Goal: Task Accomplishment & Management: Complete application form

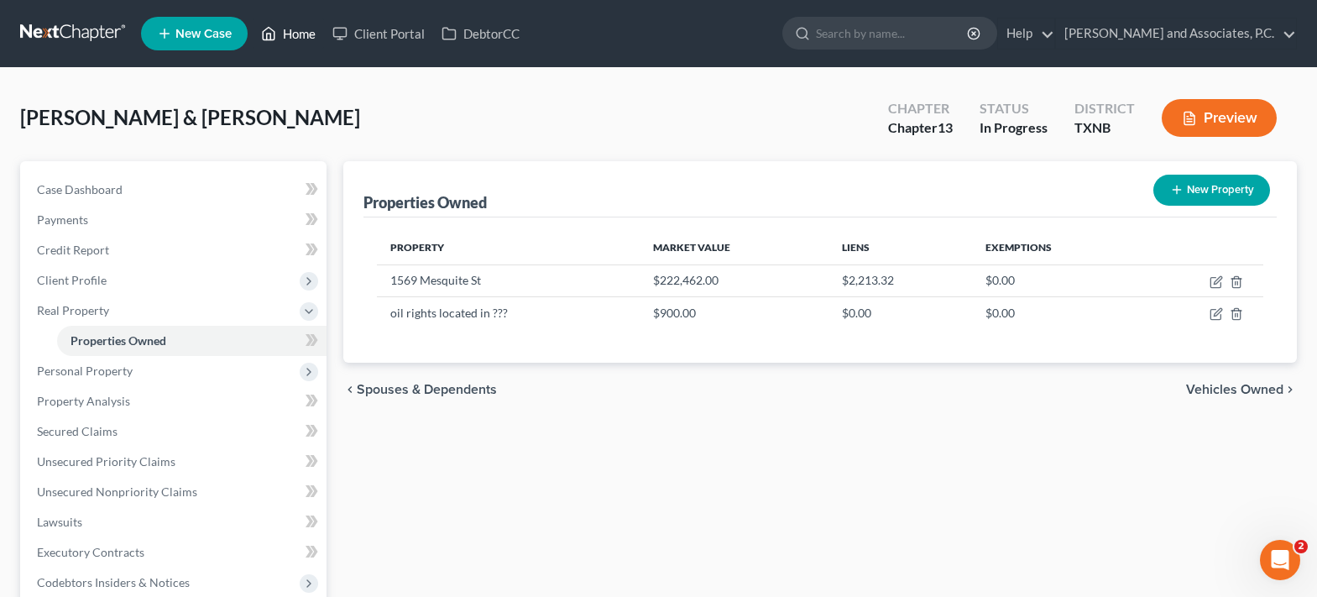
click at [279, 43] on link "Home" at bounding box center [288, 33] width 71 height 30
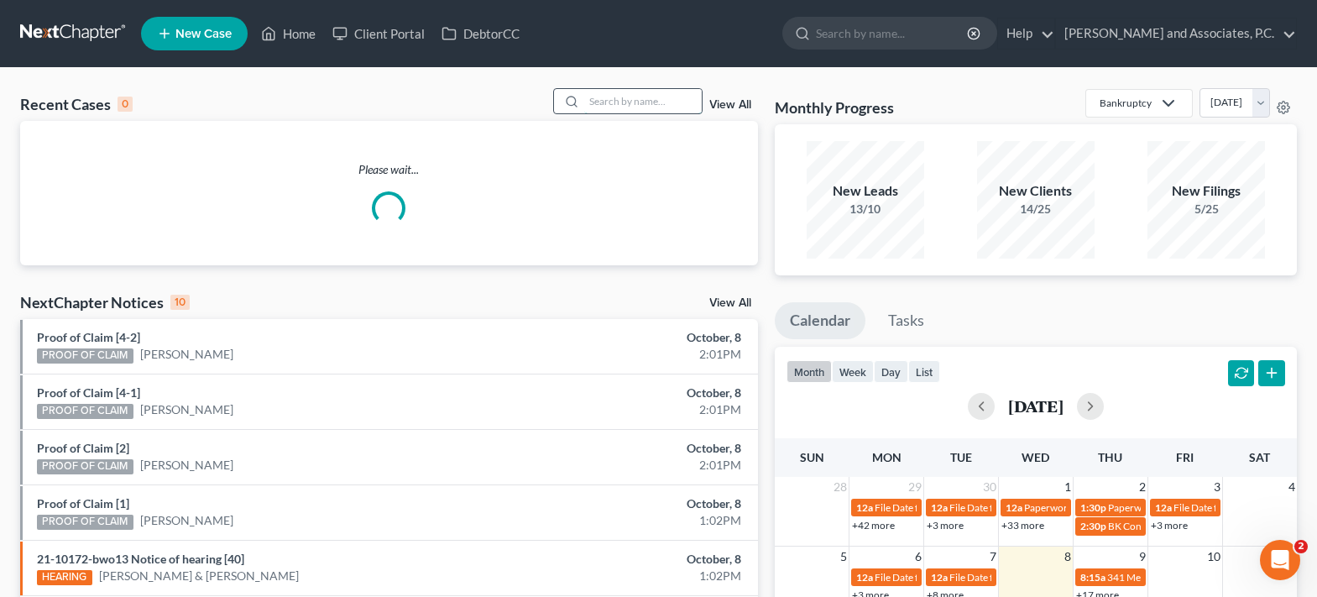
click at [601, 108] on input "search" at bounding box center [643, 101] width 118 height 24
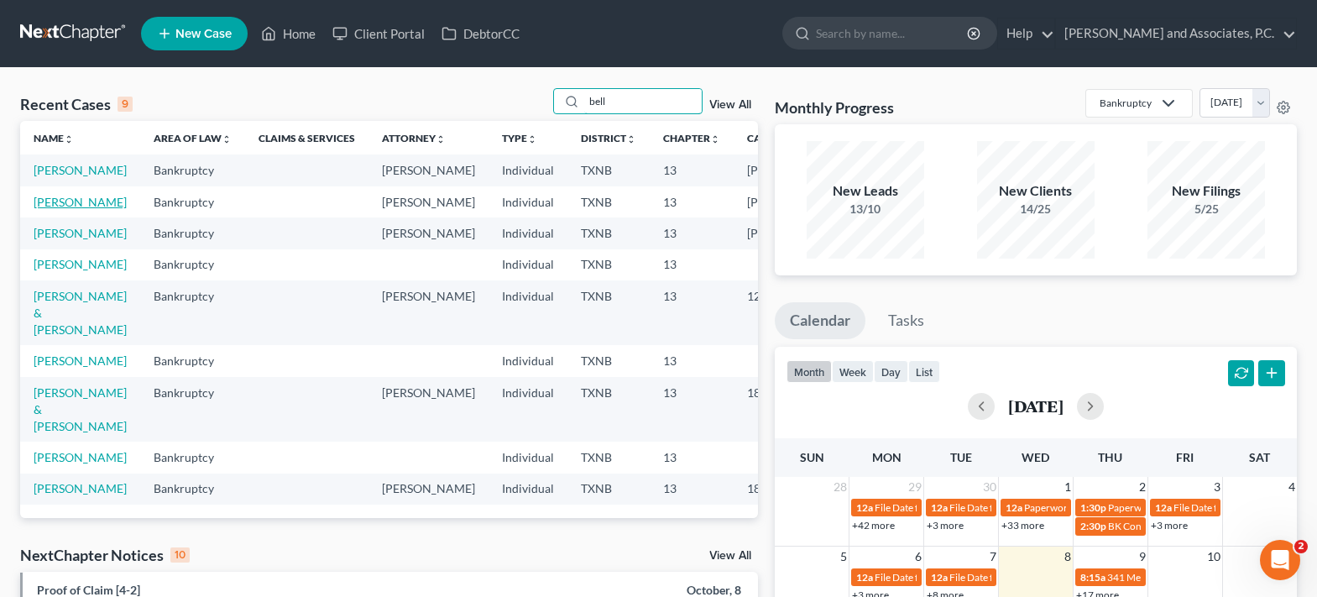
type input "bell"
click at [48, 209] on link "[PERSON_NAME]" at bounding box center [80, 202] width 93 height 14
select select "5"
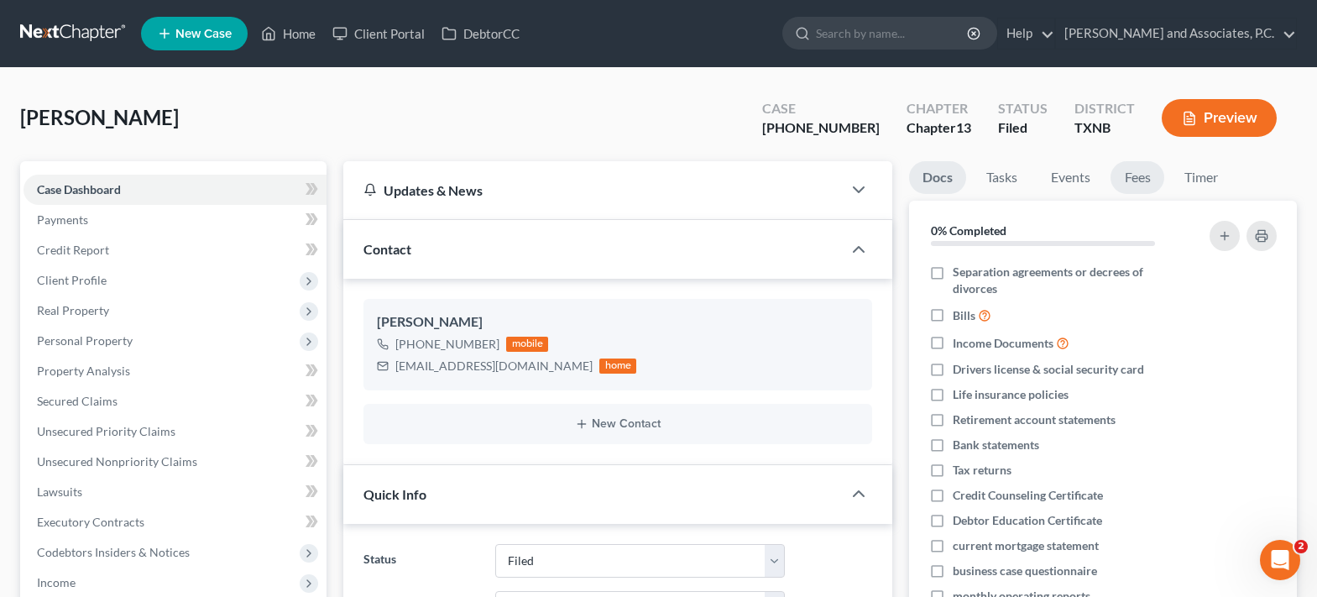
click at [1136, 168] on link "Fees" at bounding box center [1138, 177] width 54 height 33
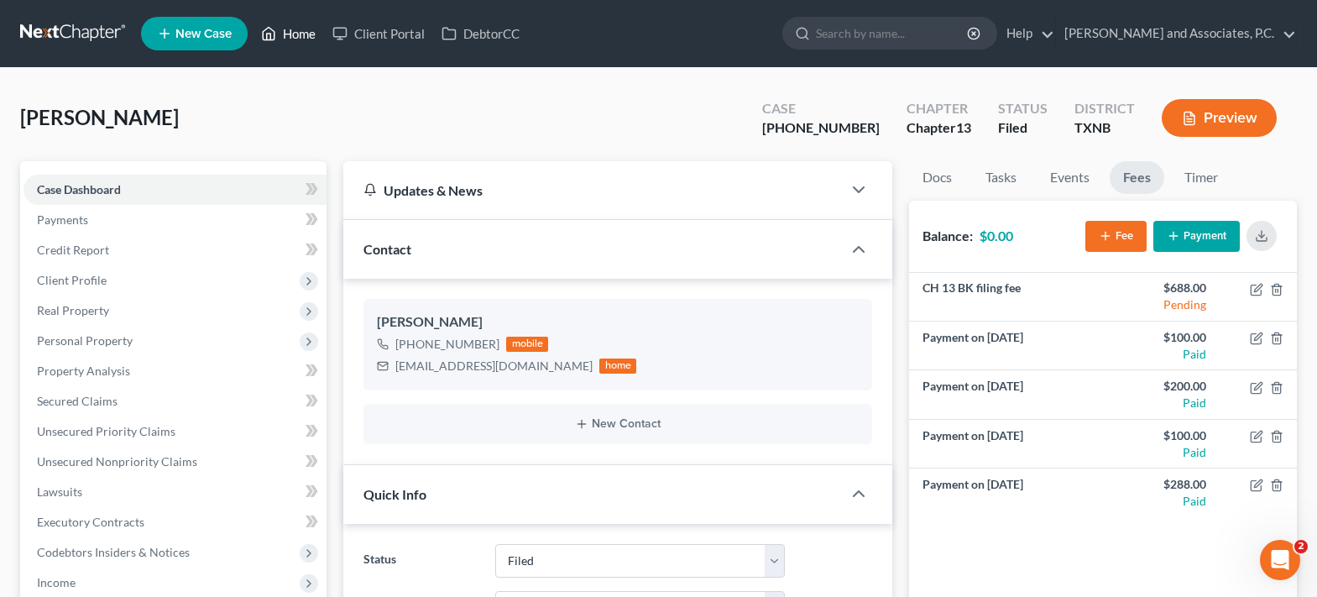
click at [299, 34] on link "Home" at bounding box center [288, 33] width 71 height 30
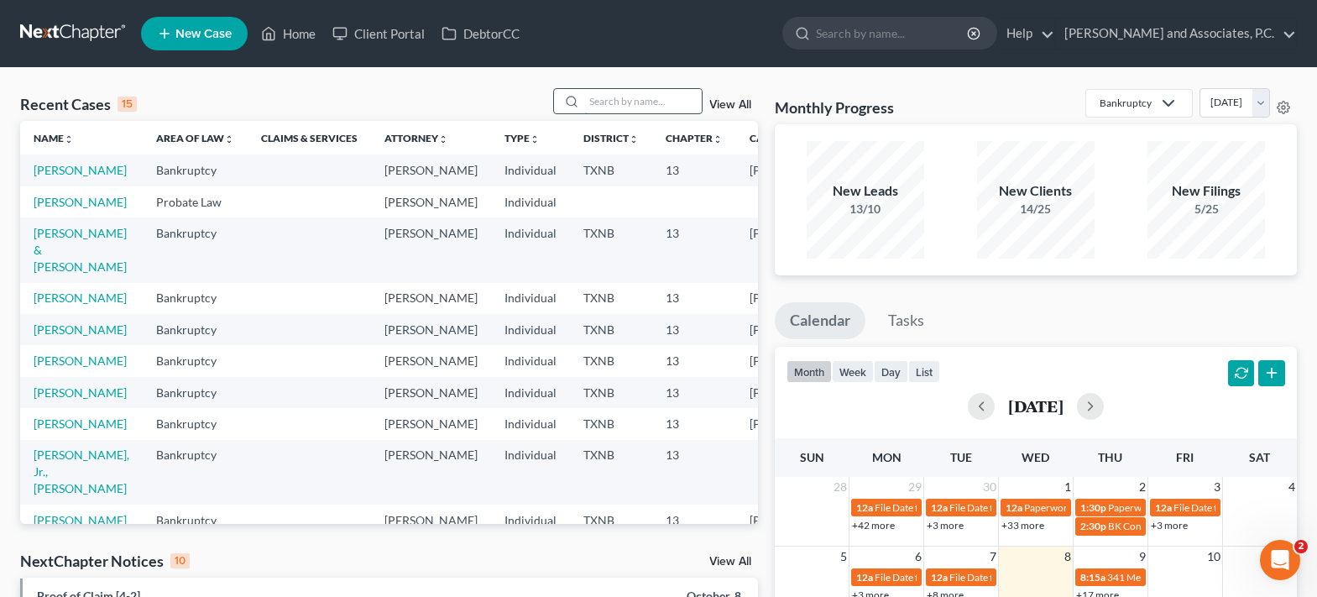
click at [649, 108] on input "search" at bounding box center [643, 101] width 118 height 24
click at [48, 175] on link "[PERSON_NAME]" at bounding box center [80, 170] width 93 height 14
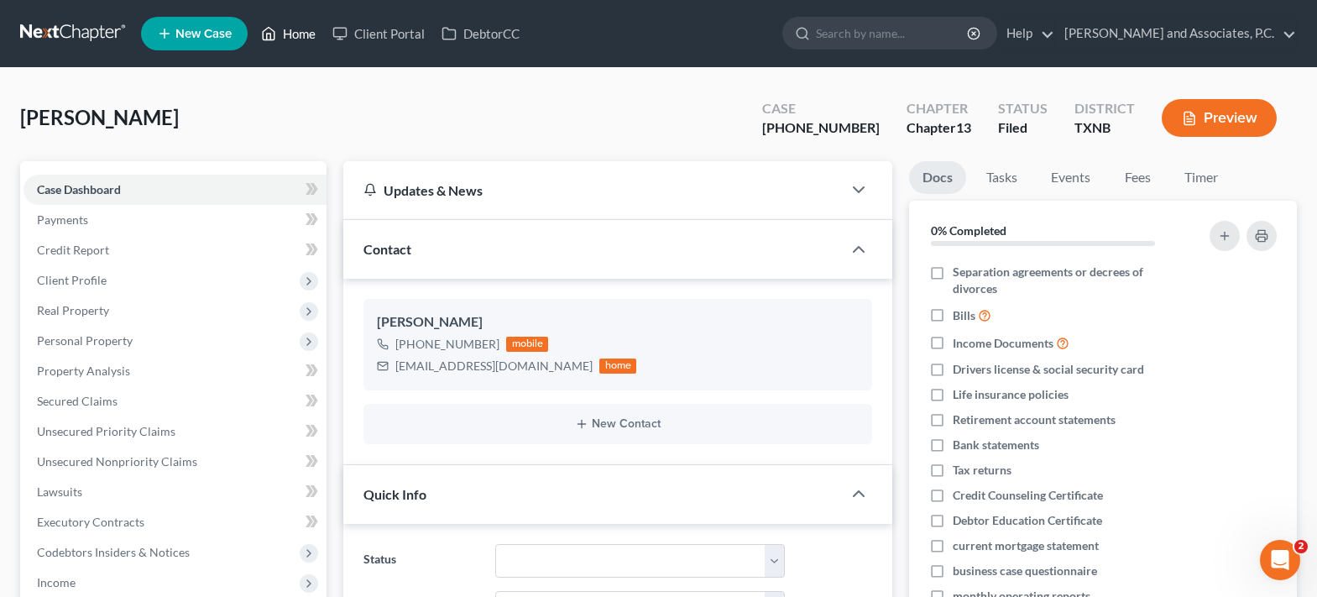
click at [290, 46] on link "Home" at bounding box center [288, 33] width 71 height 30
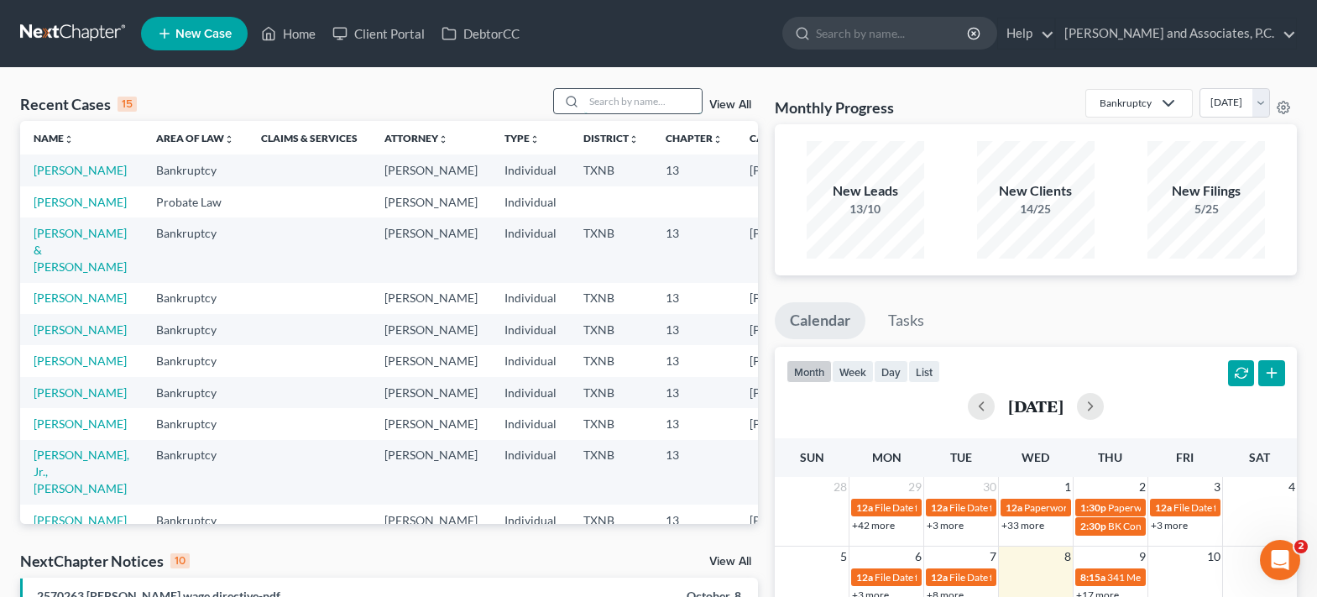
click at [655, 102] on input "search" at bounding box center [643, 101] width 118 height 24
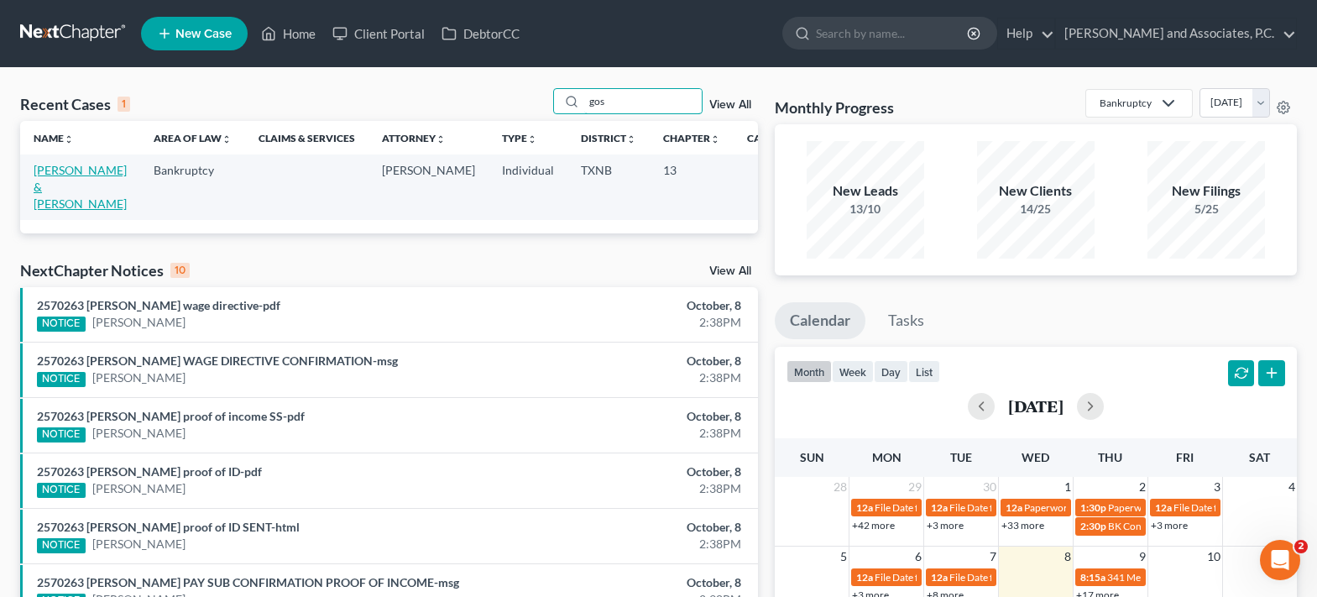
type input "gos"
click at [58, 191] on link "[PERSON_NAME] & [PERSON_NAME]" at bounding box center [80, 187] width 93 height 48
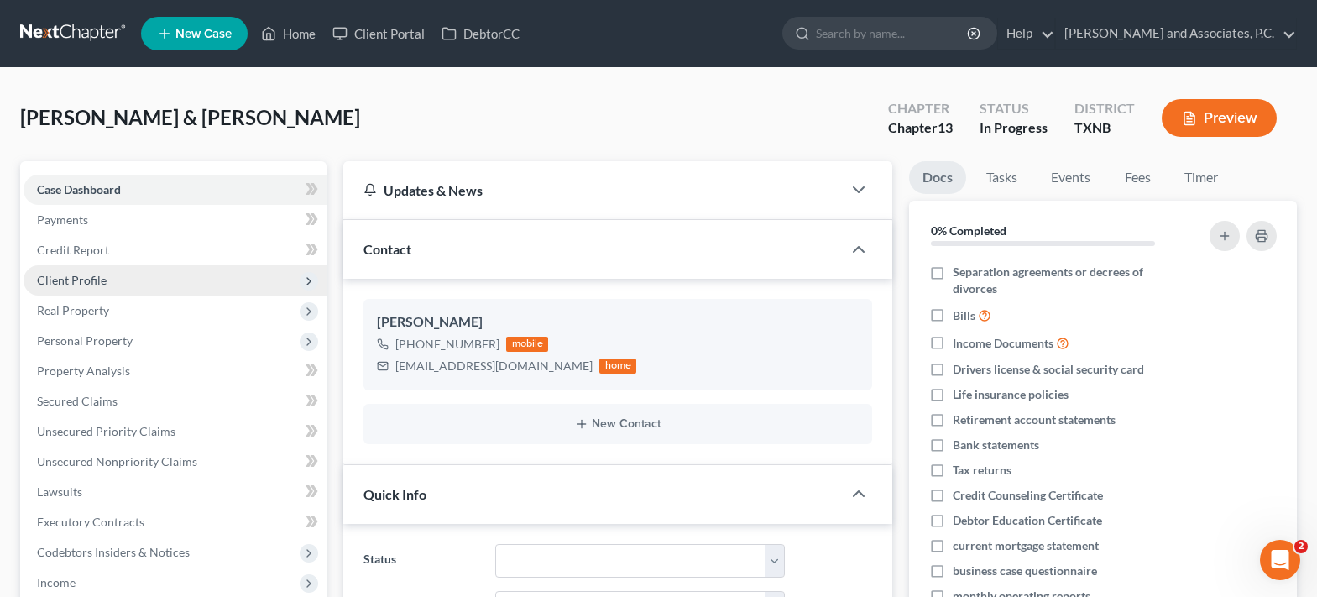
click at [164, 285] on span "Client Profile" at bounding box center [175, 280] width 303 height 30
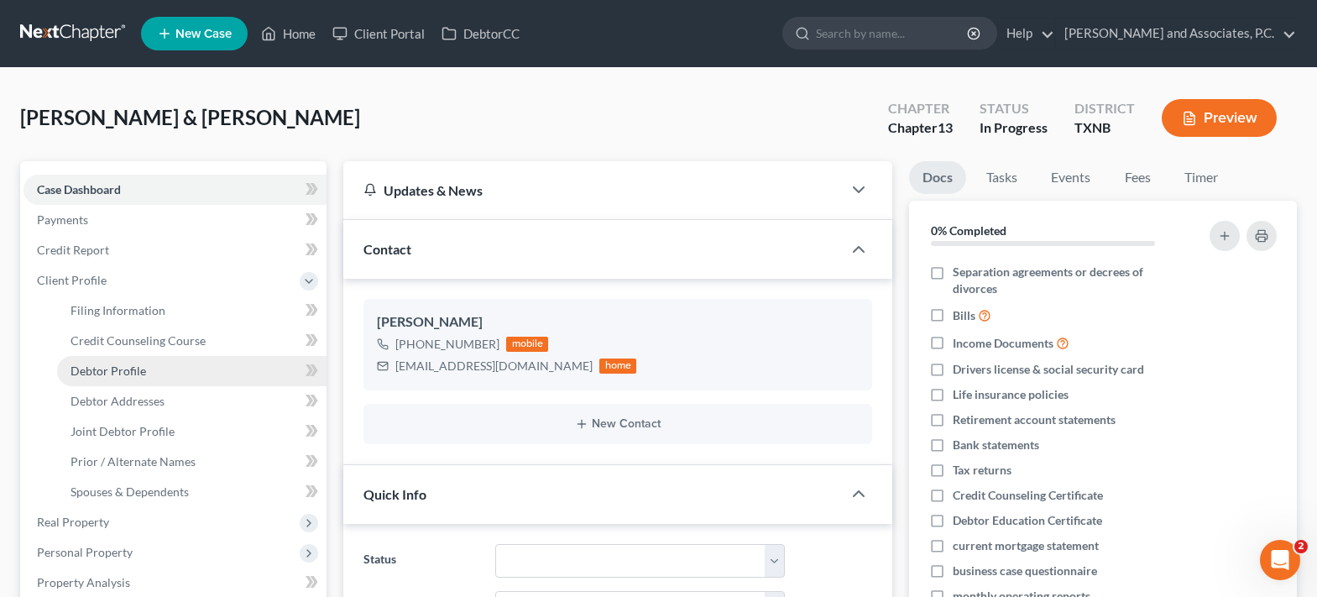
click at [161, 377] on link "Debtor Profile" at bounding box center [191, 371] width 269 height 30
select select "1"
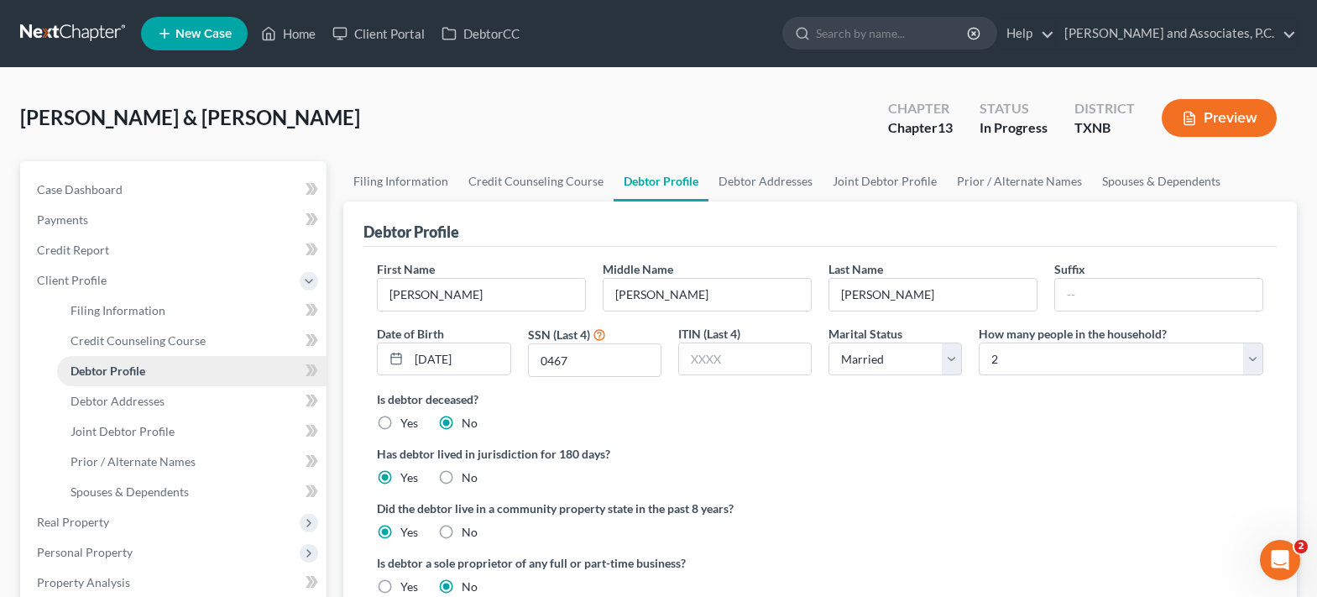
scroll to position [168, 0]
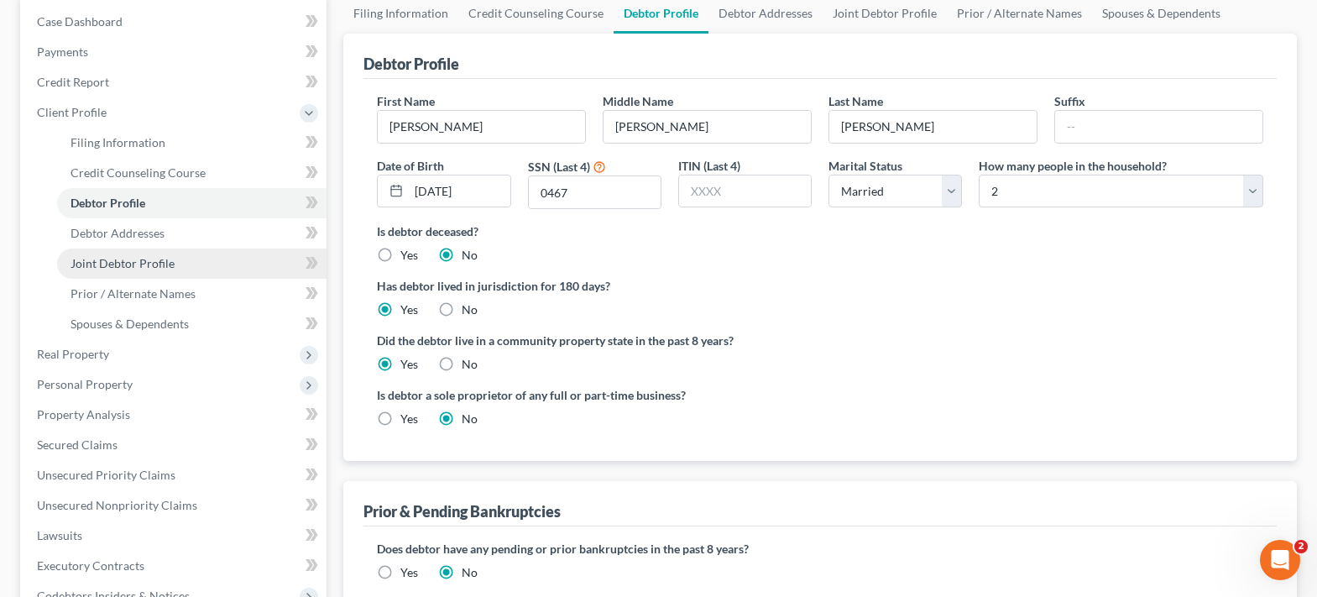
click at [167, 268] on span "Joint Debtor Profile" at bounding box center [123, 263] width 104 height 14
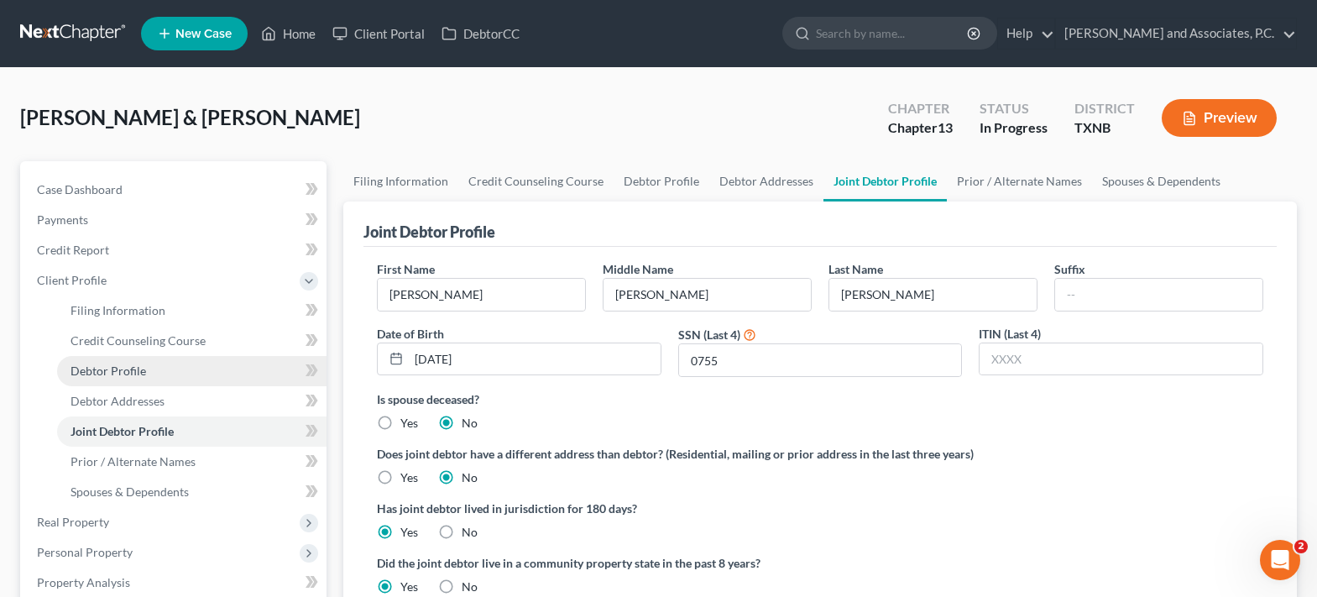
click at [133, 369] on span "Debtor Profile" at bounding box center [109, 370] width 76 height 14
select select "1"
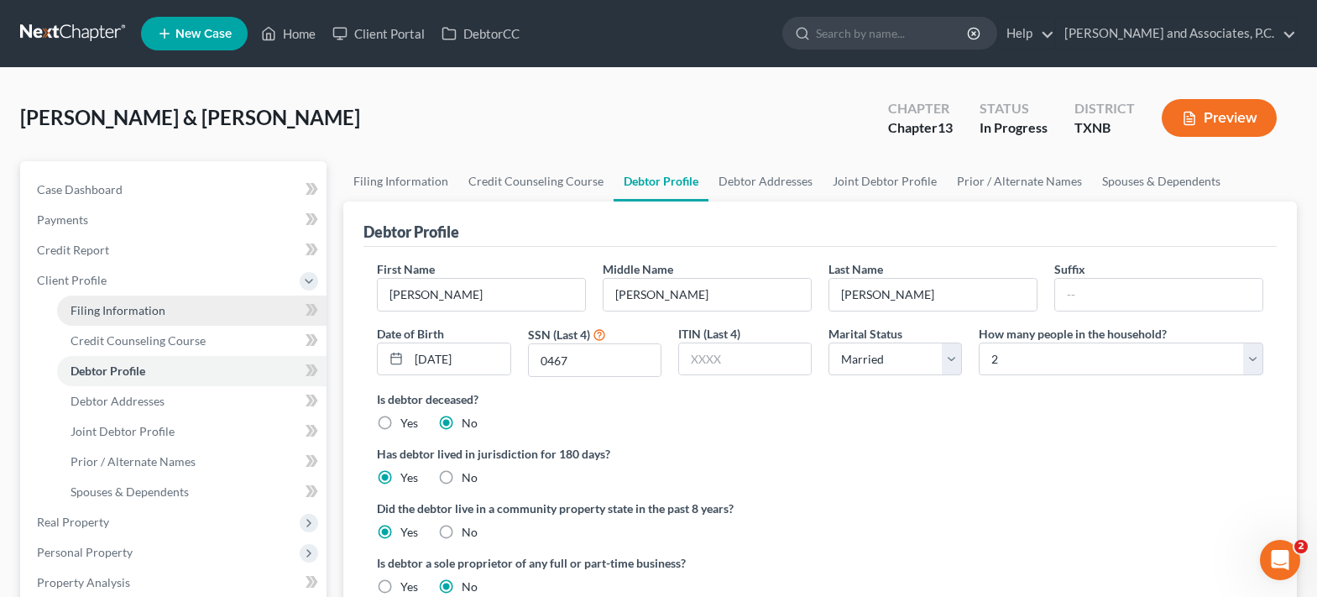
click at [133, 306] on span "Filing Information" at bounding box center [118, 310] width 95 height 14
select select "1"
select select "3"
select select "45"
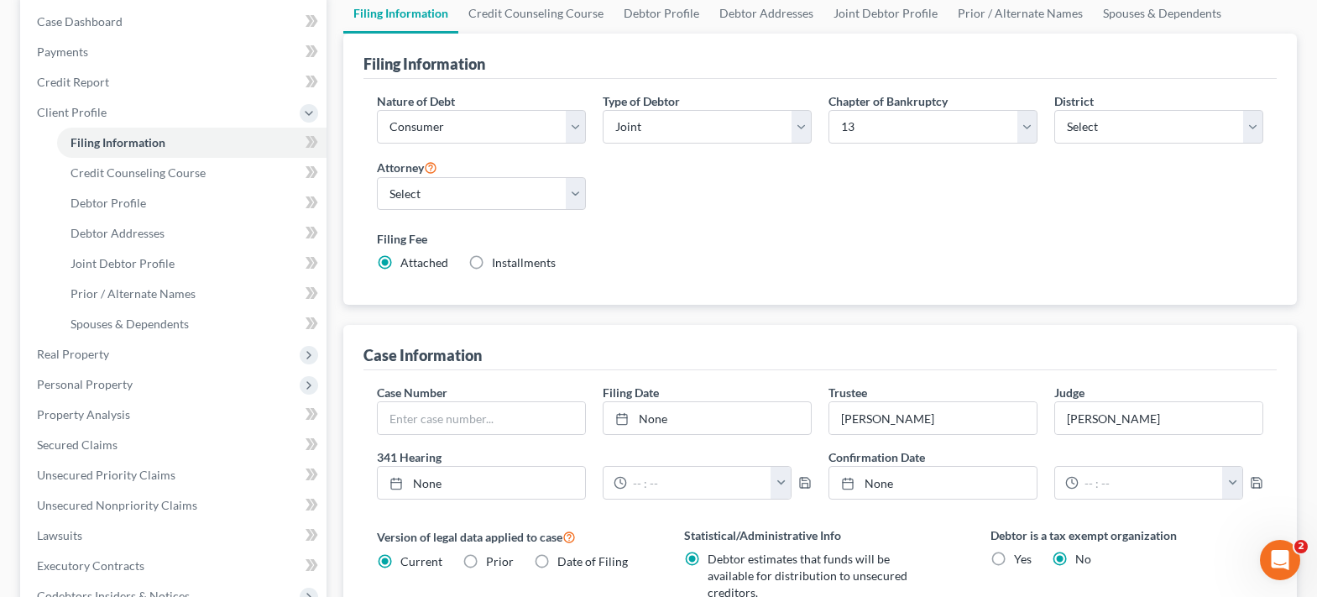
scroll to position [336, 0]
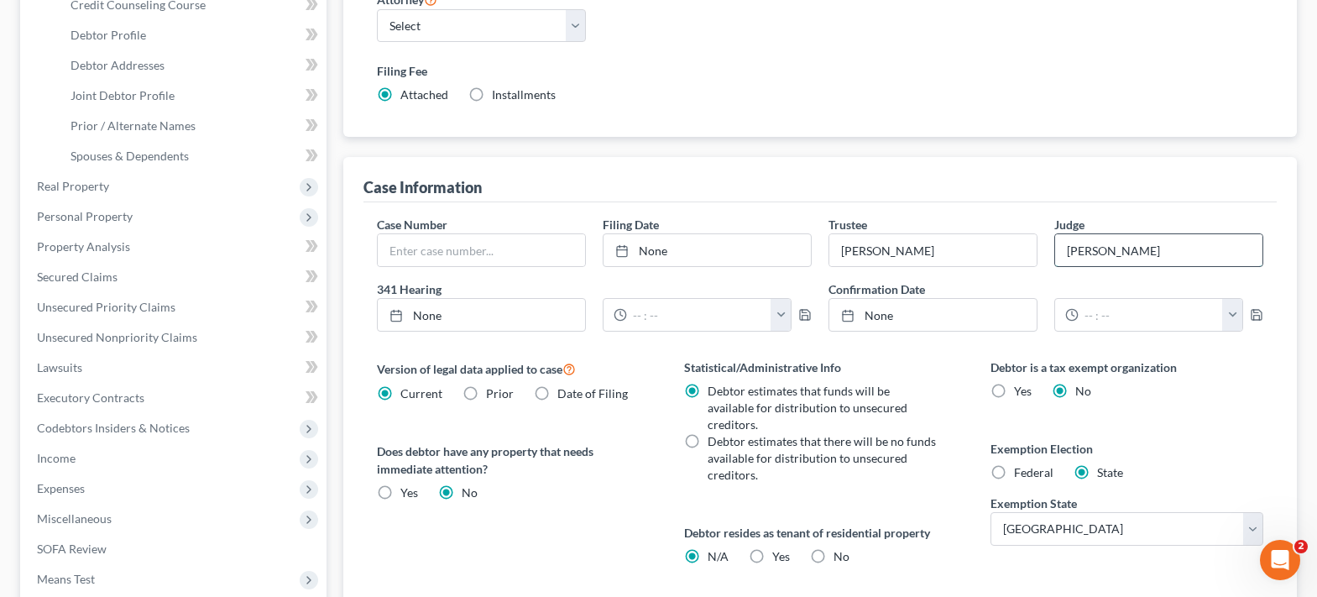
click at [1199, 246] on input "[PERSON_NAME]" at bounding box center [1158, 250] width 207 height 32
type input "[PERSON_NAME]"
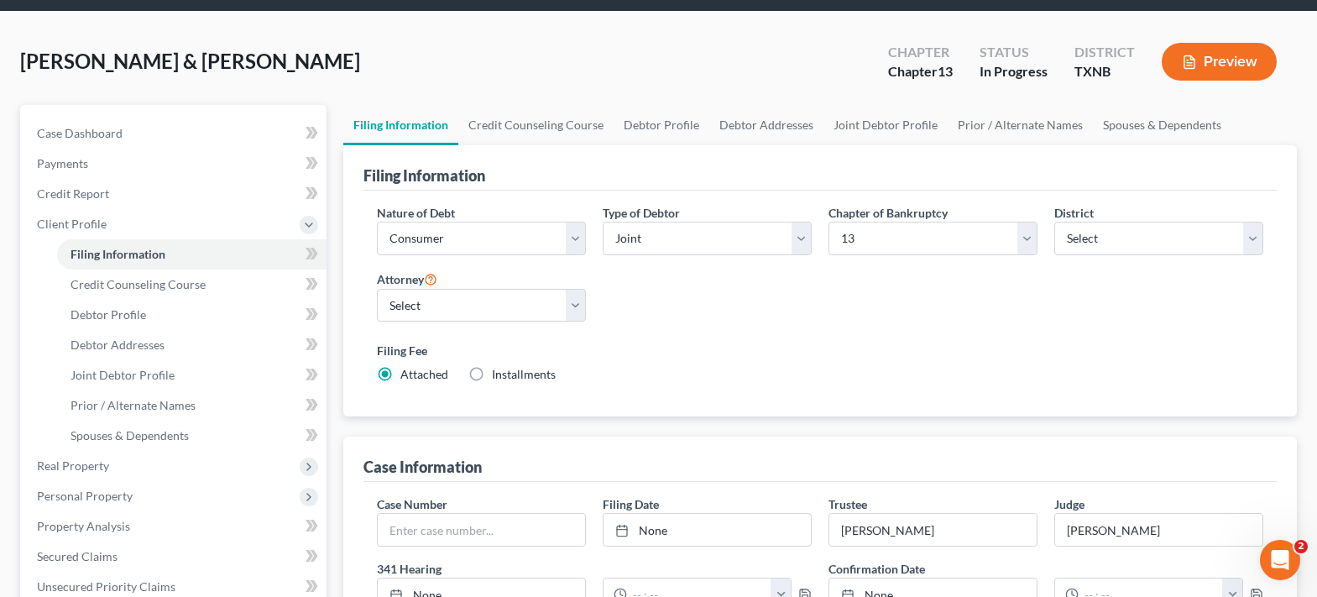
scroll to position [0, 0]
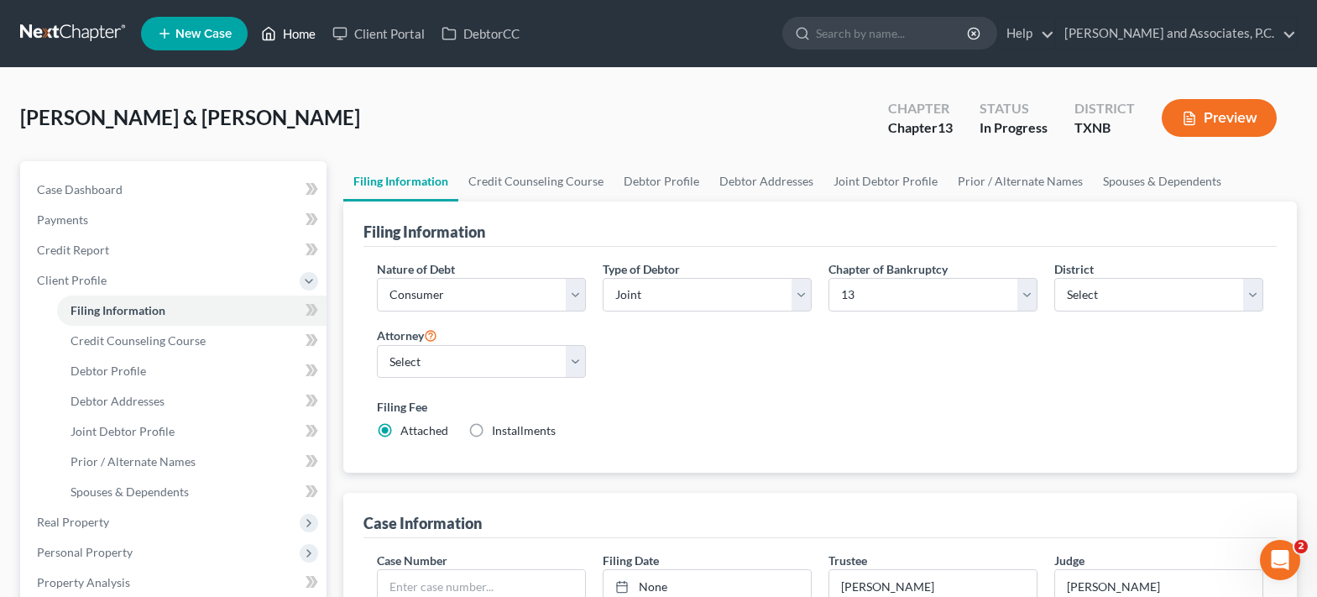
click at [275, 26] on icon at bounding box center [268, 34] width 15 height 20
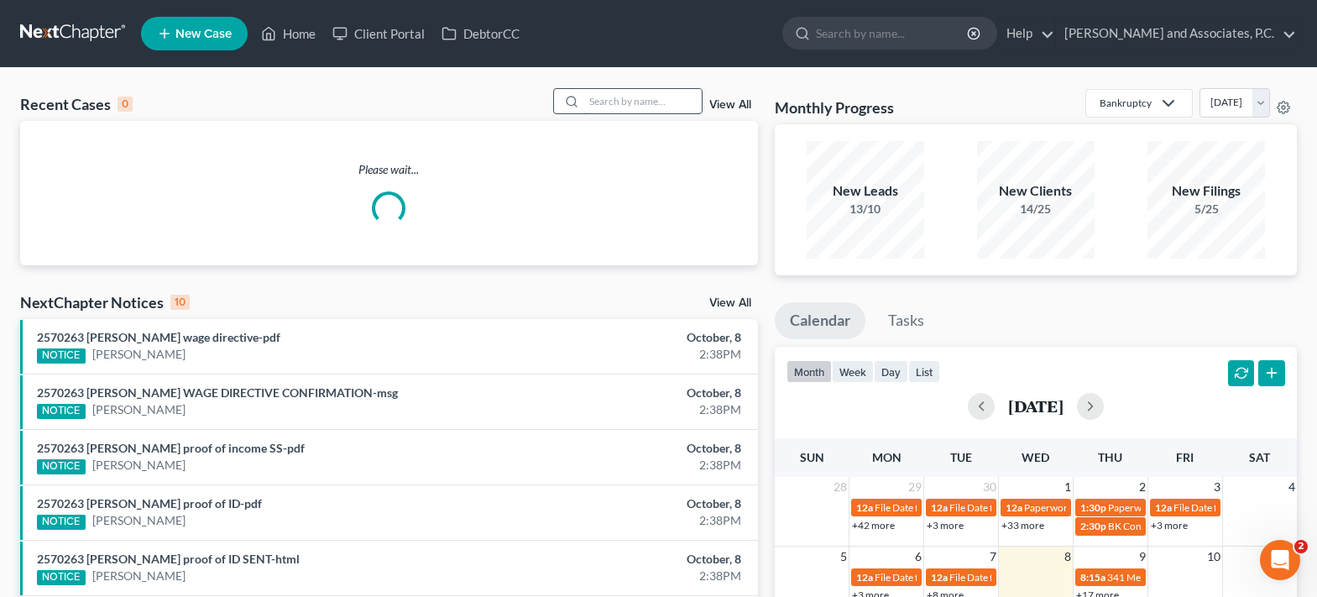
click at [604, 102] on input "search" at bounding box center [643, 101] width 118 height 24
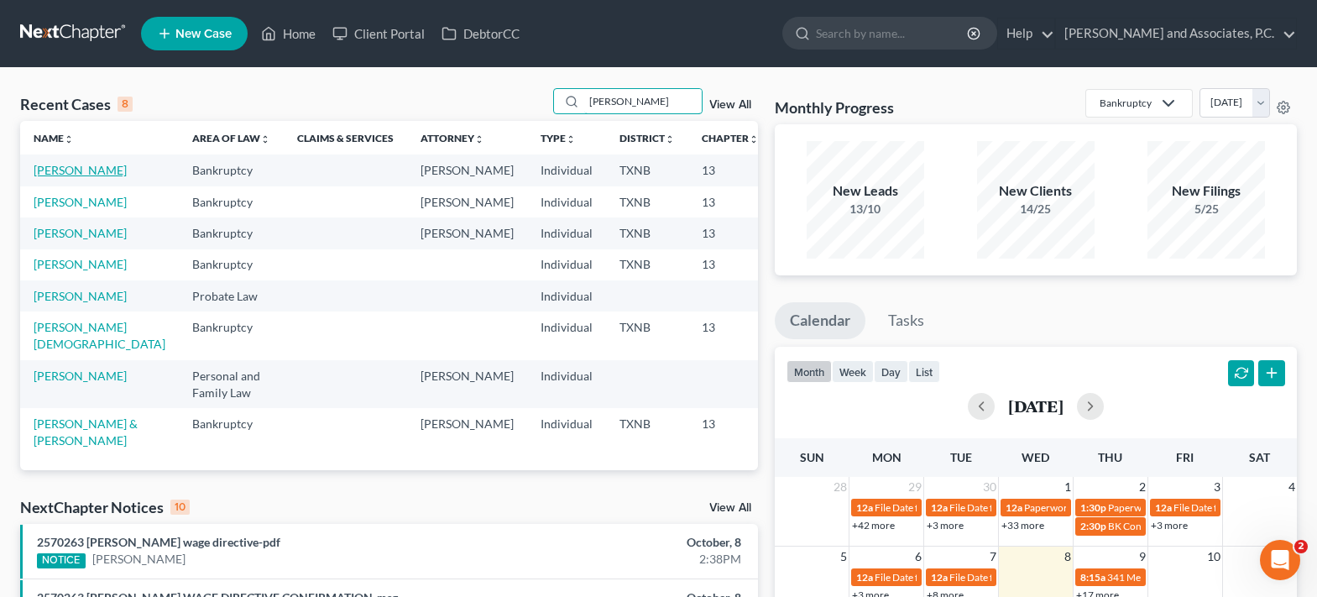
type input "[PERSON_NAME]"
click at [55, 176] on link "[PERSON_NAME]" at bounding box center [80, 170] width 93 height 14
select select "5"
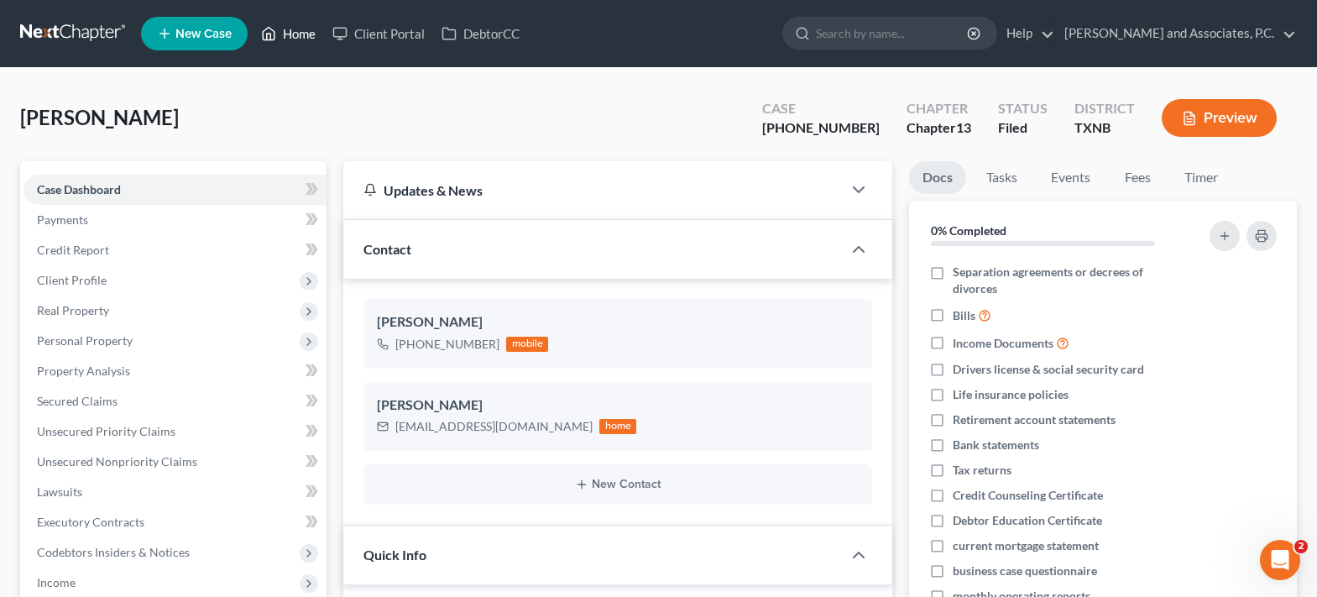
click at [289, 33] on link "Home" at bounding box center [288, 33] width 71 height 30
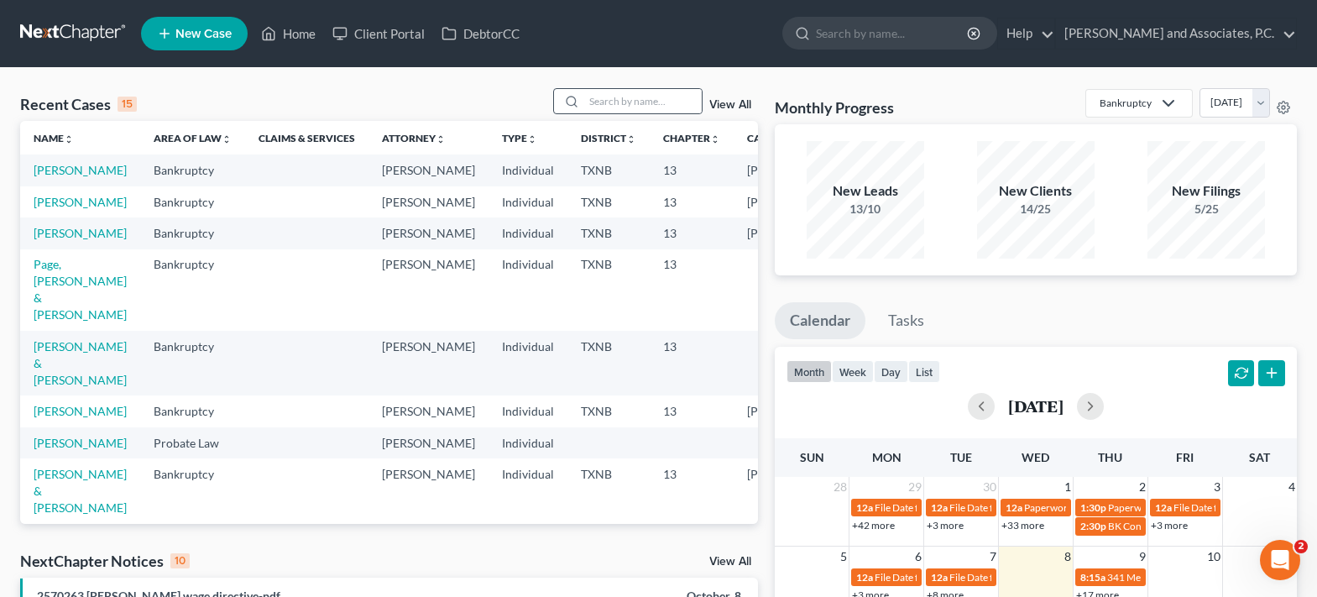
click at [584, 101] on div at bounding box center [569, 101] width 30 height 24
click at [610, 97] on input "search" at bounding box center [643, 101] width 118 height 24
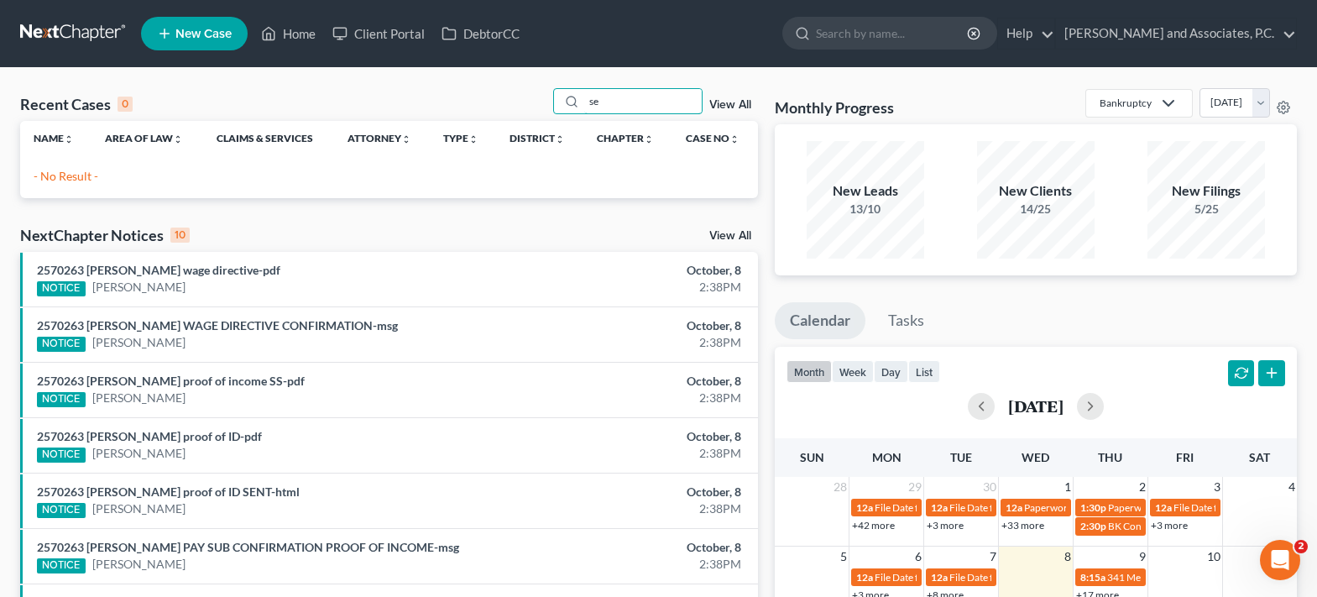
type input "s"
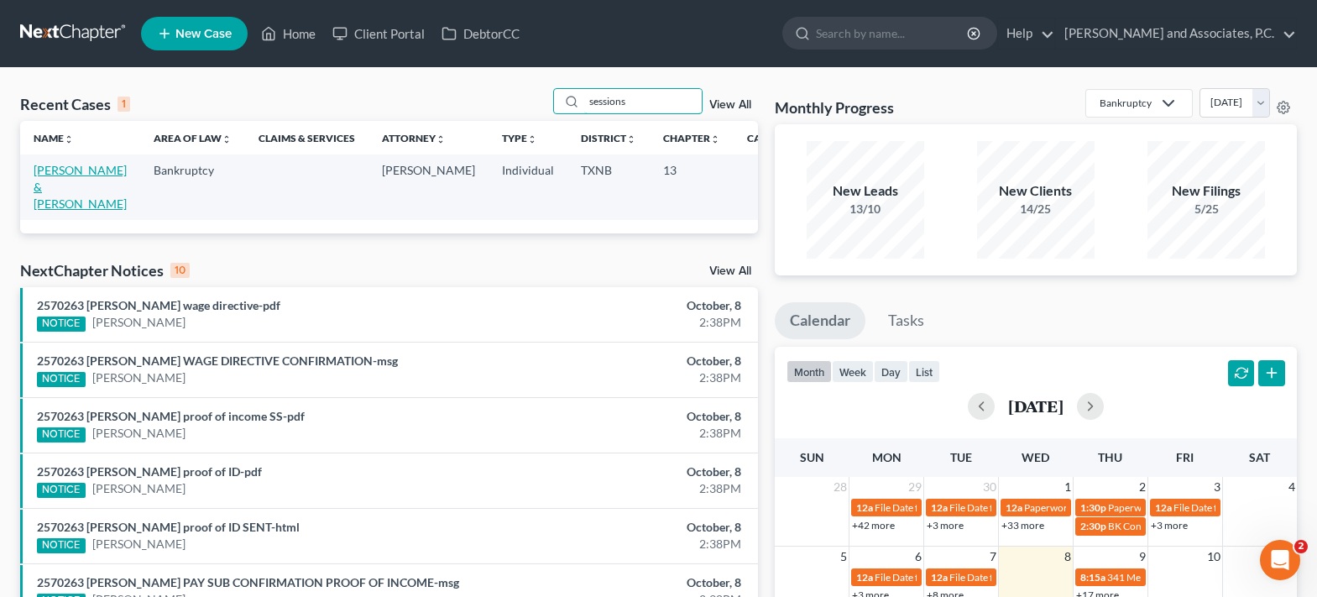
type input "sessions"
click at [46, 189] on link "[PERSON_NAME] & [PERSON_NAME]" at bounding box center [80, 187] width 93 height 48
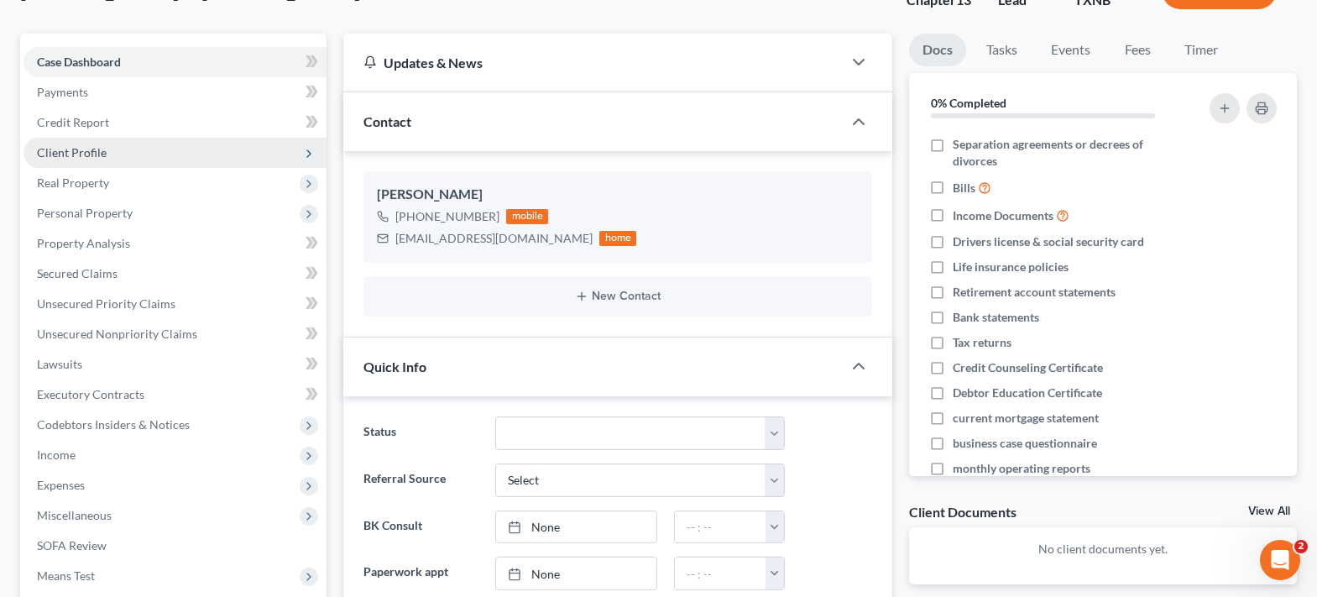
scroll to position [168, 0]
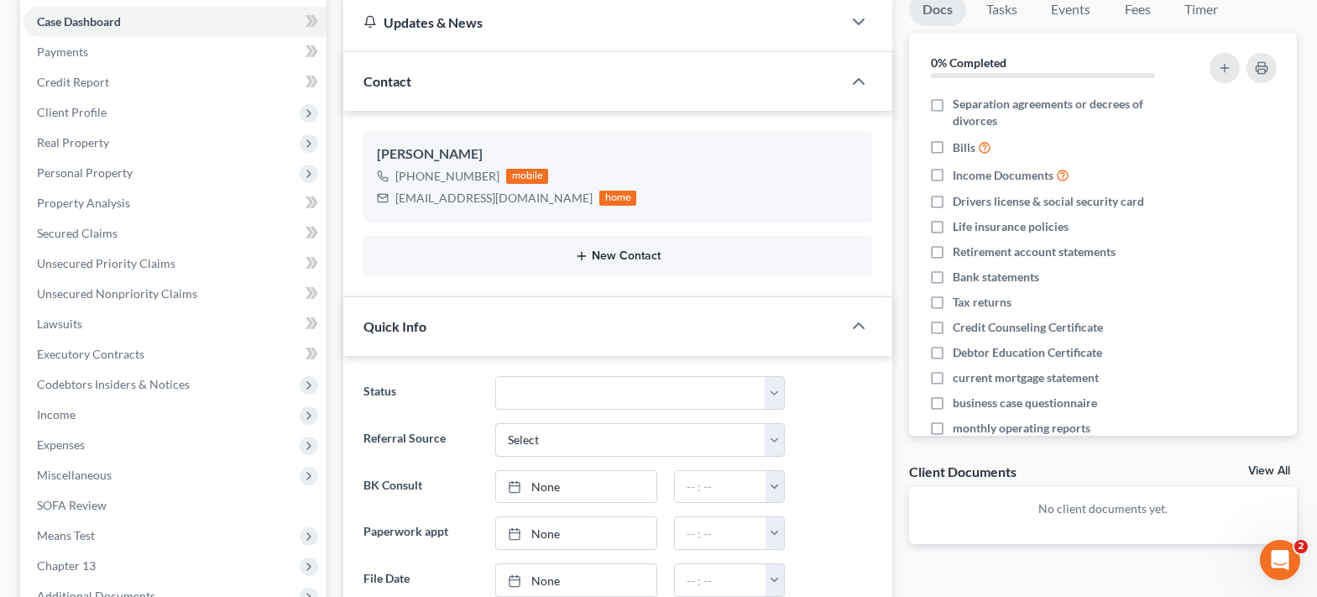
click at [604, 256] on button "New Contact" at bounding box center [618, 255] width 482 height 13
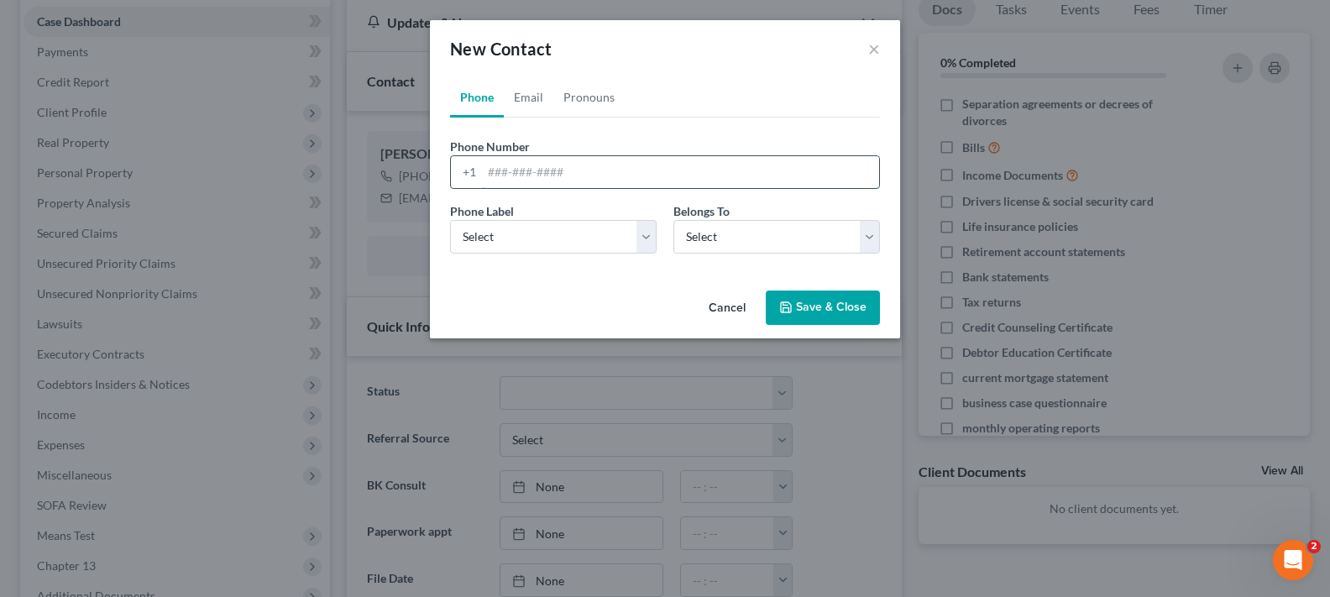
click at [553, 176] on input "tel" at bounding box center [680, 172] width 397 height 32
type input "9403665520"
click at [558, 221] on select "Select Mobile Home Work Other" at bounding box center [553, 237] width 207 height 34
select select "0"
click at [450, 220] on select "Select Mobile Home Work Other" at bounding box center [553, 237] width 207 height 34
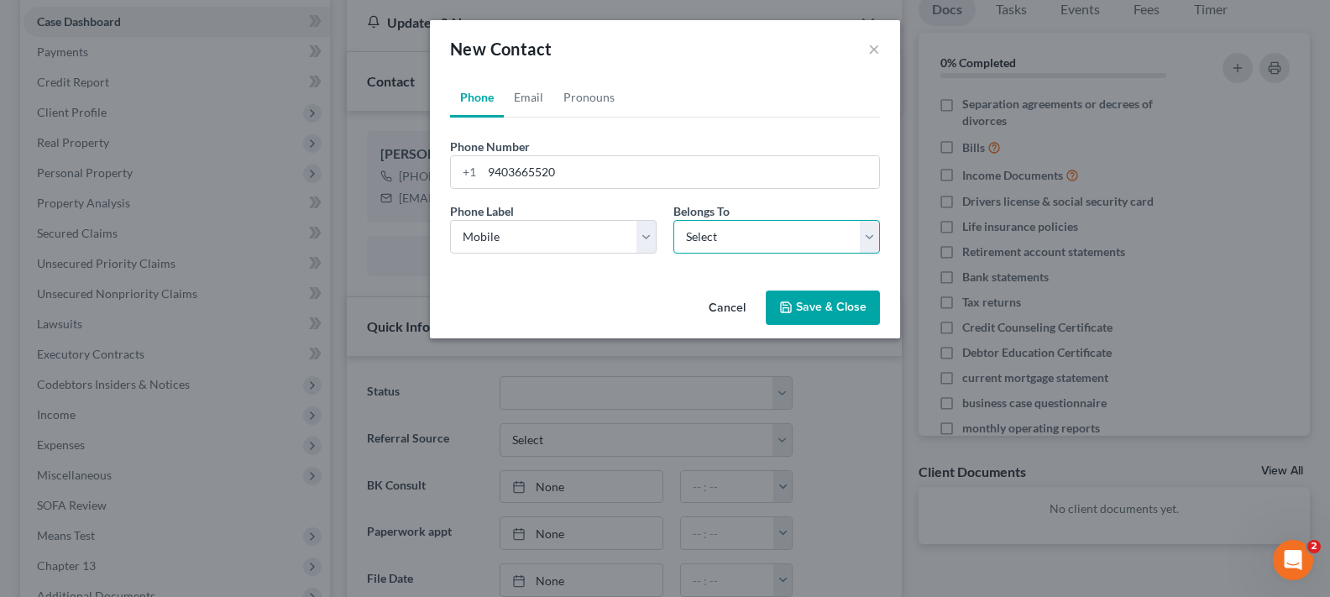
click at [715, 249] on select "Select Client Spouse Other" at bounding box center [776, 237] width 207 height 34
select select "1"
click at [673, 220] on select "Select Client Spouse Other" at bounding box center [776, 237] width 207 height 34
click at [807, 298] on button "Save & Close" at bounding box center [823, 307] width 114 height 35
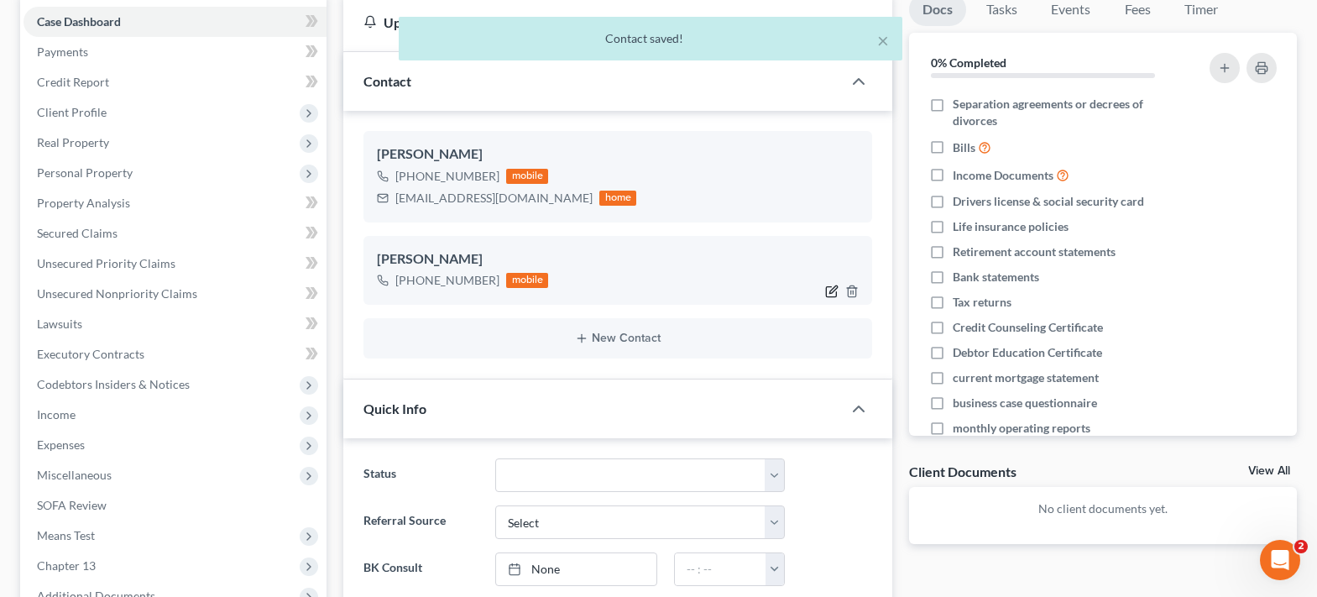
click at [829, 295] on icon "button" at bounding box center [831, 291] width 13 height 13
select select "0"
select select "1"
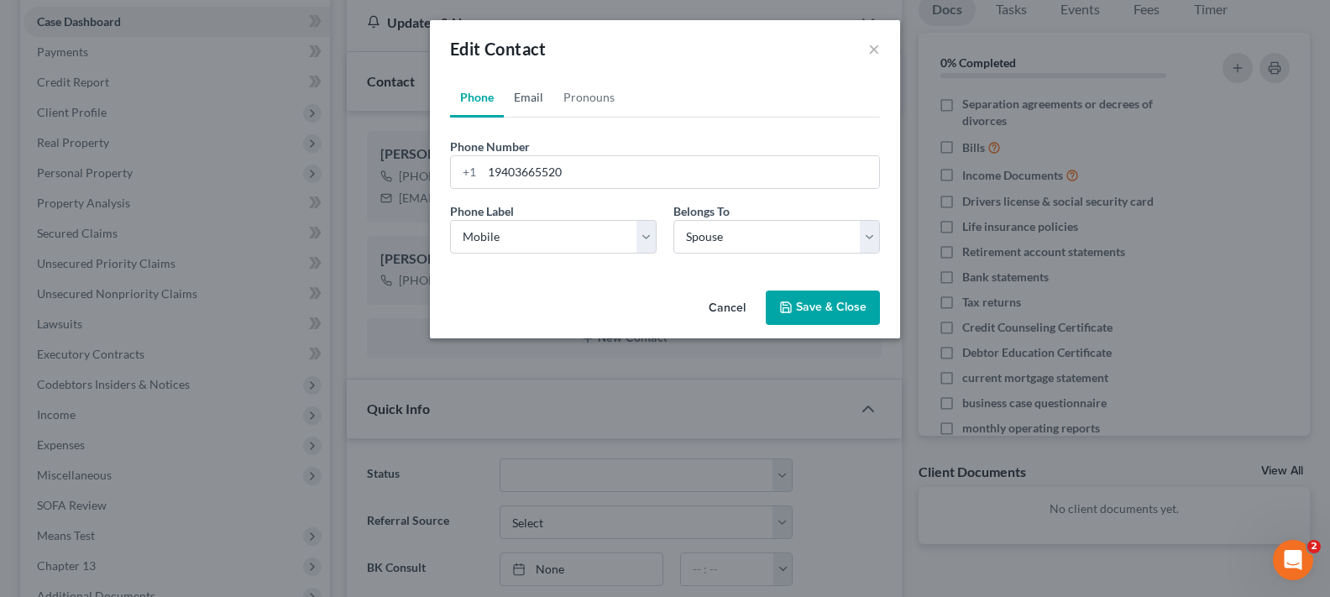
click at [523, 97] on link "Email" at bounding box center [529, 97] width 50 height 40
click at [508, 170] on input "email" at bounding box center [680, 172] width 397 height 32
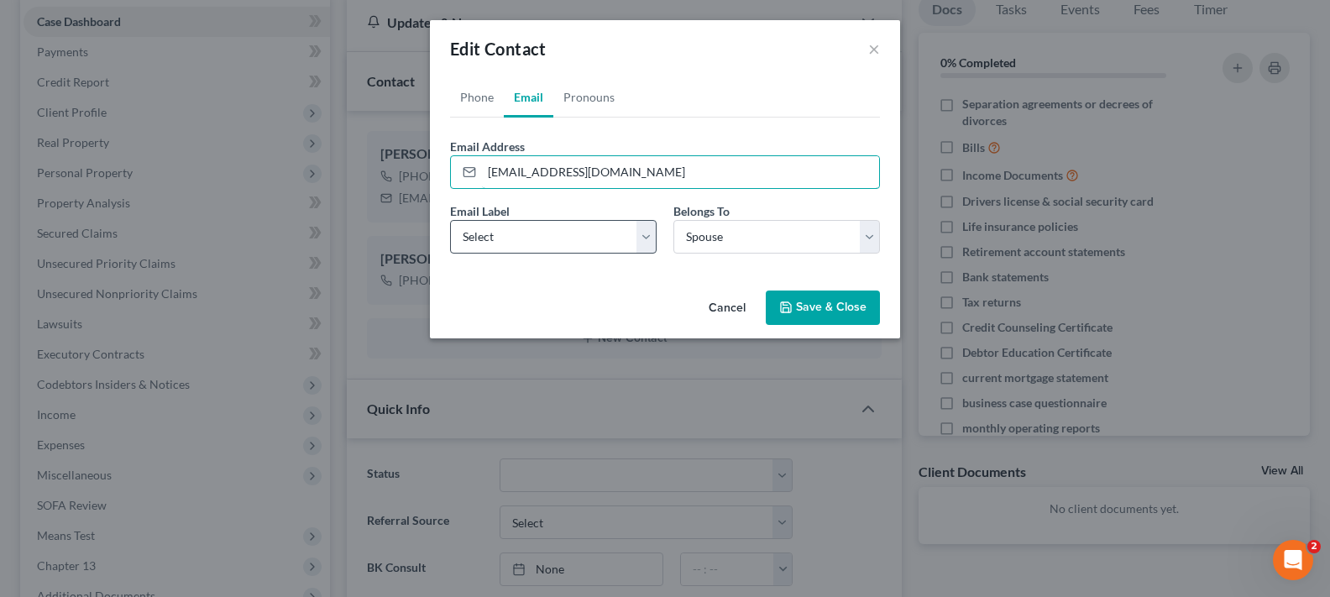
type input "[EMAIL_ADDRESS][DOMAIN_NAME]"
click at [546, 233] on select "Select Home Work Other" at bounding box center [553, 237] width 207 height 34
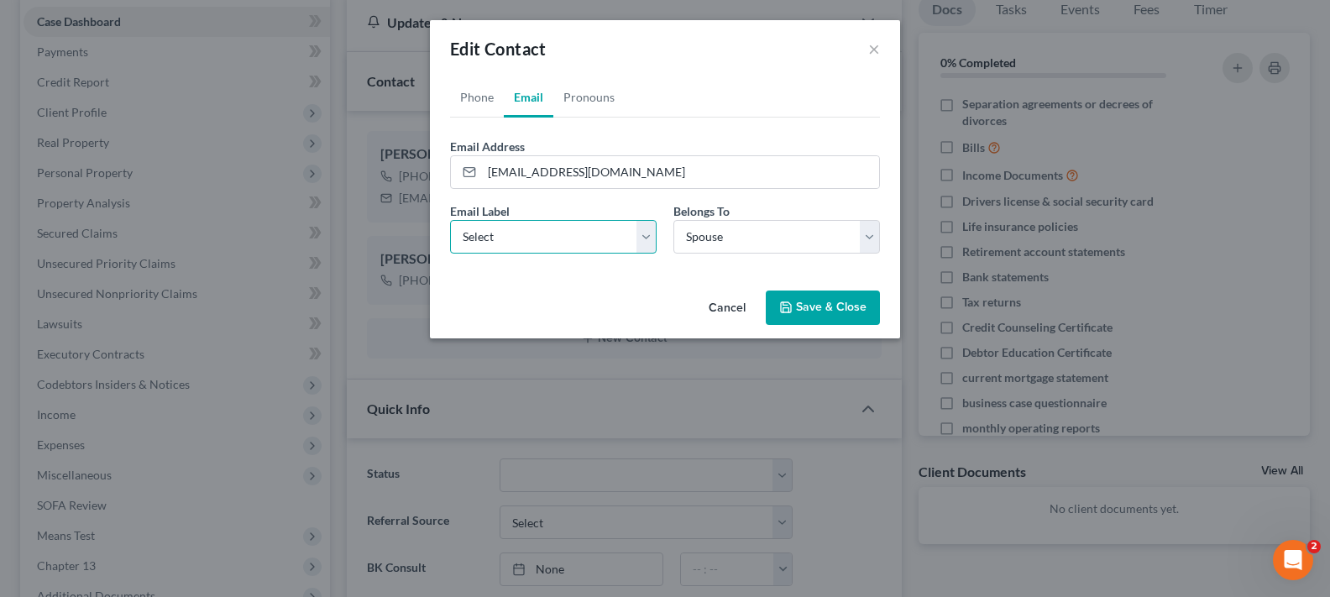
select select "0"
click at [450, 220] on select "Select Home Work Other" at bounding box center [553, 237] width 207 height 34
click at [812, 307] on button "Save & Close" at bounding box center [823, 307] width 114 height 35
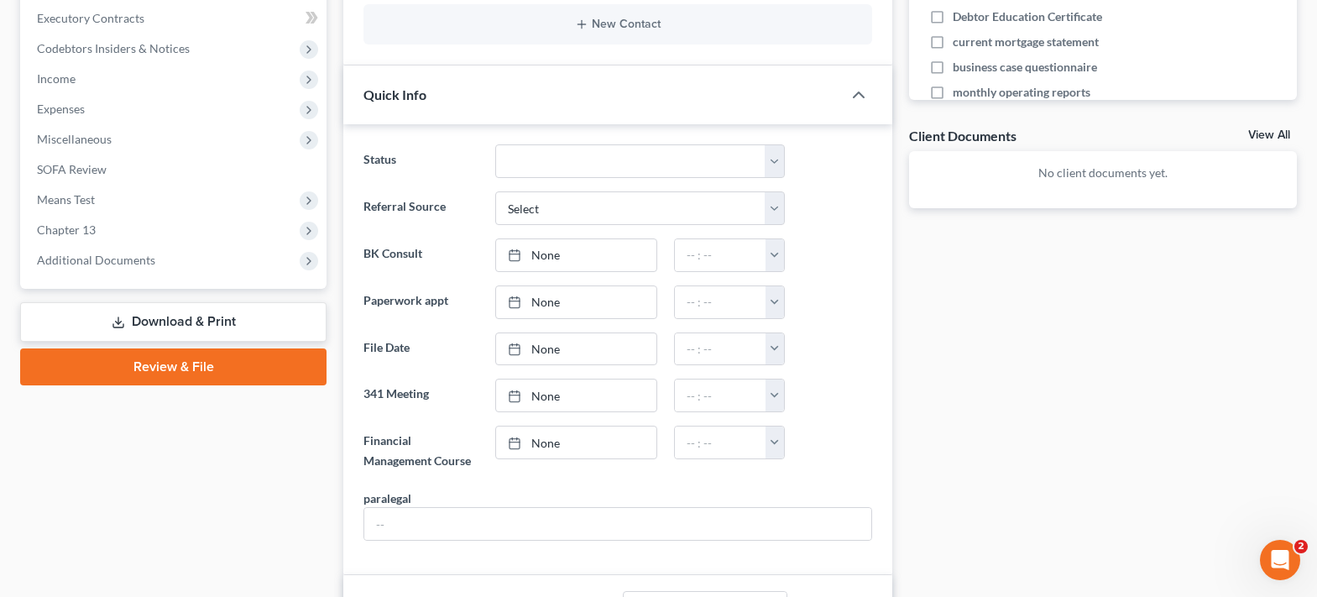
scroll to position [672, 0]
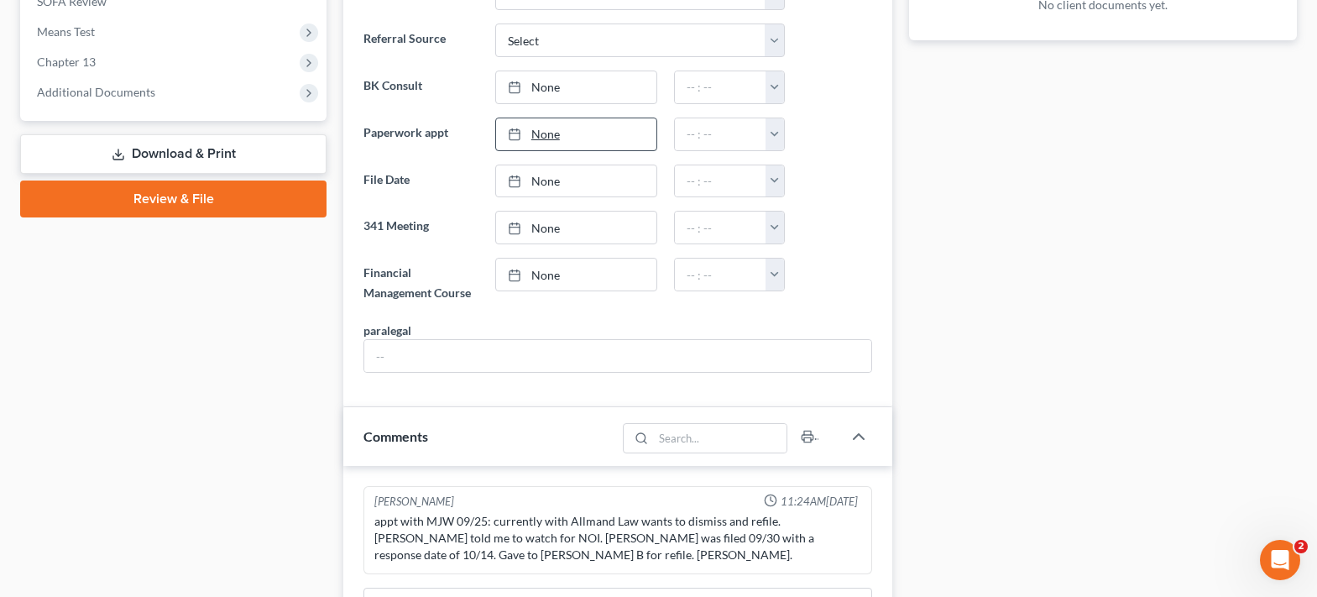
type input "[DATE]"
click at [540, 133] on link "None" at bounding box center [576, 134] width 160 height 32
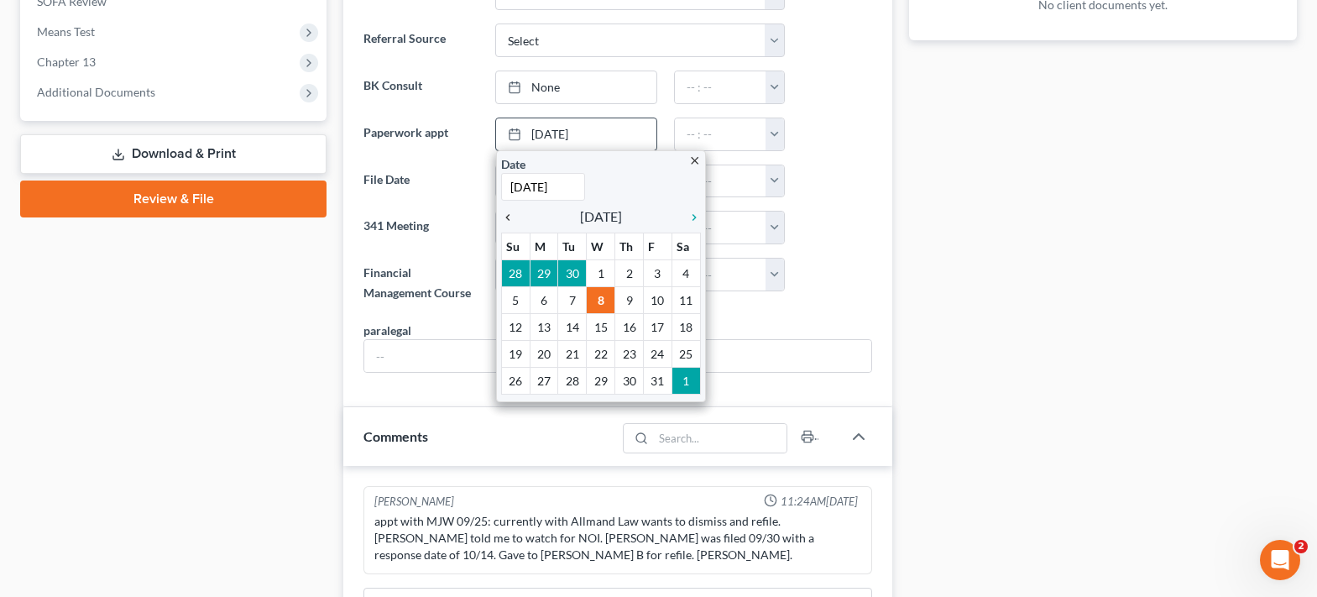
click at [504, 217] on icon "chevron_left" at bounding box center [512, 217] width 22 height 13
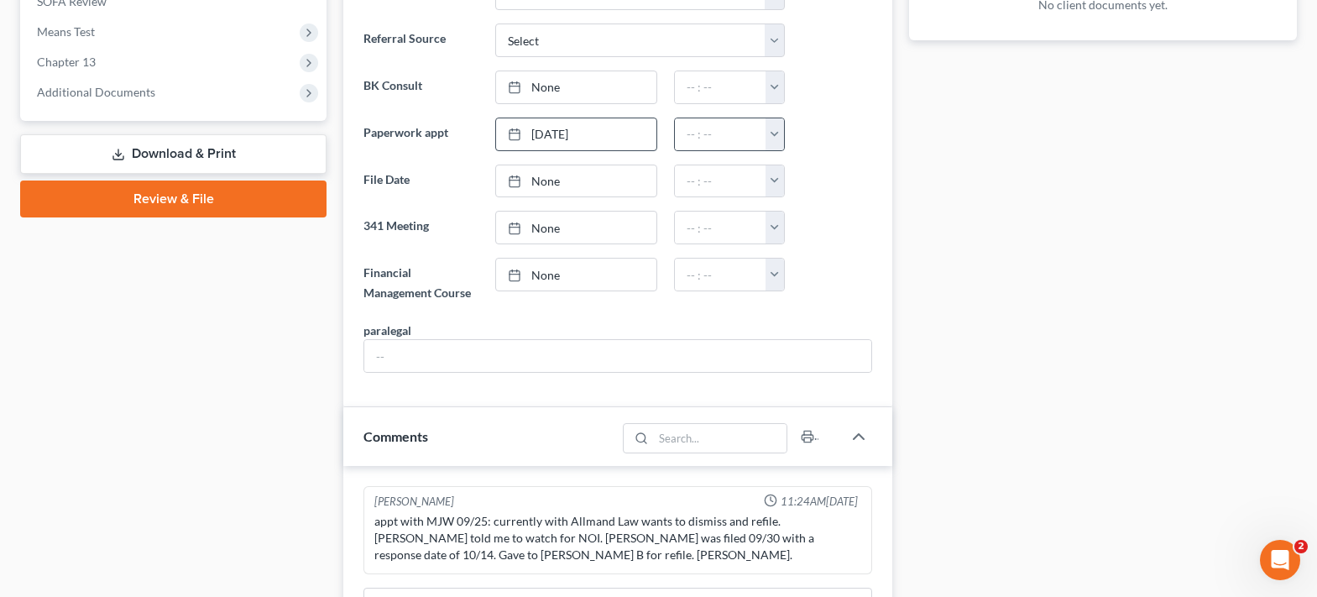
click at [781, 139] on button "button" at bounding box center [775, 134] width 18 height 32
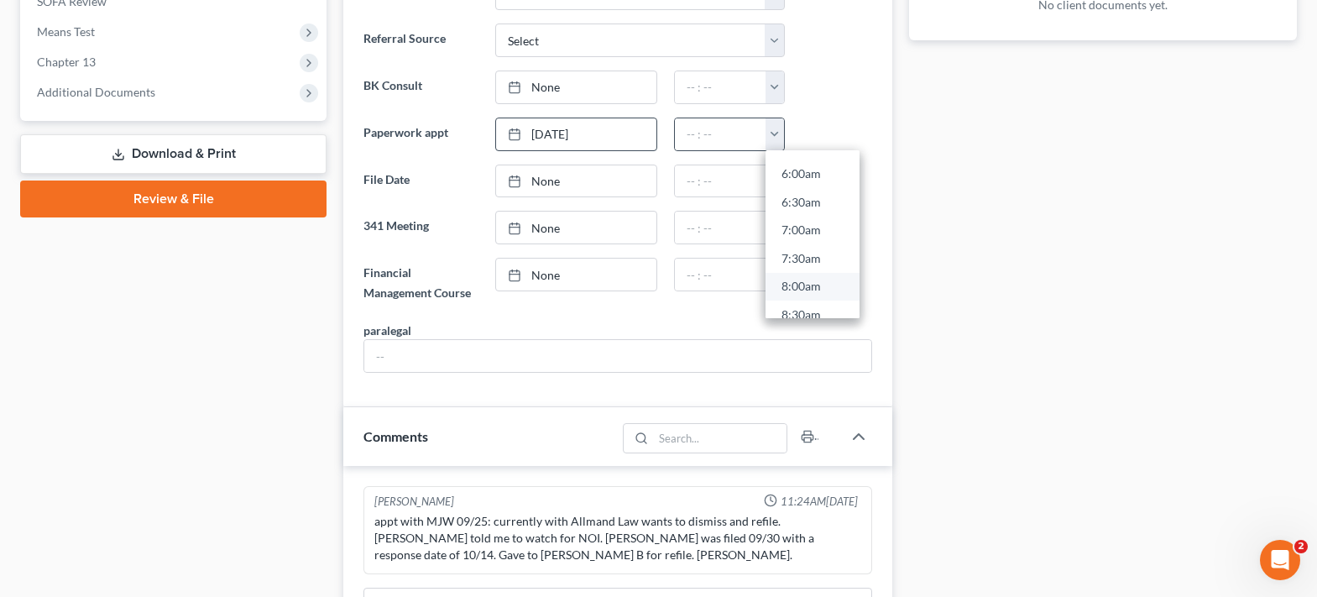
scroll to position [504, 0]
click at [797, 202] on link "9:30am" at bounding box center [813, 203] width 94 height 29
type input "9:30am"
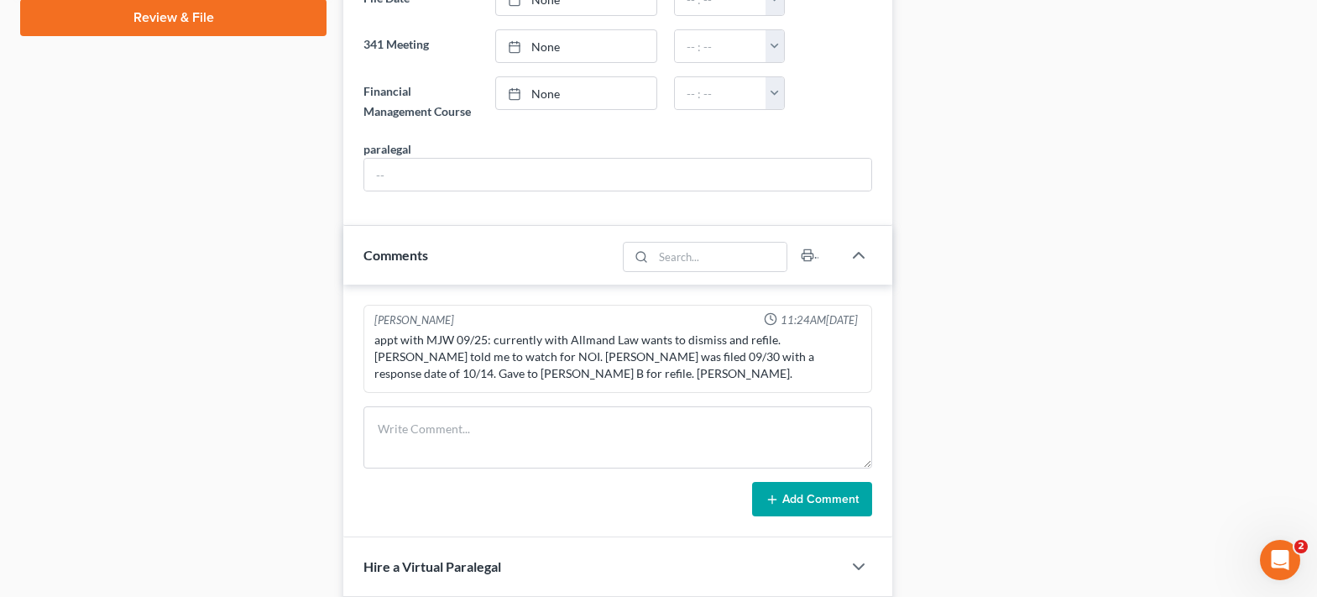
scroll to position [590, 0]
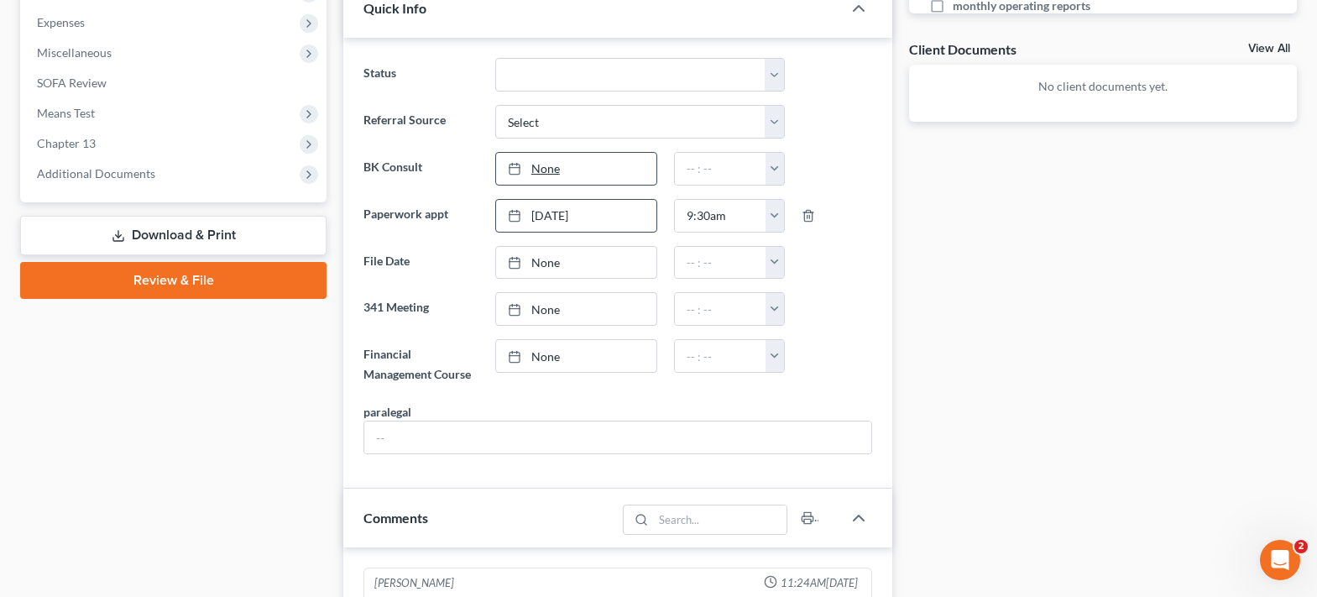
click at [541, 165] on link "None" at bounding box center [576, 169] width 160 height 32
type input "[DATE]"
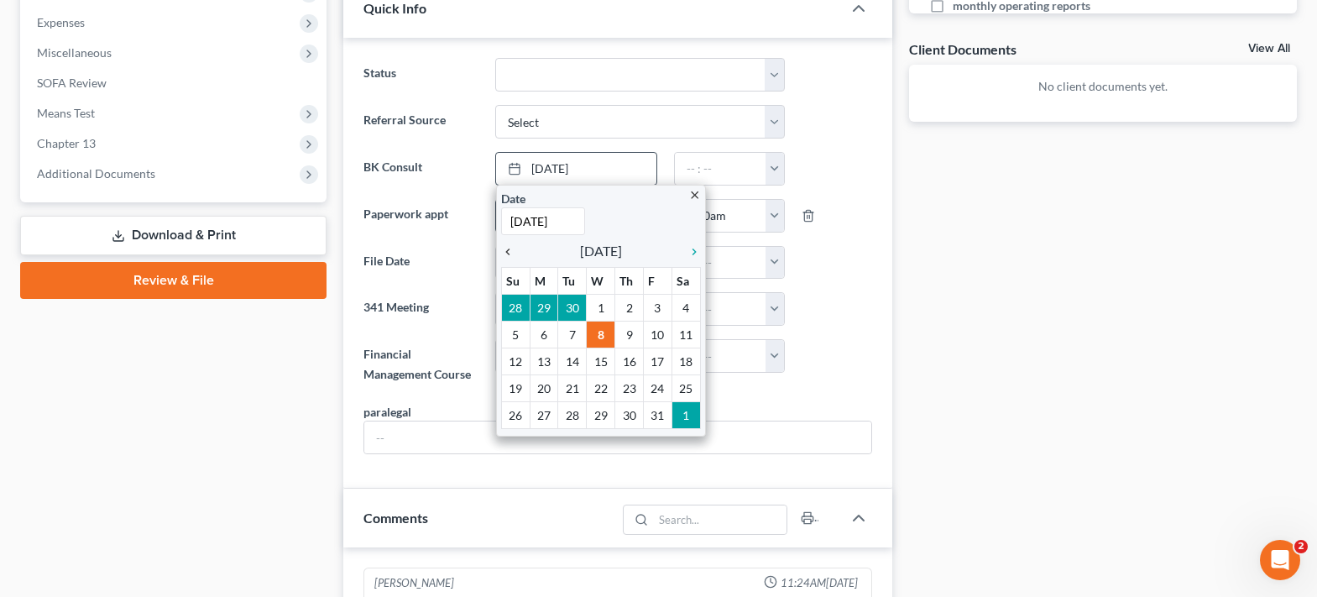
click at [506, 252] on icon "chevron_left" at bounding box center [512, 251] width 22 height 13
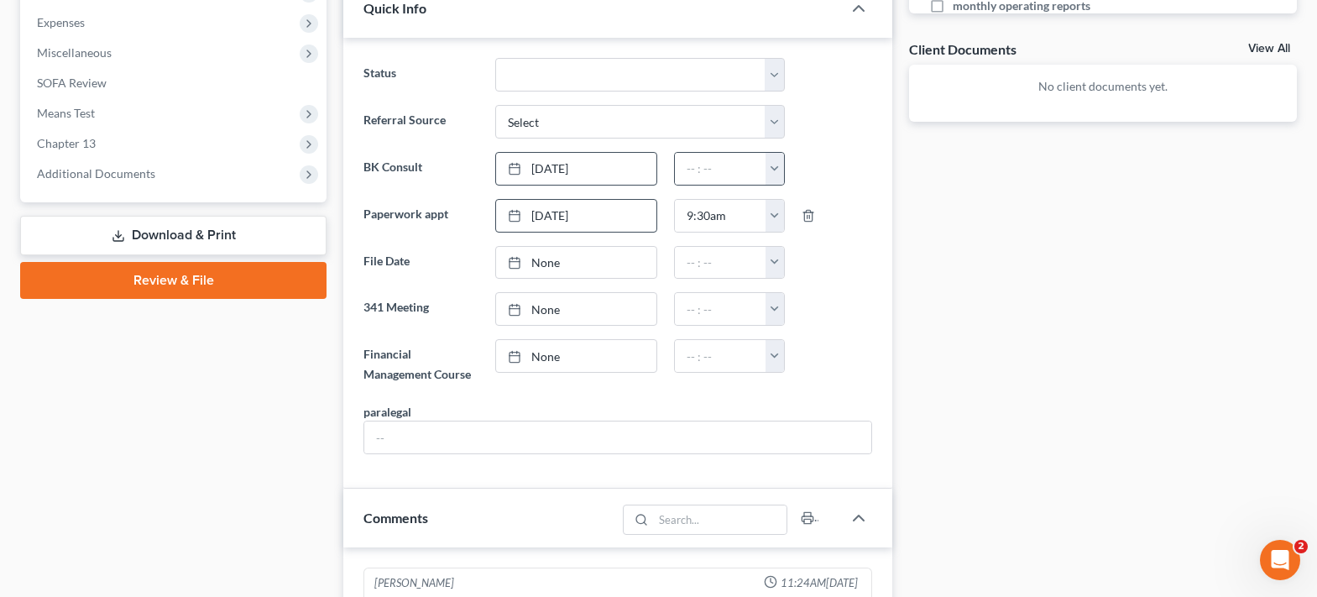
click at [770, 170] on button "button" at bounding box center [775, 169] width 18 height 32
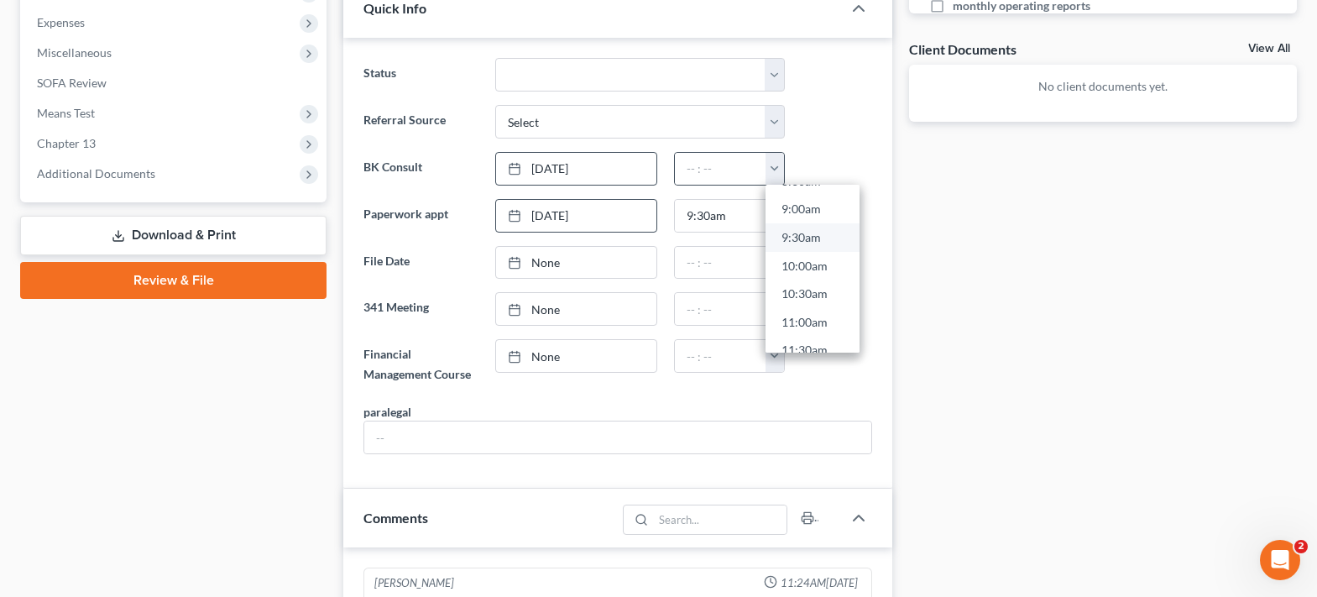
click at [793, 240] on link "9:30am" at bounding box center [813, 237] width 94 height 29
type input "9:30am"
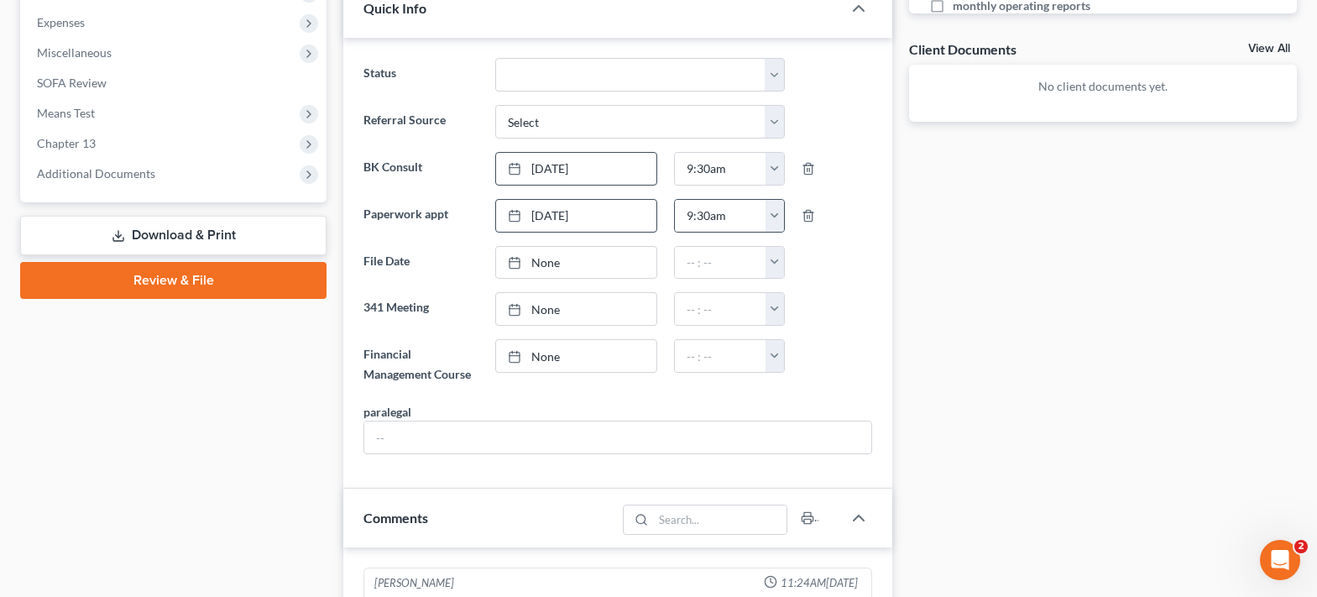
click at [782, 216] on button "button" at bounding box center [775, 216] width 18 height 32
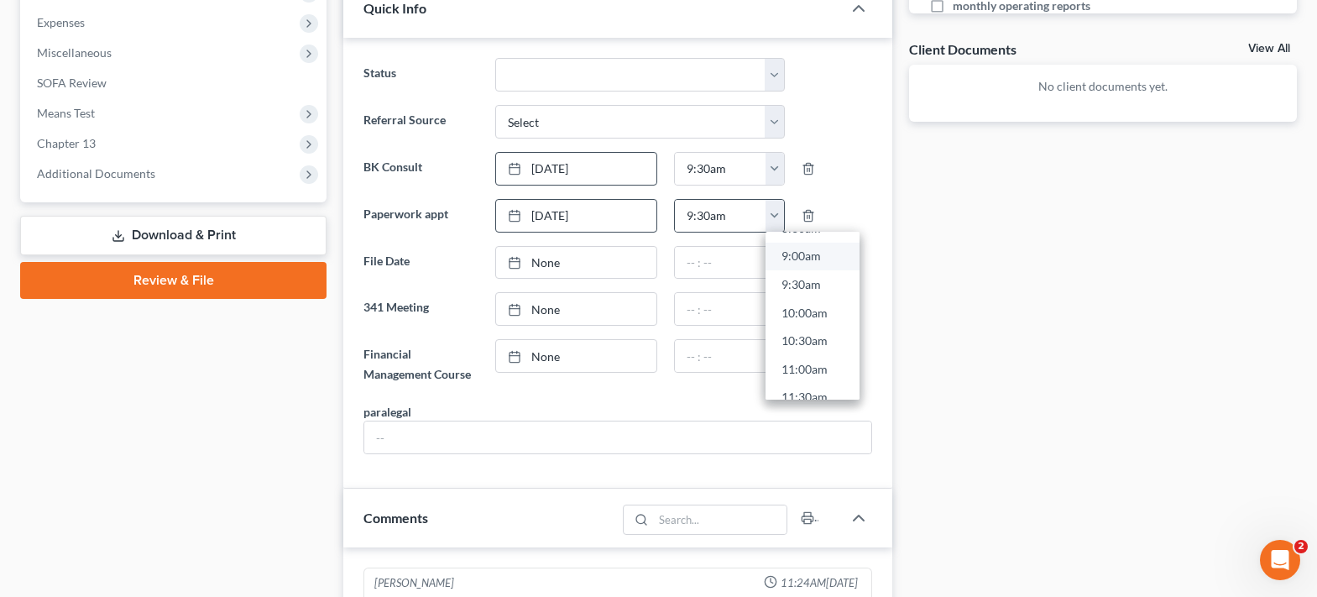
click at [788, 254] on link "9:00am" at bounding box center [813, 256] width 94 height 29
type input "9:00am"
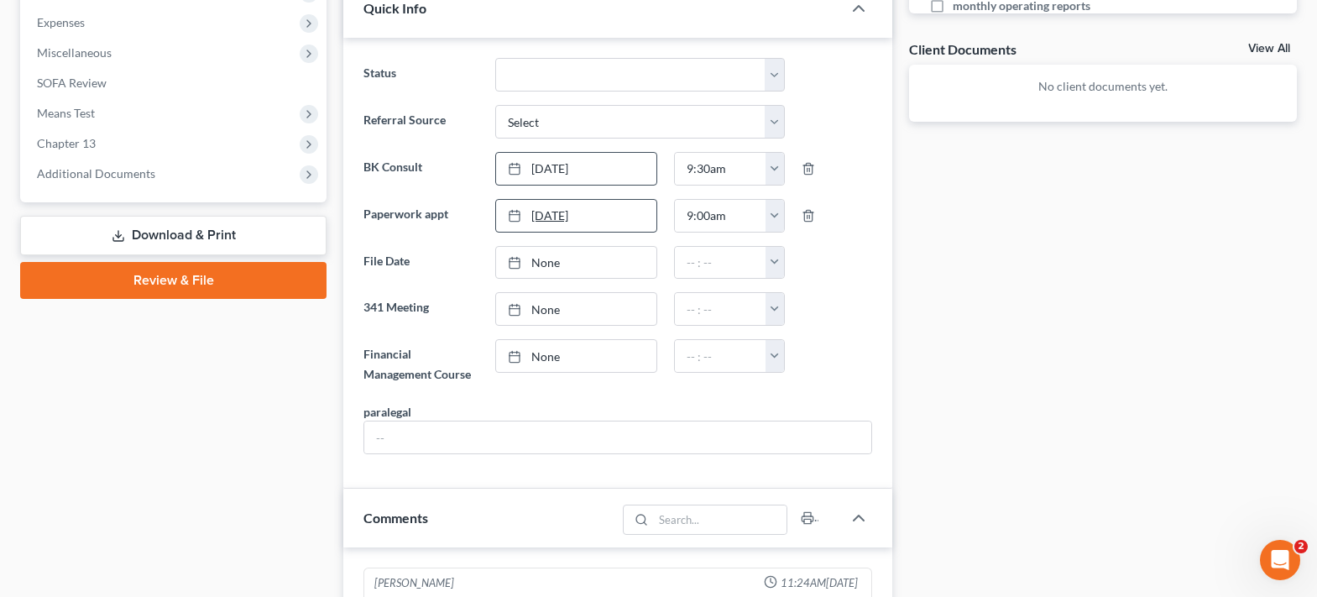
click at [608, 221] on link "[DATE]" at bounding box center [576, 216] width 160 height 32
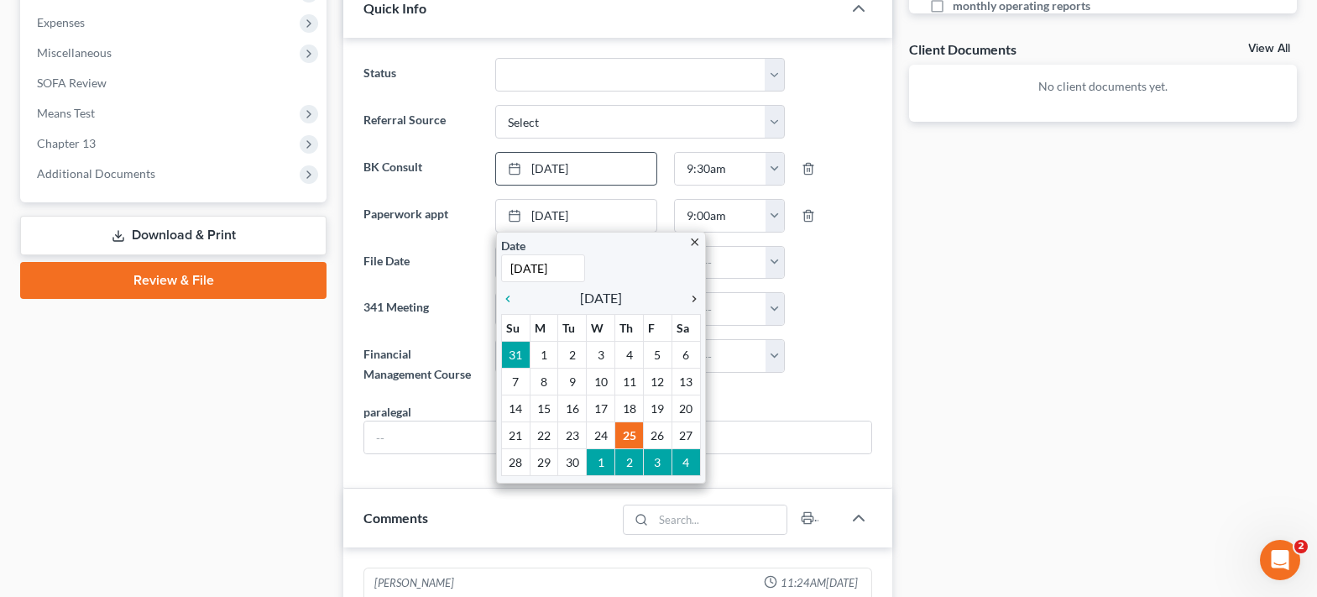
click at [697, 296] on icon "chevron_right" at bounding box center [690, 298] width 22 height 13
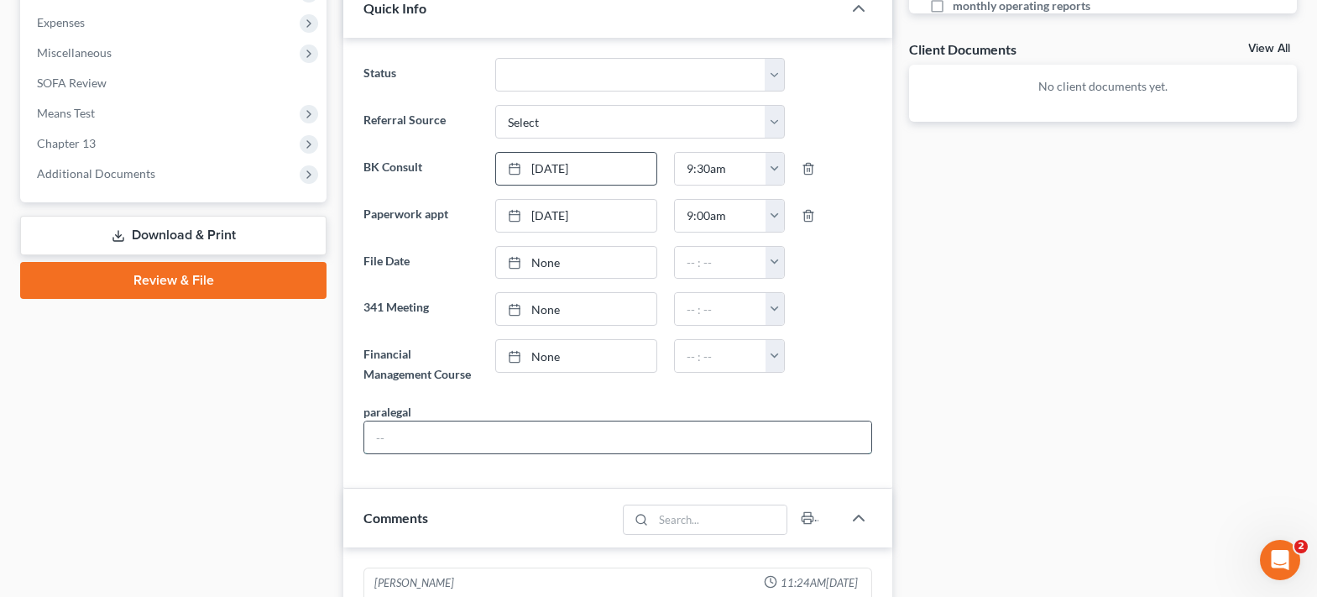
click at [410, 430] on input "text" at bounding box center [617, 437] width 507 height 32
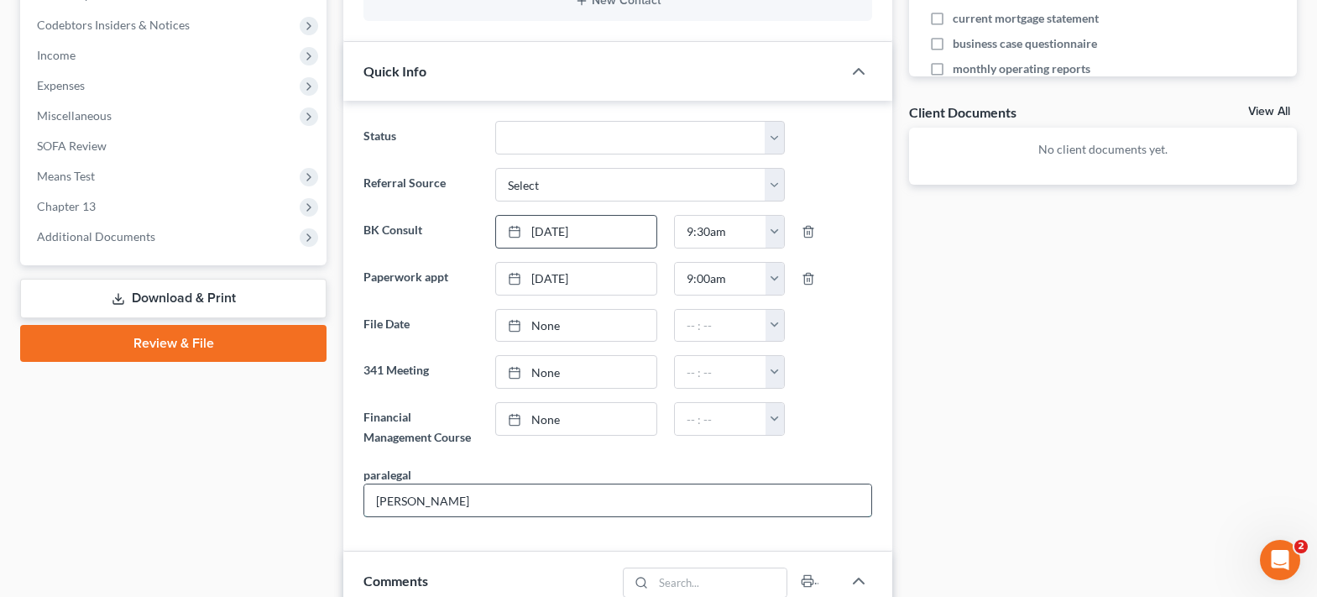
scroll to position [422, 0]
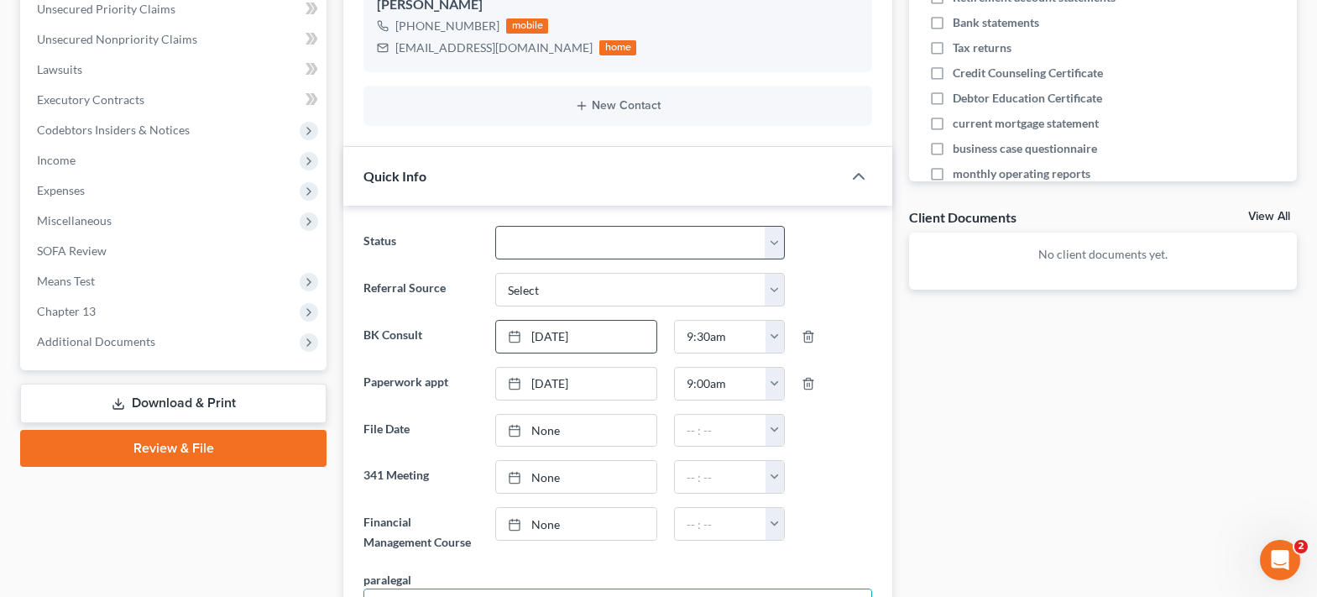
type input "[PERSON_NAME]"
click at [537, 251] on select "Closed without Discharge Complete Converted to 7 Discharged Dismissed Filed Fin…" at bounding box center [640, 243] width 290 height 34
select select "7"
click at [495, 226] on select "Closed without Discharge Complete Converted to 7 Discharged Dismissed Filed Fin…" at bounding box center [640, 243] width 290 height 34
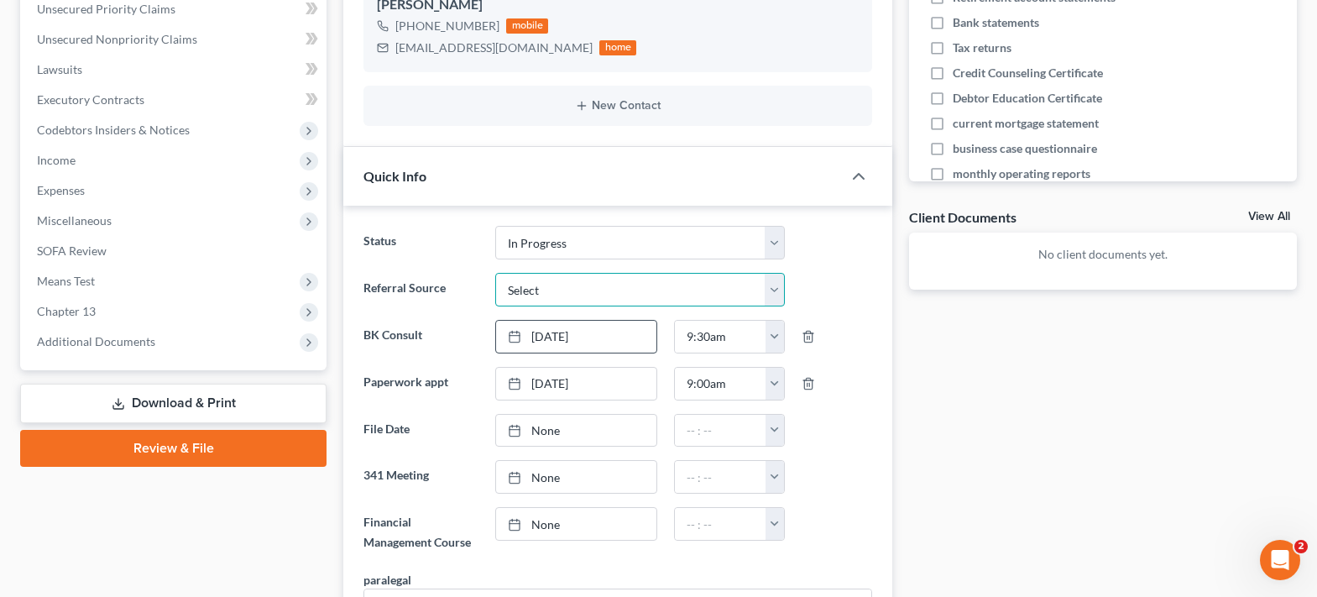
click at [782, 295] on select "Select Word Of Mouth Previous Clients Direct Mail Website Google Search Modern …" at bounding box center [640, 290] width 290 height 34
select select "6"
click at [495, 273] on select "Select Word Of Mouth Previous Clients Direct Mail Website Google Search Modern …" at bounding box center [640, 290] width 290 height 34
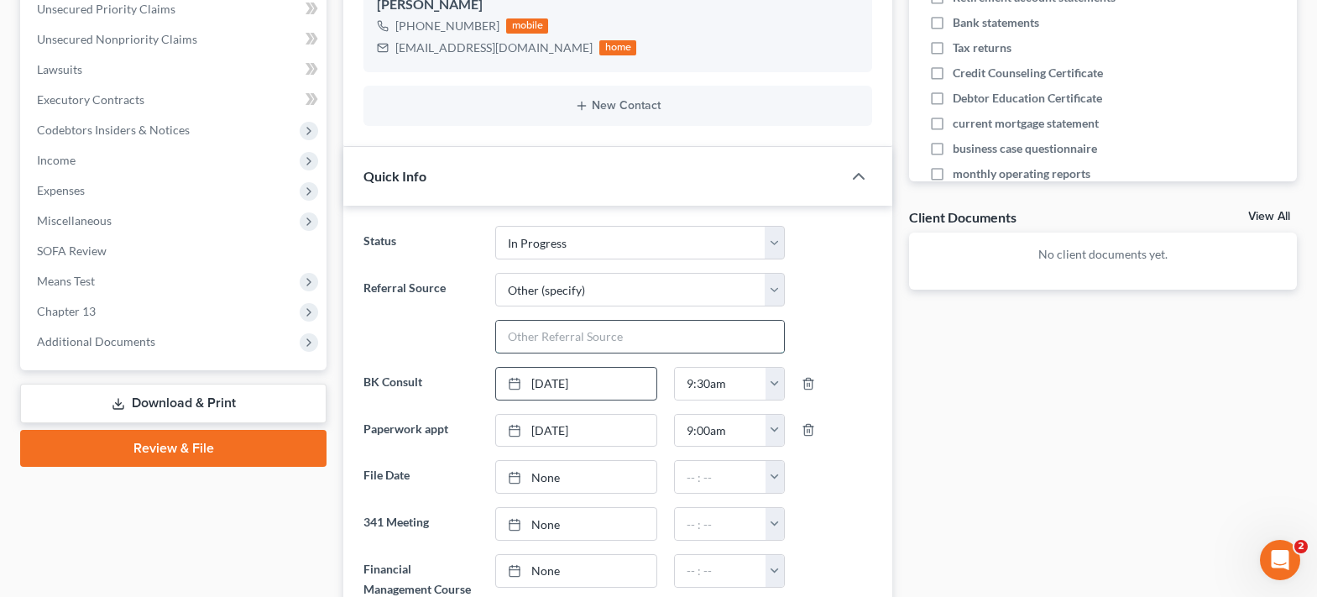
click at [546, 330] on input "text" at bounding box center [640, 337] width 288 height 32
click at [587, 296] on select "Select Word Of Mouth Previous Clients Direct Mail Website Google Search Modern …" at bounding box center [640, 290] width 290 height 34
click at [495, 273] on select "Select Word Of Mouth Previous Clients Direct Mail Website Google Search Modern …" at bounding box center [640, 290] width 290 height 34
click at [574, 346] on input "text" at bounding box center [640, 337] width 288 height 32
click at [599, 337] on input "personal referral [PERSON_NAME]" at bounding box center [640, 337] width 288 height 32
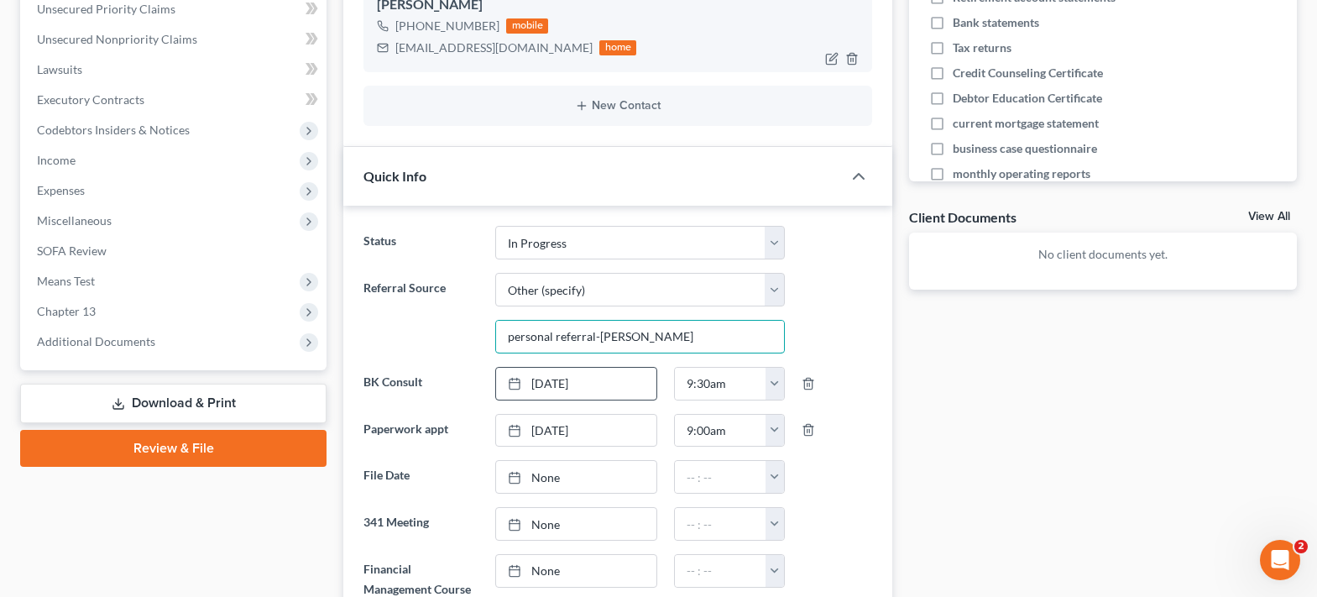
type input "personal referral-[PERSON_NAME]"
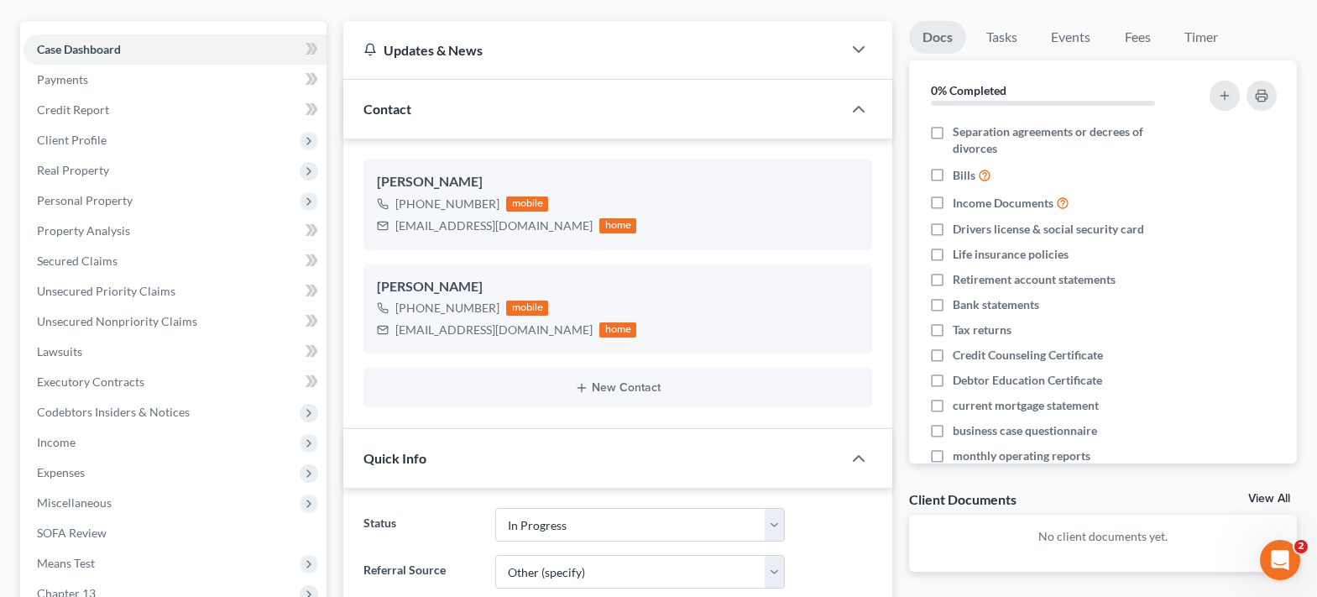
scroll to position [0, 0]
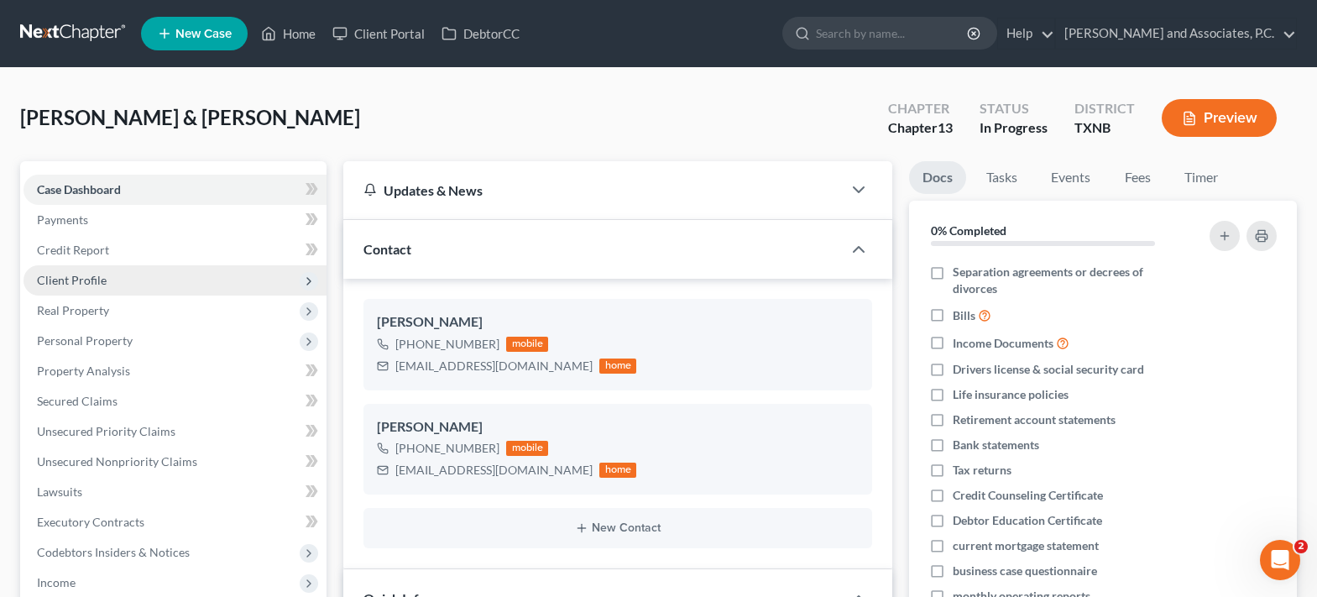
click at [80, 290] on span "Client Profile" at bounding box center [175, 280] width 303 height 30
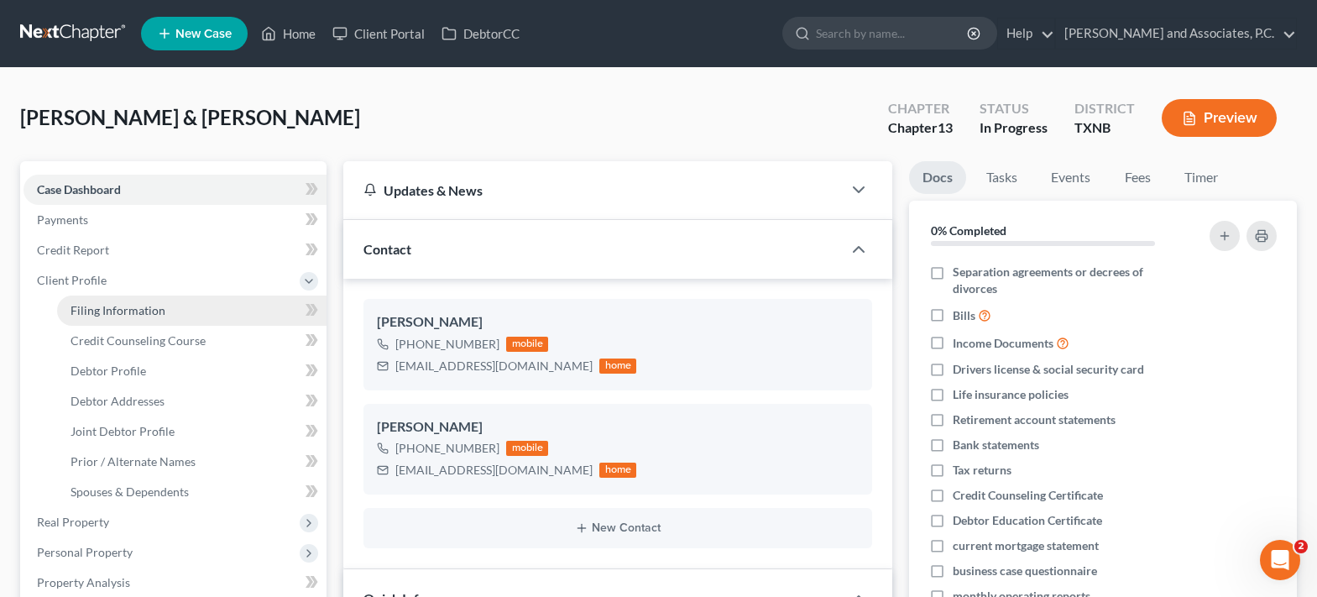
click at [90, 305] on span "Filing Information" at bounding box center [118, 310] width 95 height 14
select select "1"
select select "3"
select select "78"
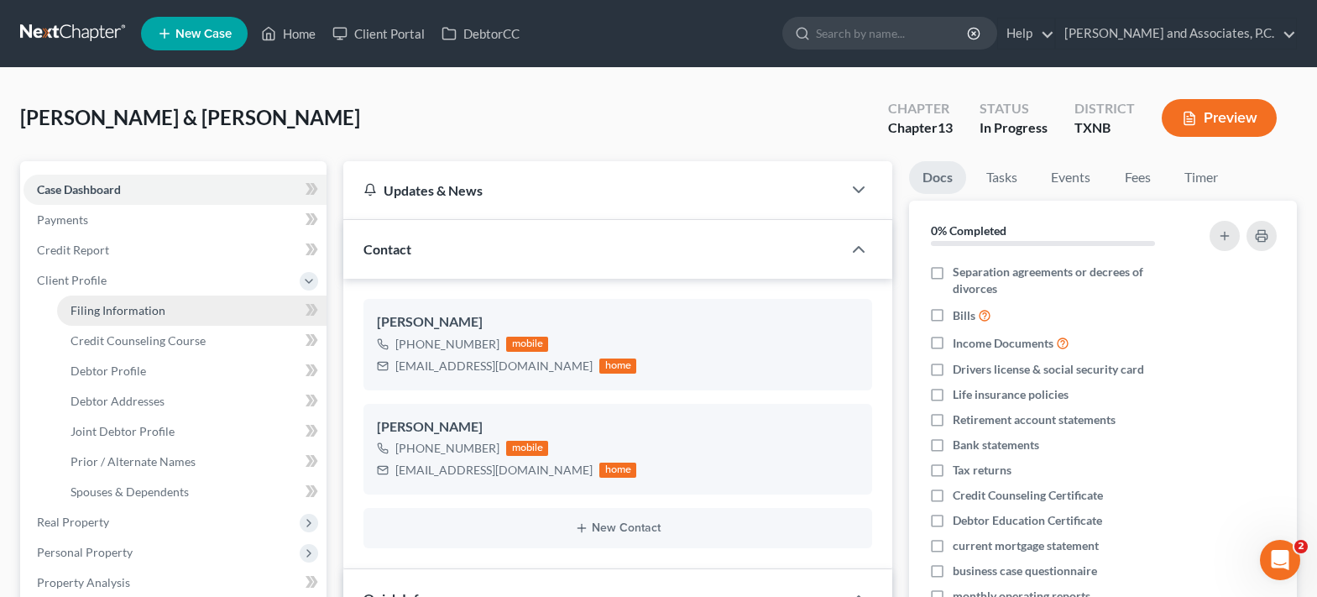
select select "0"
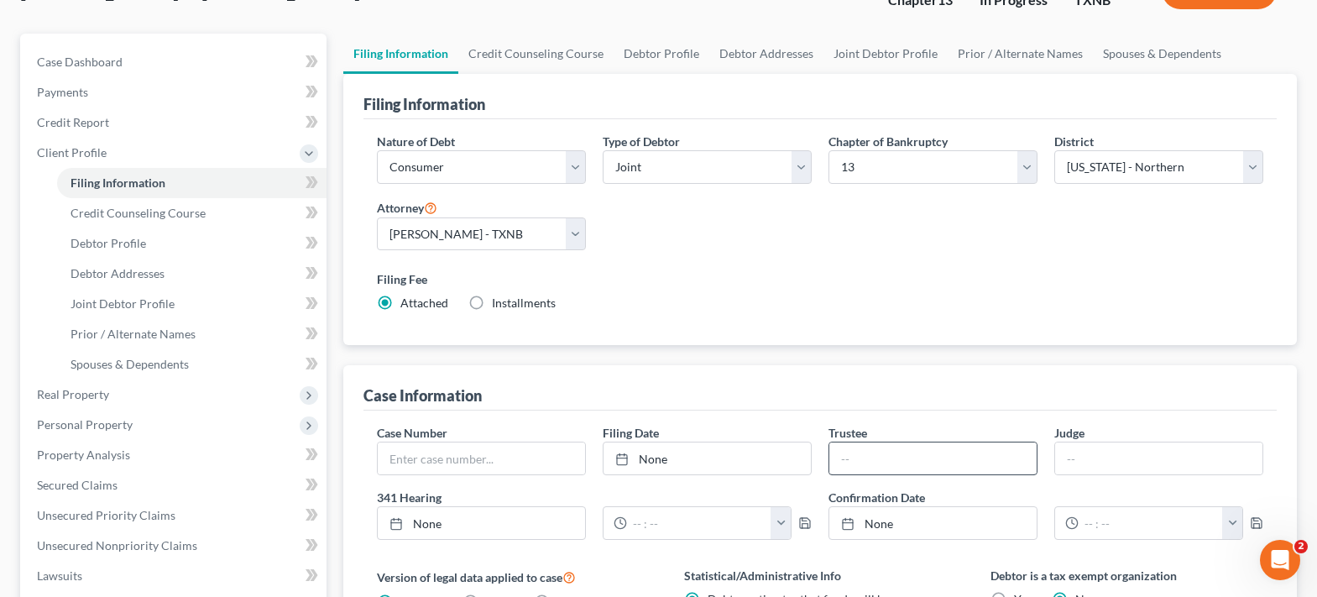
scroll to position [168, 0]
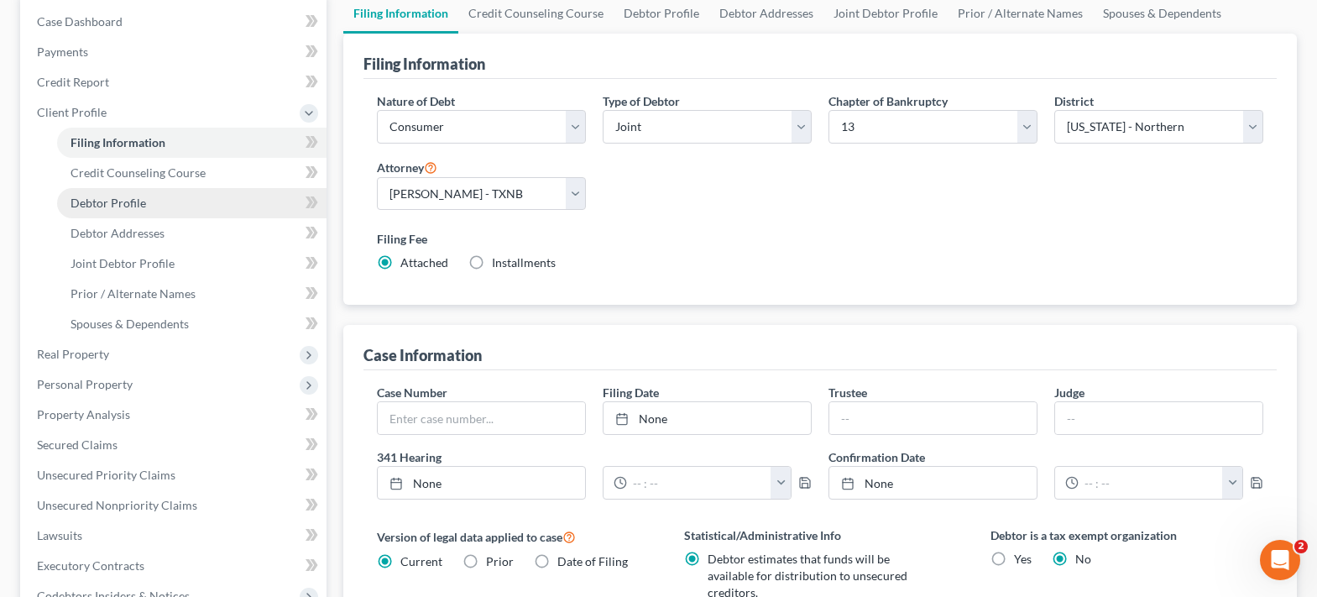
click at [144, 201] on link "Debtor Profile" at bounding box center [191, 203] width 269 height 30
select select "1"
select select "0"
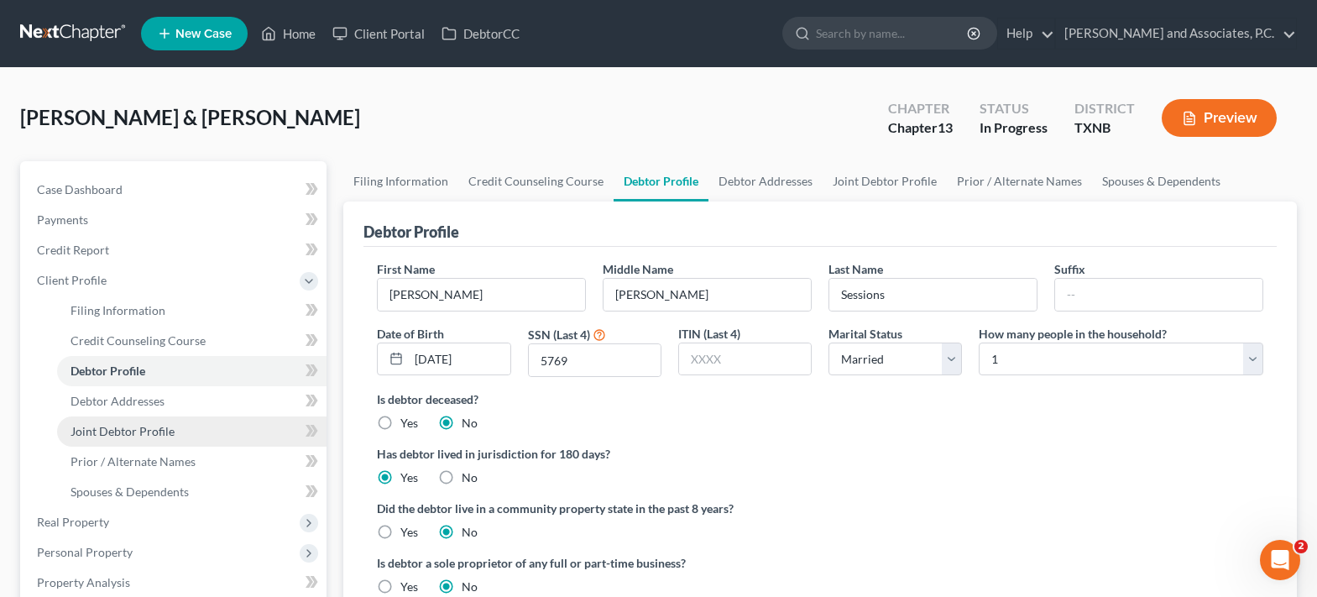
click at [146, 442] on link "Joint Debtor Profile" at bounding box center [191, 431] width 269 height 30
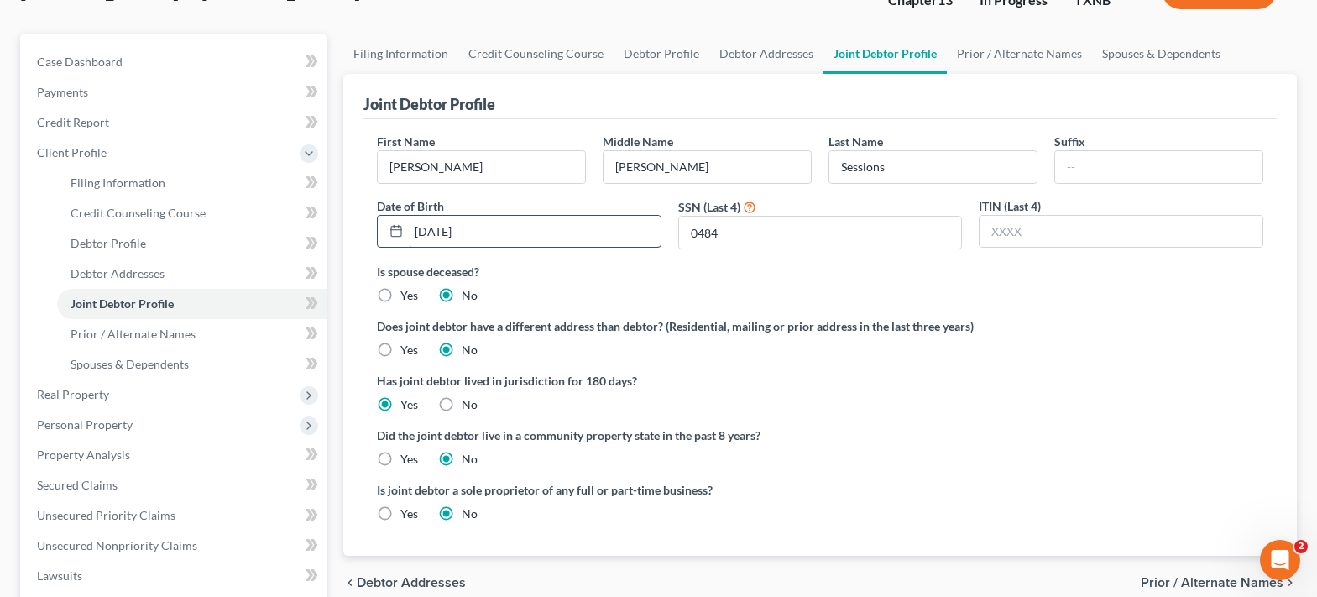
scroll to position [168, 0]
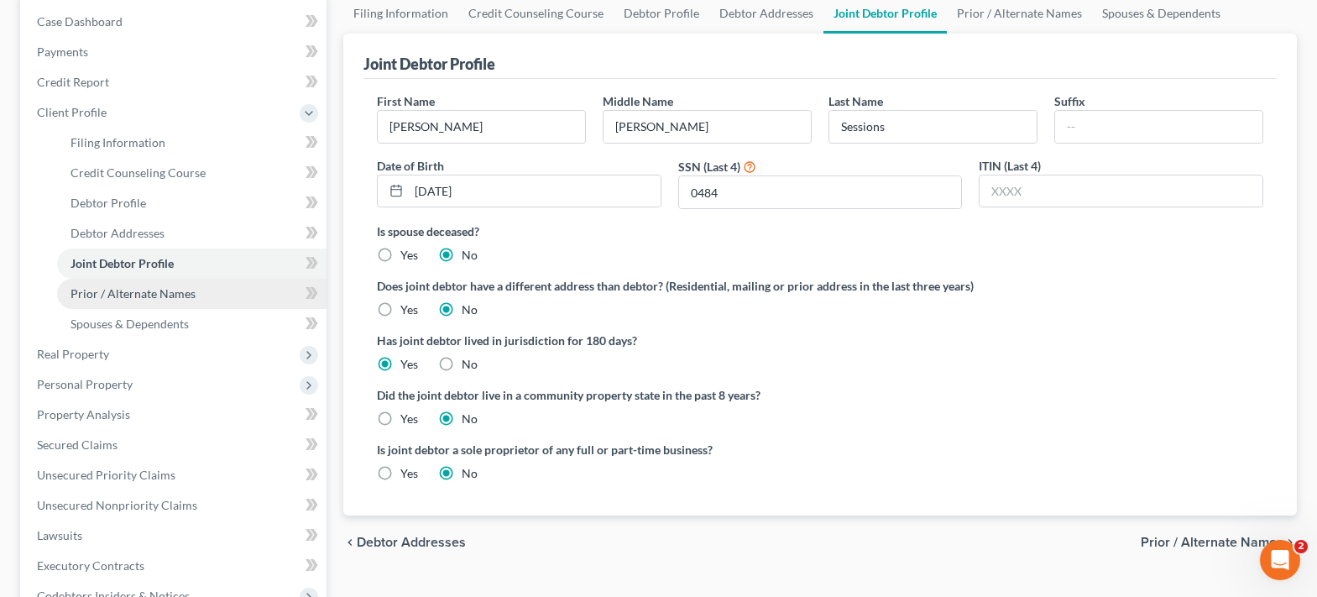
click at [143, 289] on span "Prior / Alternate Names" at bounding box center [133, 293] width 125 height 14
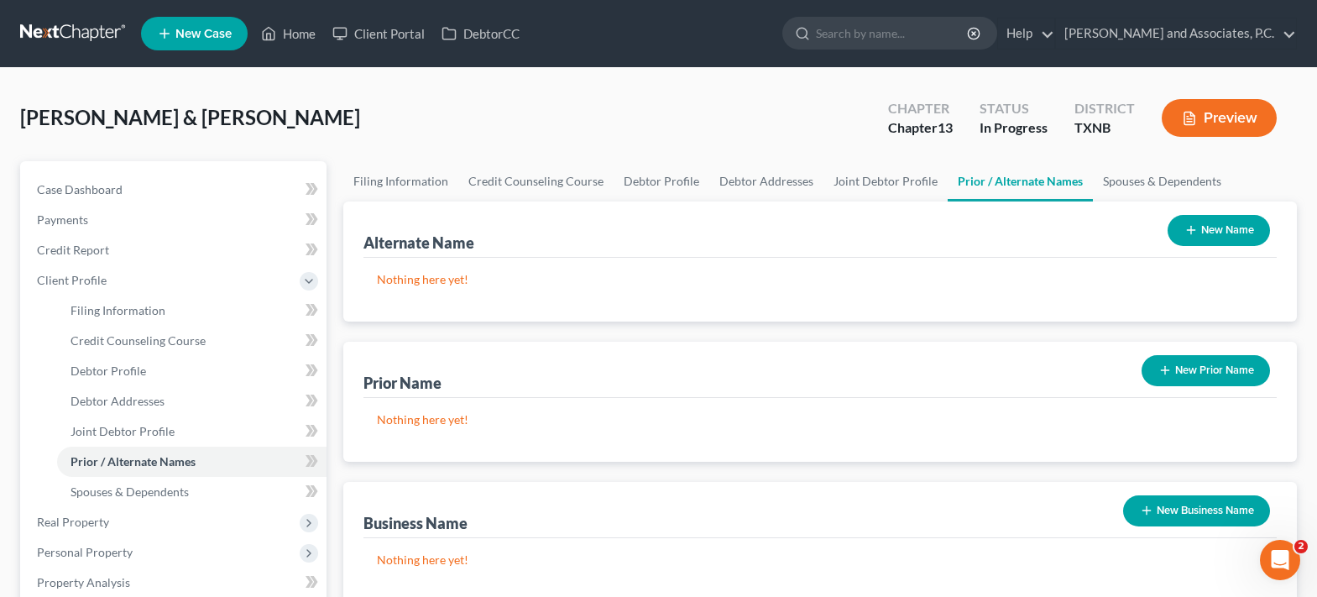
click at [1242, 370] on button "New Prior Name" at bounding box center [1206, 370] width 128 height 31
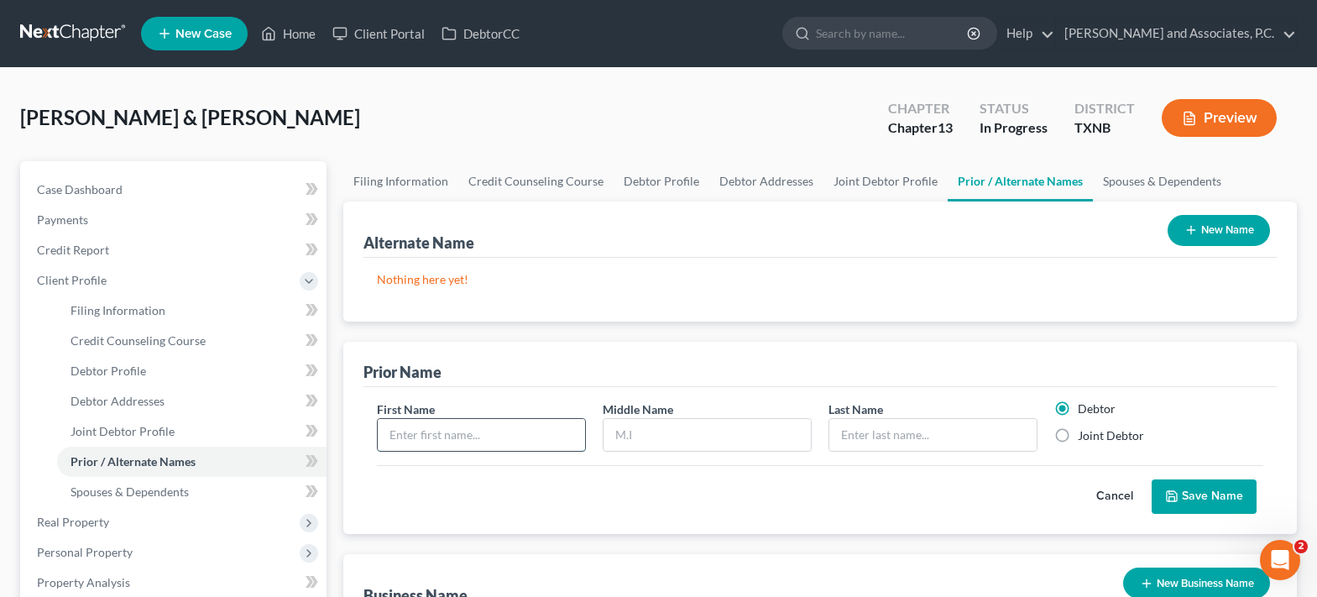
click at [419, 441] on input "text" at bounding box center [481, 435] width 207 height 32
type input "[PERSON_NAME]"
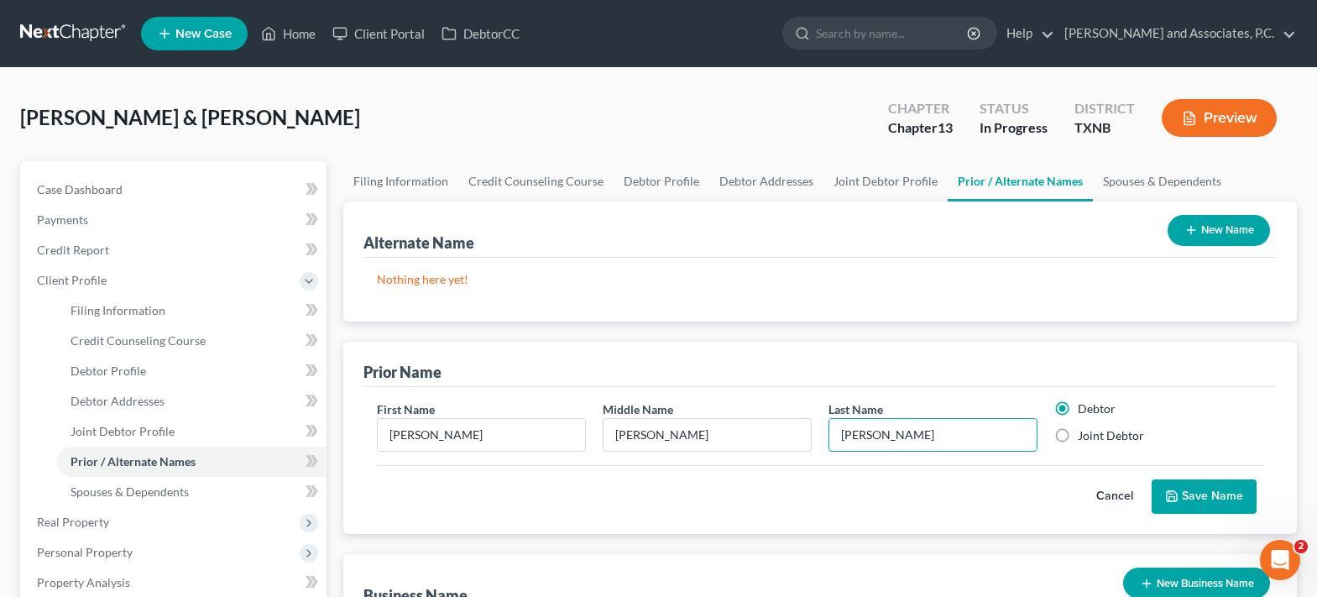
type input "[PERSON_NAME]"
click at [1078, 434] on label "Joint Debtor" at bounding box center [1111, 435] width 66 height 17
click at [1085, 434] on input "Joint Debtor" at bounding box center [1090, 432] width 11 height 11
radio input "true"
radio input "false"
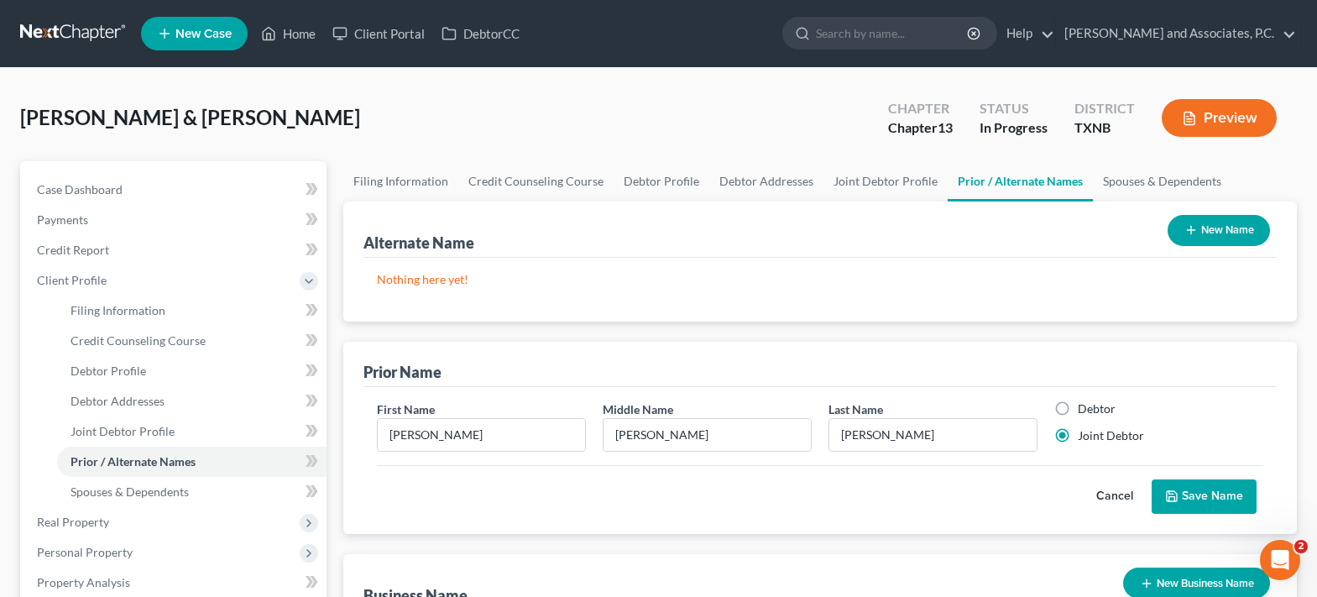
click at [1214, 486] on button "Save Name" at bounding box center [1204, 496] width 105 height 35
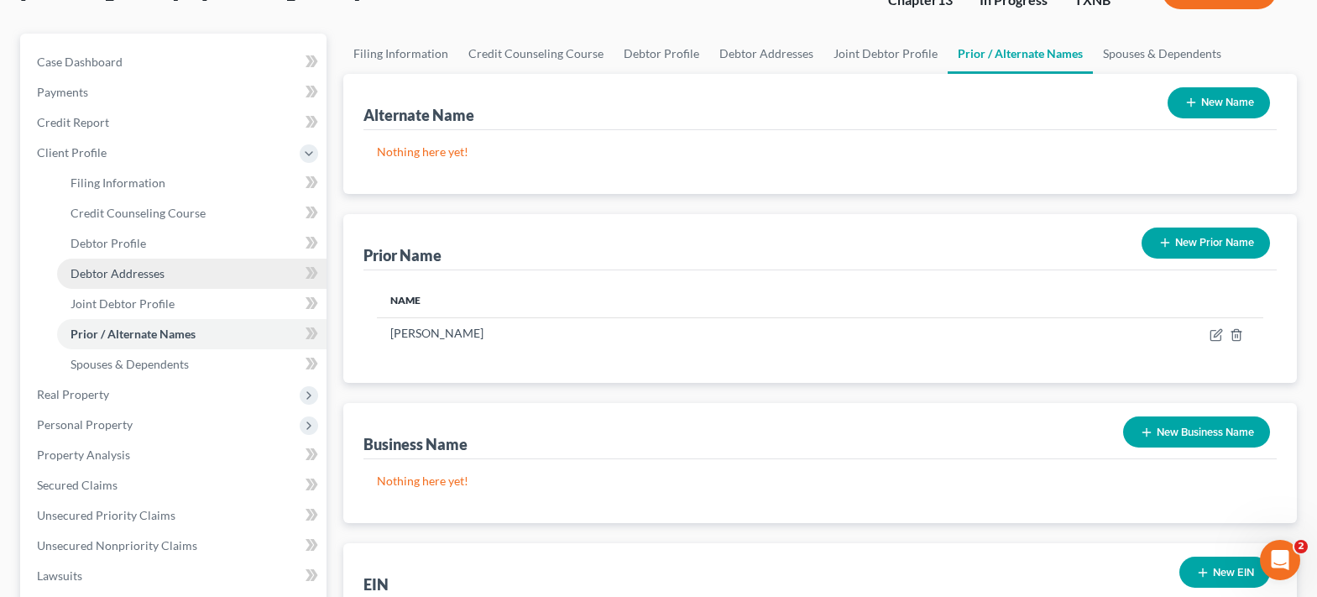
scroll to position [168, 0]
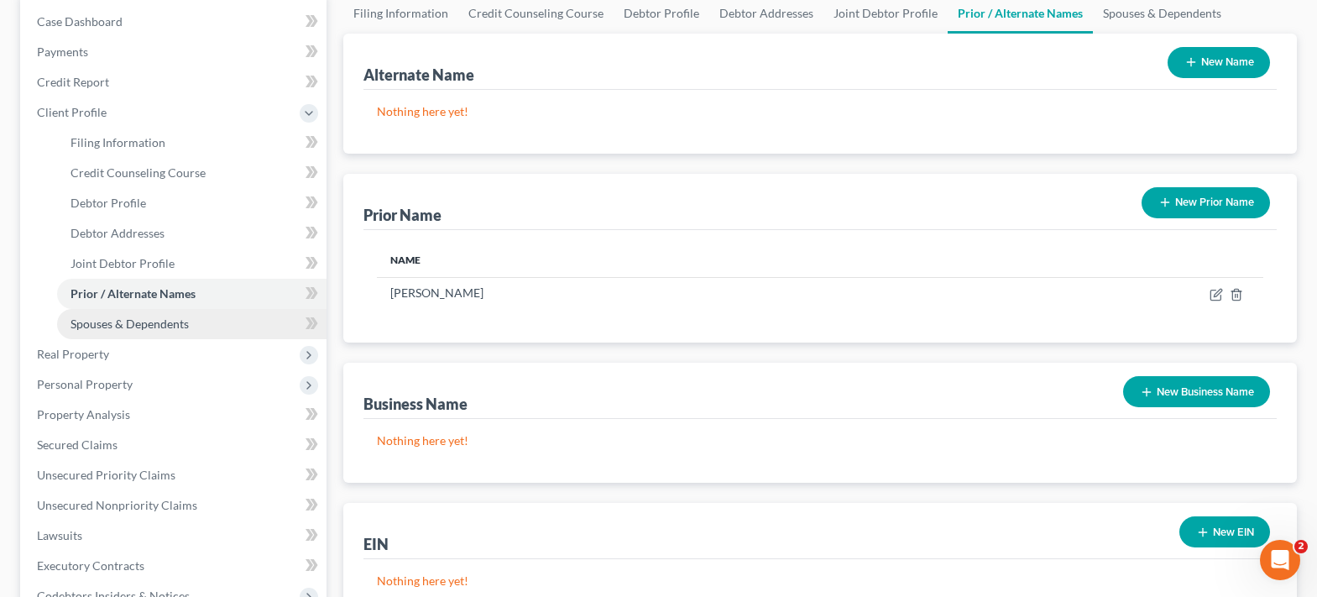
click at [207, 331] on link "Spouses & Dependents" at bounding box center [191, 324] width 269 height 30
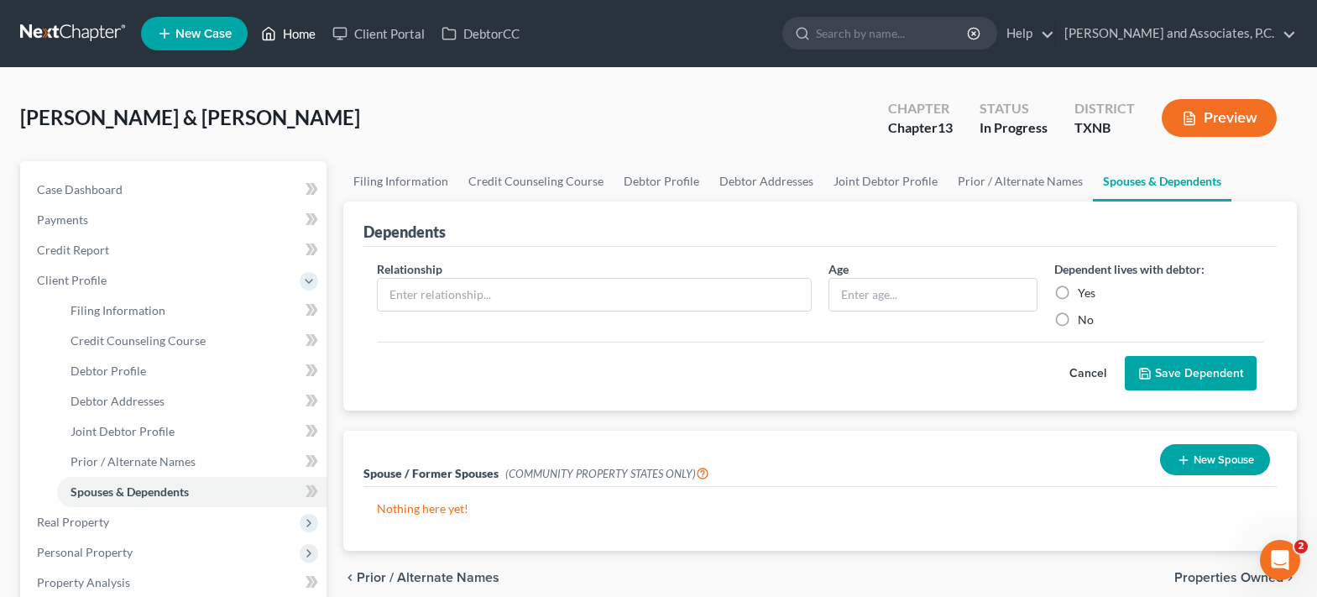
click at [283, 27] on link "Home" at bounding box center [288, 33] width 71 height 30
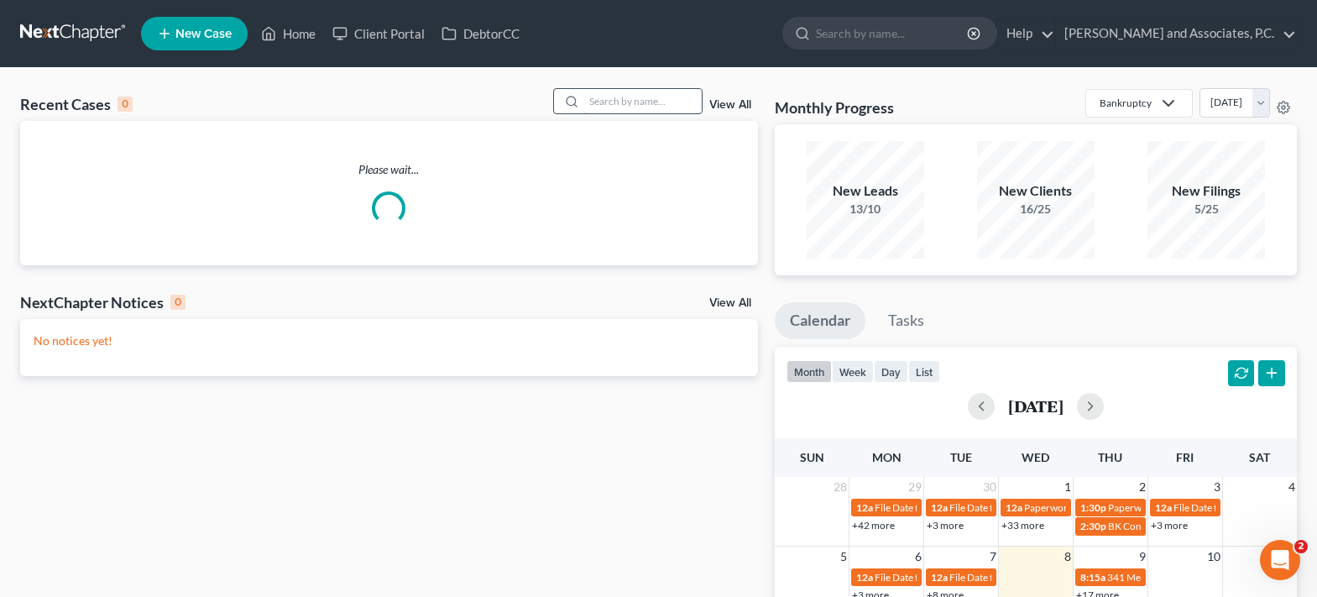
click at [623, 96] on input "search" at bounding box center [643, 101] width 118 height 24
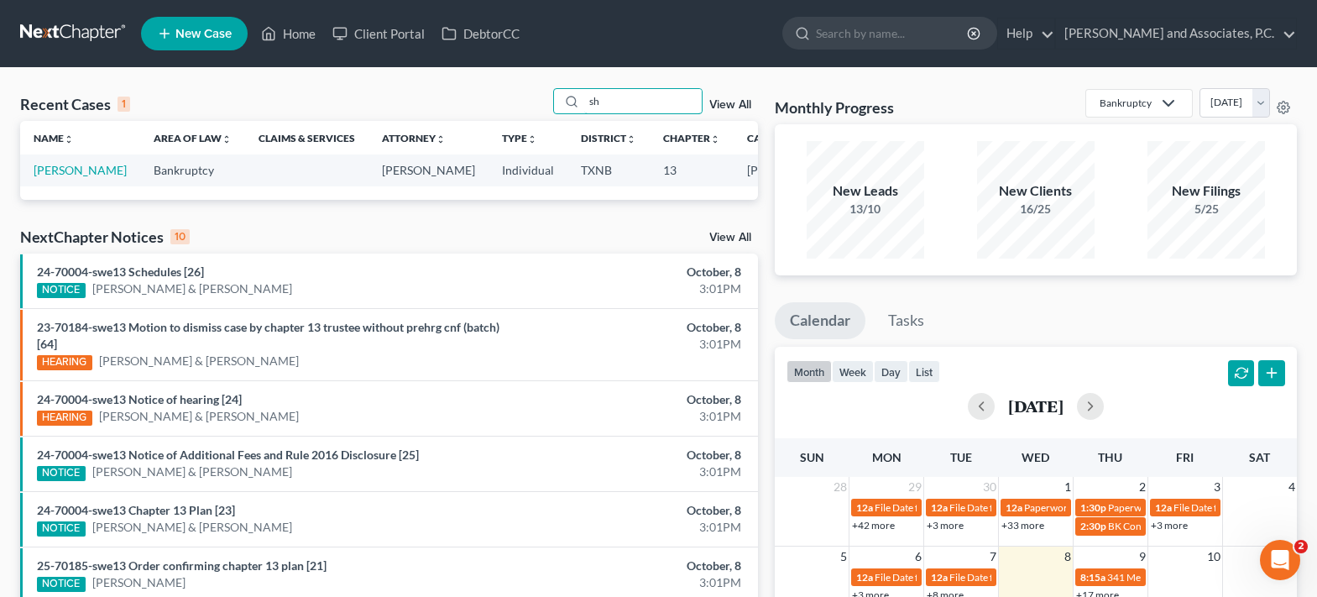
type input "s"
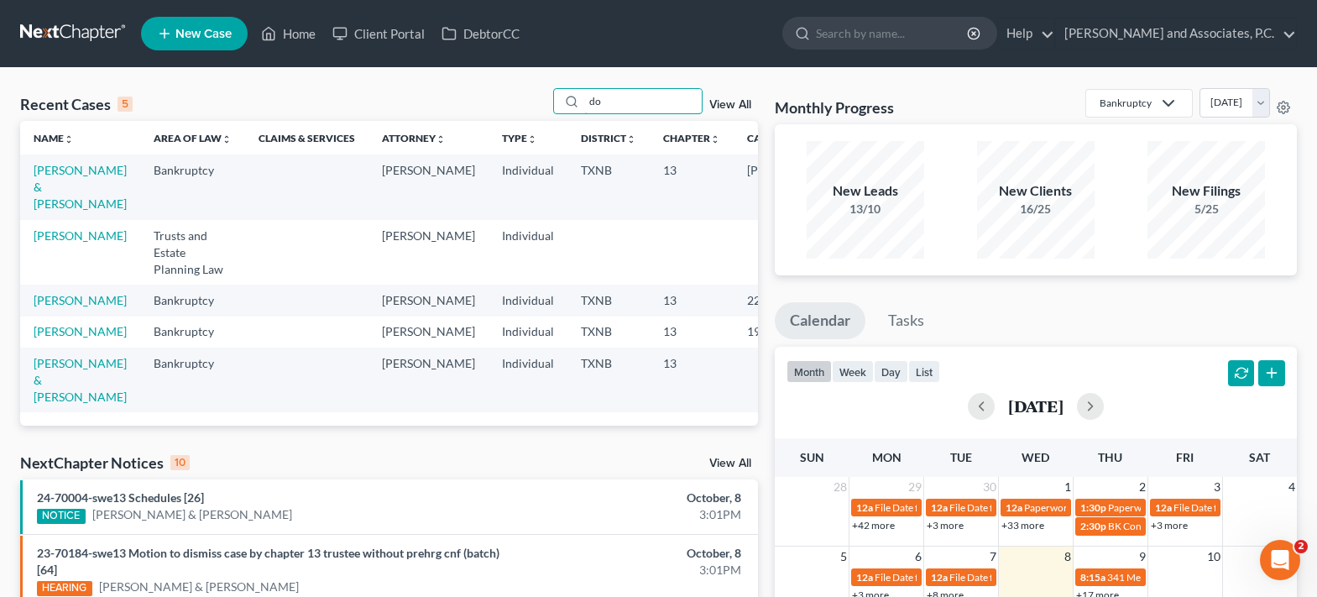
type input "d"
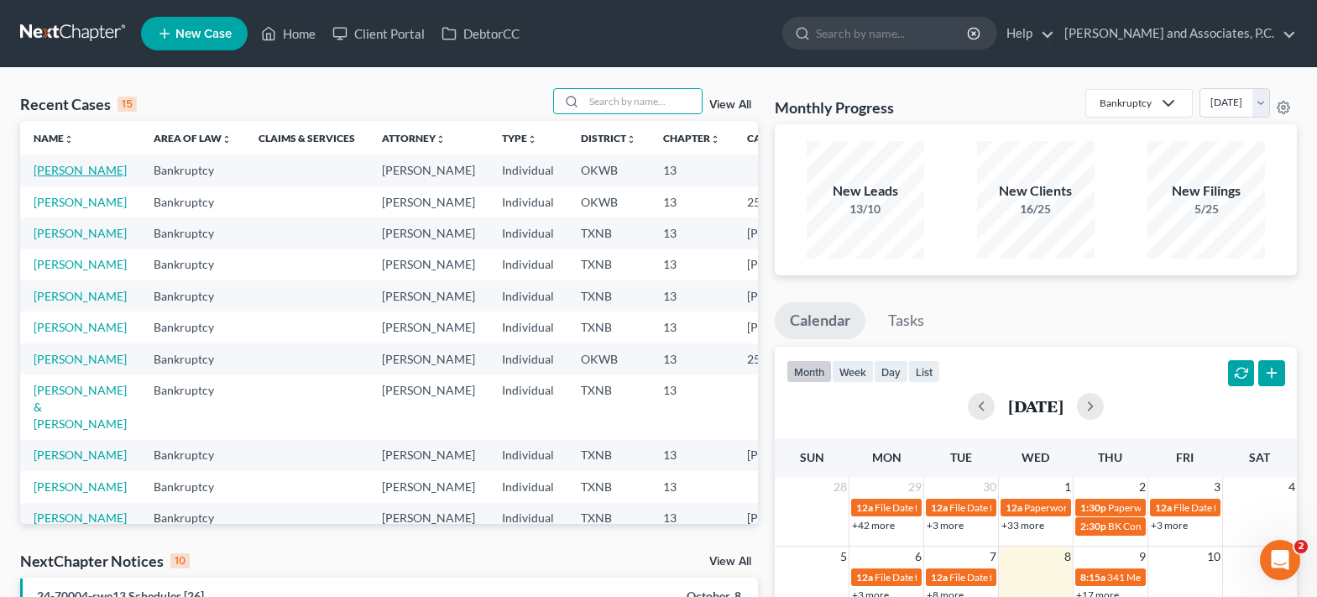
click at [50, 177] on link "[PERSON_NAME]" at bounding box center [80, 170] width 93 height 14
select select "7"
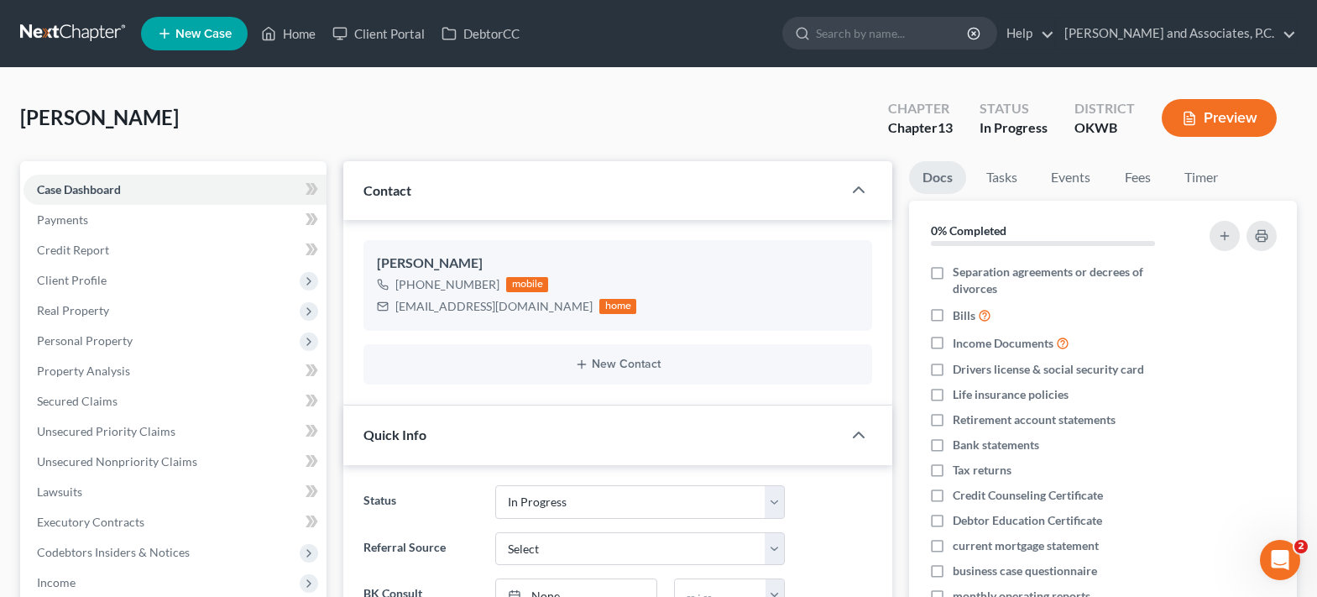
scroll to position [8352, 0]
click at [293, 39] on link "Home" at bounding box center [288, 33] width 71 height 30
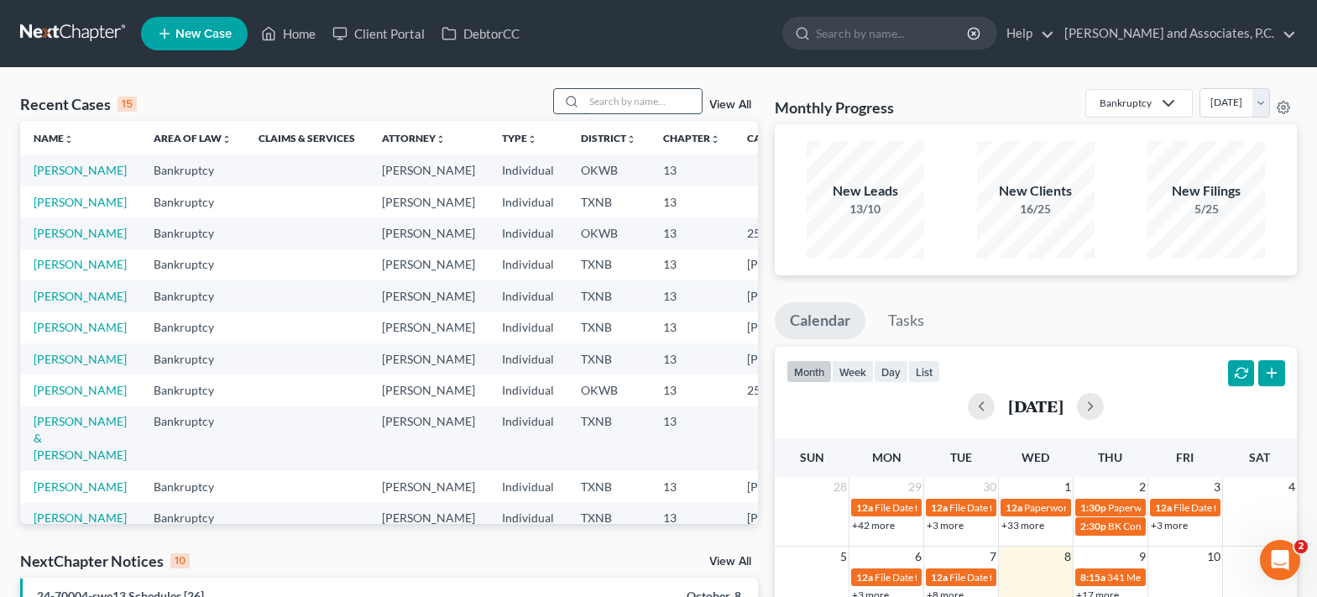
click at [601, 95] on input "search" at bounding box center [643, 101] width 118 height 24
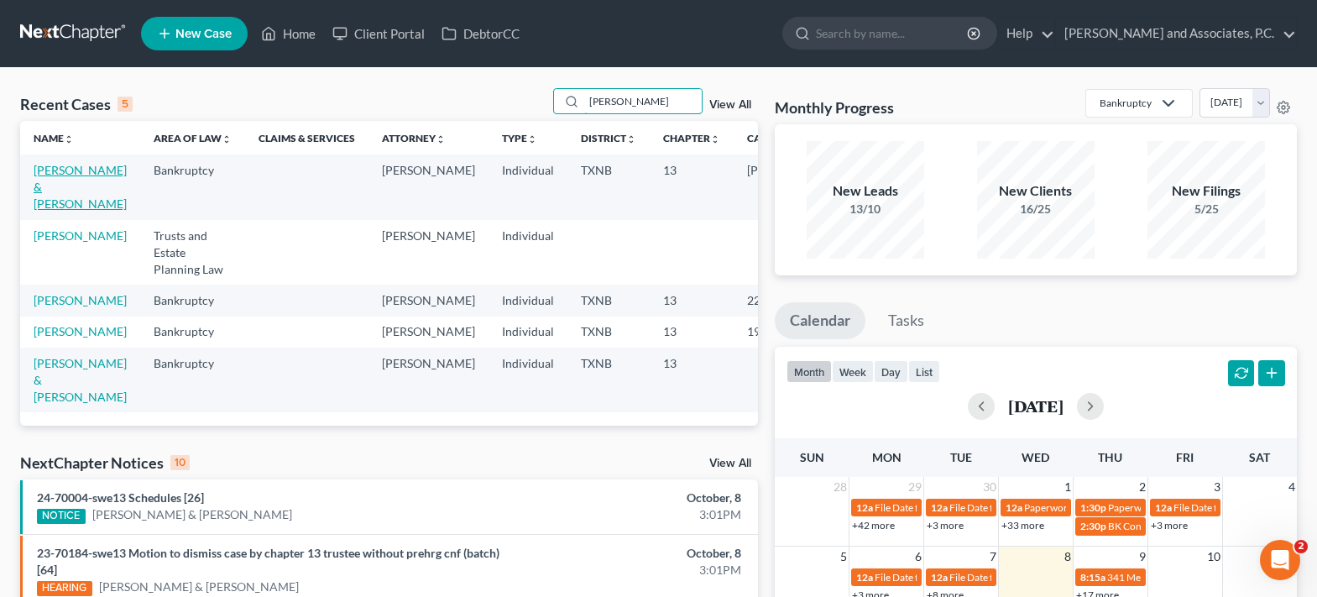
type input "[PERSON_NAME]"
click at [60, 189] on link "[PERSON_NAME] & [PERSON_NAME]" at bounding box center [80, 187] width 93 height 48
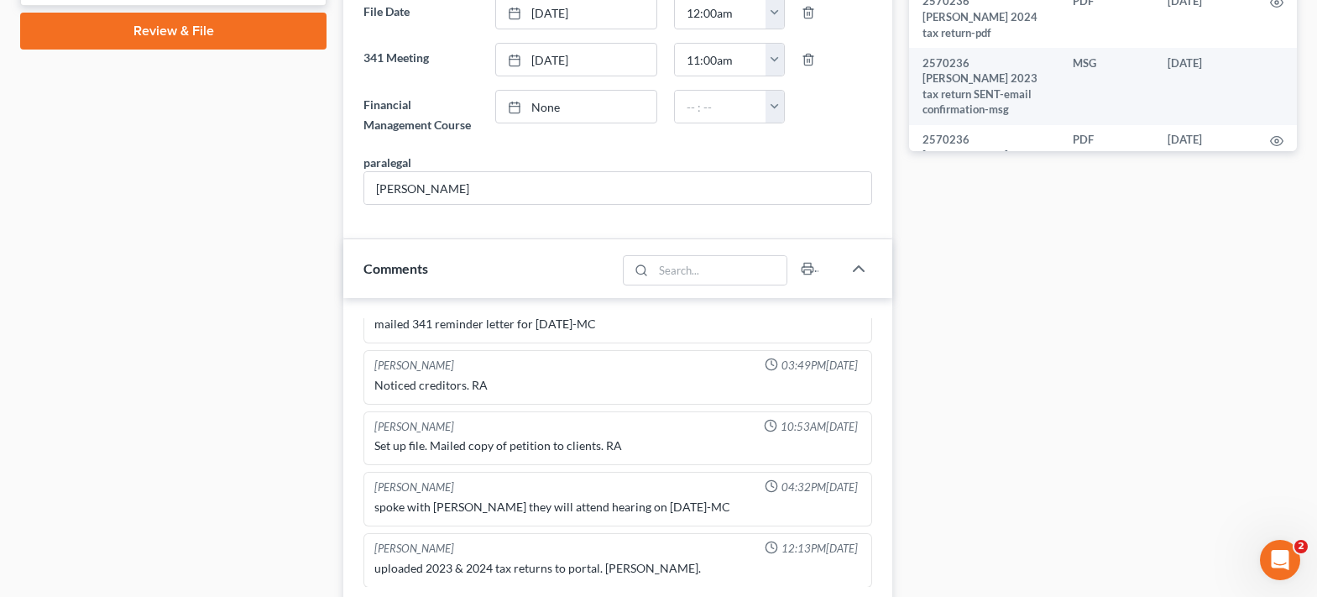
scroll to position [1175, 0]
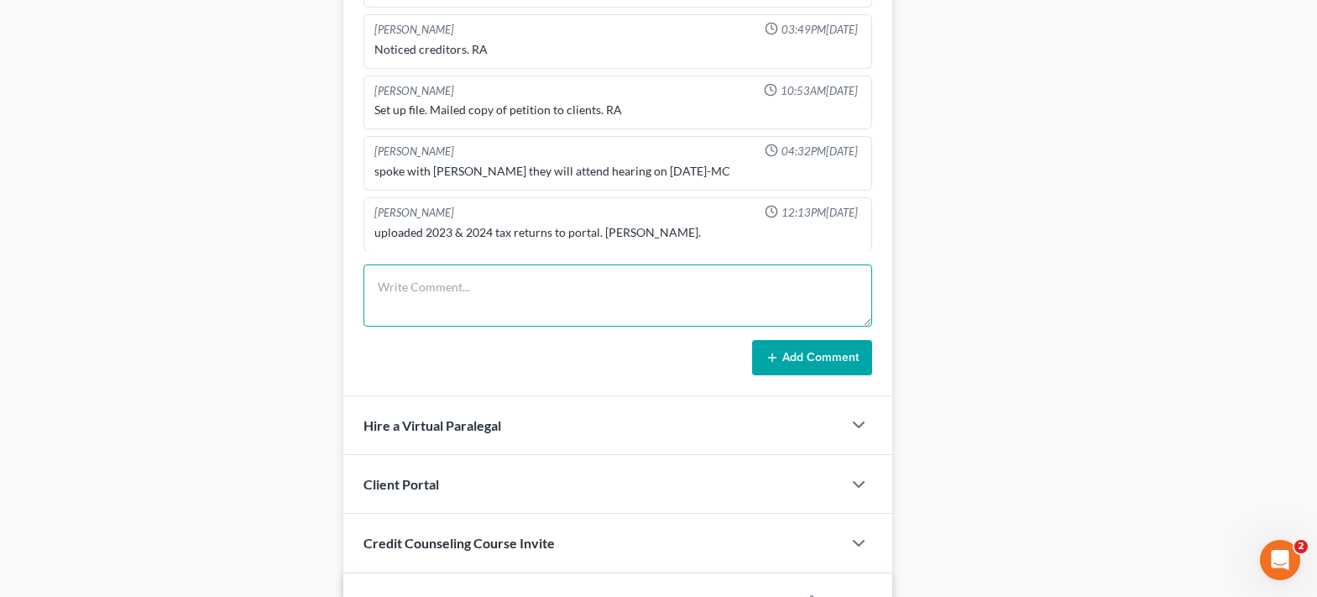
click at [424, 306] on textarea at bounding box center [617, 295] width 509 height 62
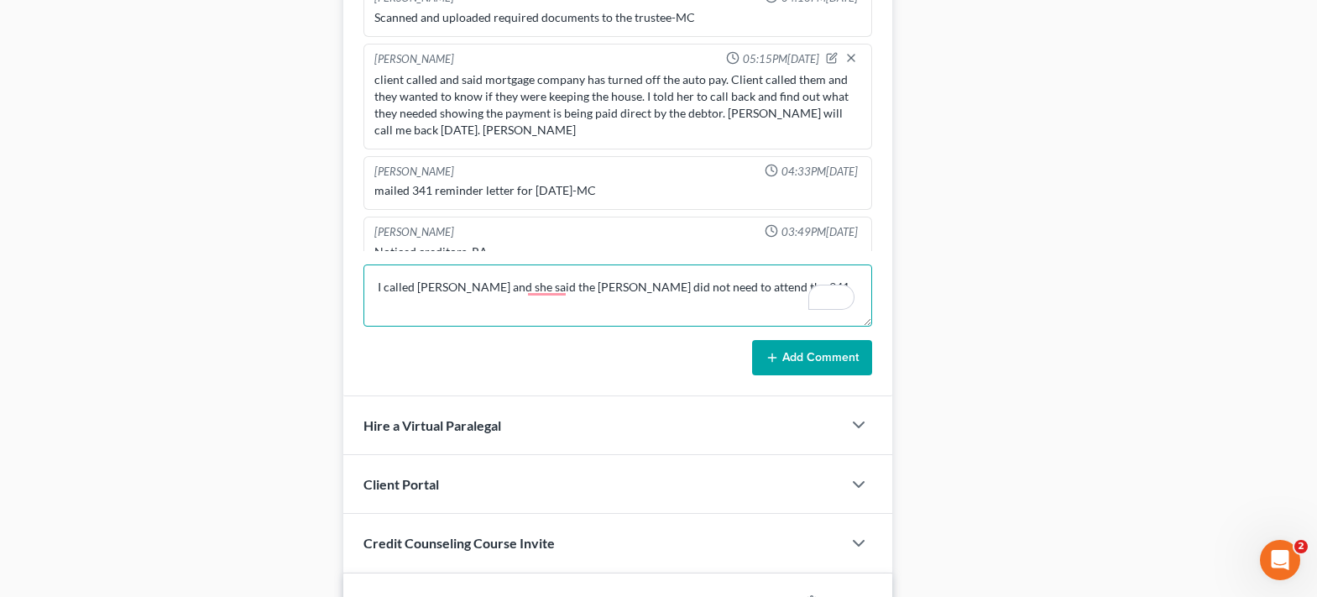
click at [567, 286] on textarea "I called [PERSON_NAME] and she said the [PERSON_NAME] did not need to attend th…" at bounding box center [617, 295] width 509 height 62
click at [814, 286] on textarea "I called [PERSON_NAME] and she said the [PERSON_NAME] did not need to attend th…" at bounding box center [617, 295] width 509 height 62
type textarea "I called [PERSON_NAME] and she said the Doyles did not need to attend the 341 c…"
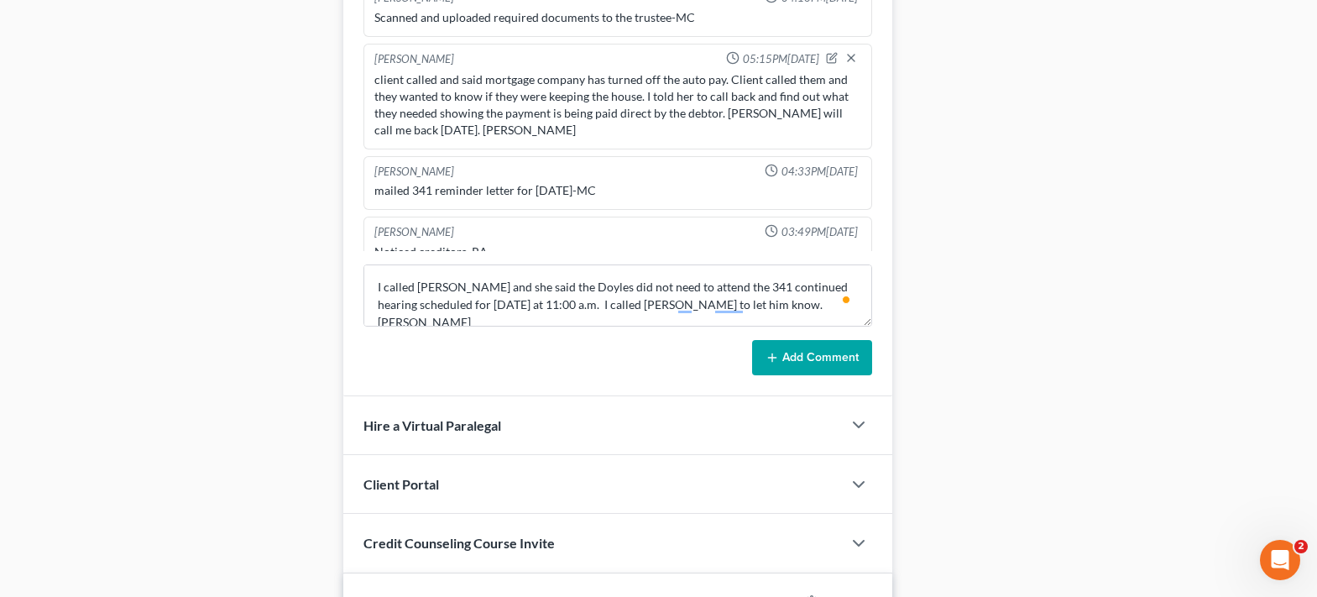
click at [807, 359] on button "Add Comment" at bounding box center [812, 357] width 120 height 35
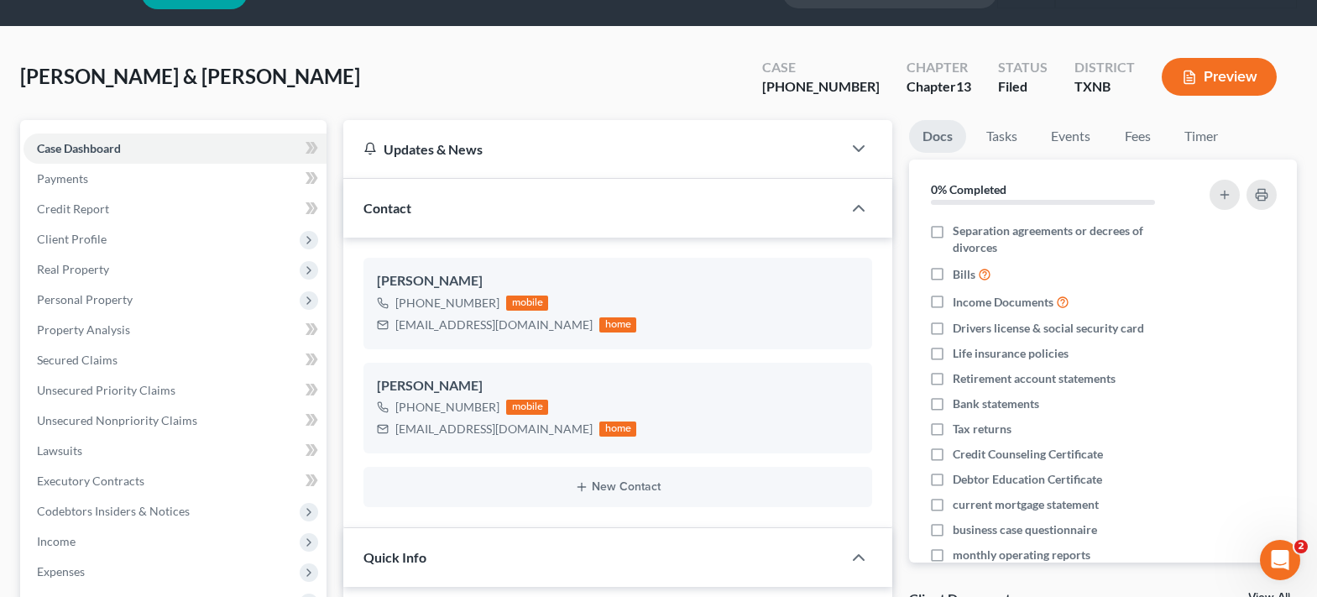
scroll to position [0, 0]
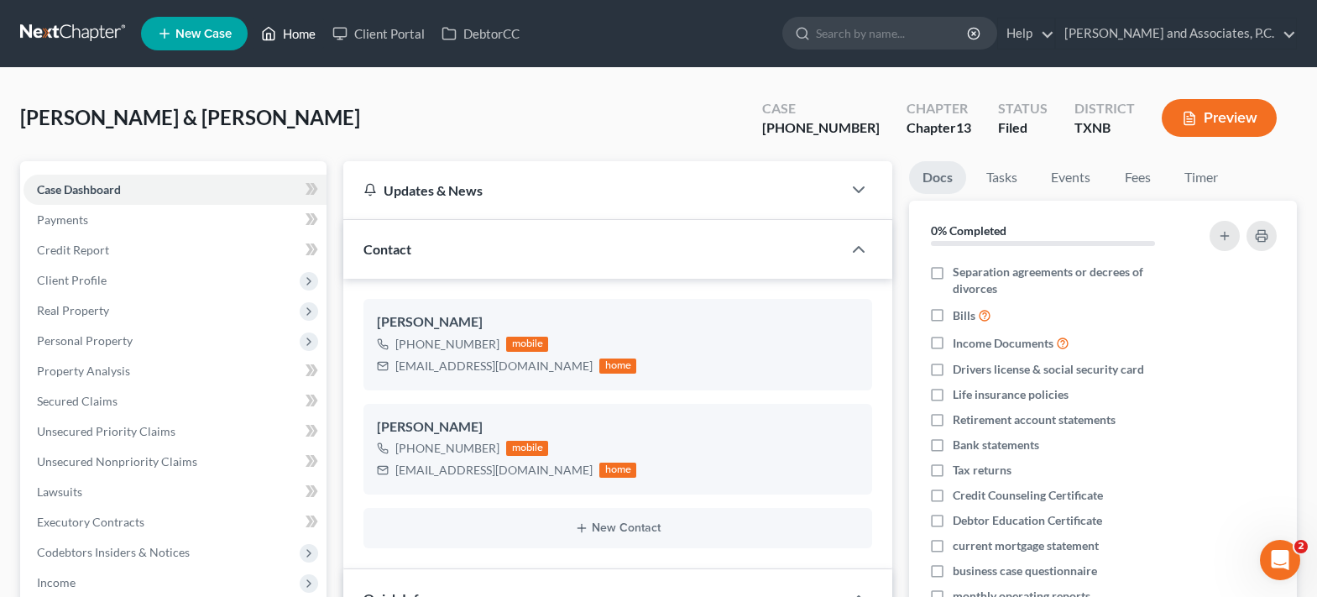
click at [286, 34] on link "Home" at bounding box center [288, 33] width 71 height 30
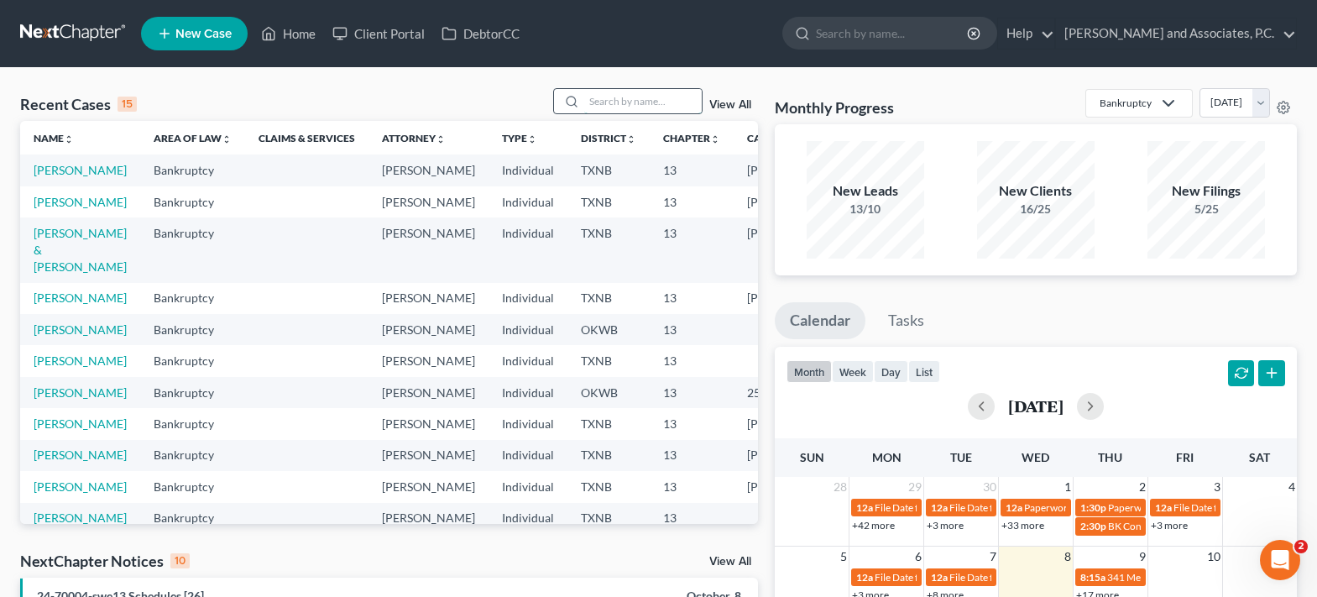
click at [652, 103] on input "search" at bounding box center [643, 101] width 118 height 24
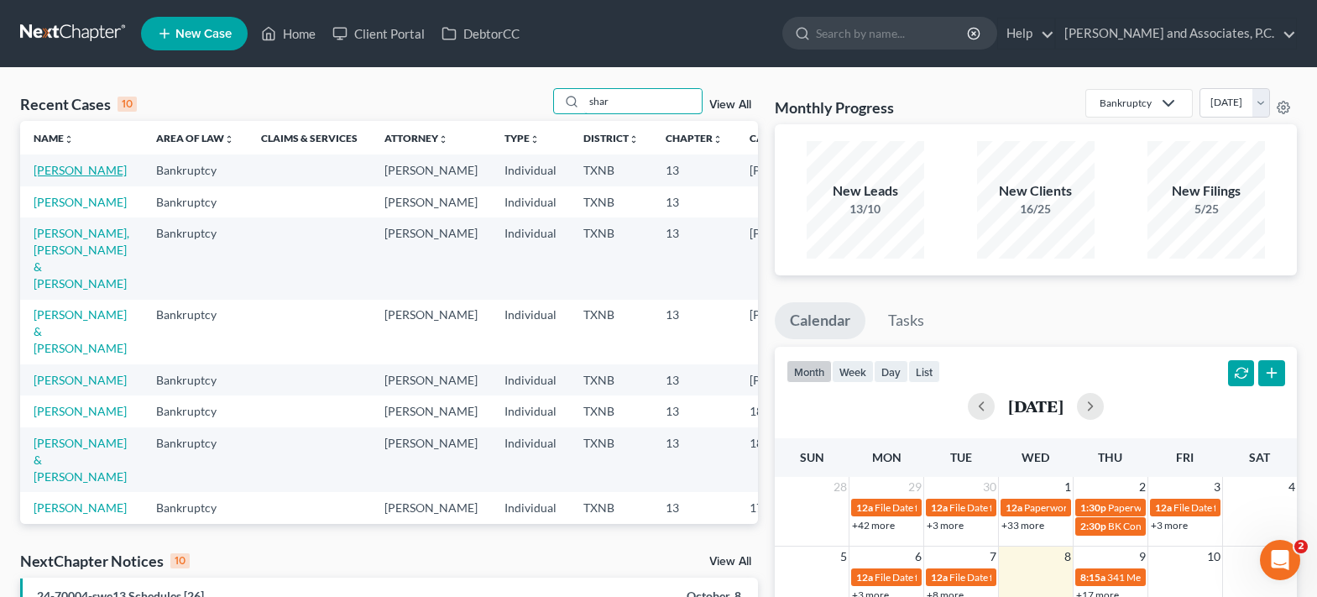
type input "shar"
click at [70, 177] on link "[PERSON_NAME]" at bounding box center [80, 170] width 93 height 14
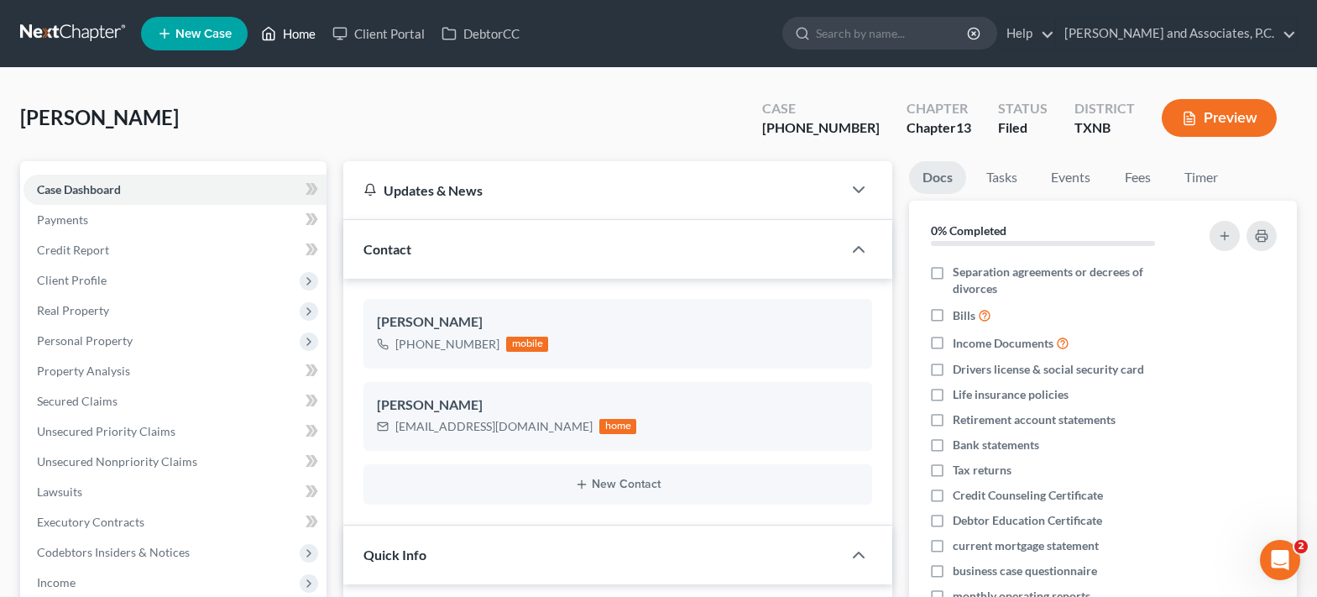
click at [290, 40] on link "Home" at bounding box center [288, 33] width 71 height 30
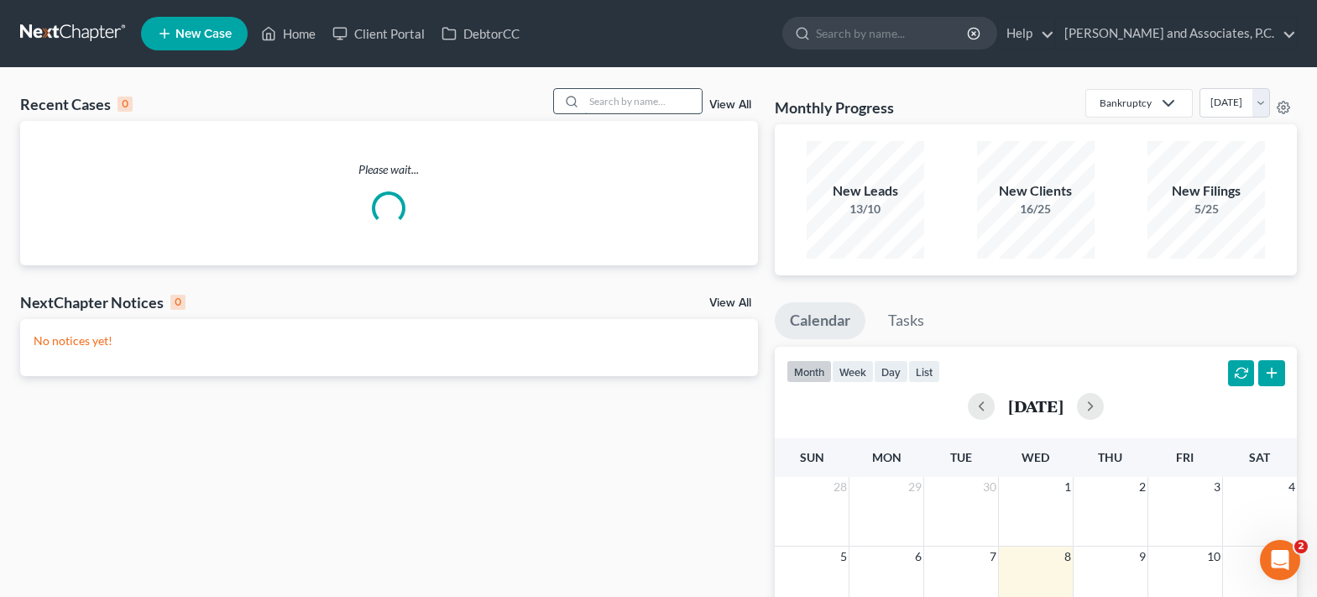
click at [600, 97] on input "search" at bounding box center [643, 101] width 118 height 24
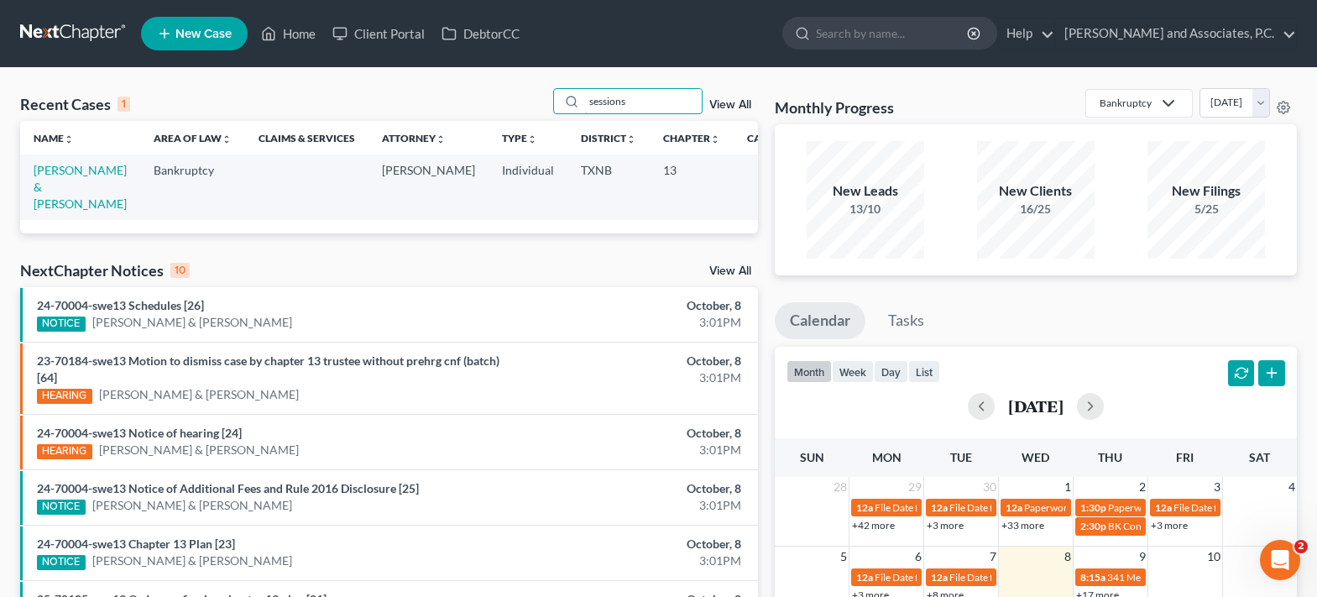
type input "sessions"
click at [60, 179] on td "[PERSON_NAME] & [PERSON_NAME]" at bounding box center [80, 186] width 120 height 65
click at [59, 191] on link "[PERSON_NAME] & [PERSON_NAME]" at bounding box center [80, 187] width 93 height 48
select select "7"
select select "6"
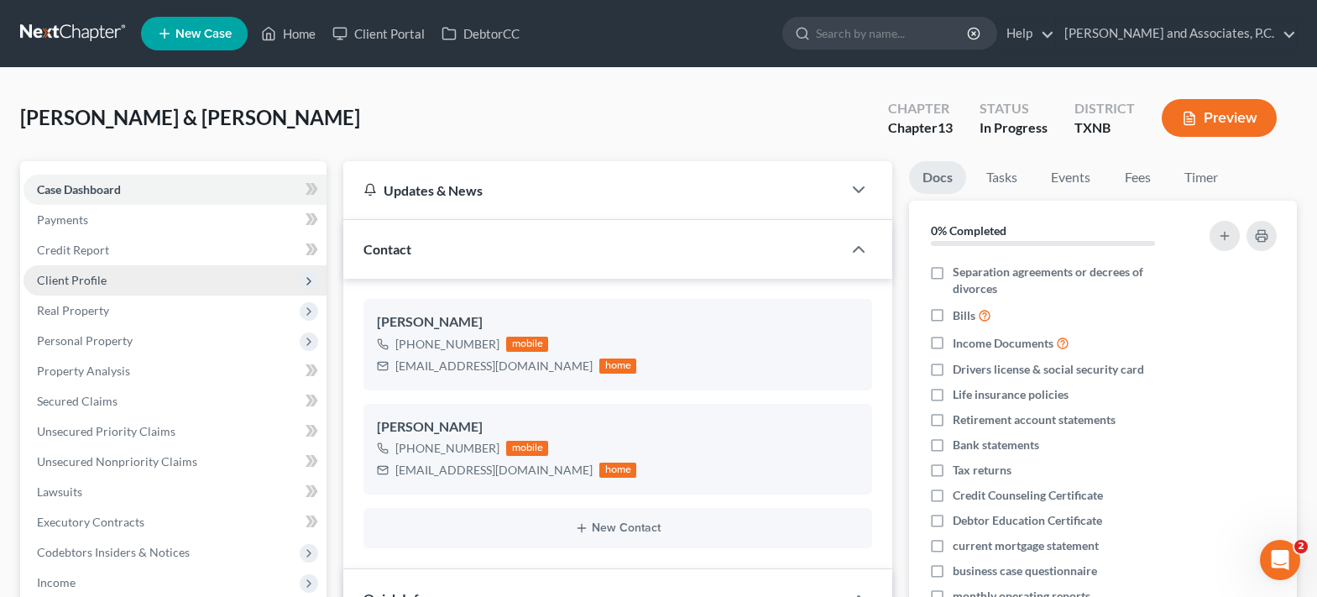
click at [93, 278] on span "Client Profile" at bounding box center [72, 280] width 70 height 14
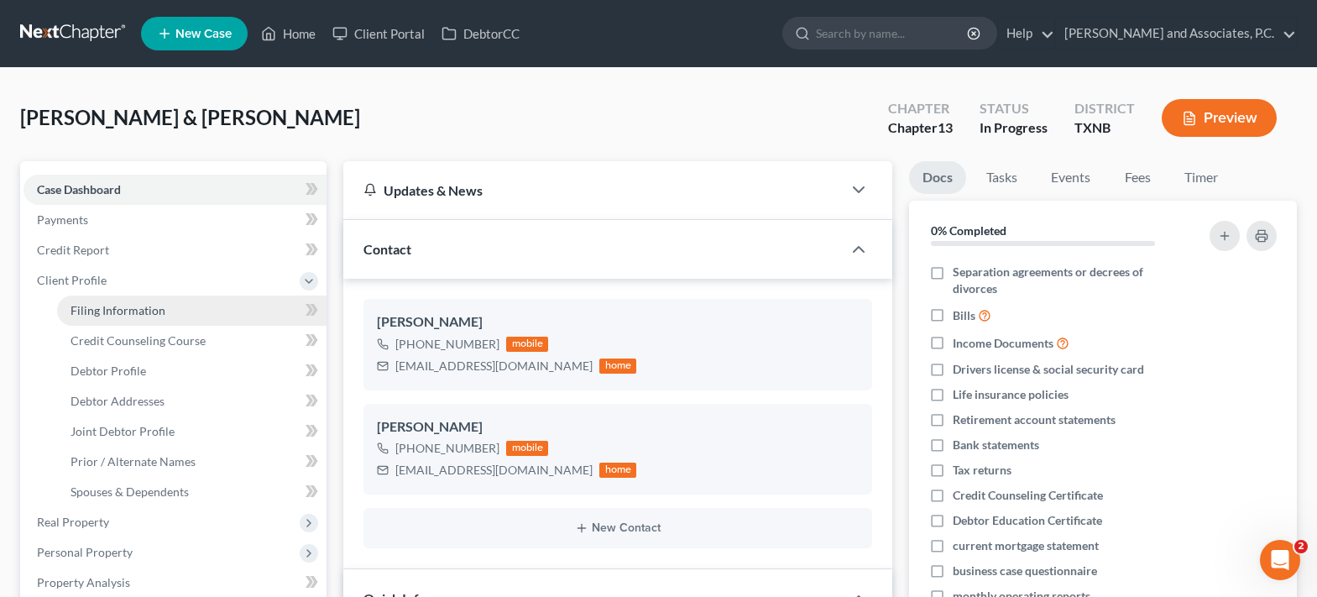
click at [93, 316] on span "Filing Information" at bounding box center [118, 310] width 95 height 14
select select "1"
select select "3"
select select "78"
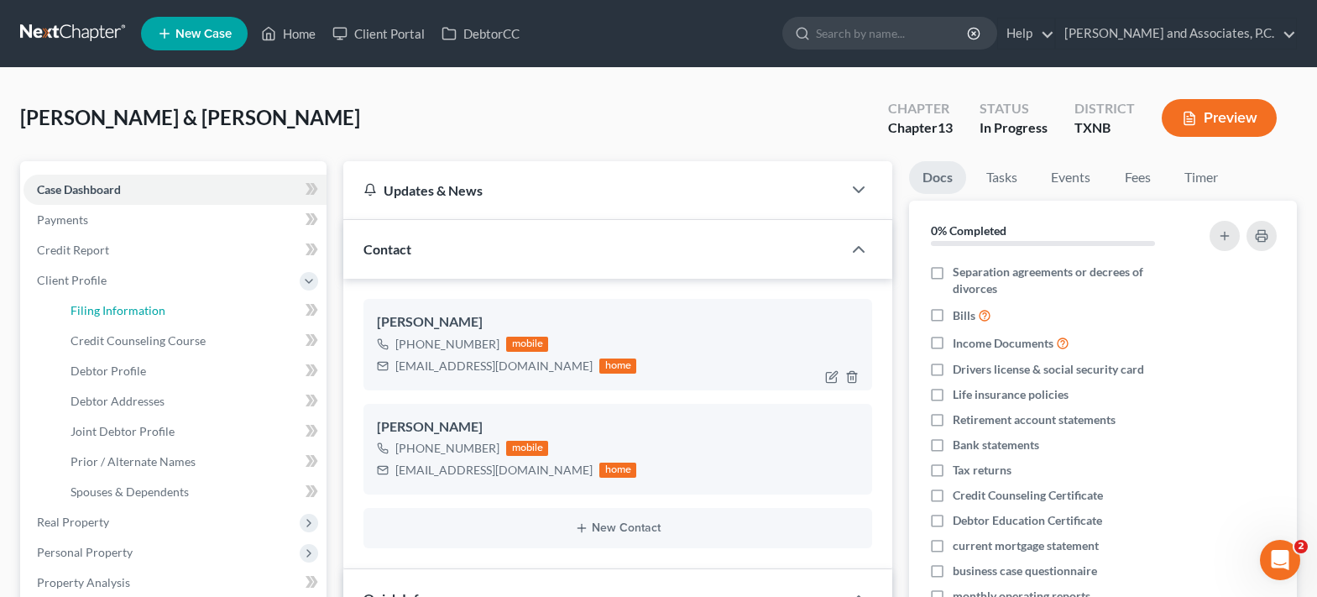
select select "0"
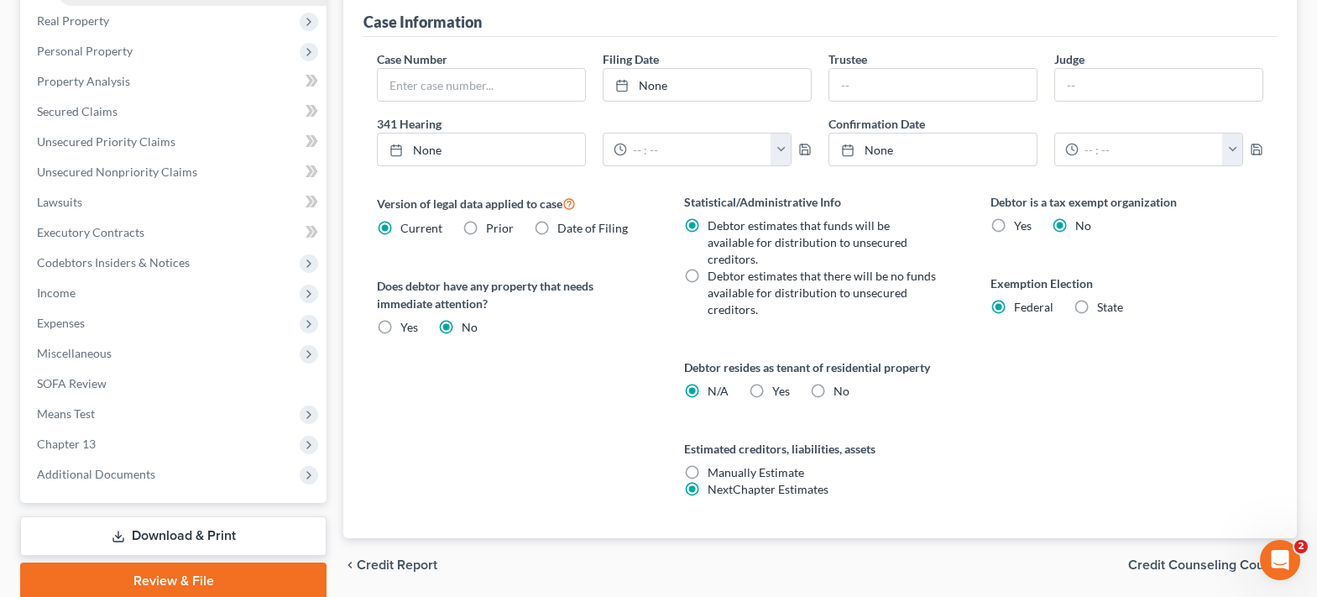
scroll to position [504, 0]
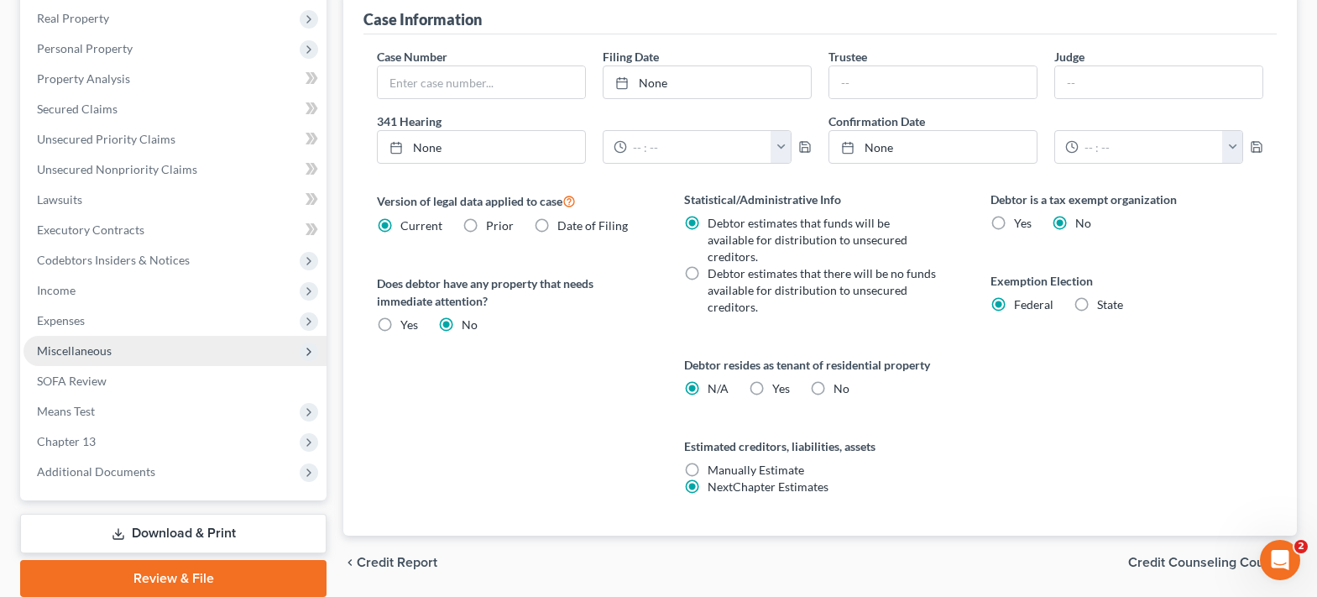
click at [162, 351] on span "Miscellaneous" at bounding box center [175, 351] width 303 height 30
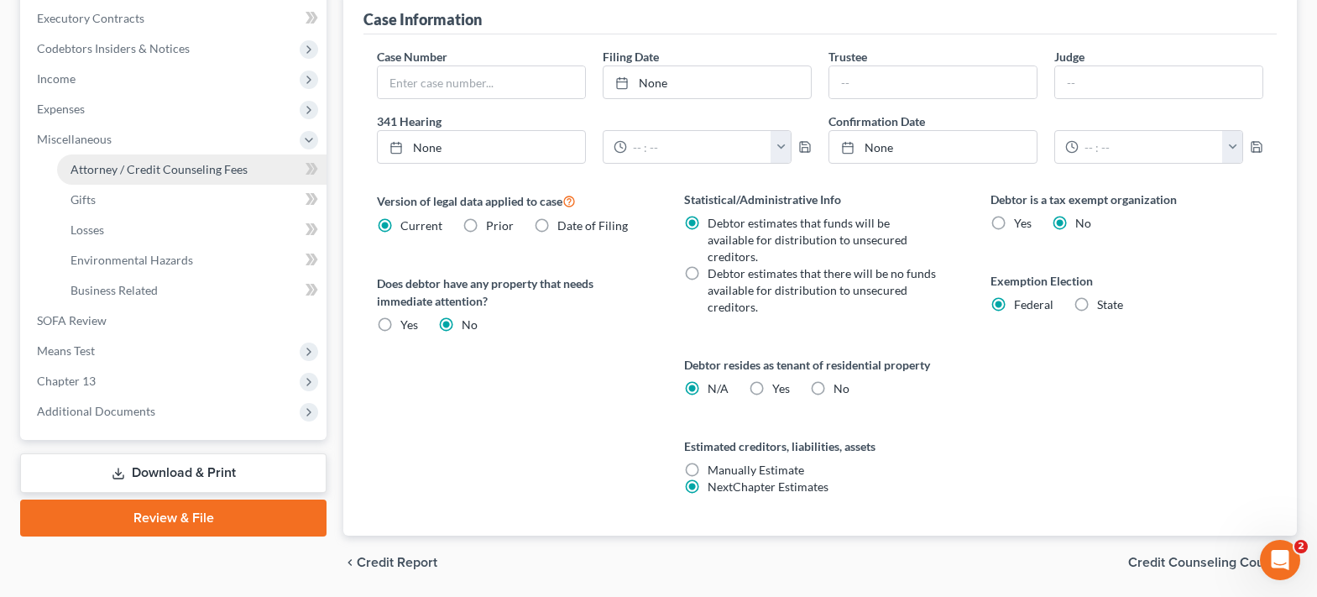
click at [183, 162] on span "Attorney / Credit Counseling Fees" at bounding box center [159, 169] width 177 height 14
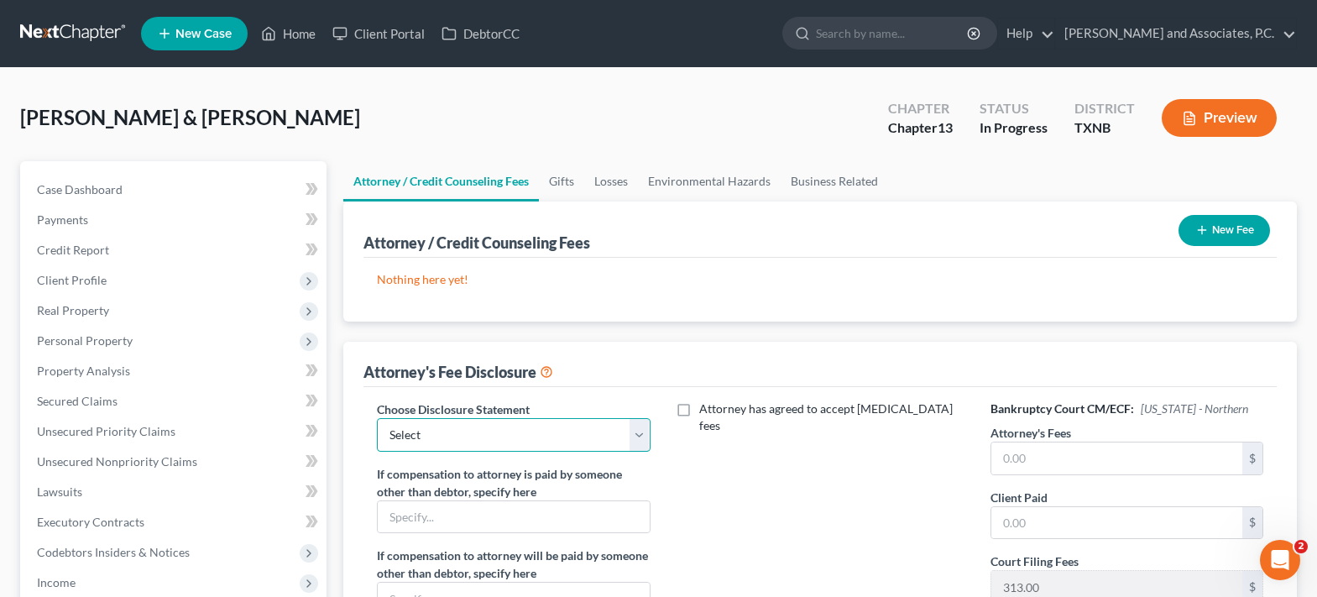
click at [644, 441] on select "Select attorney disclosure-[US_STATE] attorney disclosure-[US_STATE]" at bounding box center [513, 435] width 273 height 34
select select "1"
click at [377, 418] on select "Select attorney disclosure-[US_STATE] attorney disclosure-[US_STATE]" at bounding box center [513, 435] width 273 height 34
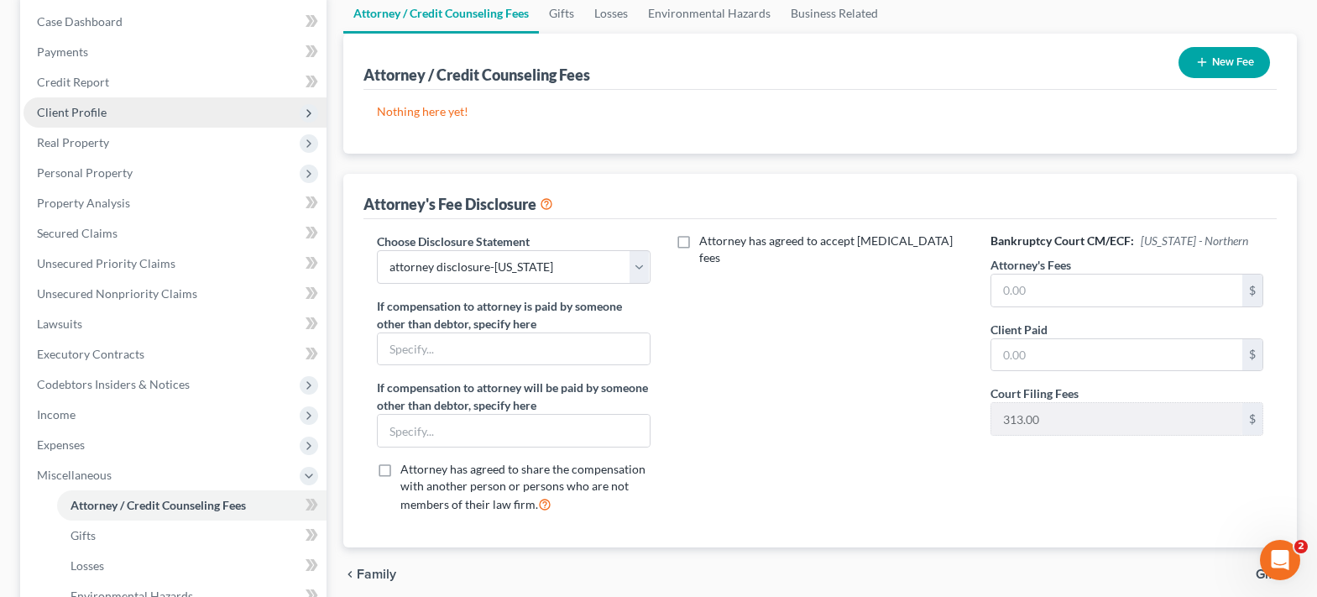
click at [114, 112] on span "Client Profile" at bounding box center [175, 112] width 303 height 30
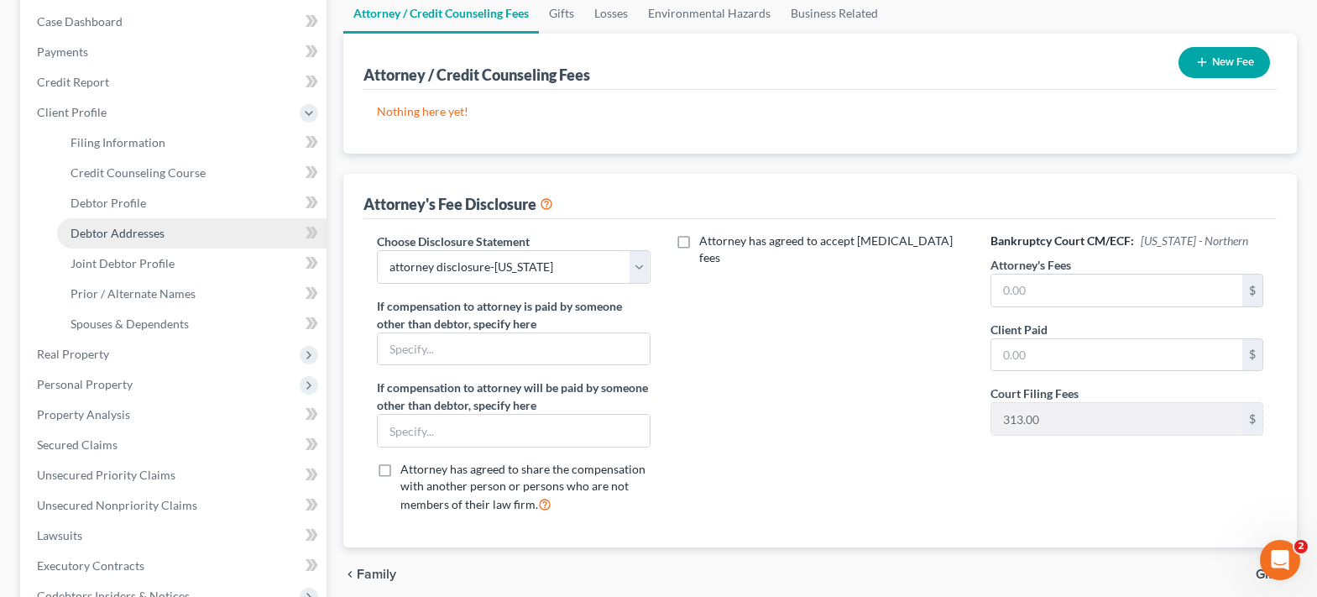
click at [135, 226] on span "Debtor Addresses" at bounding box center [118, 233] width 94 height 14
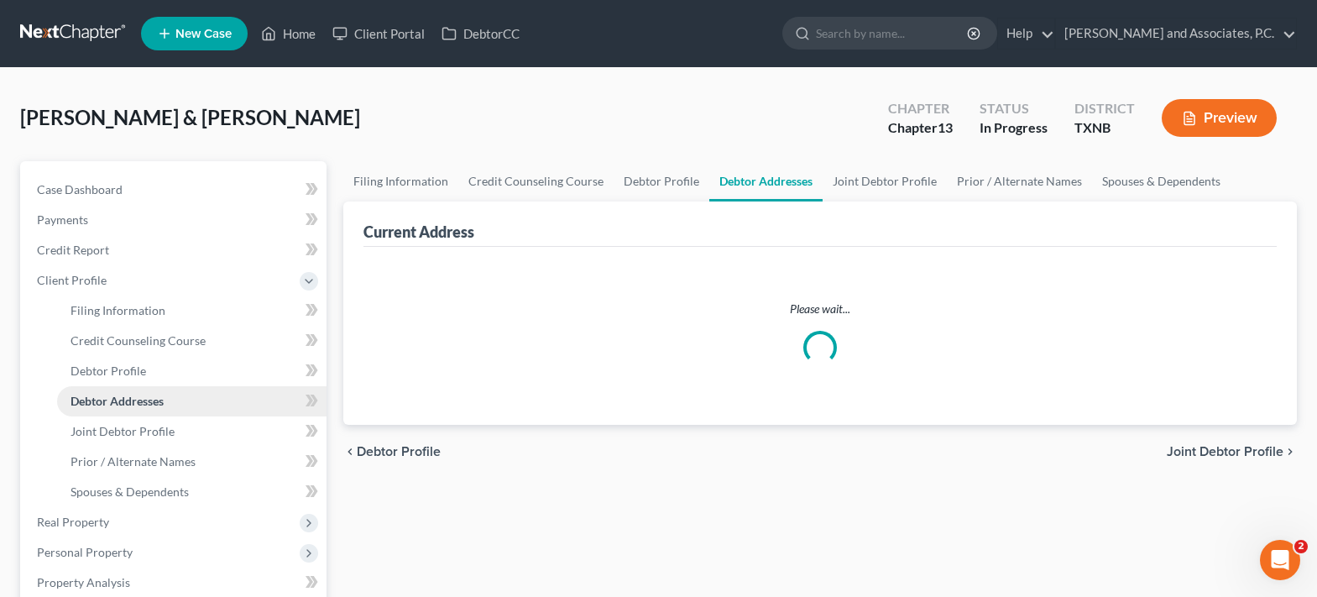
select select "0"
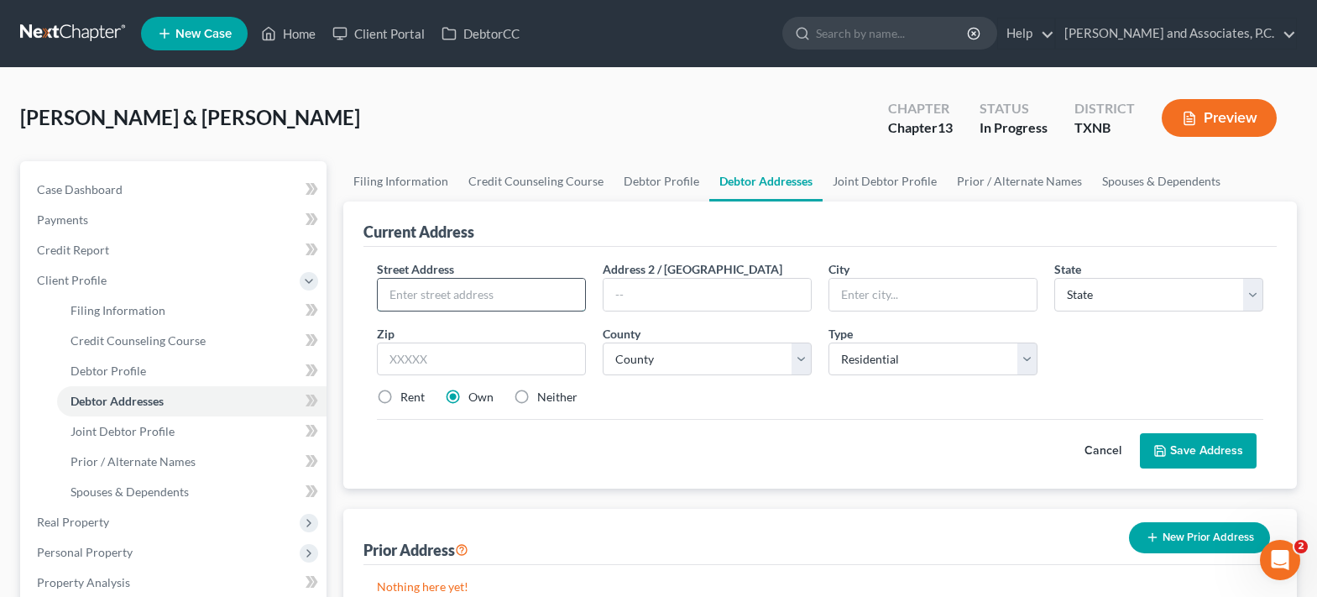
click at [440, 293] on input "text" at bounding box center [481, 295] width 207 height 32
type input "[STREET_ADDRESS]"
type input "[PERSON_NAME]"
select select "45"
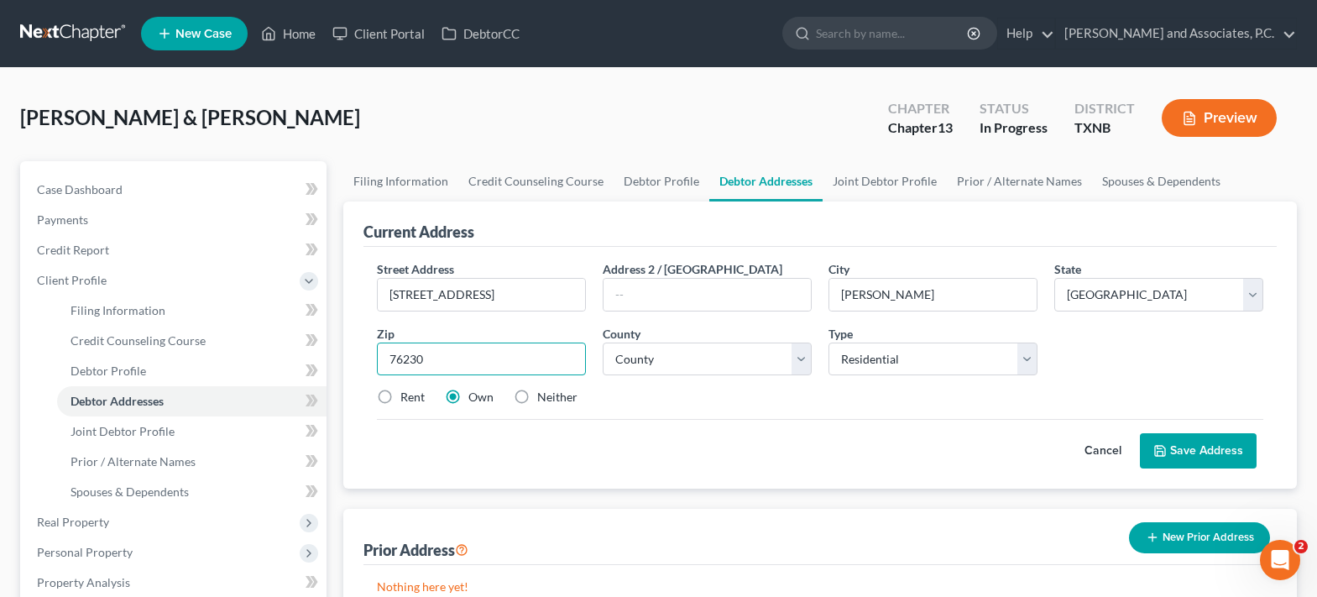
type input "76230"
click at [400, 393] on label "Rent" at bounding box center [412, 397] width 24 height 17
click at [407, 393] on input "Rent" at bounding box center [412, 394] width 11 height 11
radio input "true"
click at [1174, 458] on button "Save Address" at bounding box center [1198, 450] width 117 height 35
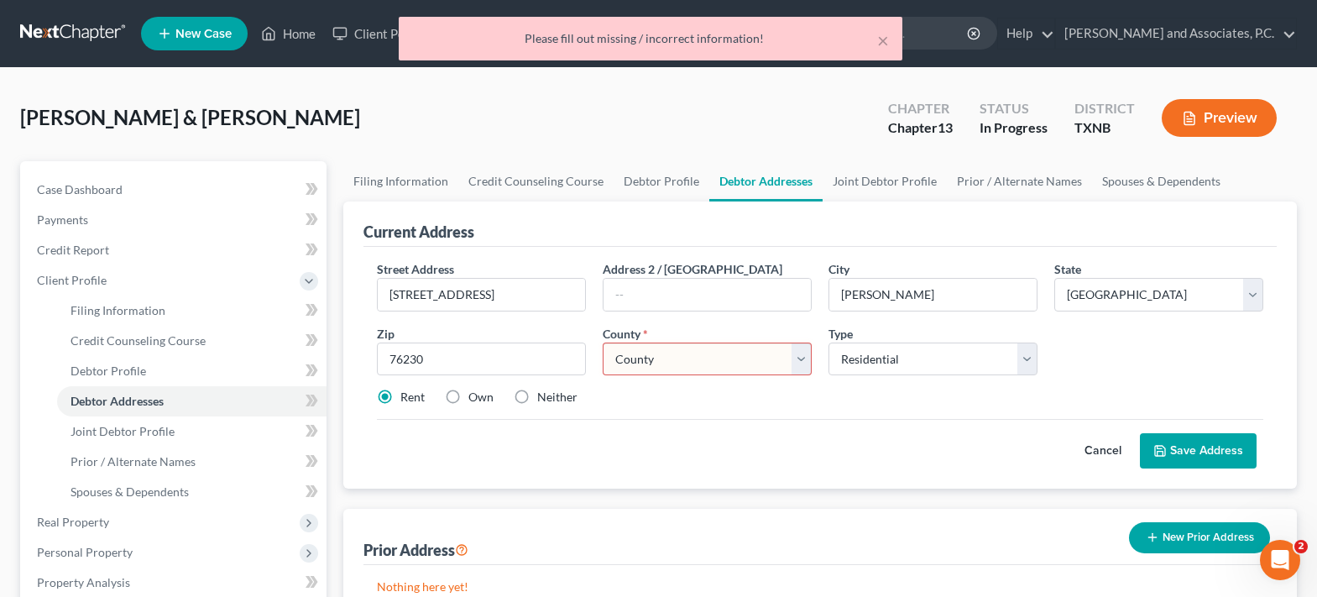
click at [635, 367] on select "County [GEOGRAPHIC_DATA] [GEOGRAPHIC_DATA] [GEOGRAPHIC_DATA] [GEOGRAPHIC_DATA] …" at bounding box center [707, 360] width 209 height 34
select select "248"
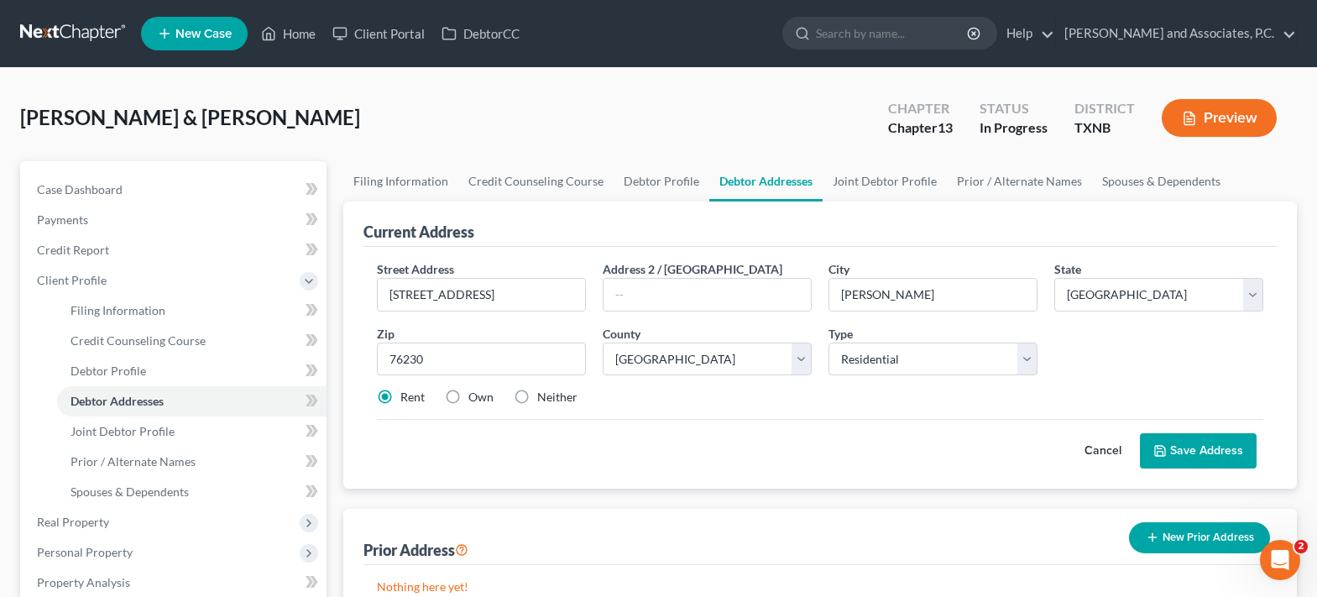
click at [661, 420] on div "Cancel Save Address" at bounding box center [820, 444] width 886 height 50
click at [1213, 443] on button "Save Address" at bounding box center [1198, 450] width 117 height 35
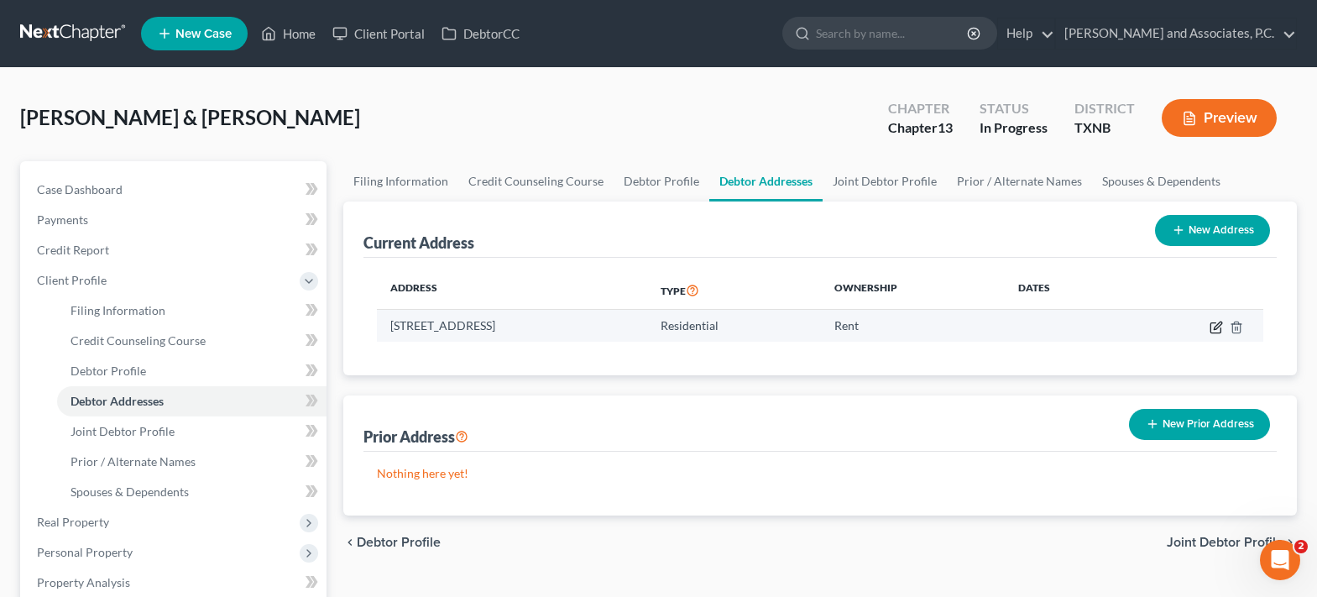
click at [1220, 326] on icon "button" at bounding box center [1218, 326] width 8 height 8
select select "45"
select select "248"
select select "0"
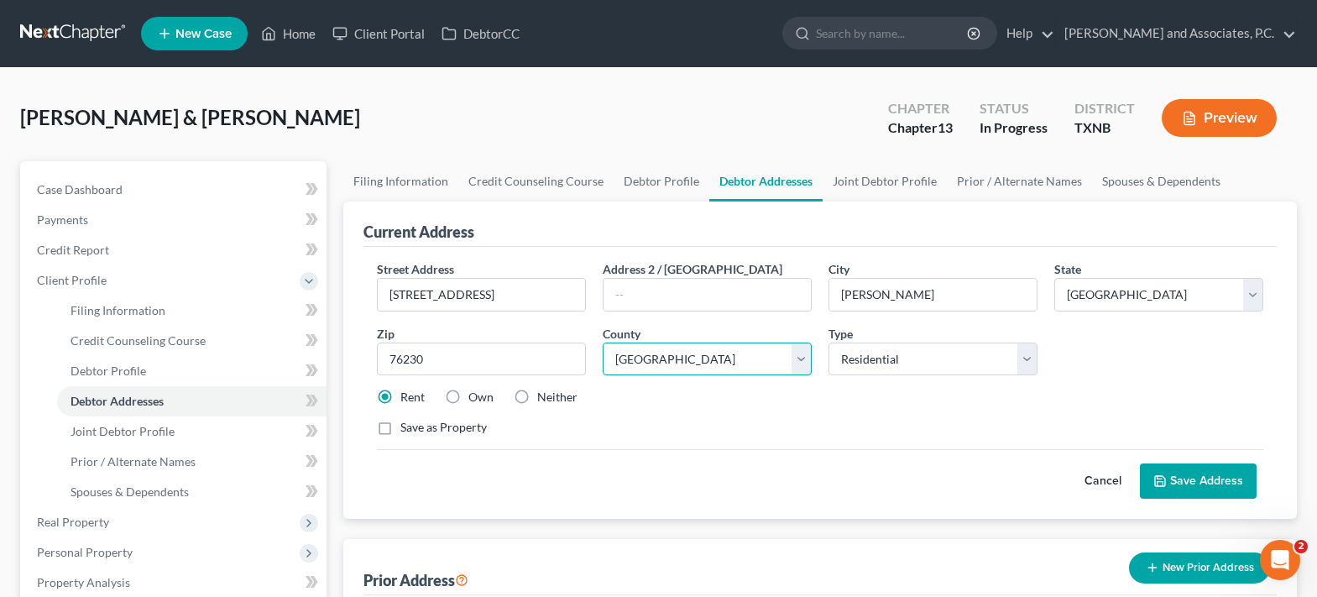
click at [800, 370] on select "County [GEOGRAPHIC_DATA] [GEOGRAPHIC_DATA] [GEOGRAPHIC_DATA] [GEOGRAPHIC_DATA] …" at bounding box center [707, 360] width 209 height 34
select select "168"
click at [603, 343] on select "County [GEOGRAPHIC_DATA] [GEOGRAPHIC_DATA] [GEOGRAPHIC_DATA] [GEOGRAPHIC_DATA] …" at bounding box center [707, 360] width 209 height 34
click at [1171, 484] on button "Save Address" at bounding box center [1198, 480] width 117 height 35
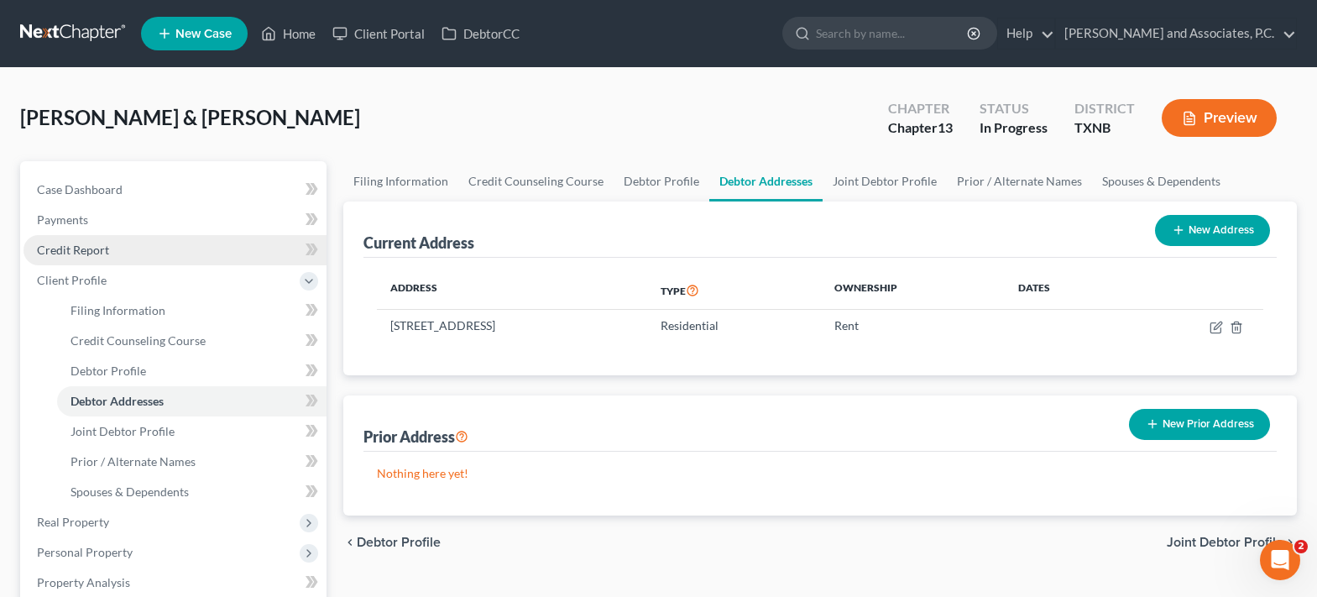
click at [101, 252] on span "Credit Report" at bounding box center [73, 250] width 72 height 14
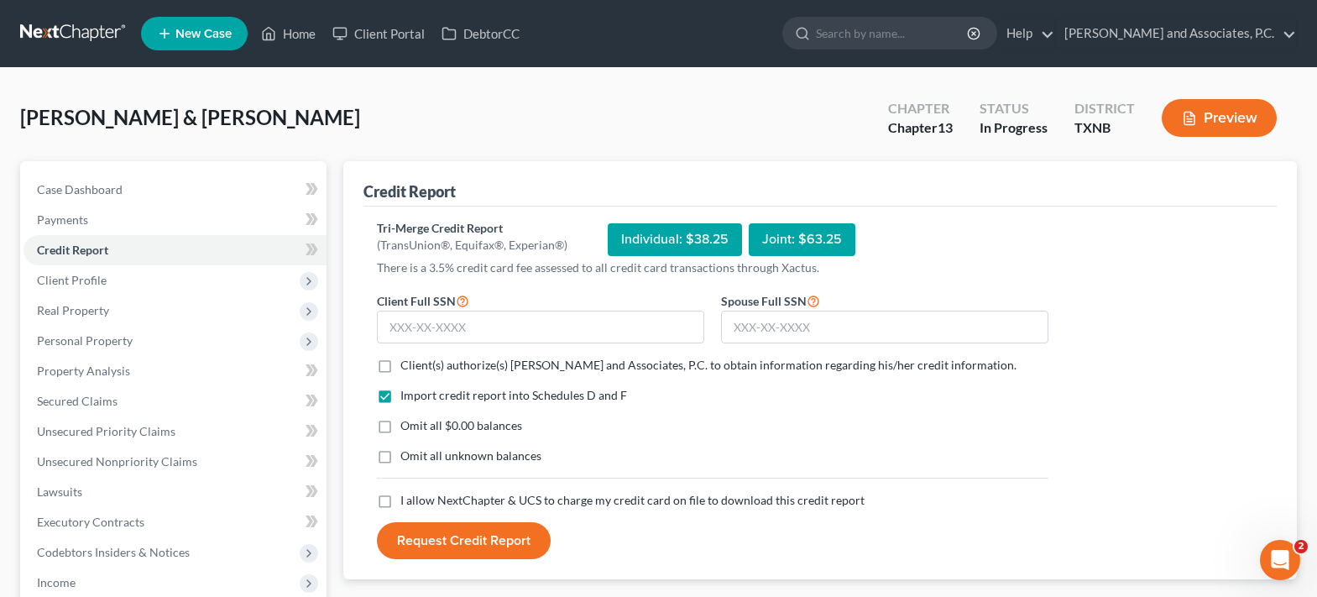
click at [400, 369] on label "Client(s) authorize(s) [PERSON_NAME] and Associates, P.C. to obtain information…" at bounding box center [708, 365] width 616 height 17
click at [407, 368] on input "Client(s) authorize(s) [PERSON_NAME] and Associates, P.C. to obtain information…" at bounding box center [412, 362] width 11 height 11
checkbox input "true"
click at [400, 421] on label "Omit all $0.00 balances" at bounding box center [461, 425] width 122 height 17
click at [407, 421] on input "Omit all $0.00 balances" at bounding box center [412, 422] width 11 height 11
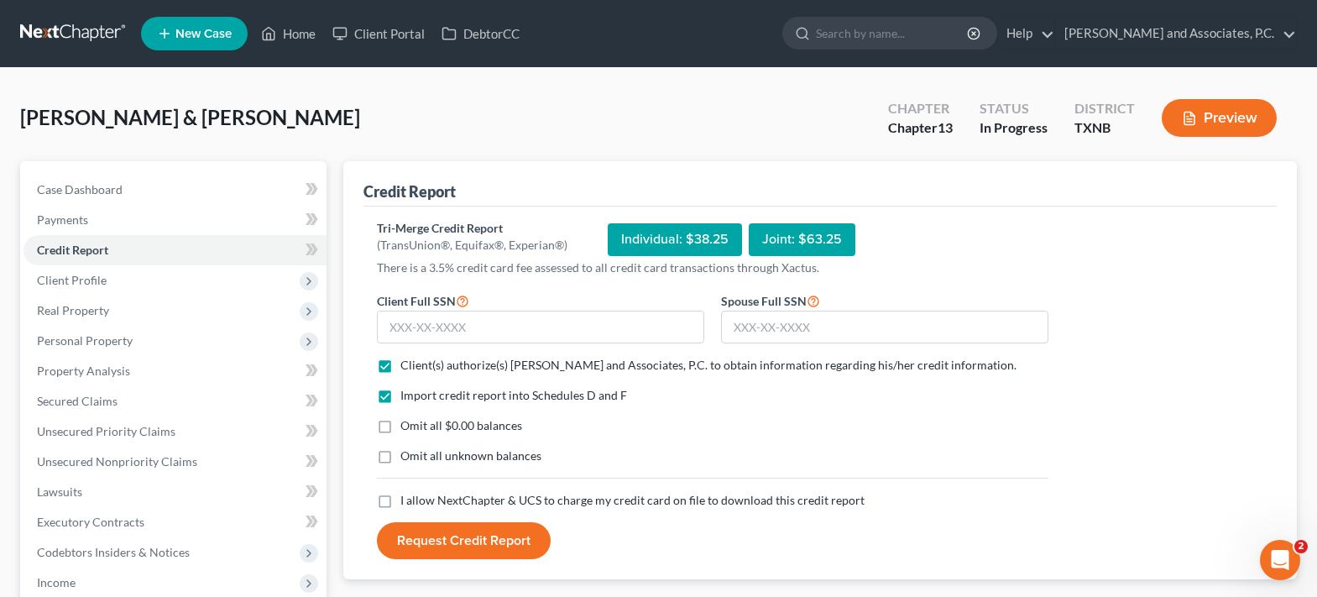
checkbox input "true"
click at [400, 502] on label "I allow NextChapter & UCS to charge my credit card on file to download this cre…" at bounding box center [632, 500] width 464 height 17
click at [407, 502] on input "I allow NextChapter & UCS to charge my credit card on file to download this cre…" at bounding box center [412, 497] width 11 height 11
checkbox input "true"
click at [450, 336] on input "text" at bounding box center [540, 328] width 327 height 34
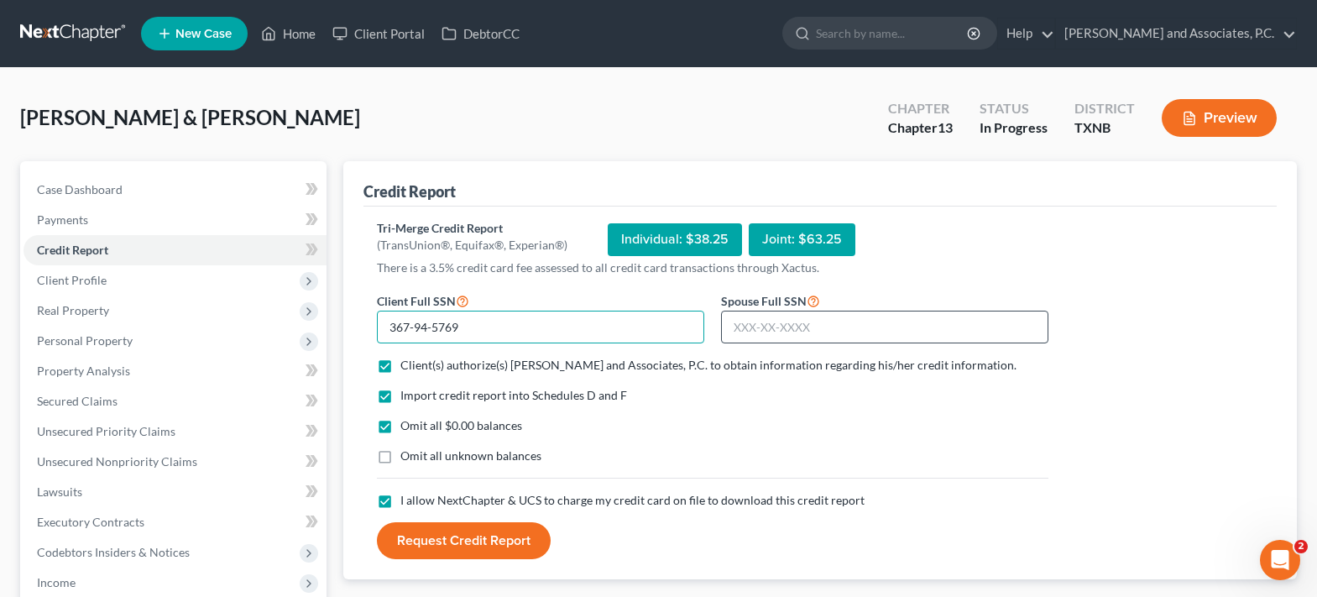
type input "367-94-5769"
click at [876, 327] on input "text" at bounding box center [884, 328] width 327 height 34
type input "461-85-0484"
click at [498, 535] on button "Request Credit Report" at bounding box center [464, 540] width 174 height 37
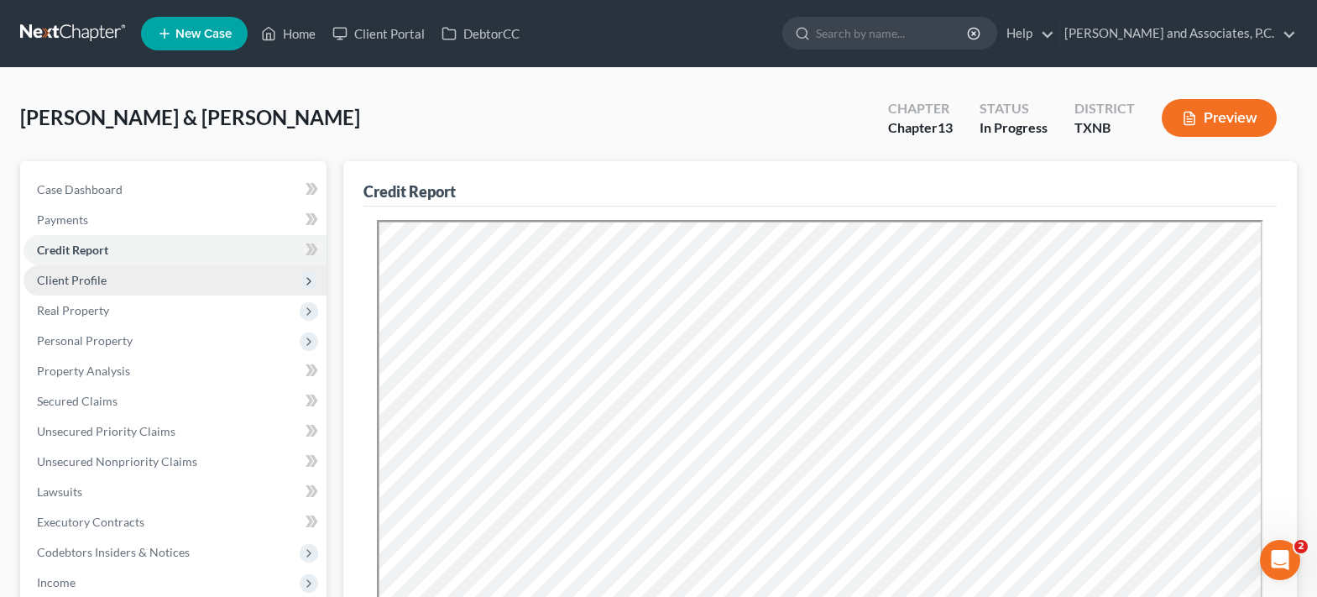
click at [109, 276] on span "Client Profile" at bounding box center [175, 280] width 303 height 30
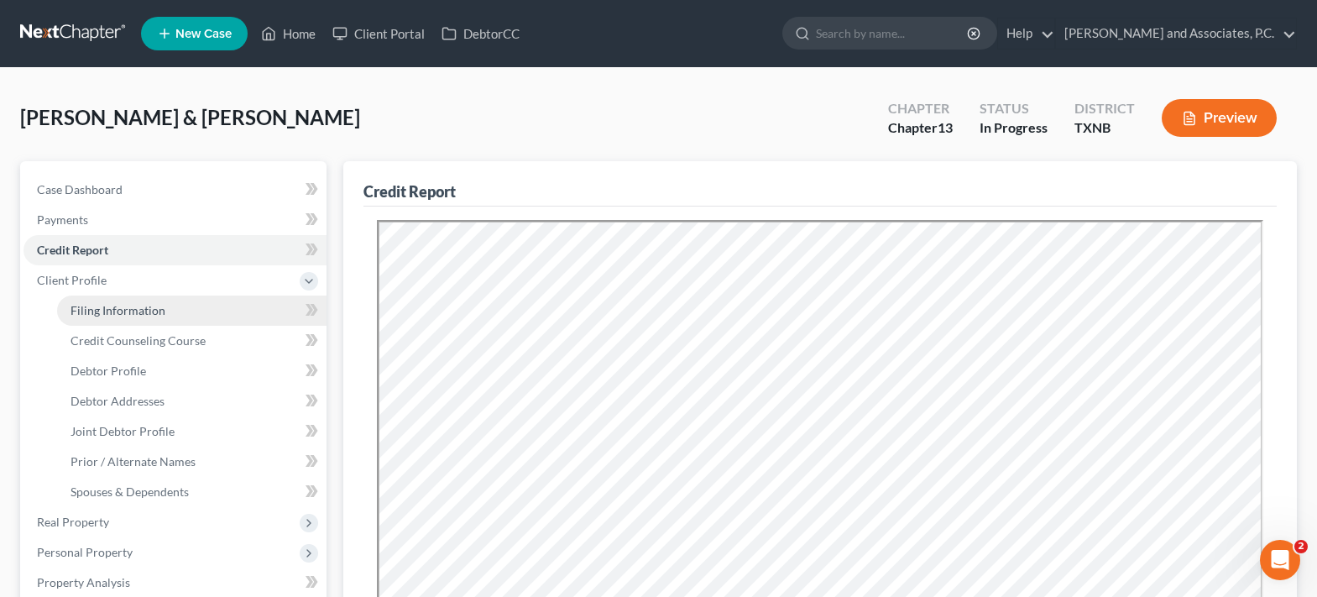
click at [138, 315] on span "Filing Information" at bounding box center [118, 310] width 95 height 14
select select "1"
select select "3"
select select "78"
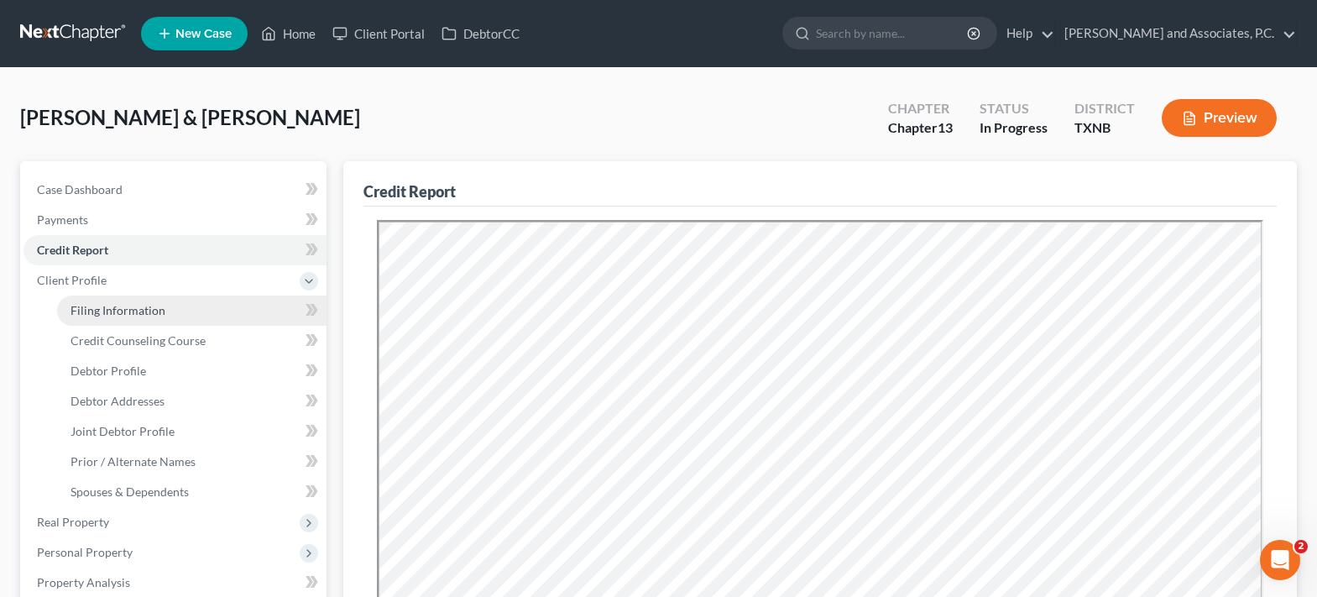
select select "0"
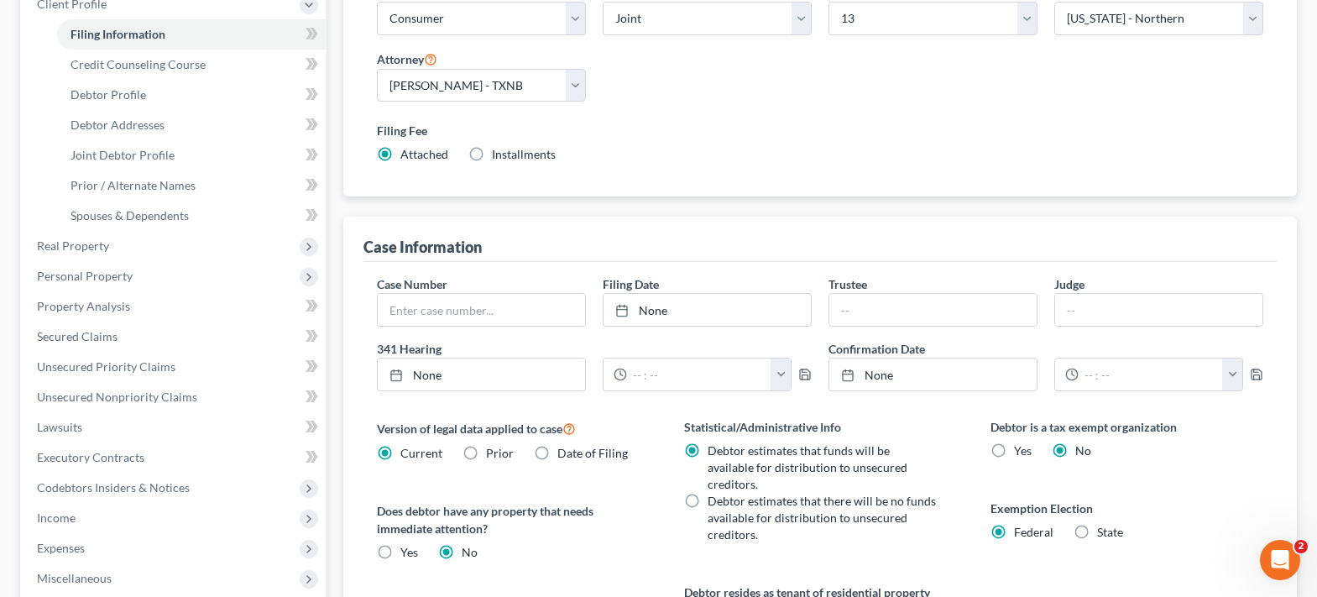
scroll to position [336, 0]
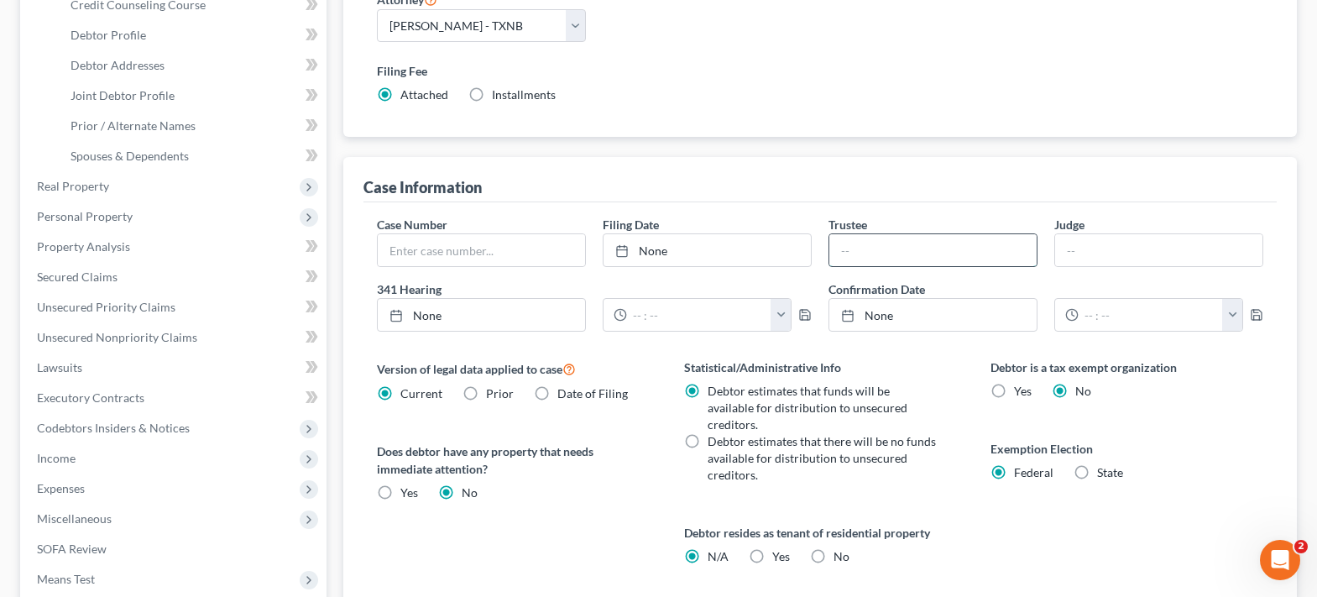
click at [859, 251] on input "text" at bounding box center [932, 250] width 207 height 32
type input "[PERSON_NAME]"
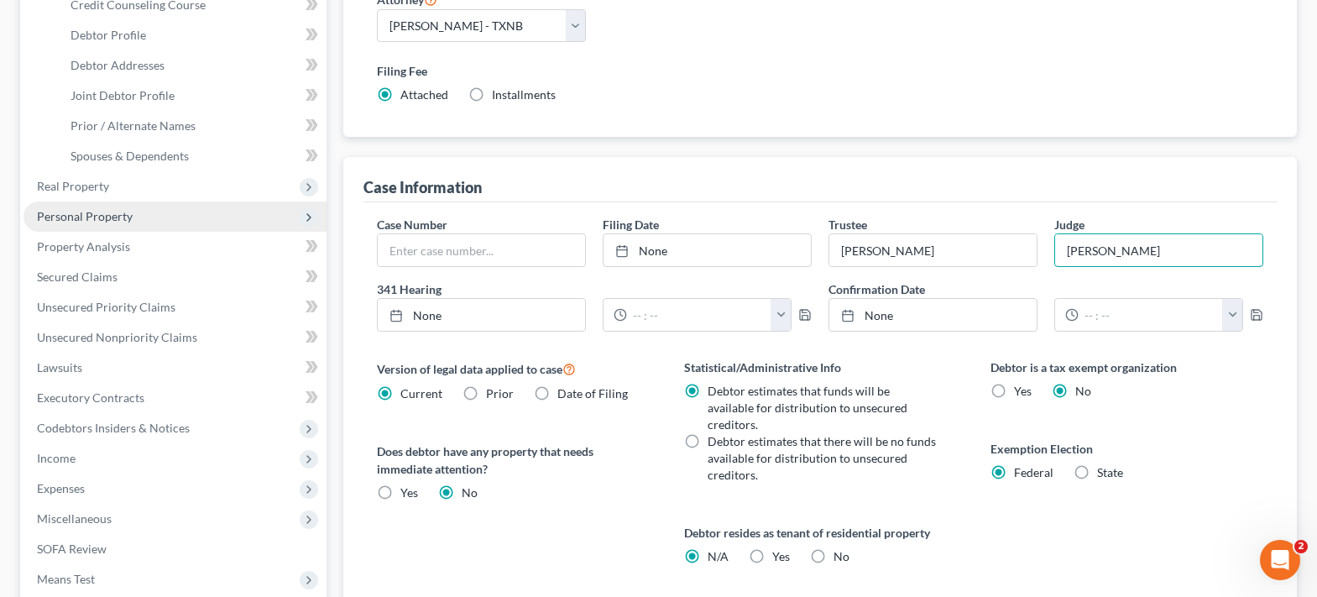
type input "[PERSON_NAME]"
click at [216, 222] on span "Personal Property" at bounding box center [175, 216] width 303 height 30
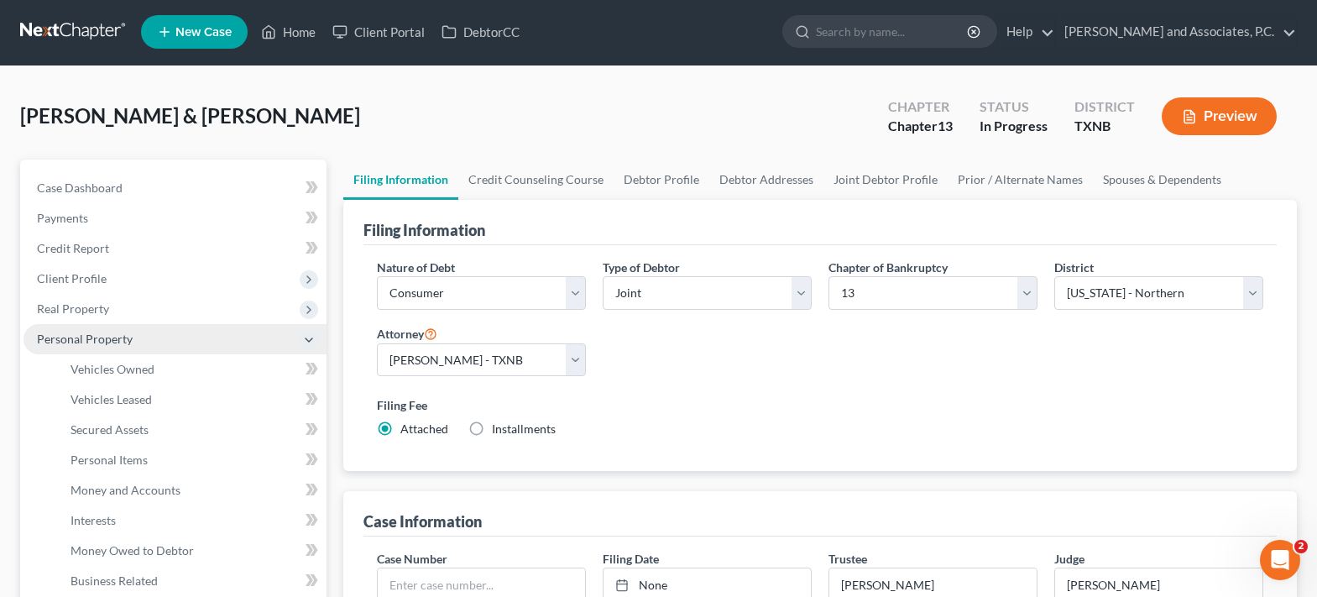
scroll to position [0, 0]
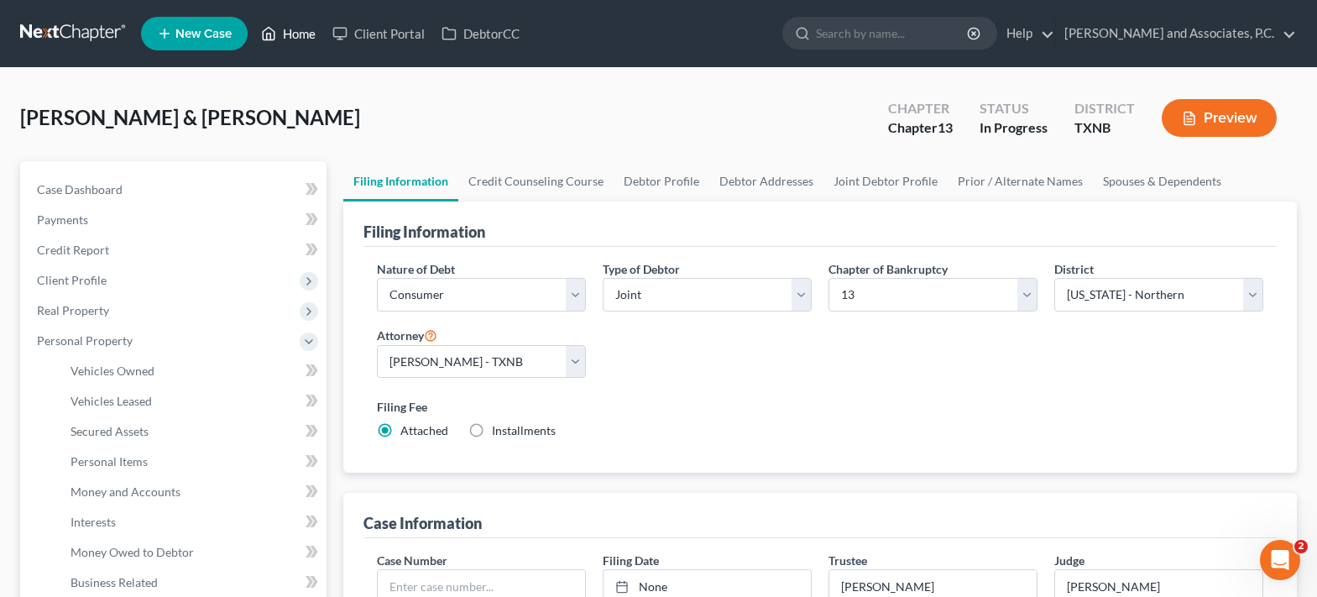
click at [301, 24] on link "Home" at bounding box center [288, 33] width 71 height 30
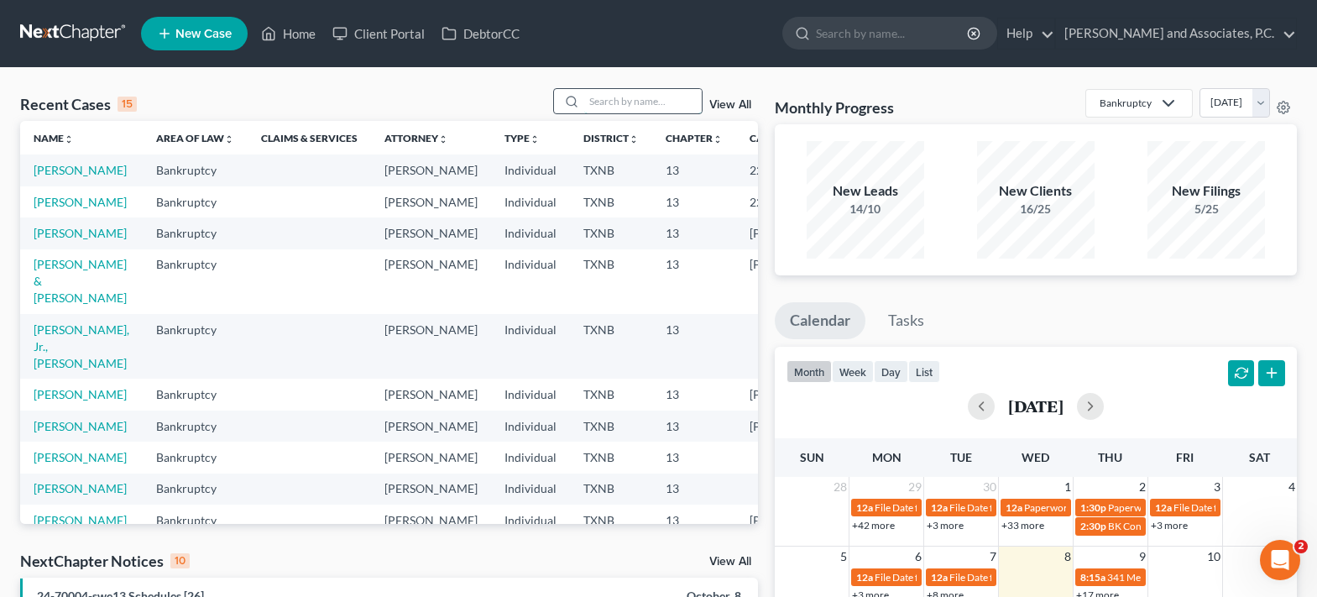
click at [620, 97] on input "search" at bounding box center [643, 101] width 118 height 24
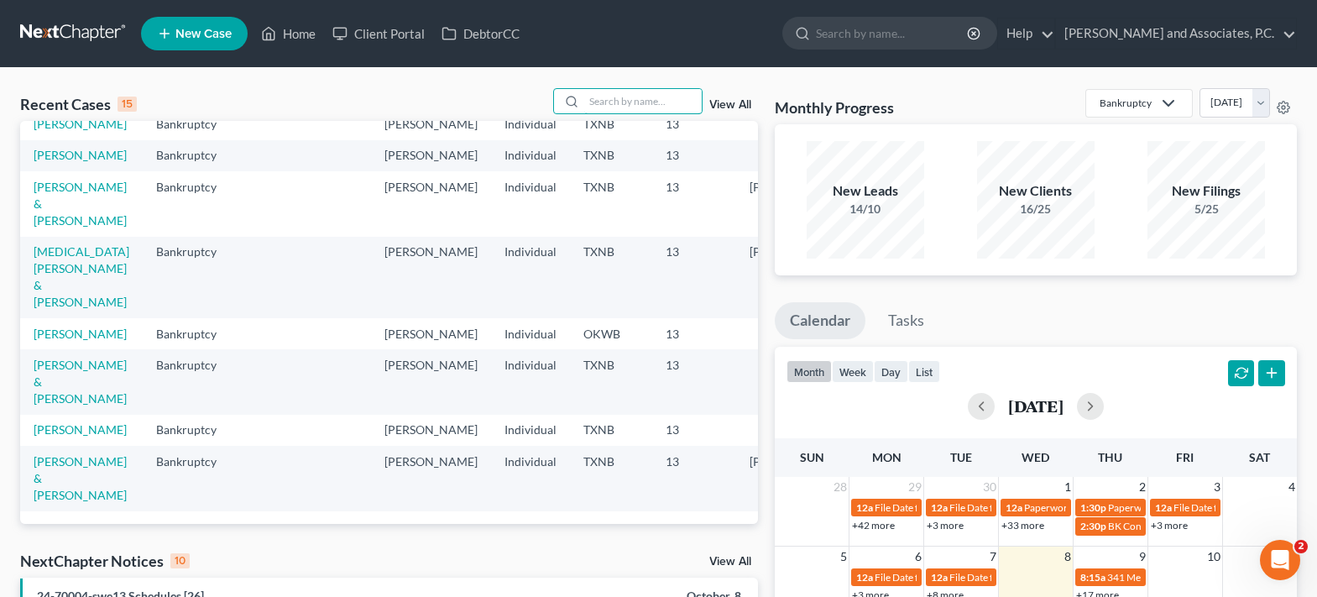
scroll to position [484, 0]
click at [598, 109] on input "search" at bounding box center [643, 101] width 118 height 24
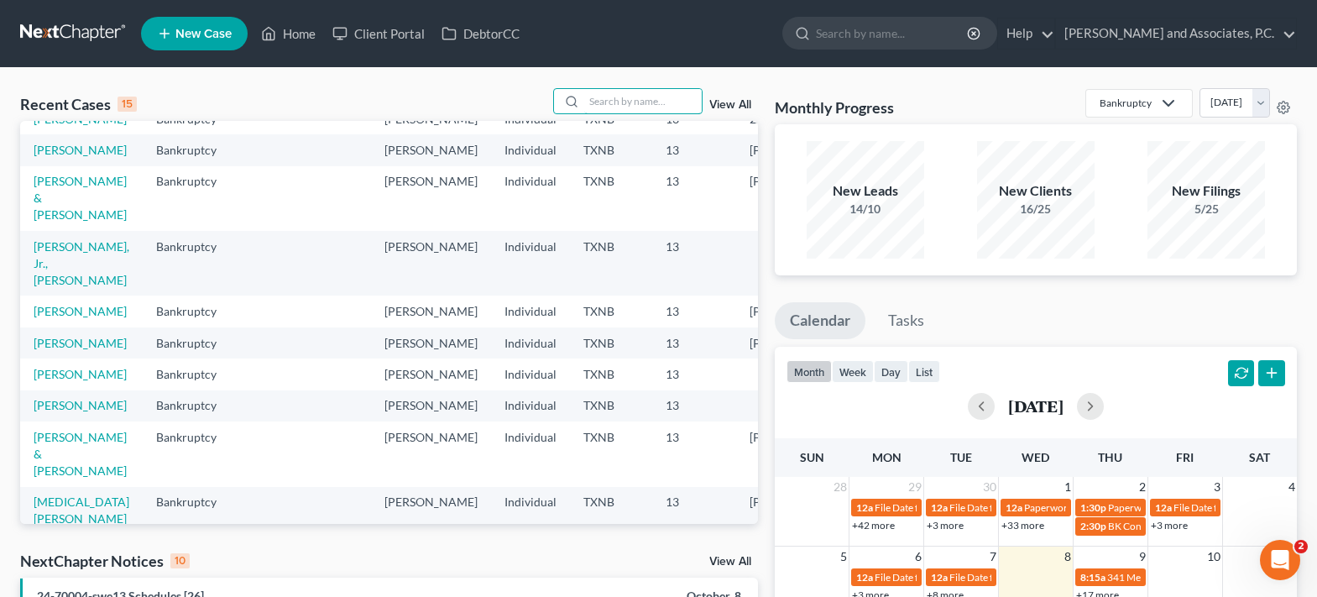
scroll to position [0, 0]
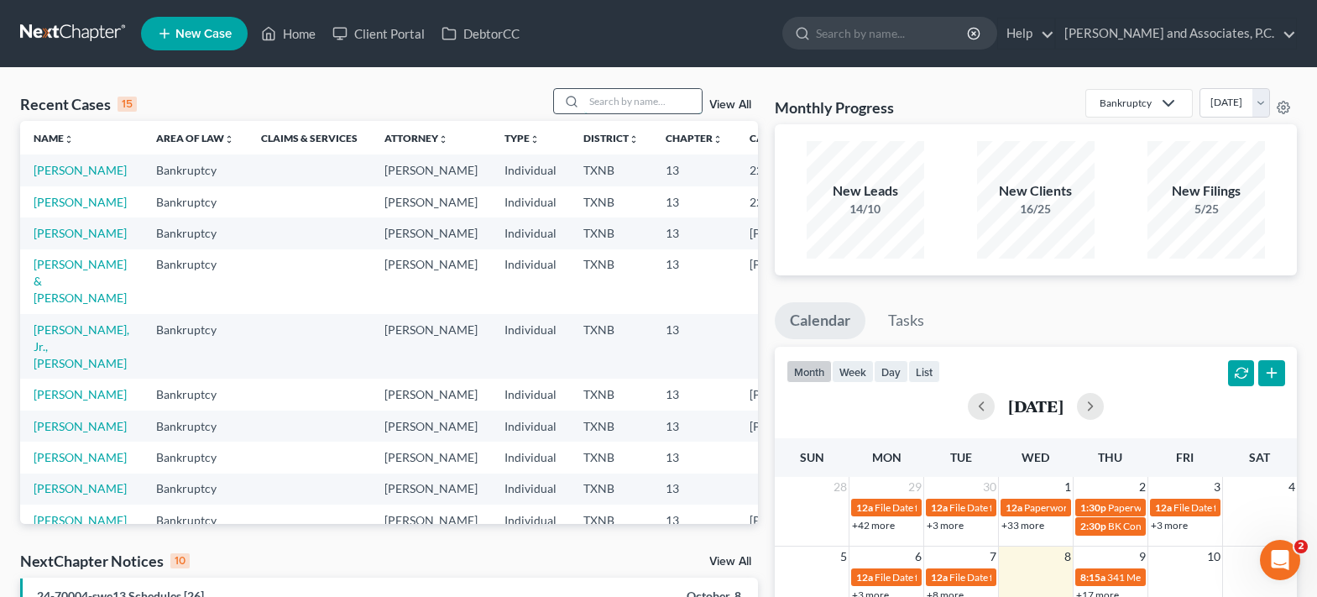
click at [616, 102] on input "search" at bounding box center [643, 101] width 118 height 24
click at [652, 103] on input "search" at bounding box center [643, 101] width 118 height 24
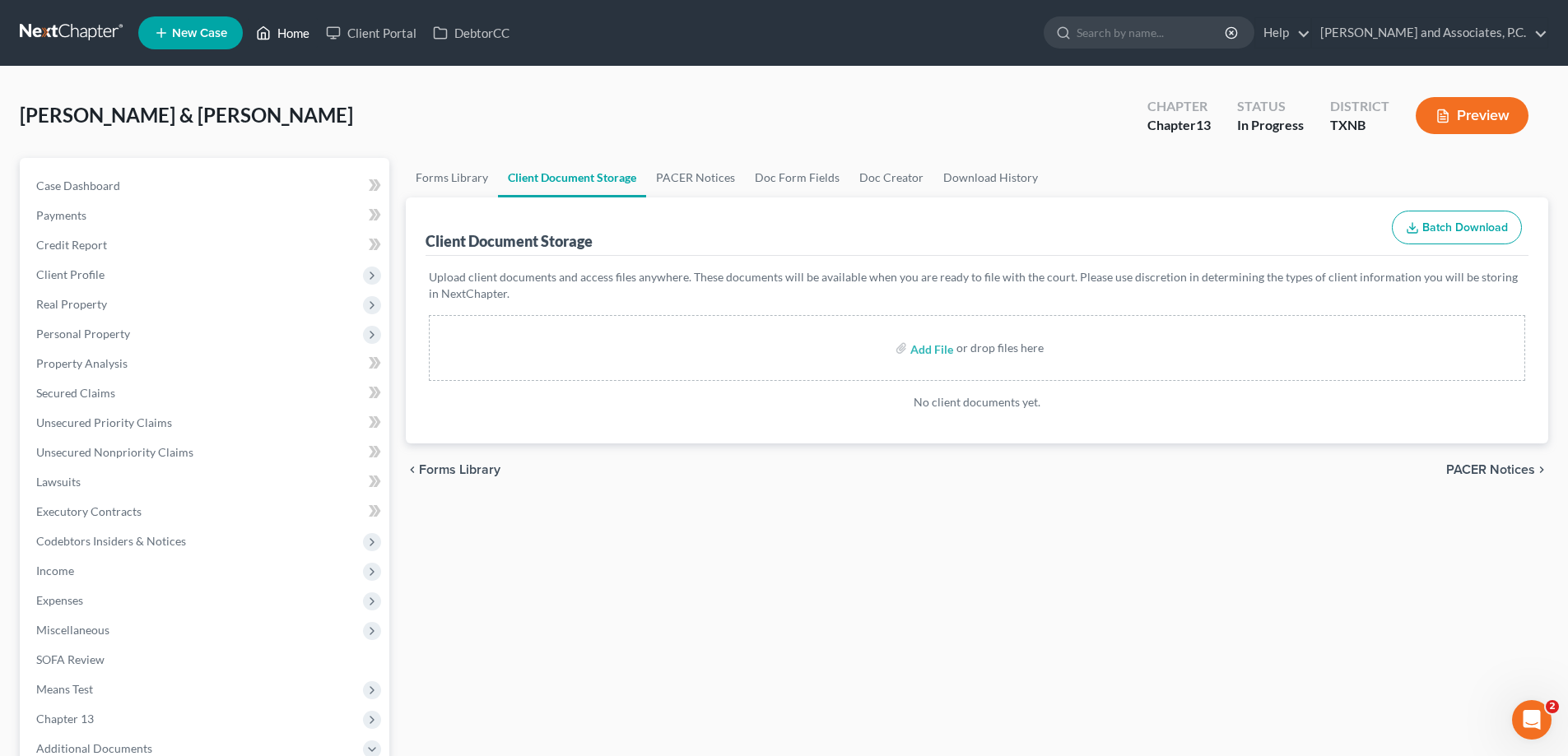
click at [286, 28] on link "Home" at bounding box center [282, 32] width 70 height 29
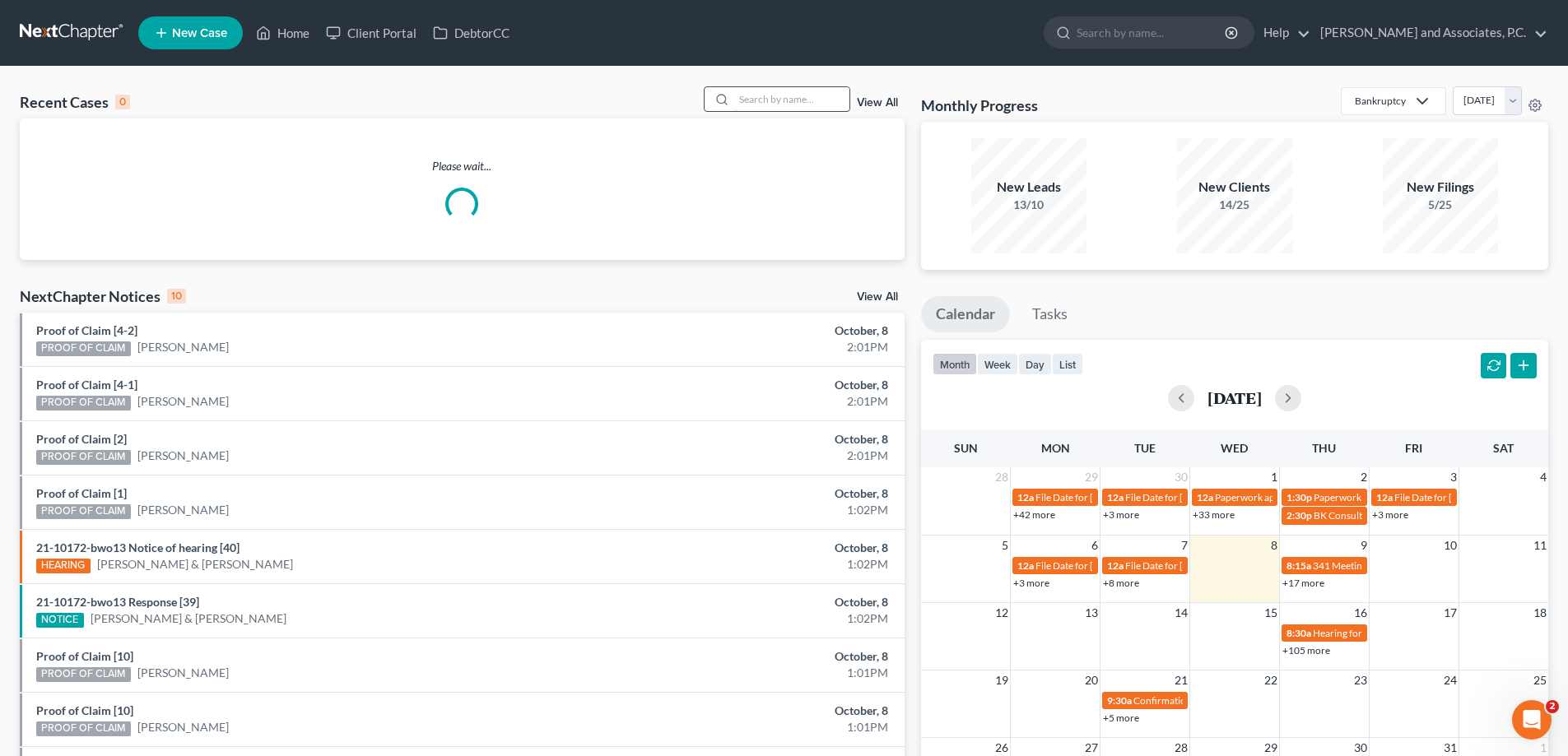
click at [753, 103] on input "search" at bounding box center [792, 99] width 116 height 24
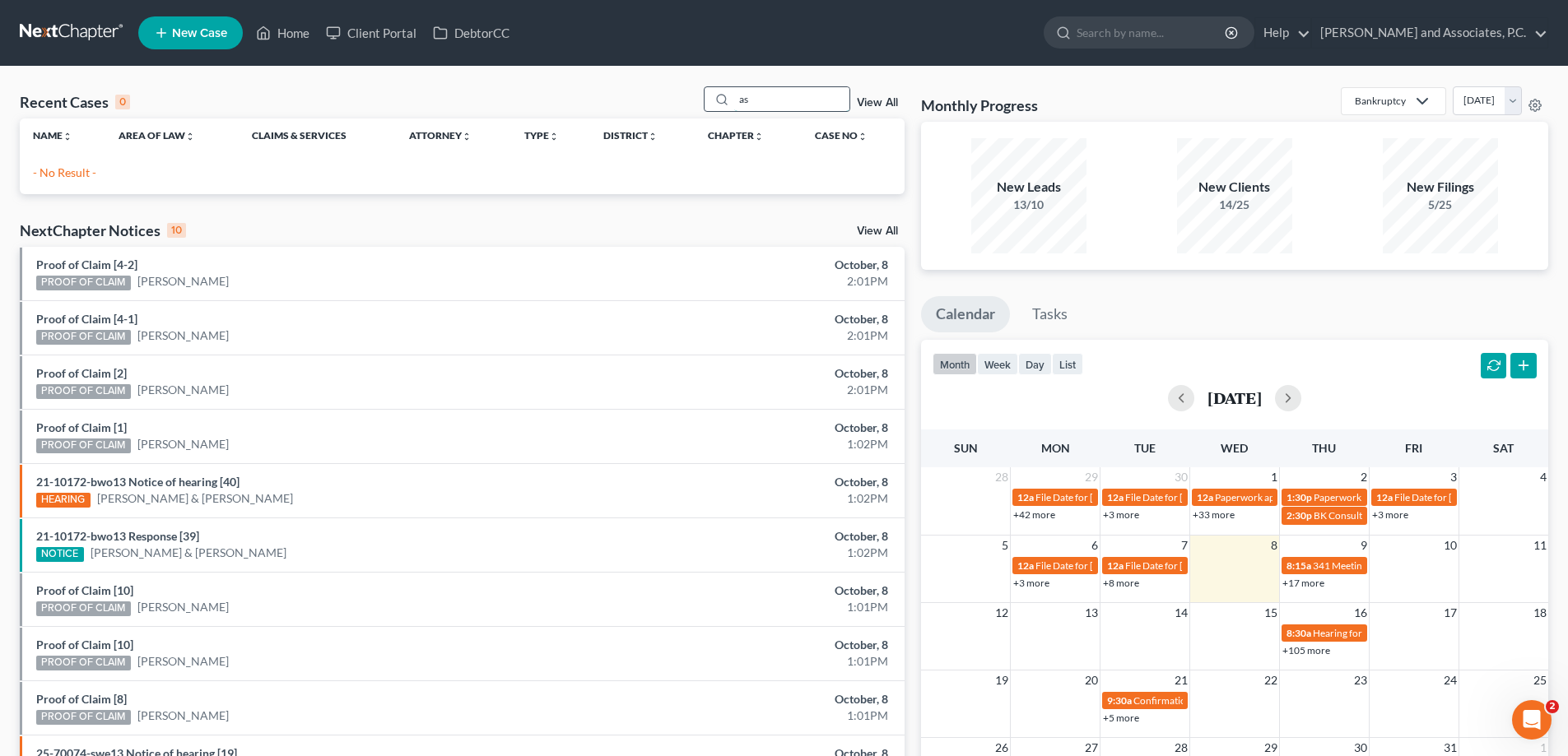
type input "a"
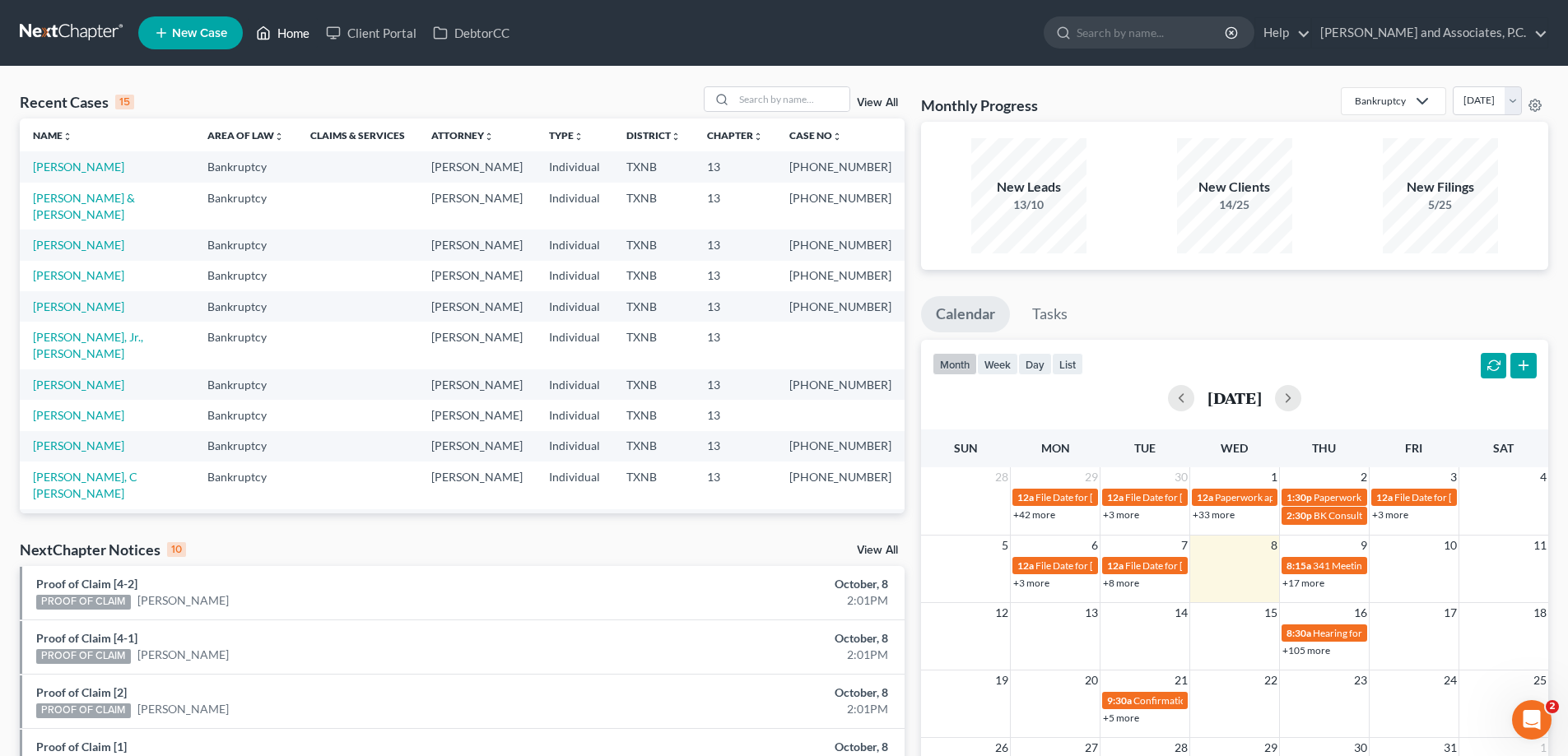
click at [287, 33] on link "Home" at bounding box center [282, 32] width 70 height 29
click at [751, 98] on input "search" at bounding box center [792, 99] width 116 height 24
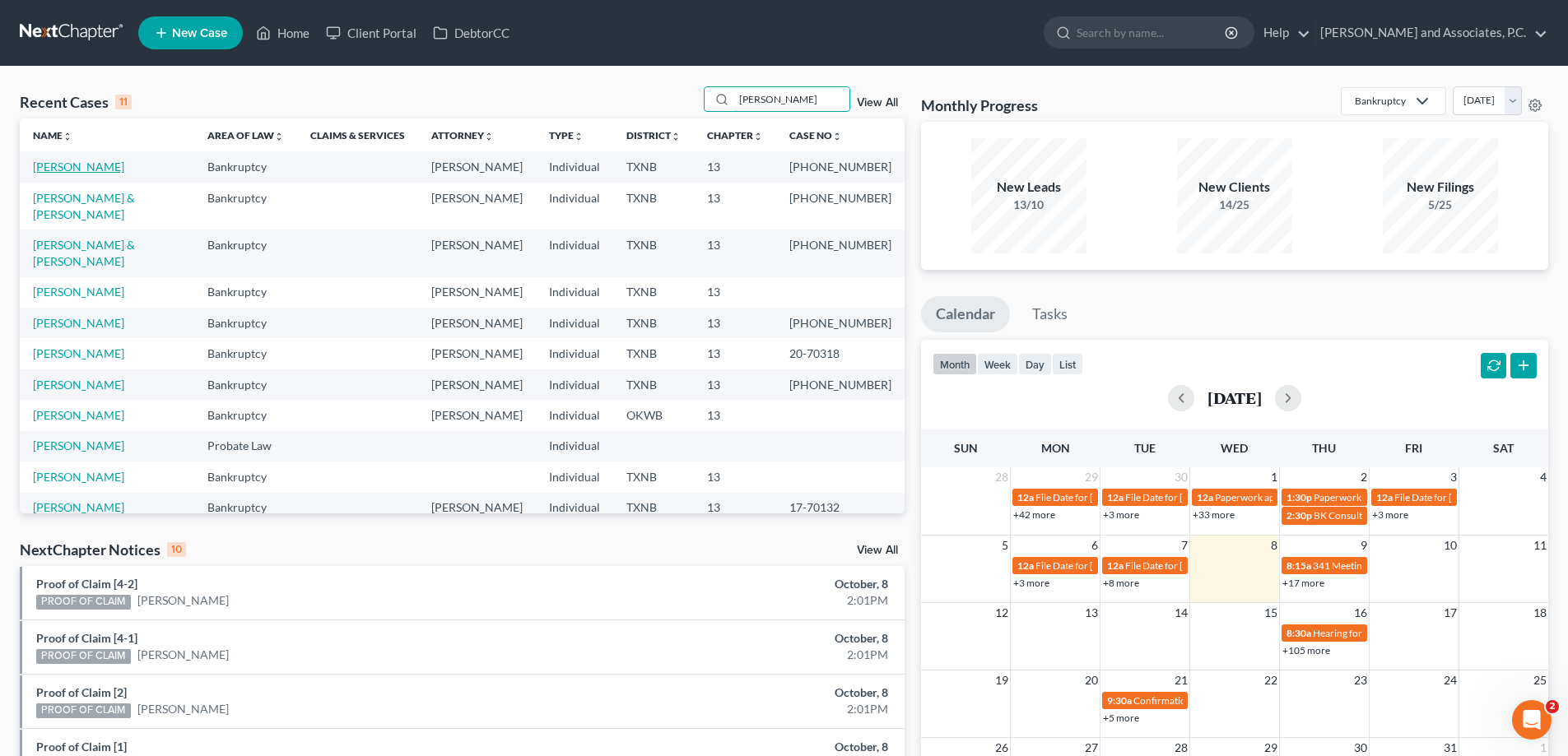
type input "marsh"
click at [76, 162] on link "[PERSON_NAME]" at bounding box center [78, 167] width 91 height 14
select select "1"
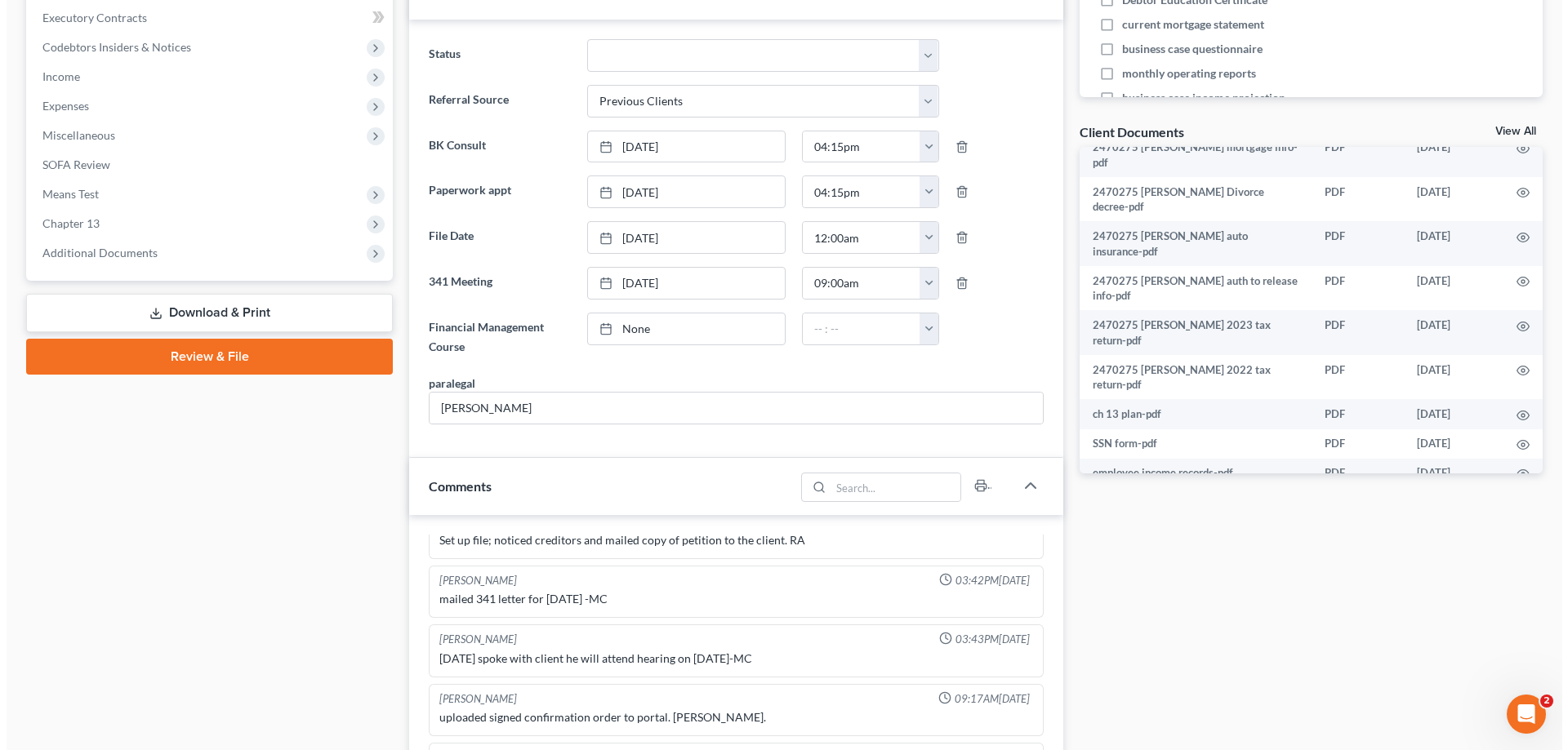
scroll to position [413, 0]
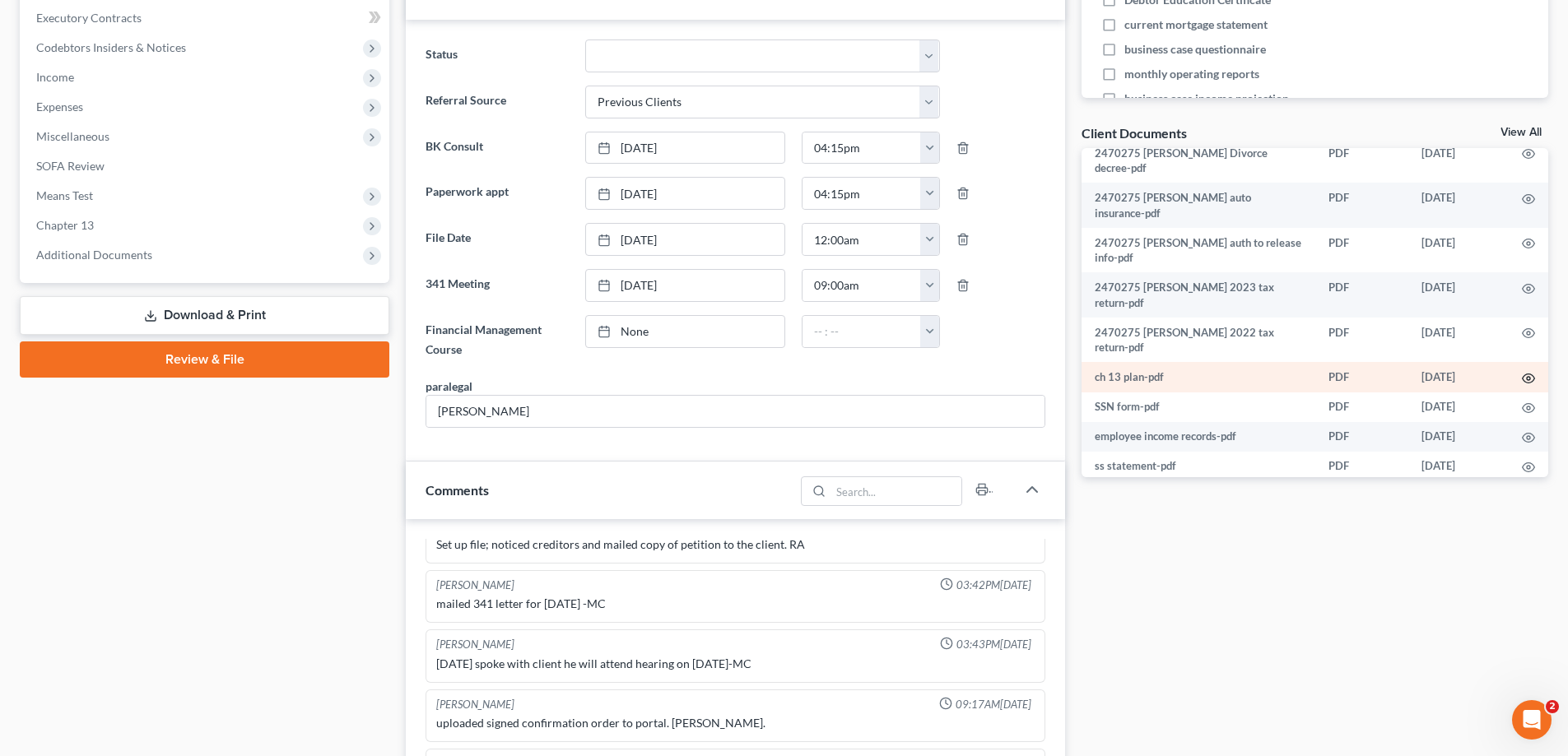
click at [1522, 372] on icon "button" at bounding box center [1528, 378] width 13 height 13
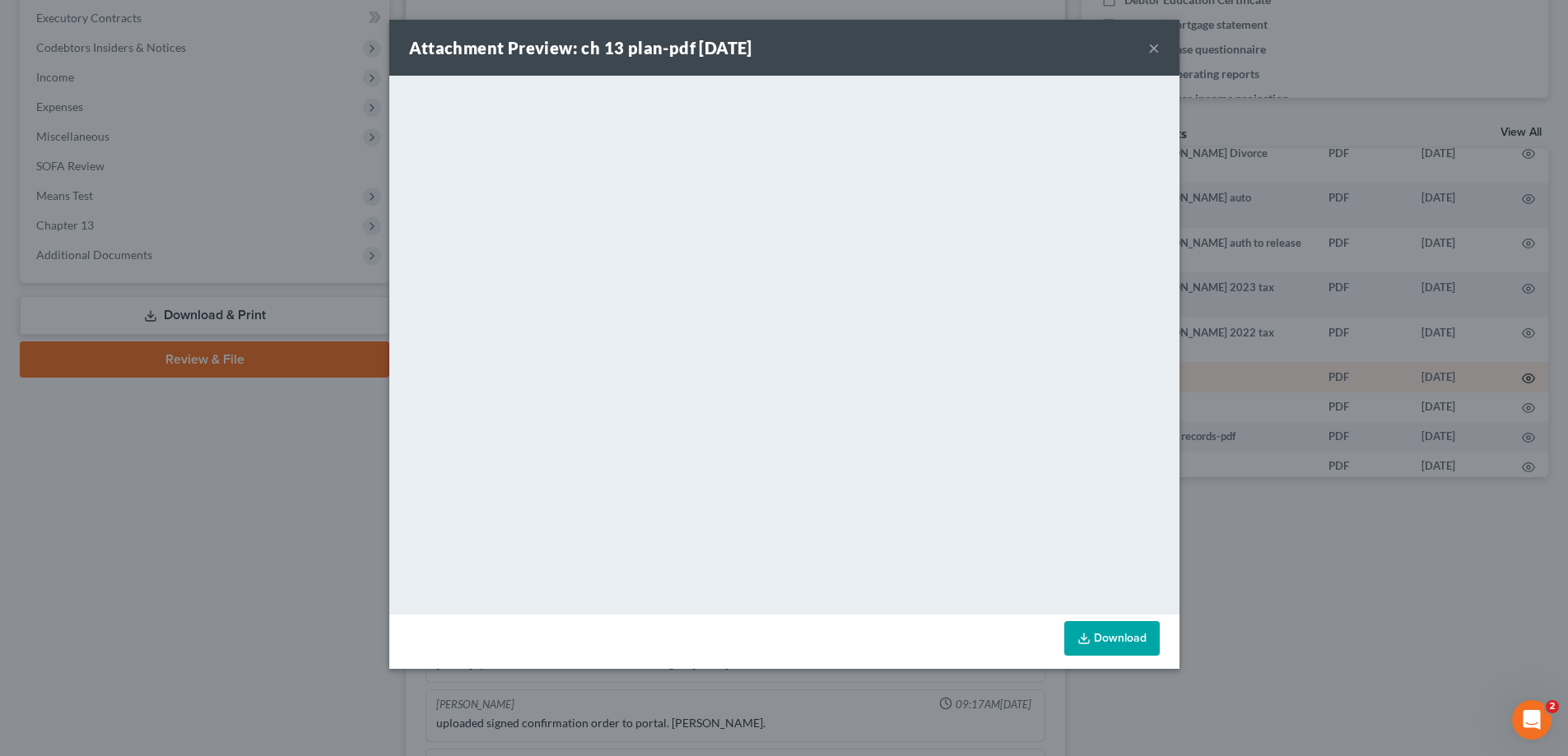
scroll to position [386, 0]
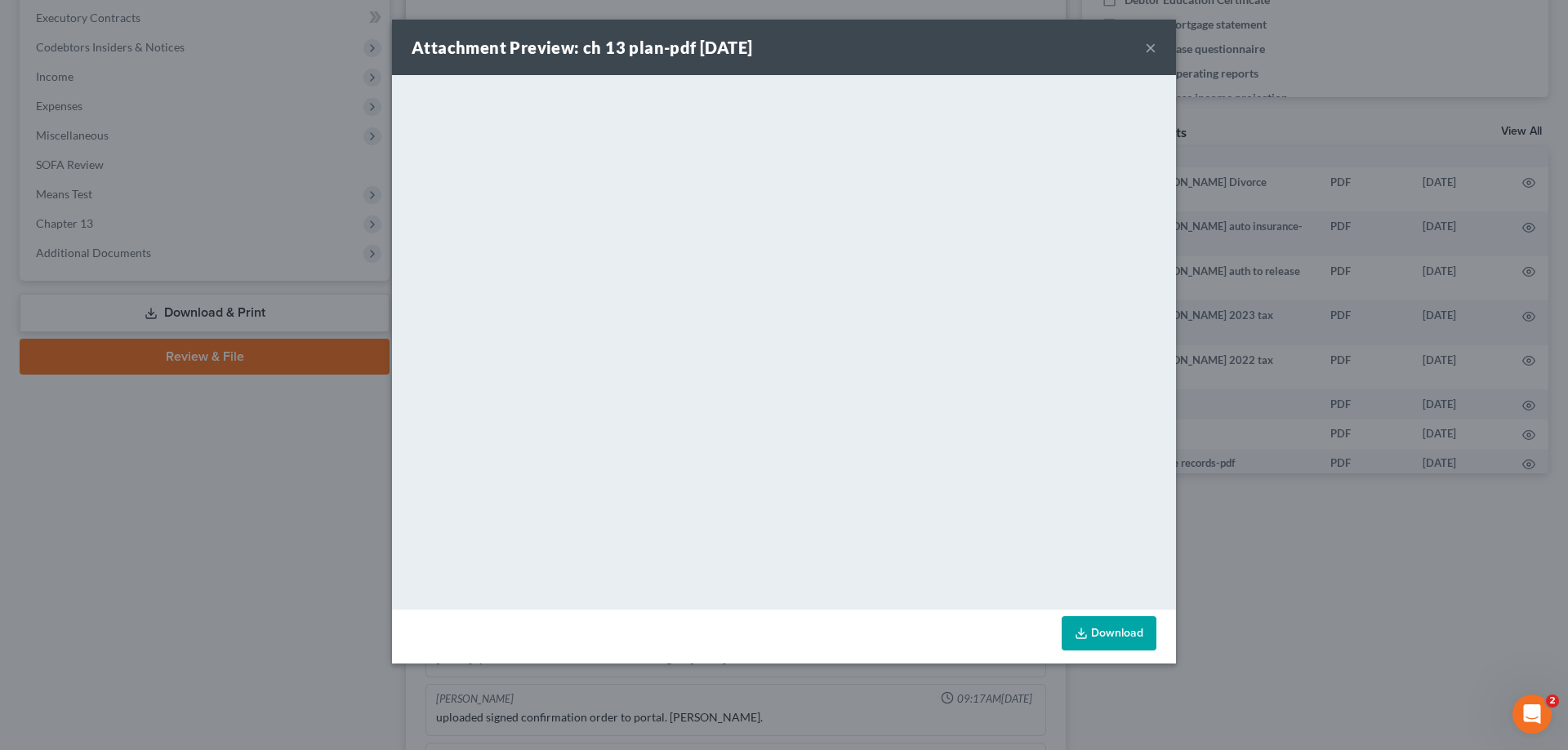
click at [1088, 628] on link "Download" at bounding box center [1108, 633] width 94 height 34
click at [1147, 53] on button "×" at bounding box center [1151, 48] width 12 height 19
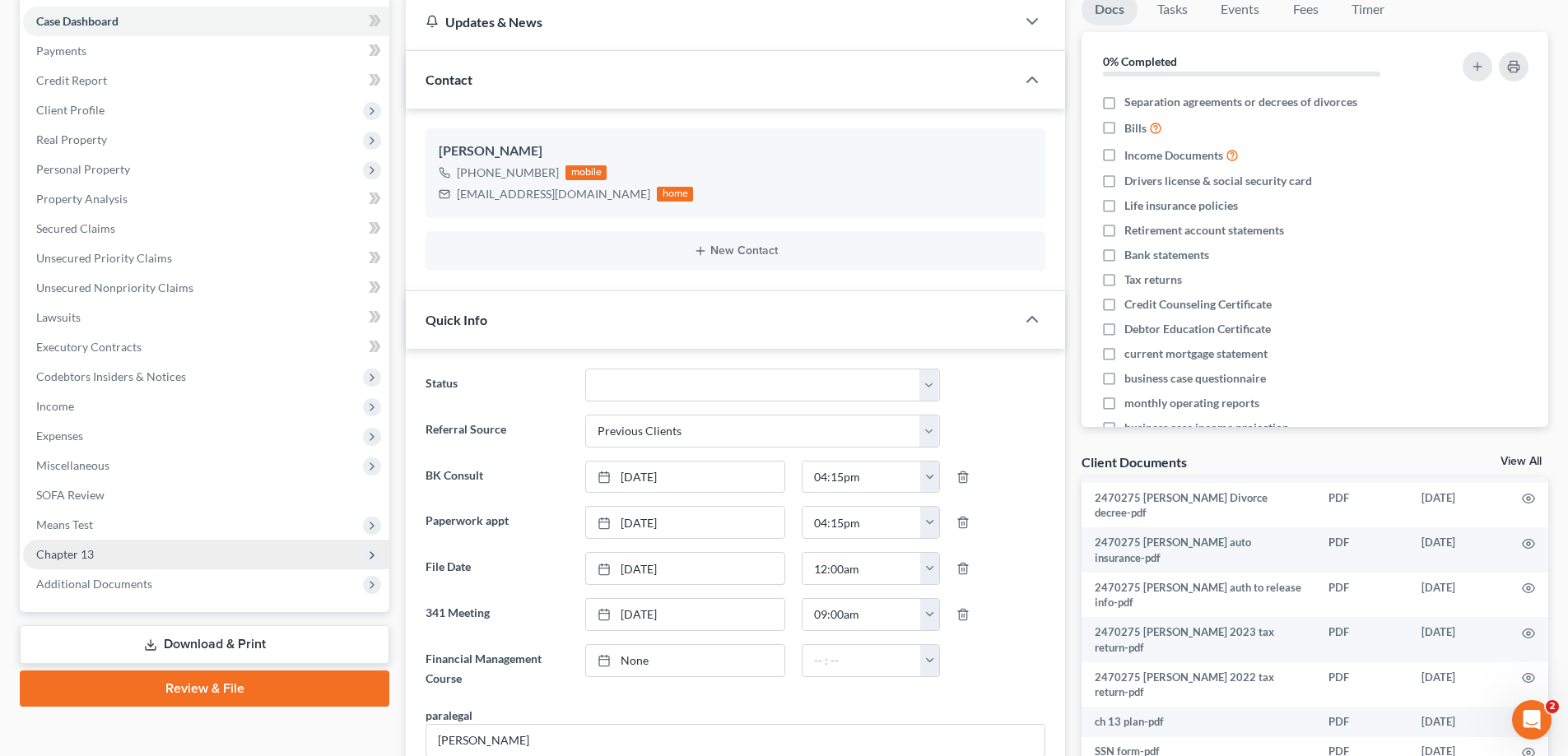
scroll to position [0, 0]
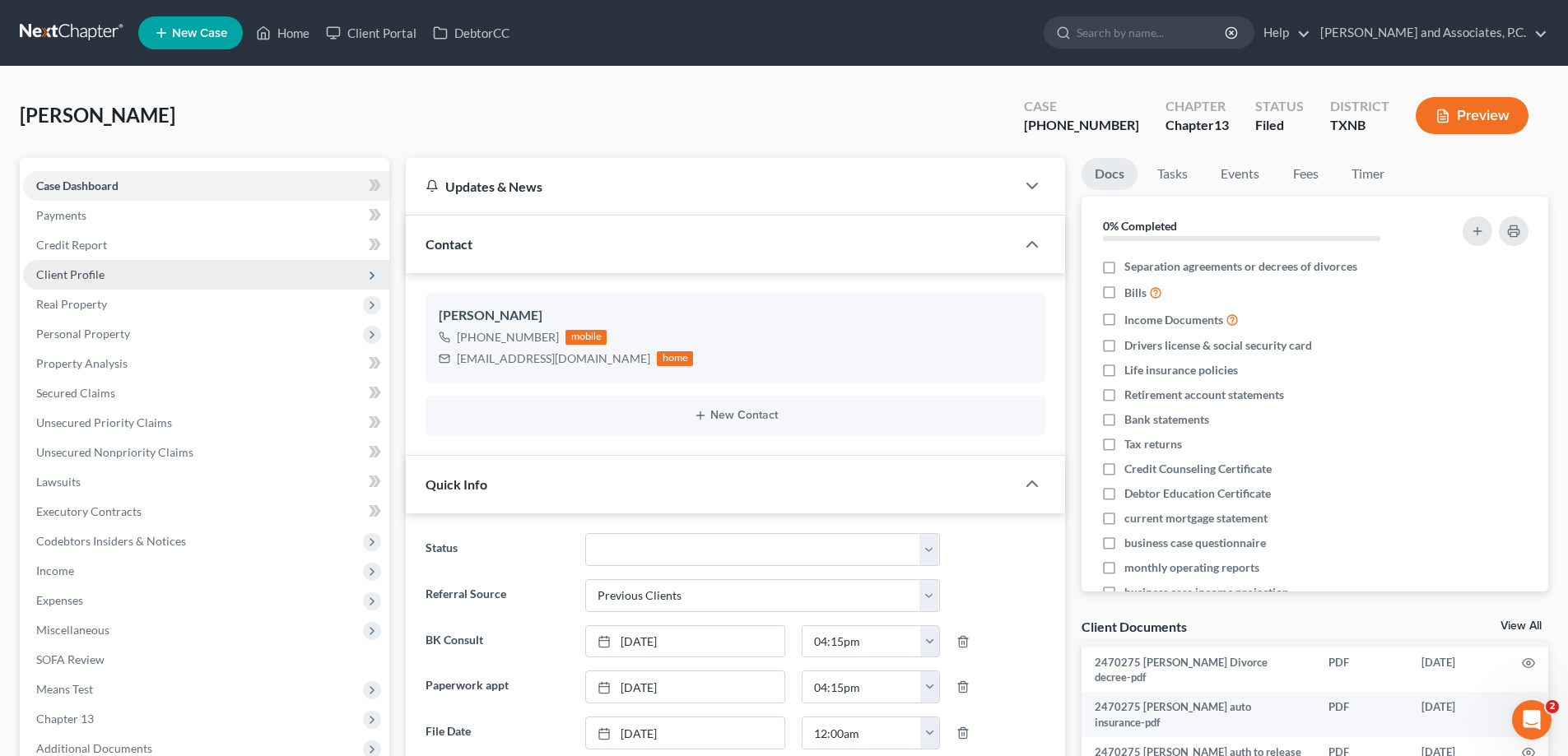
click at [127, 277] on span "Client Profile" at bounding box center [207, 275] width 367 height 29
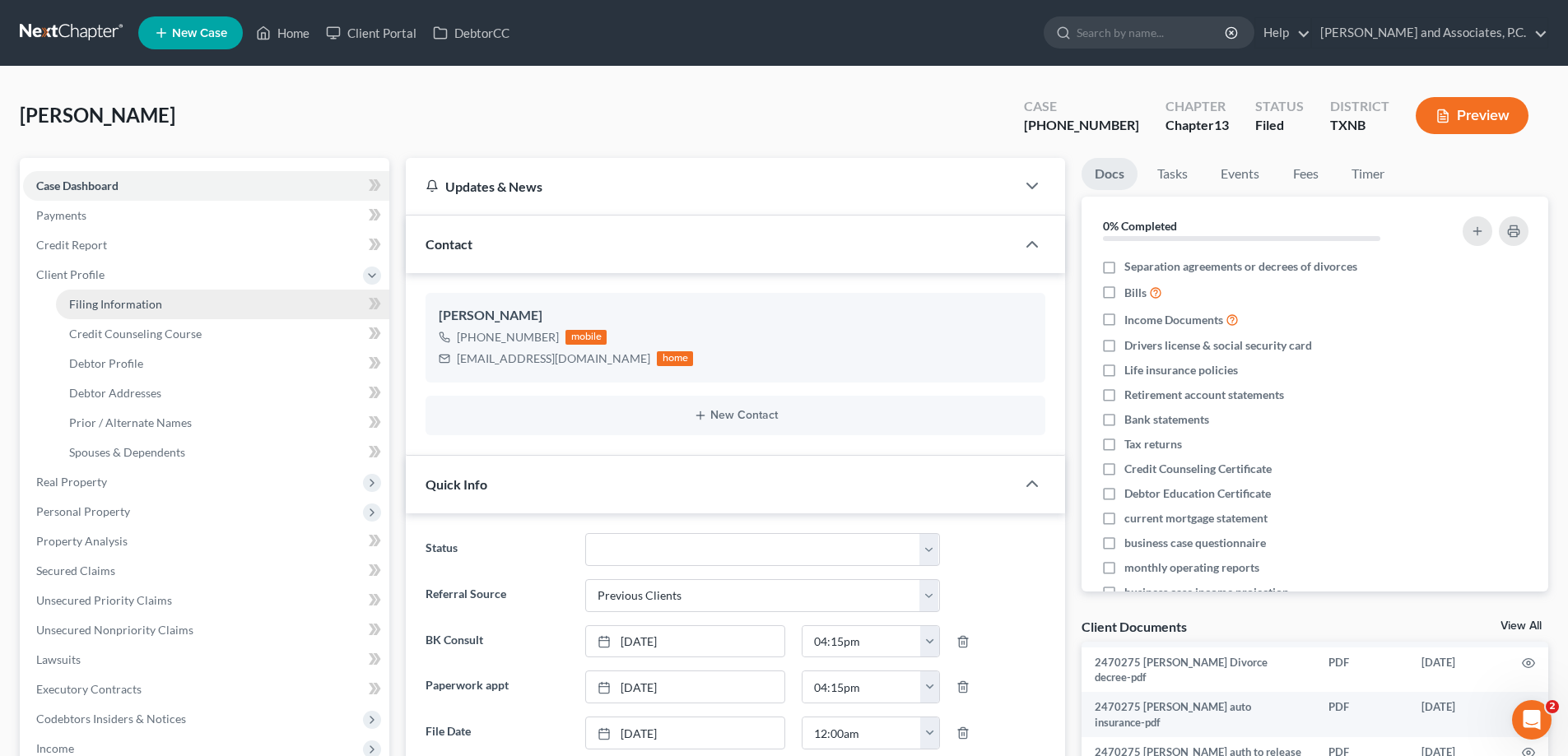
click at [131, 315] on link "Filing Information" at bounding box center [223, 304] width 333 height 29
select select "1"
select select "0"
select select "3"
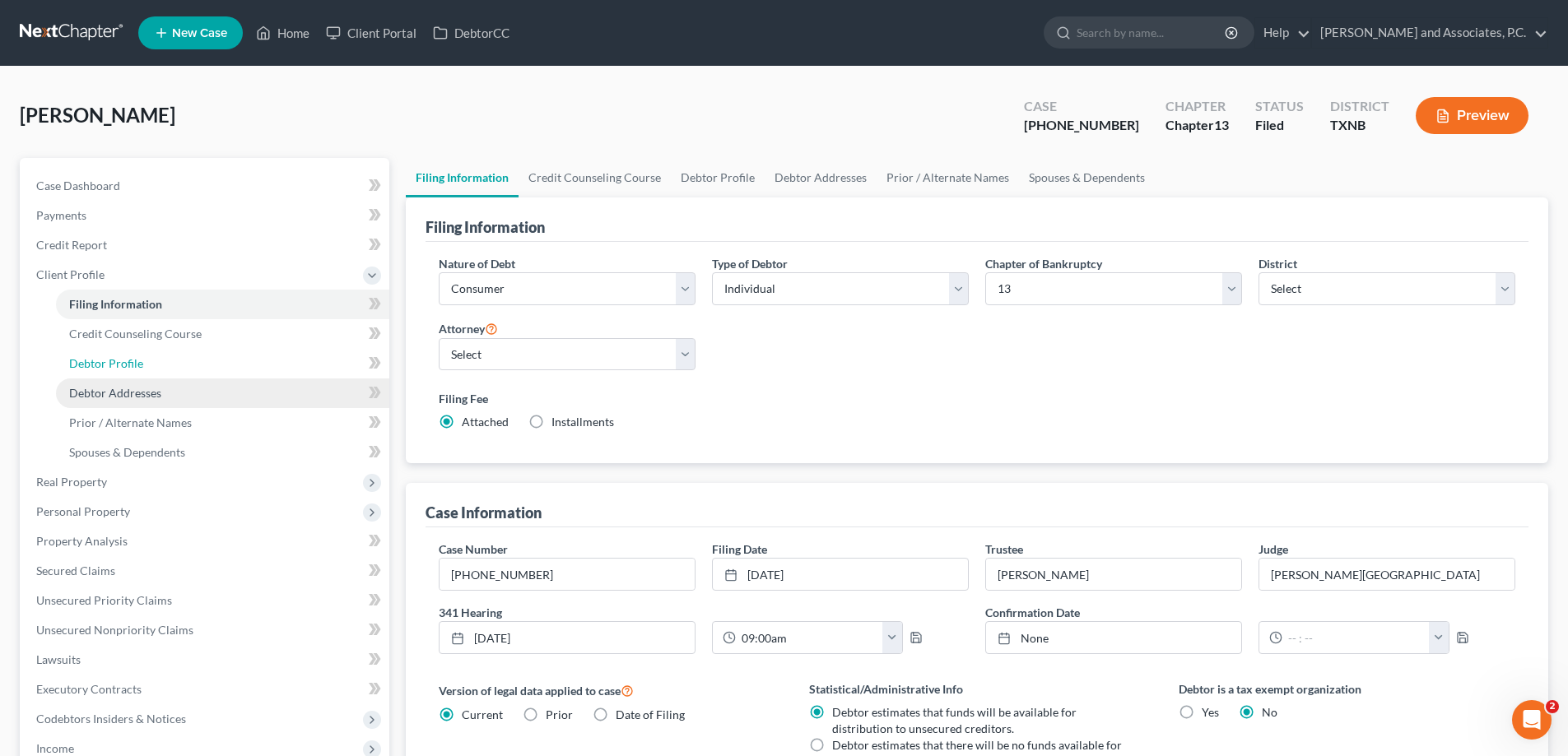
drag, startPoint x: 136, startPoint y: 372, endPoint x: 136, endPoint y: 399, distance: 27.0
click at [136, 372] on link "Debtor Profile" at bounding box center [223, 364] width 333 height 29
select select "3"
select select "1"
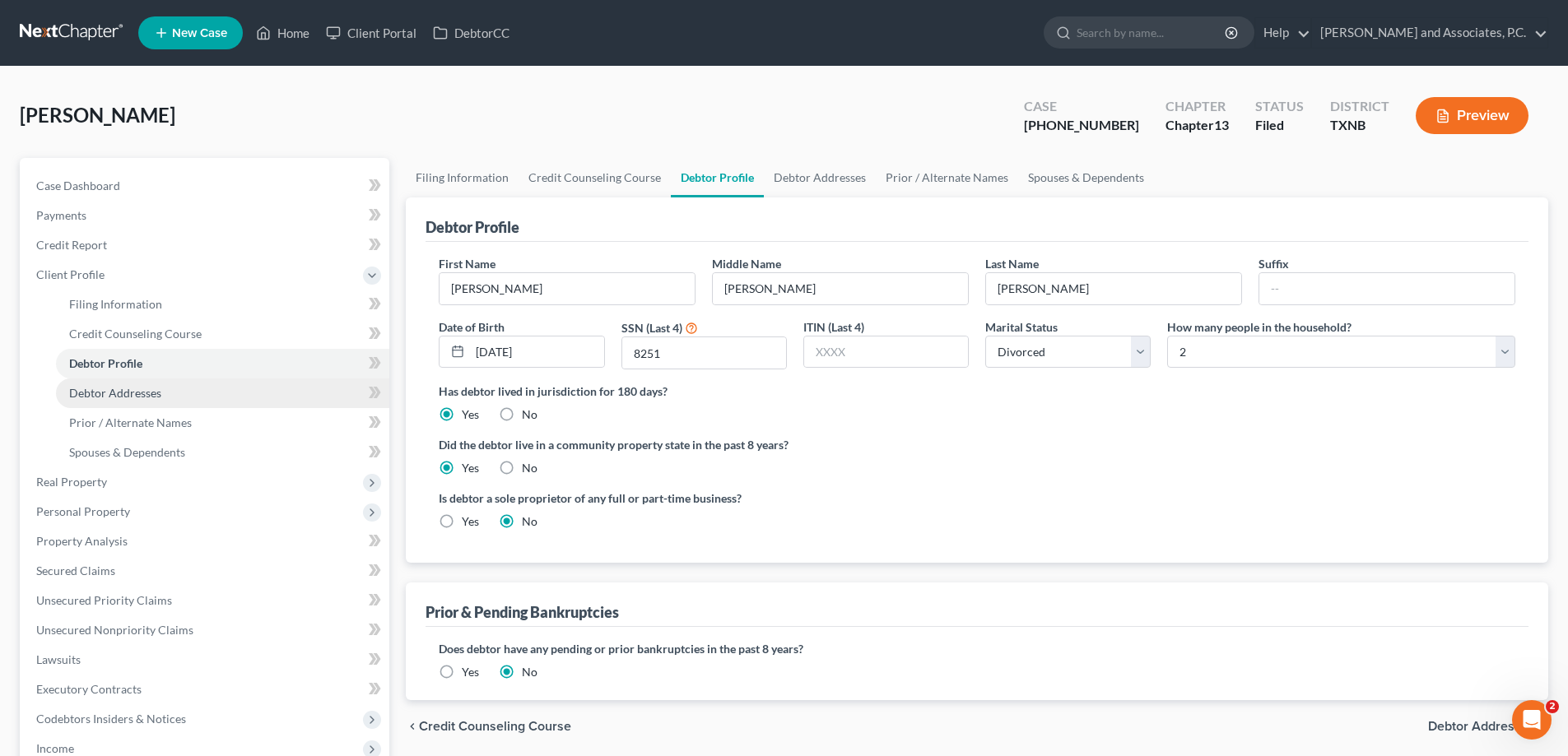
radio input "true"
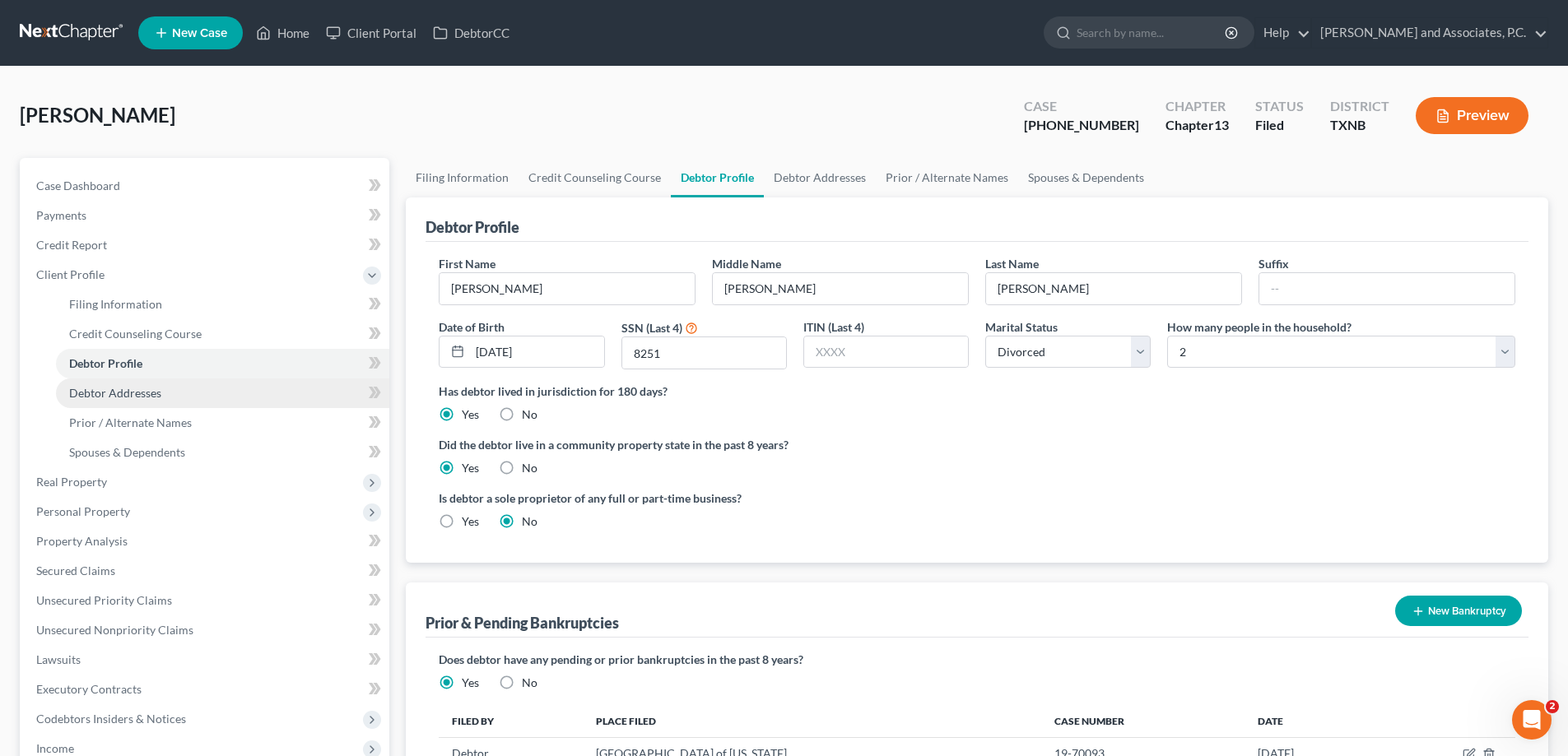
click at [136, 396] on span "Debtor Addresses" at bounding box center [116, 393] width 92 height 14
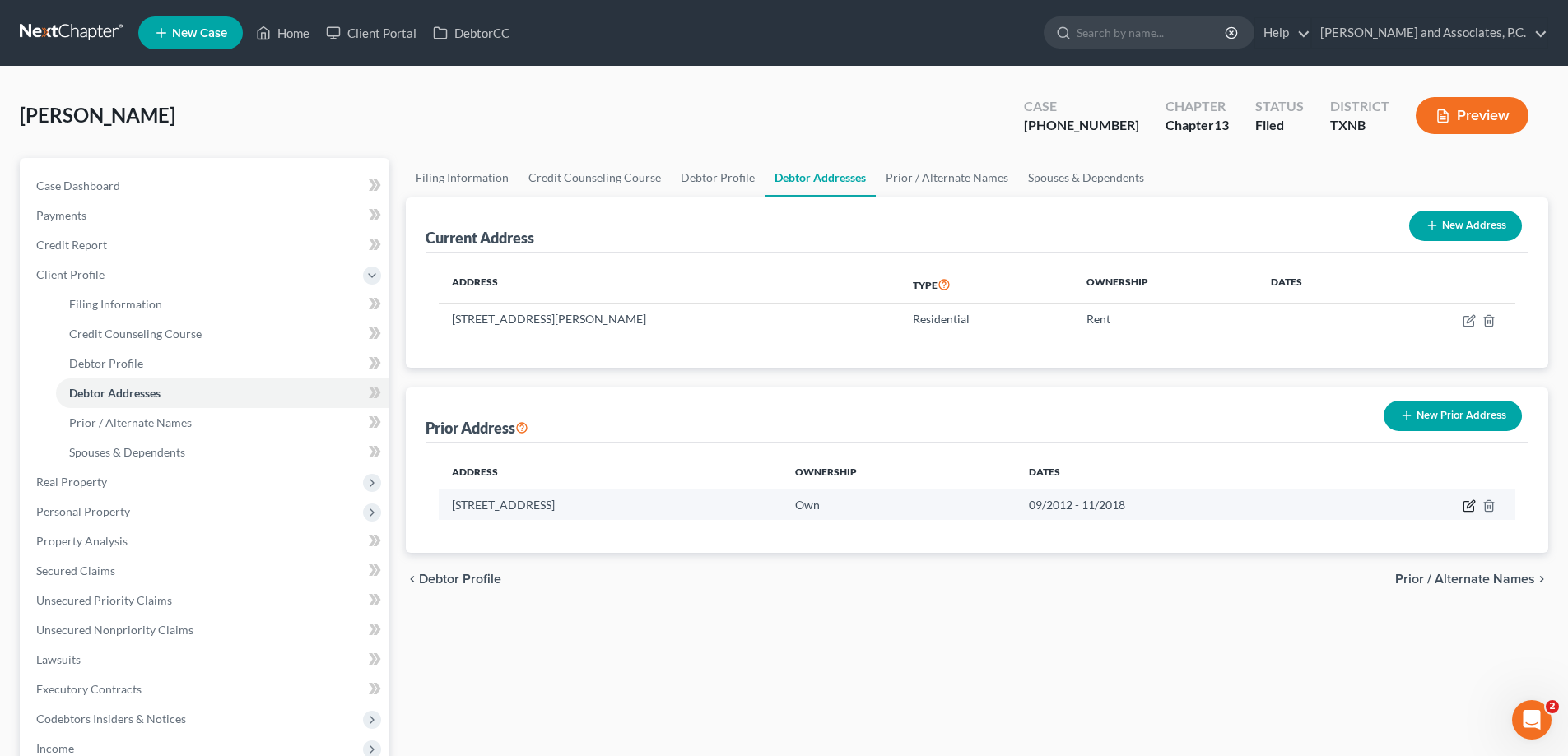
click at [1469, 503] on icon "button" at bounding box center [1469, 506] width 13 height 13
select select "45"
select select "242"
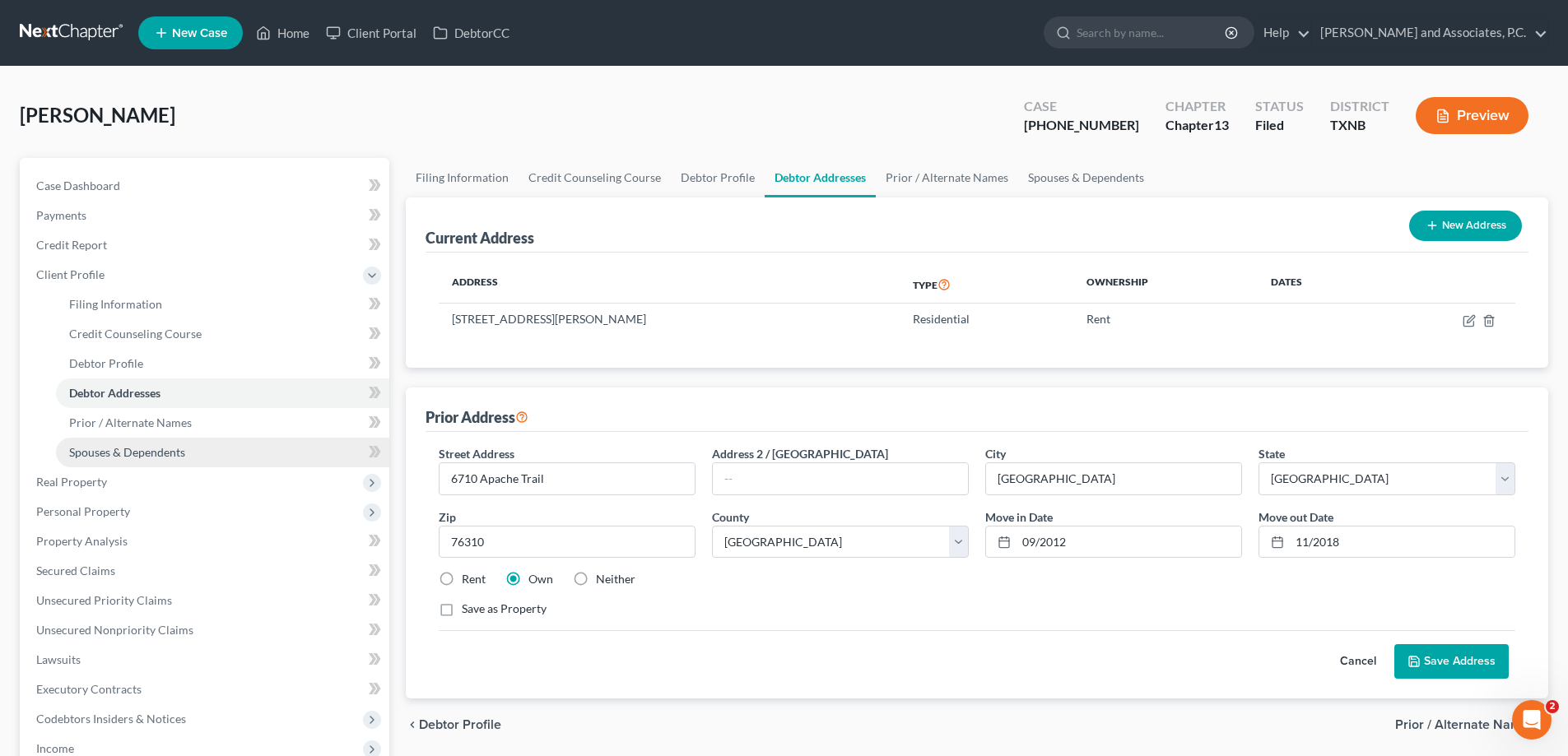
click at [89, 463] on link "Spouses & Dependents" at bounding box center [223, 453] width 333 height 29
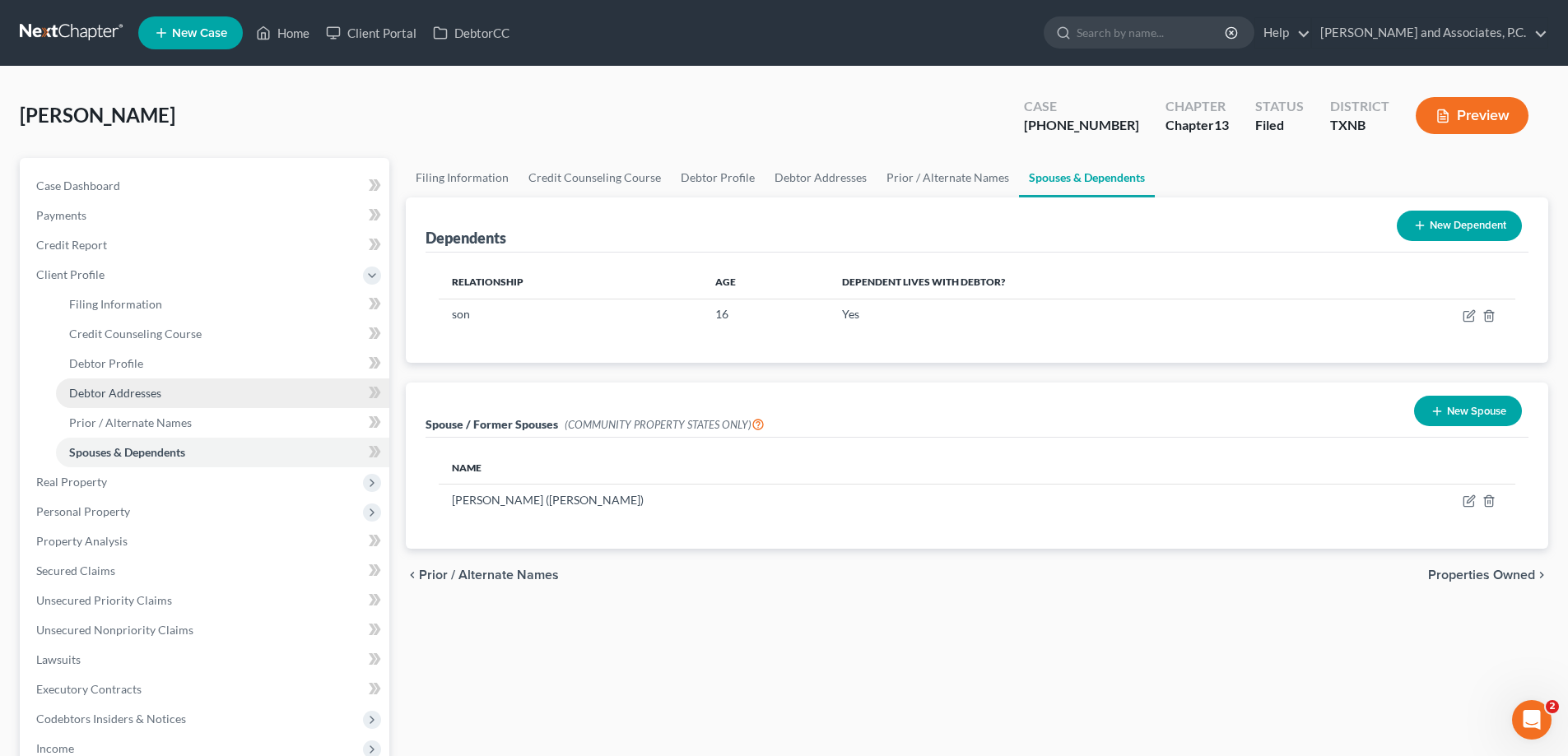
click at [108, 400] on link "Debtor Addresses" at bounding box center [223, 393] width 333 height 29
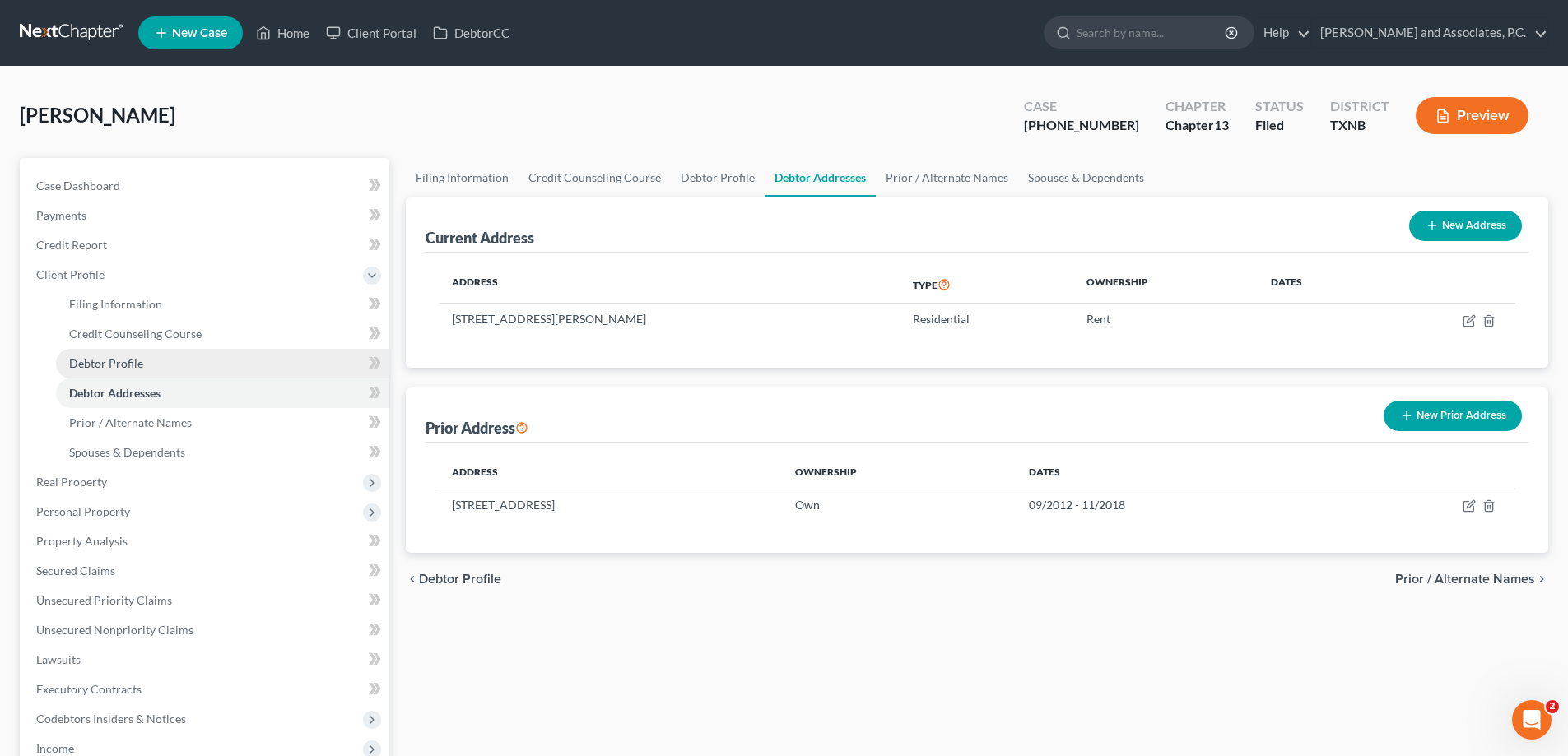
click at [115, 369] on span "Debtor Profile" at bounding box center [107, 363] width 75 height 14
select select "3"
select select "1"
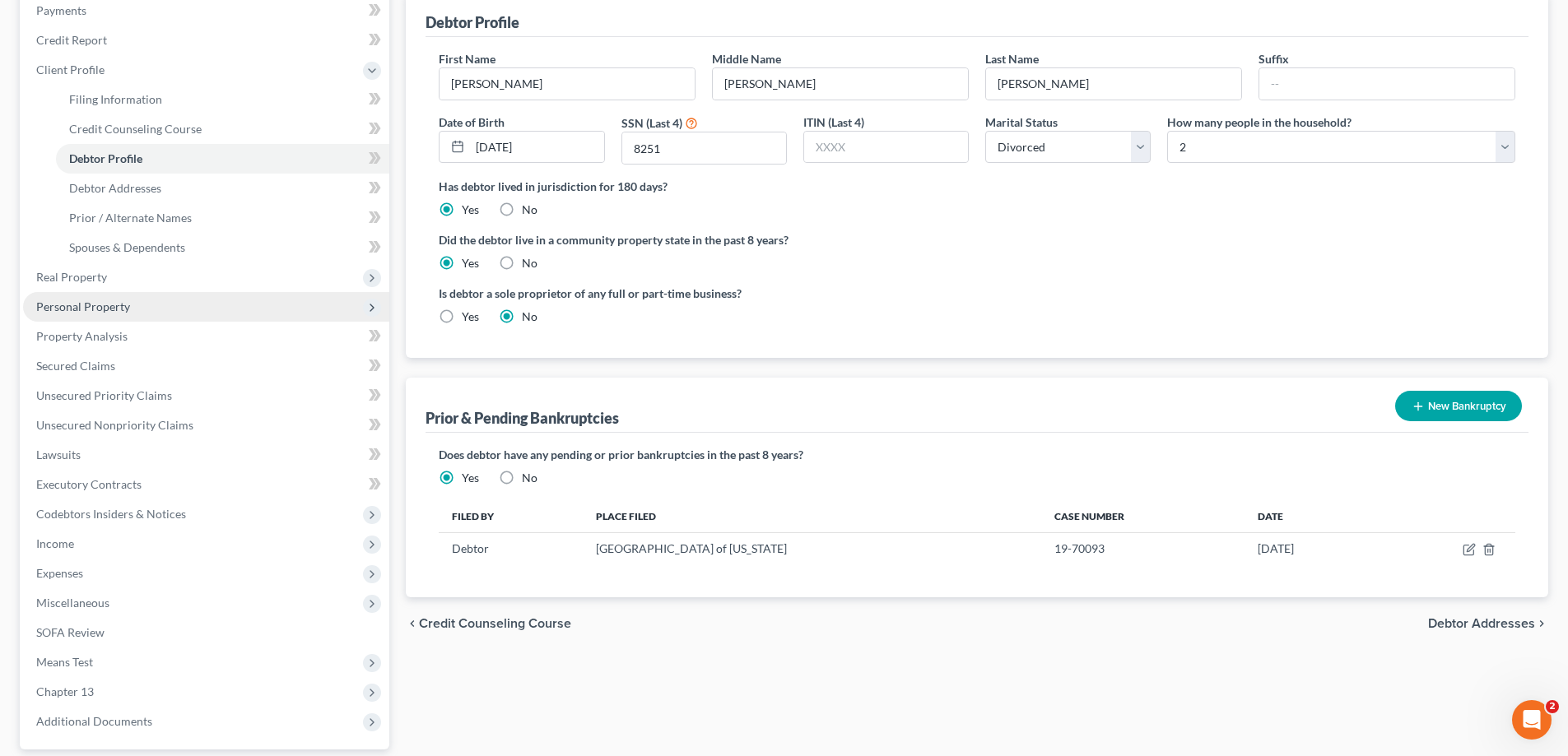
scroll to position [165, 0]
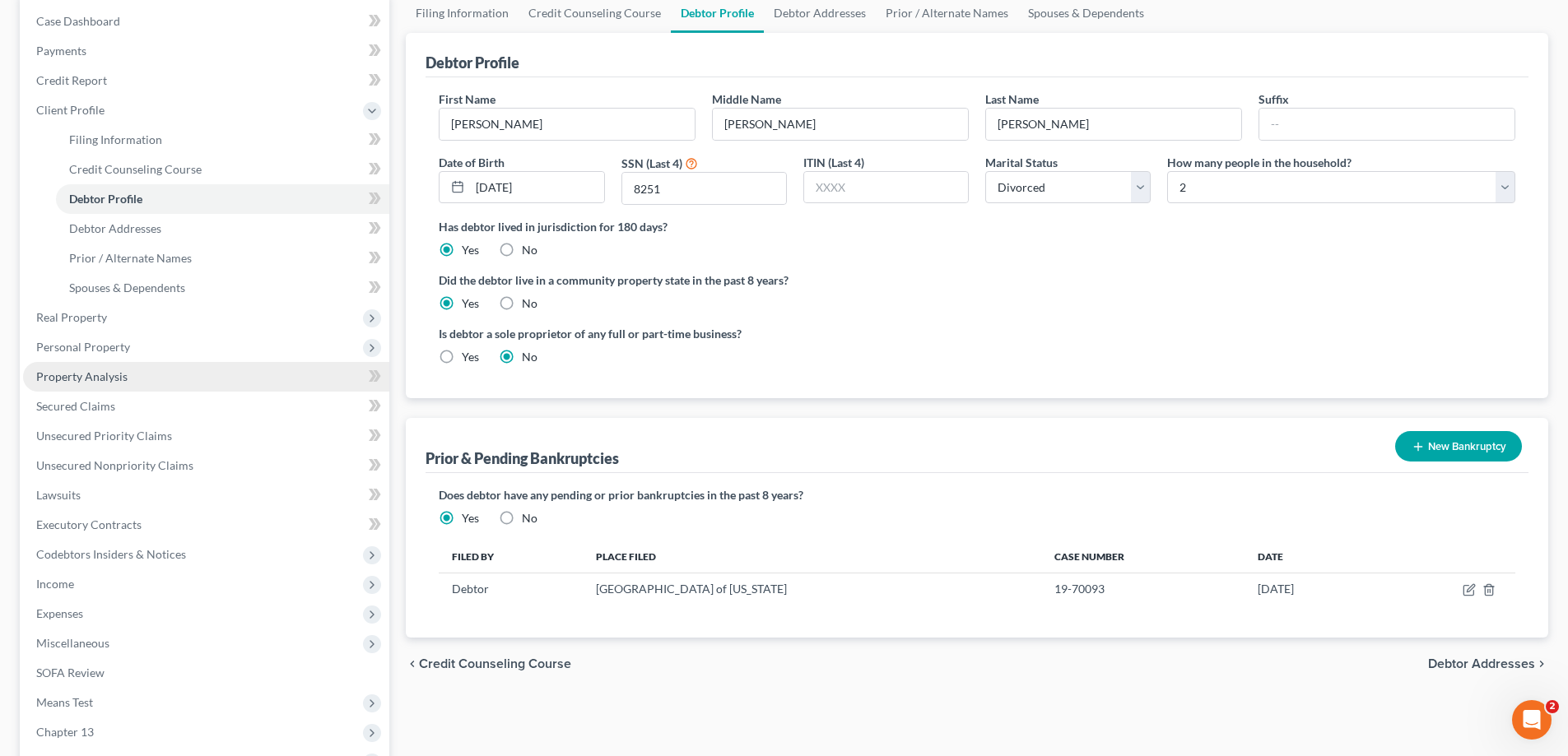
click at [112, 362] on link "Property Analysis" at bounding box center [207, 377] width 367 height 29
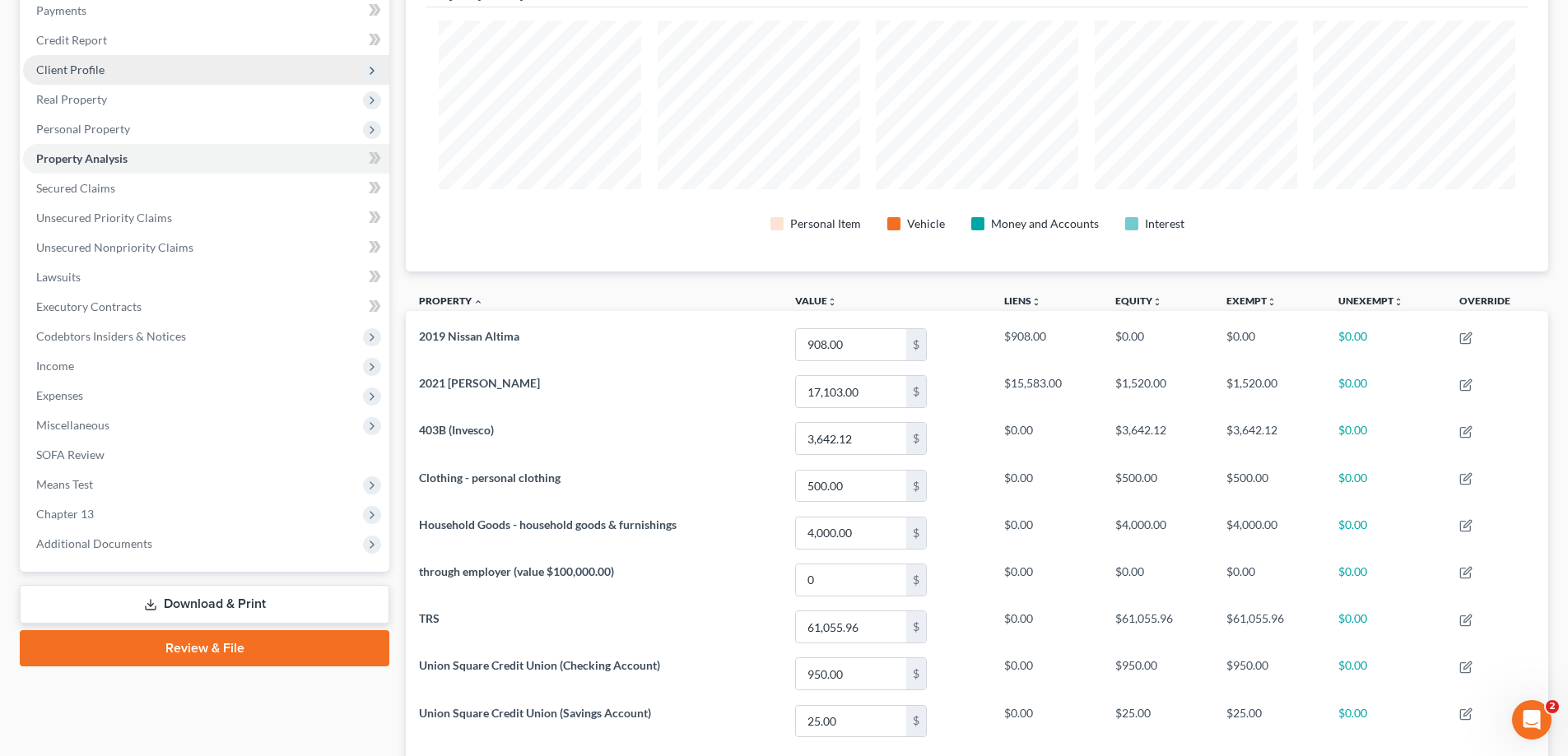
scroll to position [165, 0]
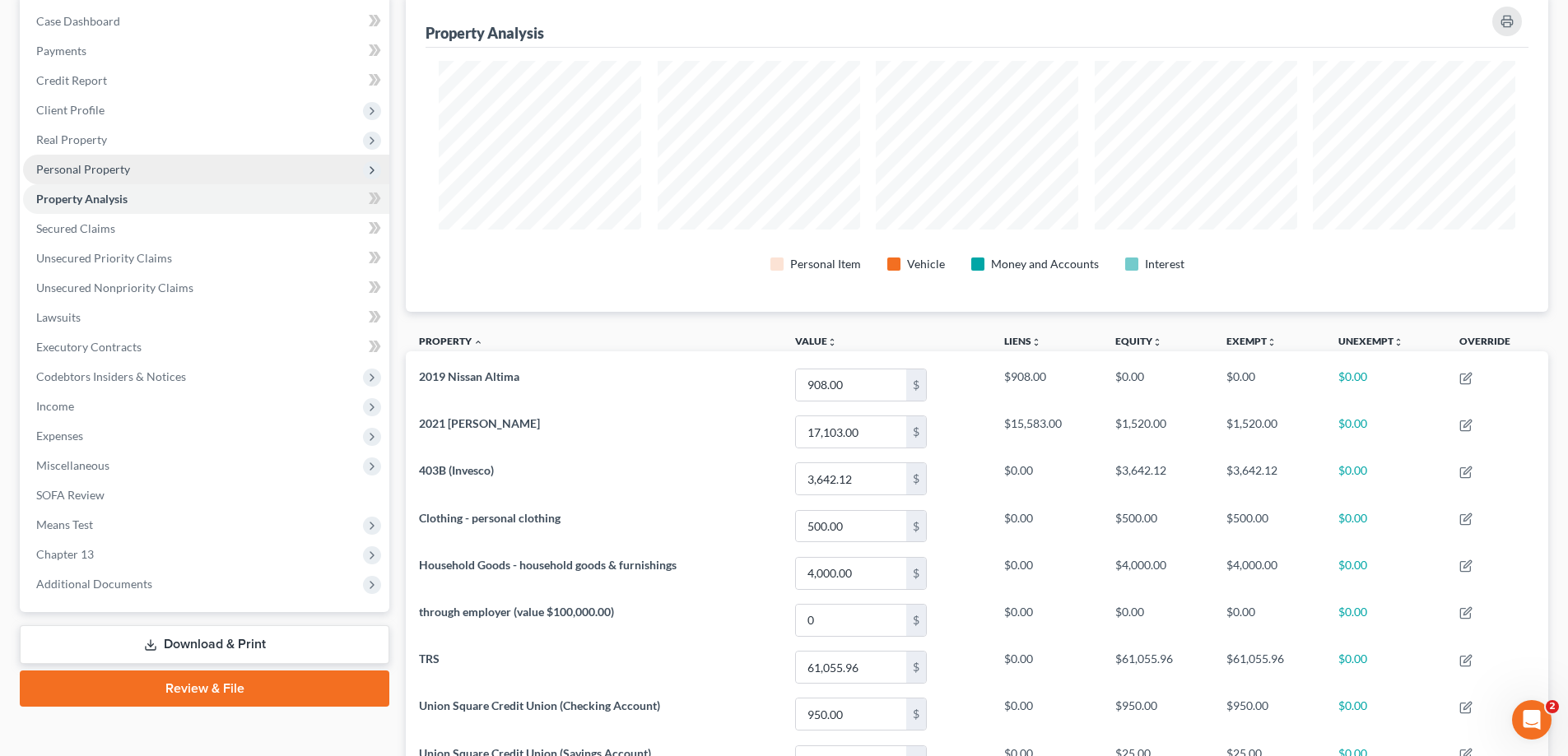
click at [136, 174] on span "Personal Property" at bounding box center [207, 170] width 367 height 29
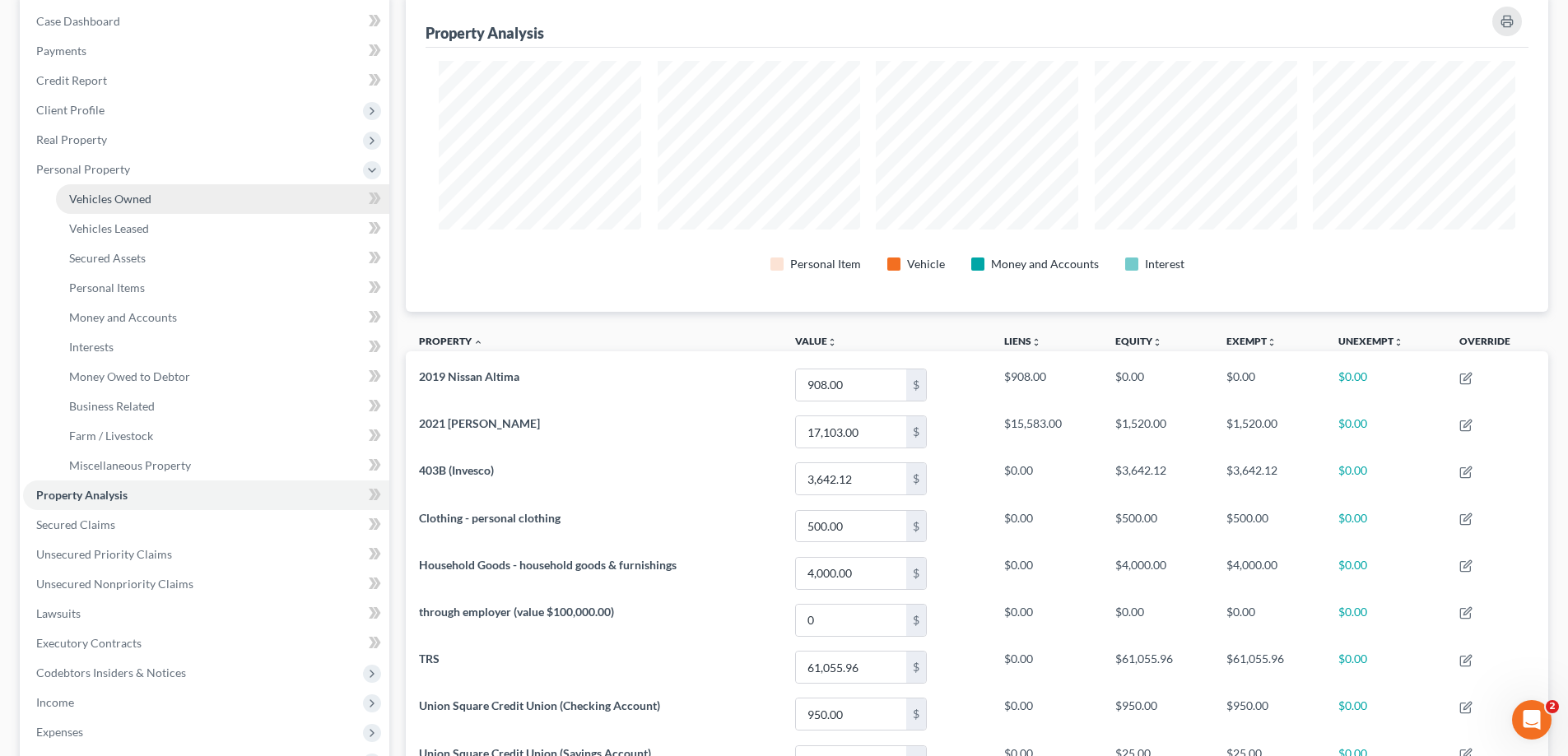
click at [143, 194] on span "Vehicles Owned" at bounding box center [111, 199] width 82 height 14
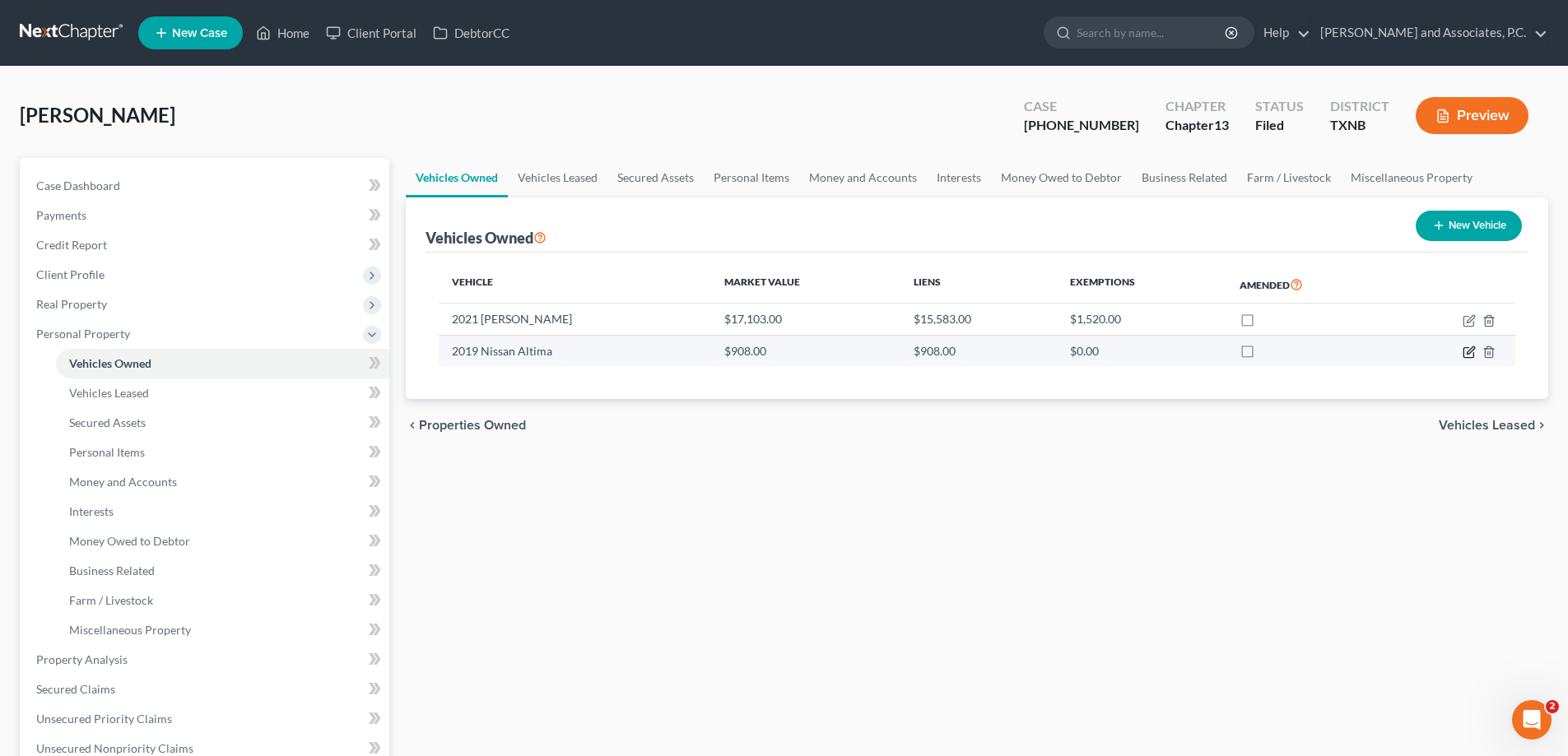
click at [1468, 353] on icon "button" at bounding box center [1471, 350] width 8 height 8
select select "0"
select select "7"
select select "2"
select select "0"
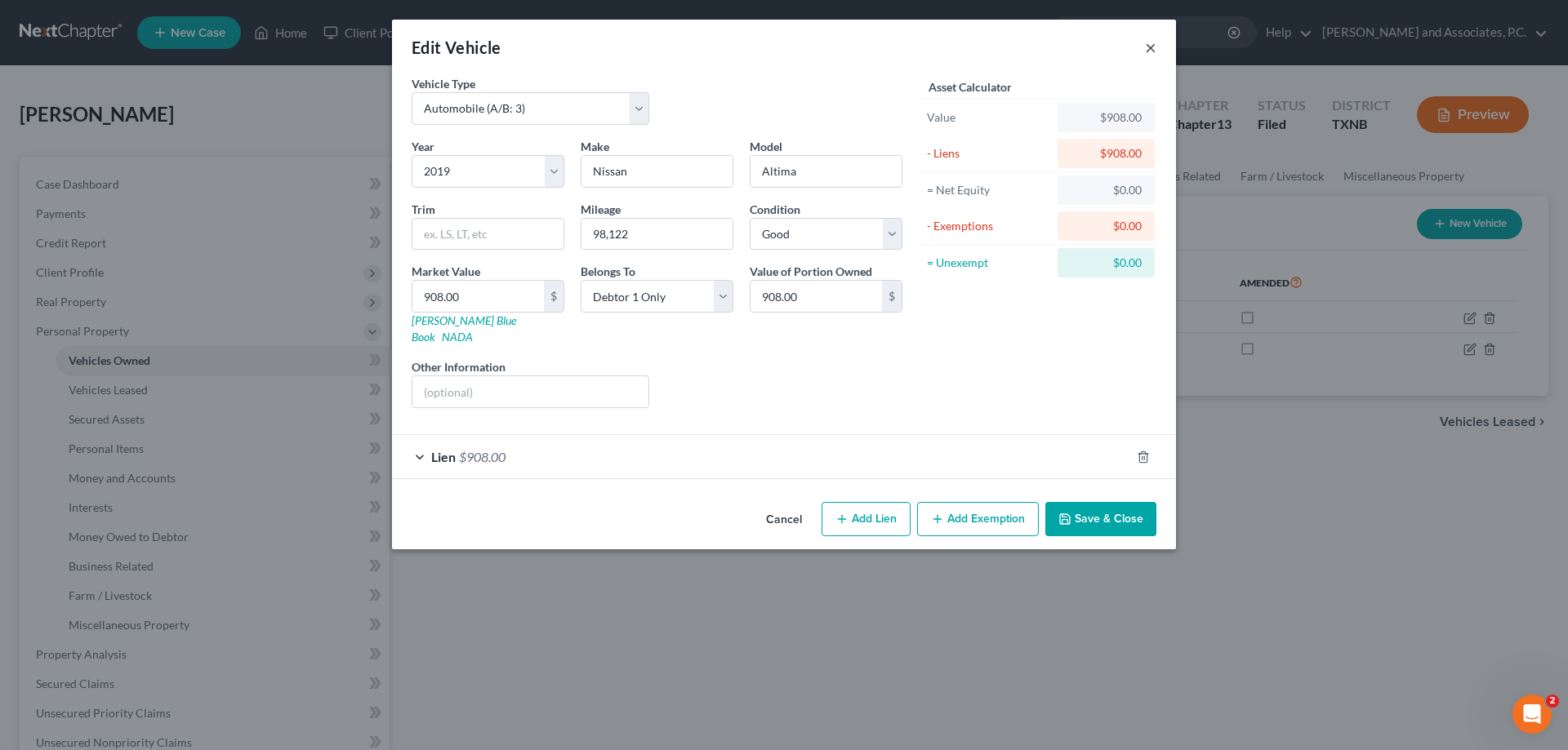
click at [1151, 48] on button "×" at bounding box center [1151, 48] width 12 height 19
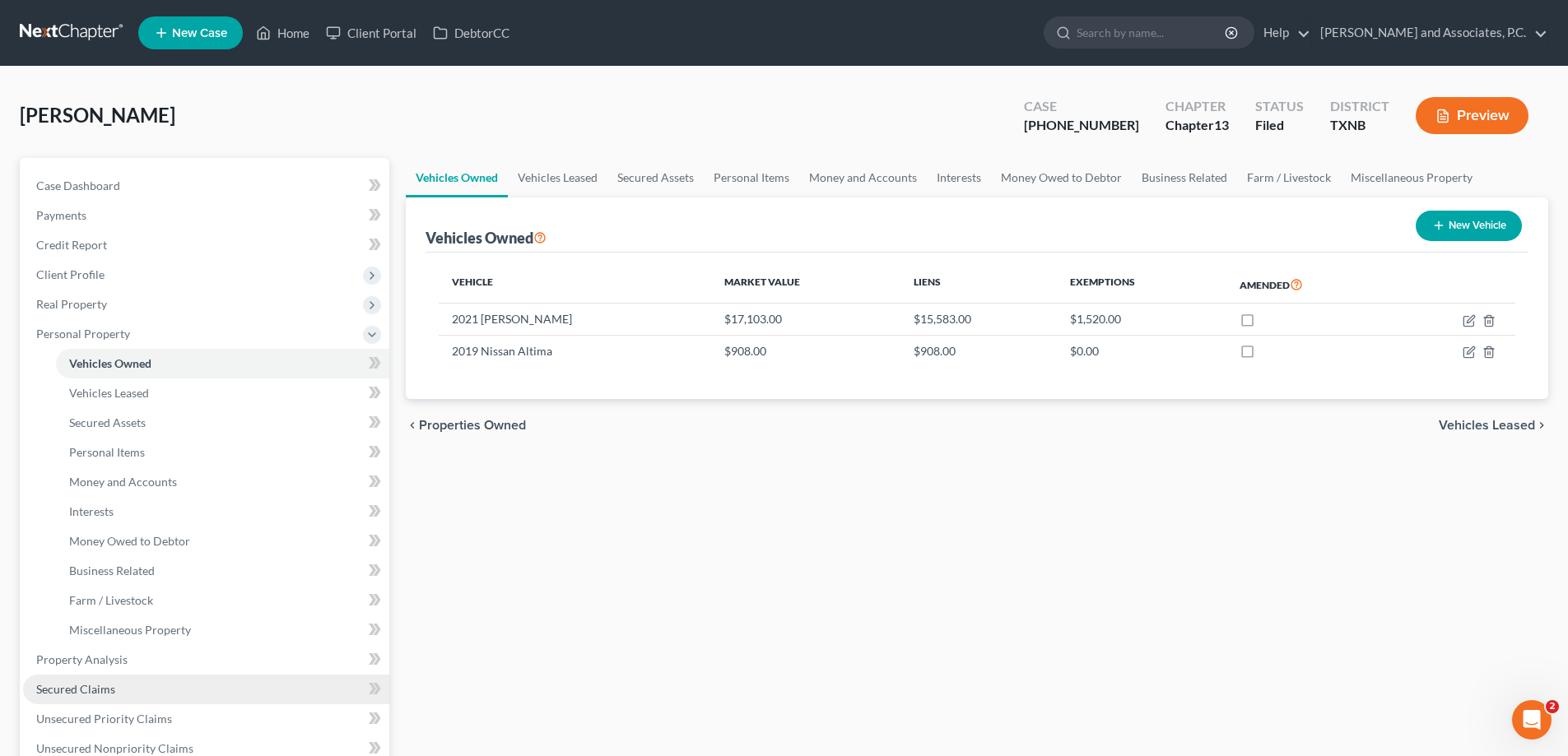
click at [132, 697] on link "Secured Claims" at bounding box center [207, 689] width 367 height 29
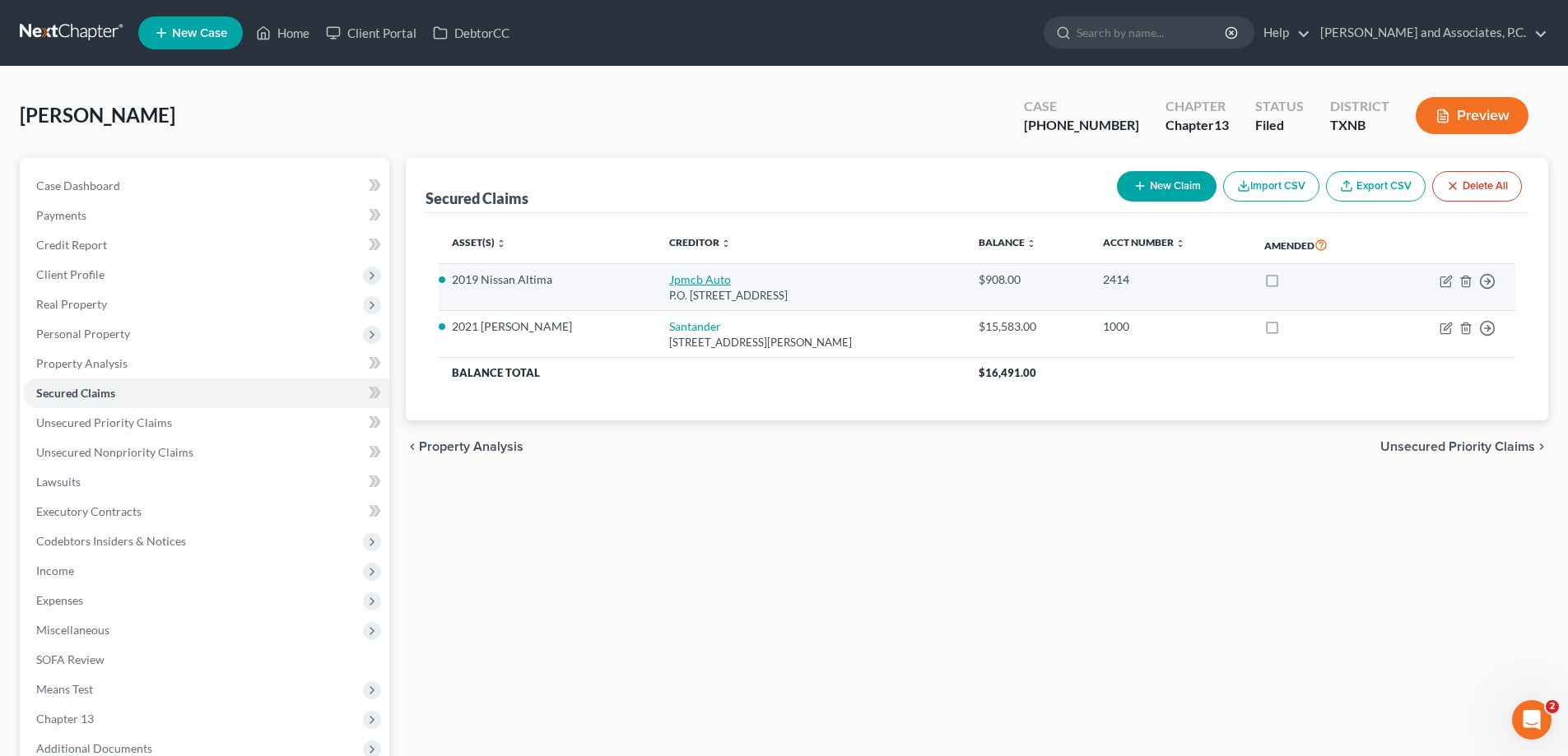
click at [669, 279] on link "Jpmcb Auto" at bounding box center [699, 279] width 62 height 14
select select "45"
select select "9"
select select "0"
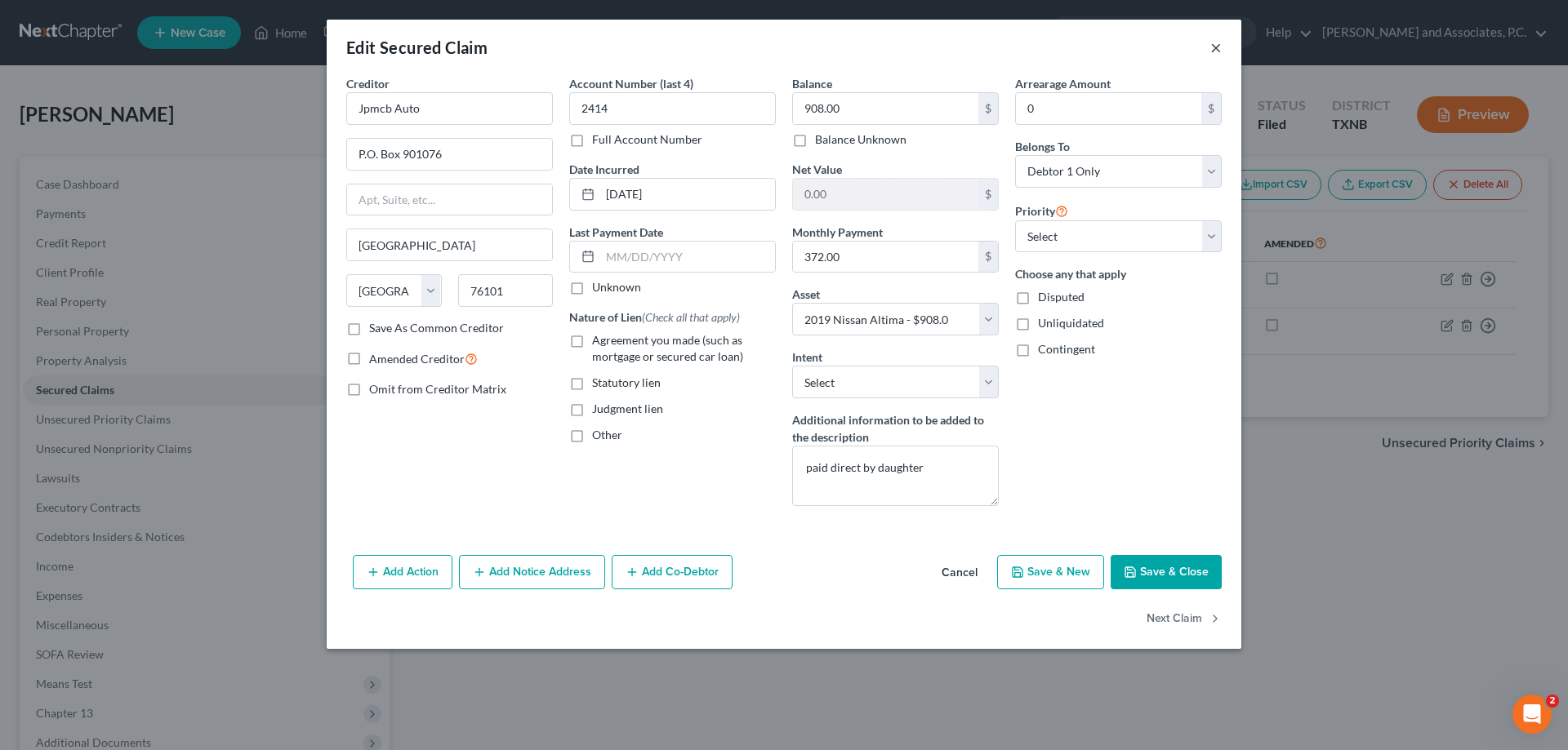
click at [1219, 56] on button "×" at bounding box center [1216, 48] width 12 height 19
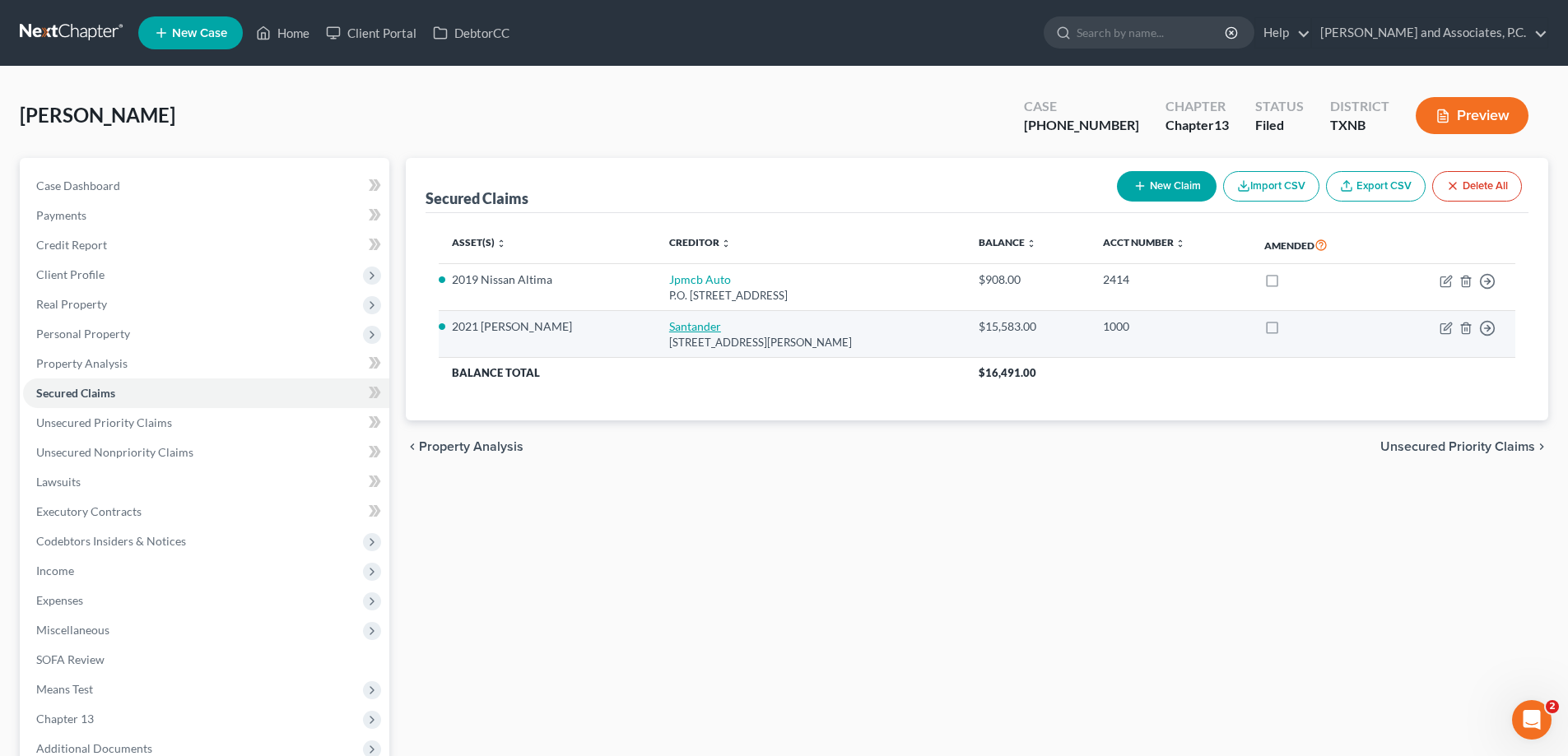
click at [677, 327] on link "Santander" at bounding box center [694, 327] width 52 height 14
select select "45"
select select "3"
select select "0"
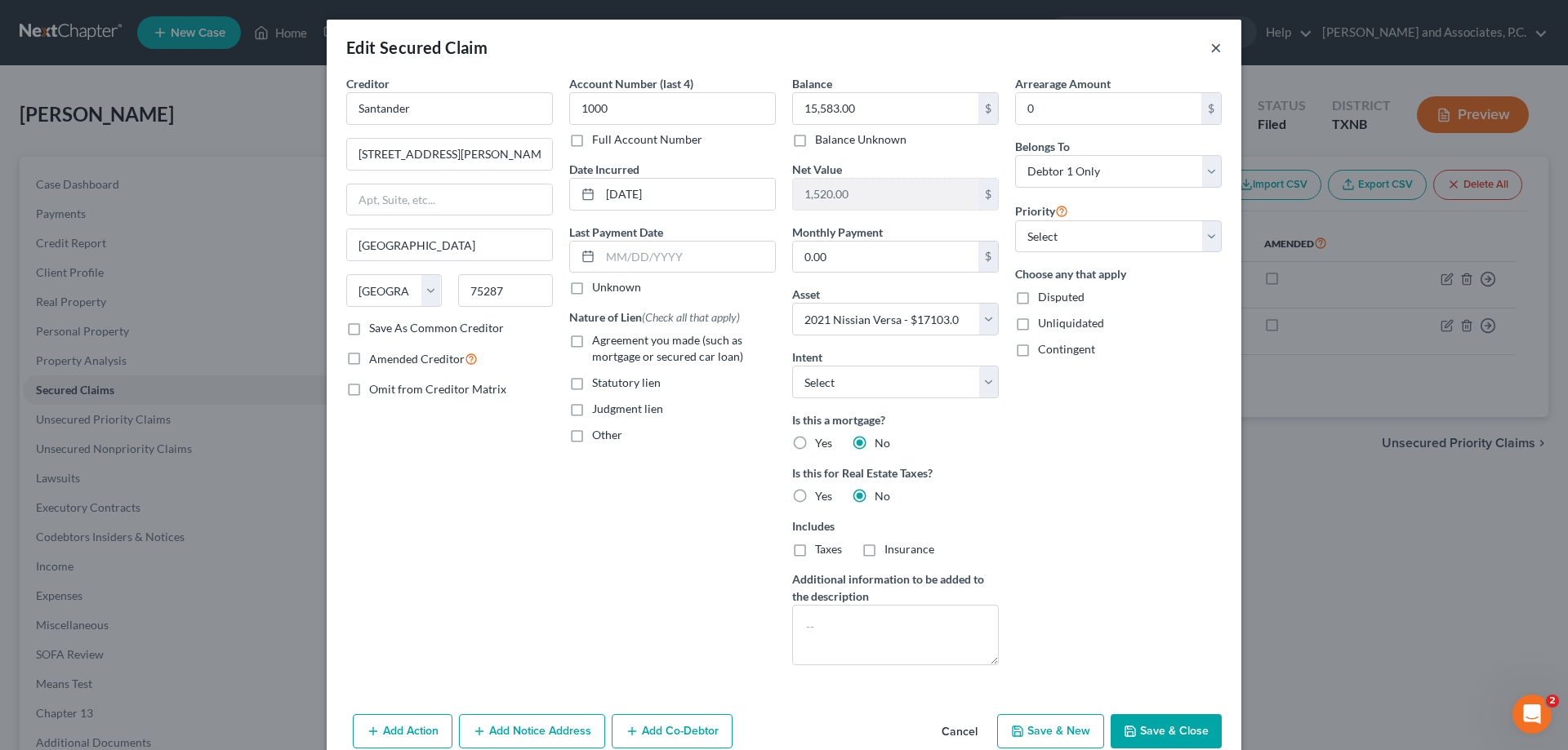
click at [1211, 52] on button "×" at bounding box center [1216, 48] width 12 height 19
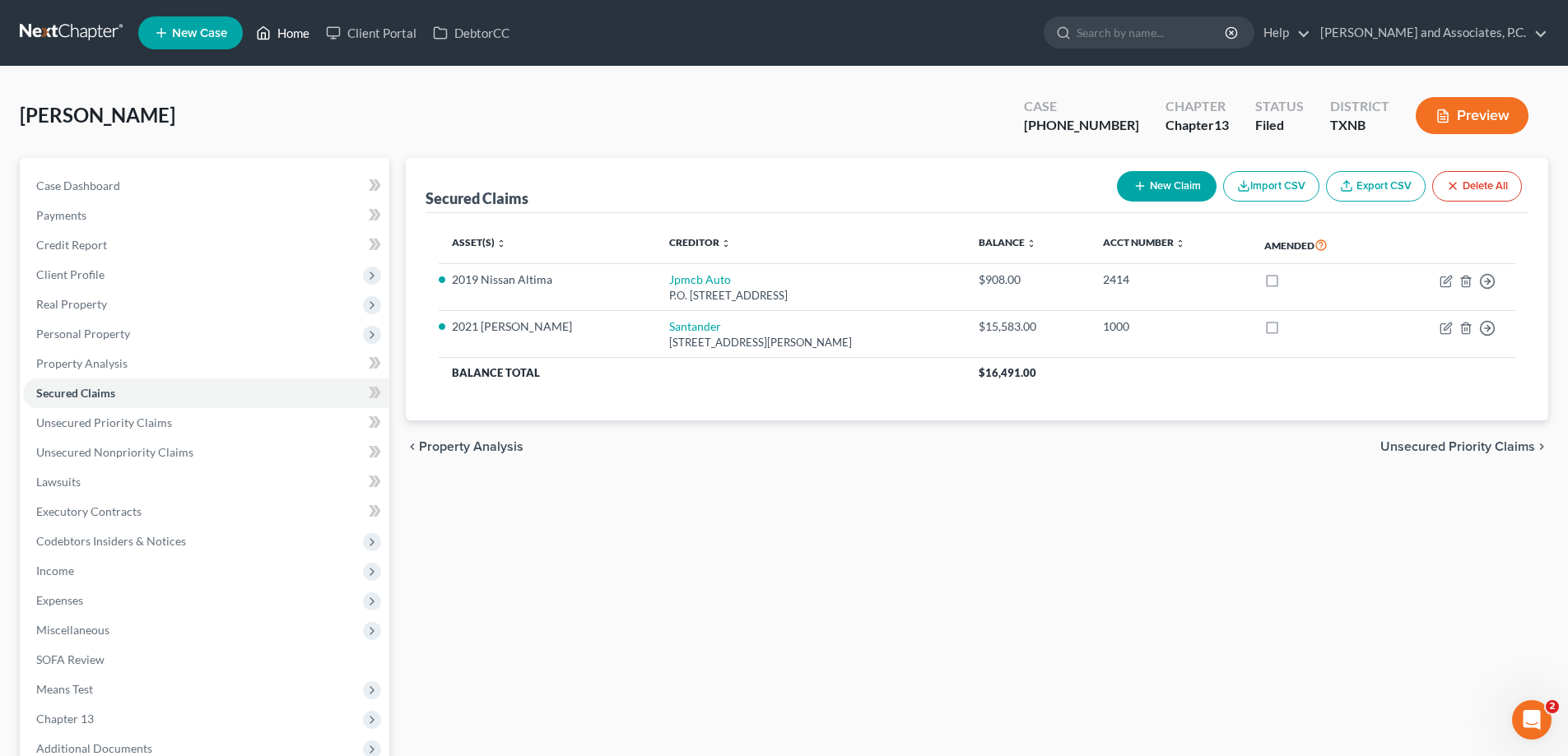
click at [295, 37] on link "Home" at bounding box center [282, 32] width 70 height 29
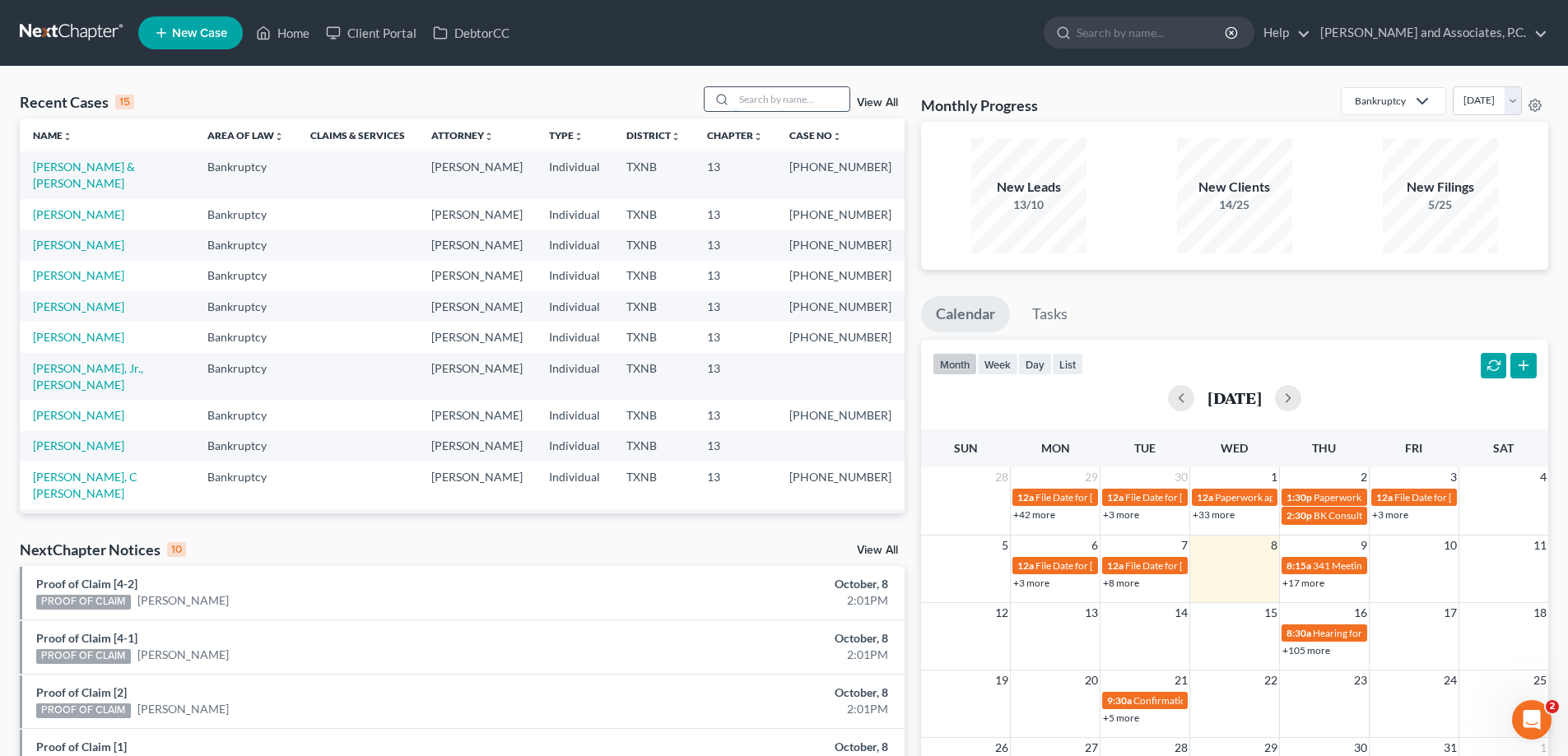
click at [772, 99] on input "search" at bounding box center [792, 99] width 116 height 24
click at [741, 100] on input "search" at bounding box center [792, 99] width 116 height 24
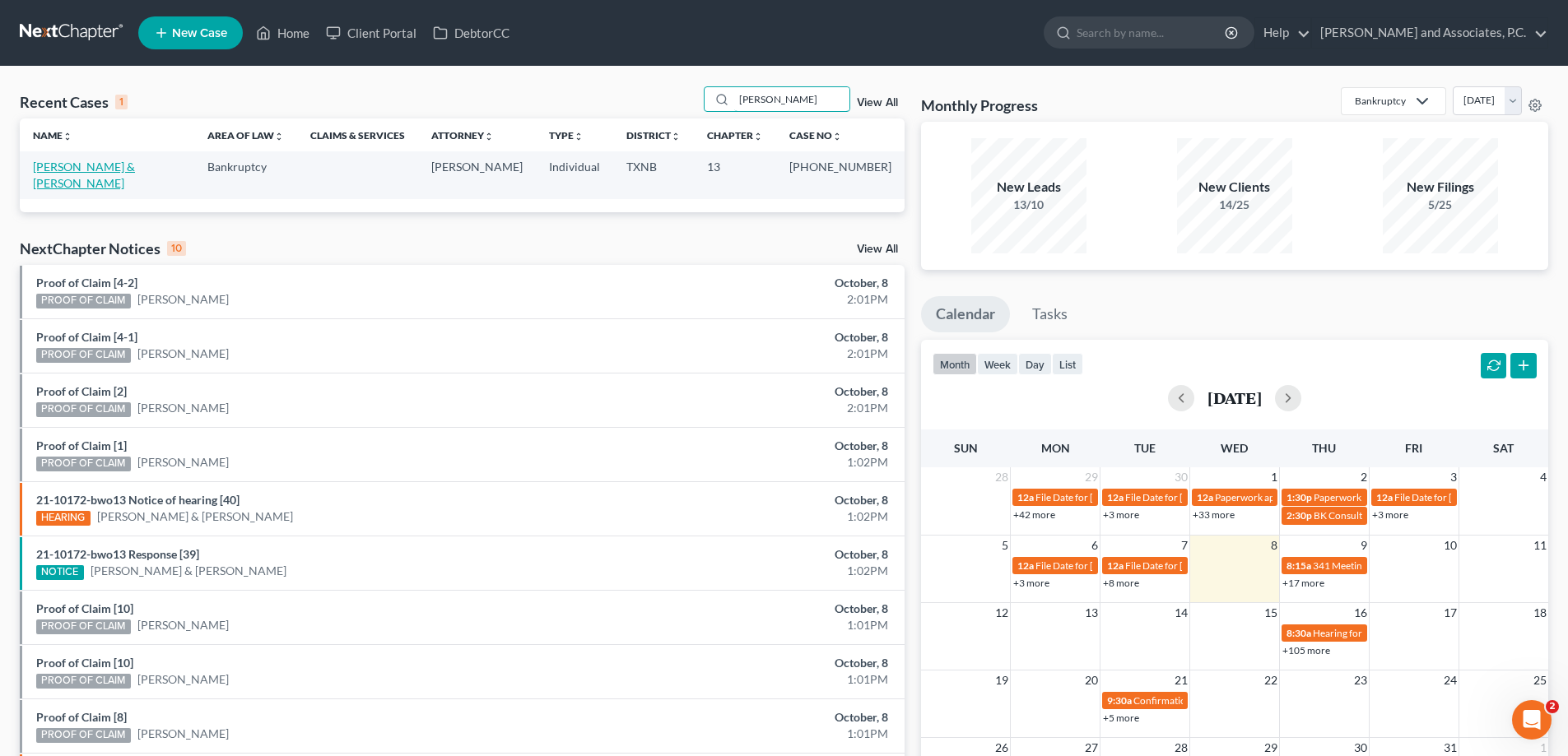
type input "graves"
click at [100, 173] on link "[PERSON_NAME] & [PERSON_NAME]" at bounding box center [84, 175] width 102 height 30
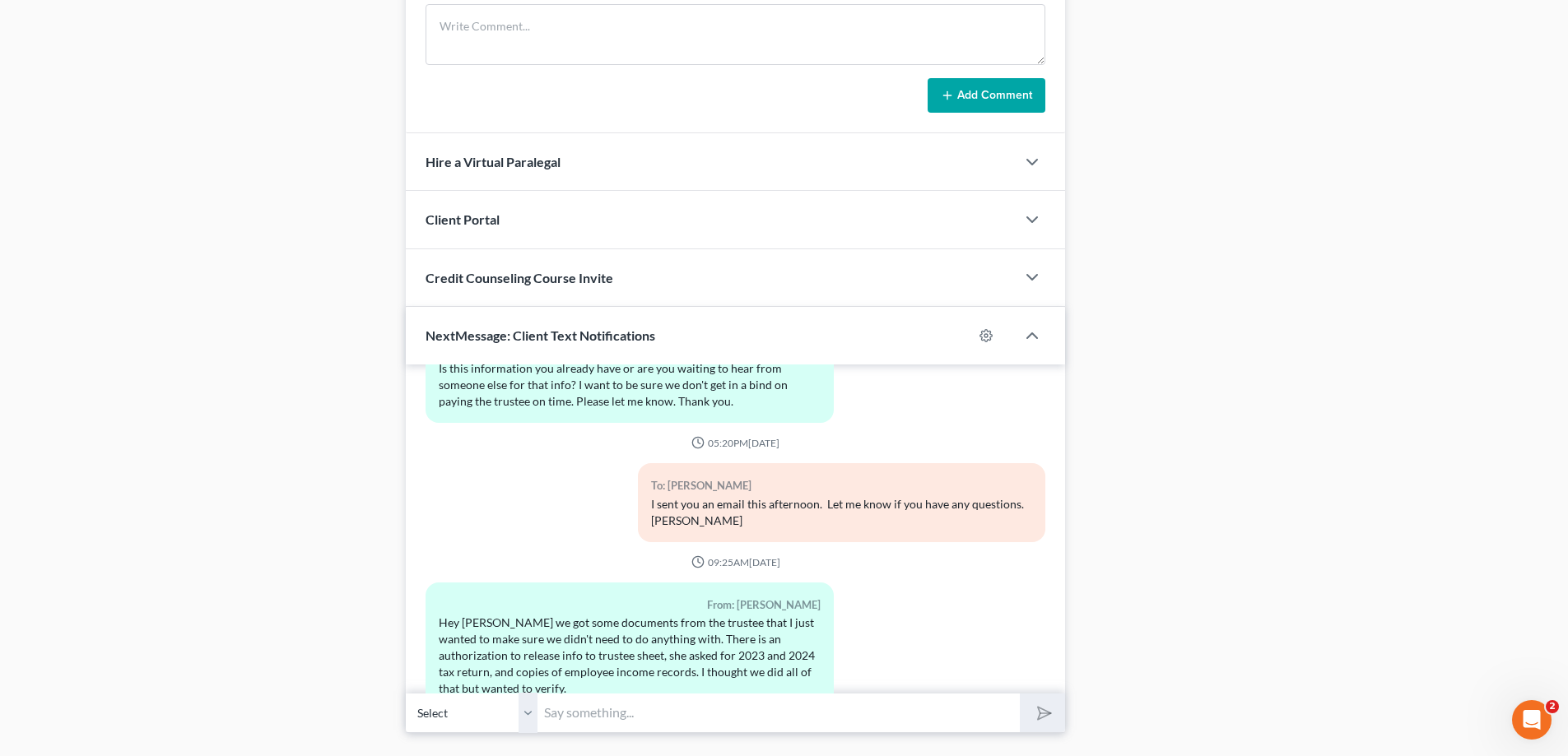
scroll to position [1397, 0]
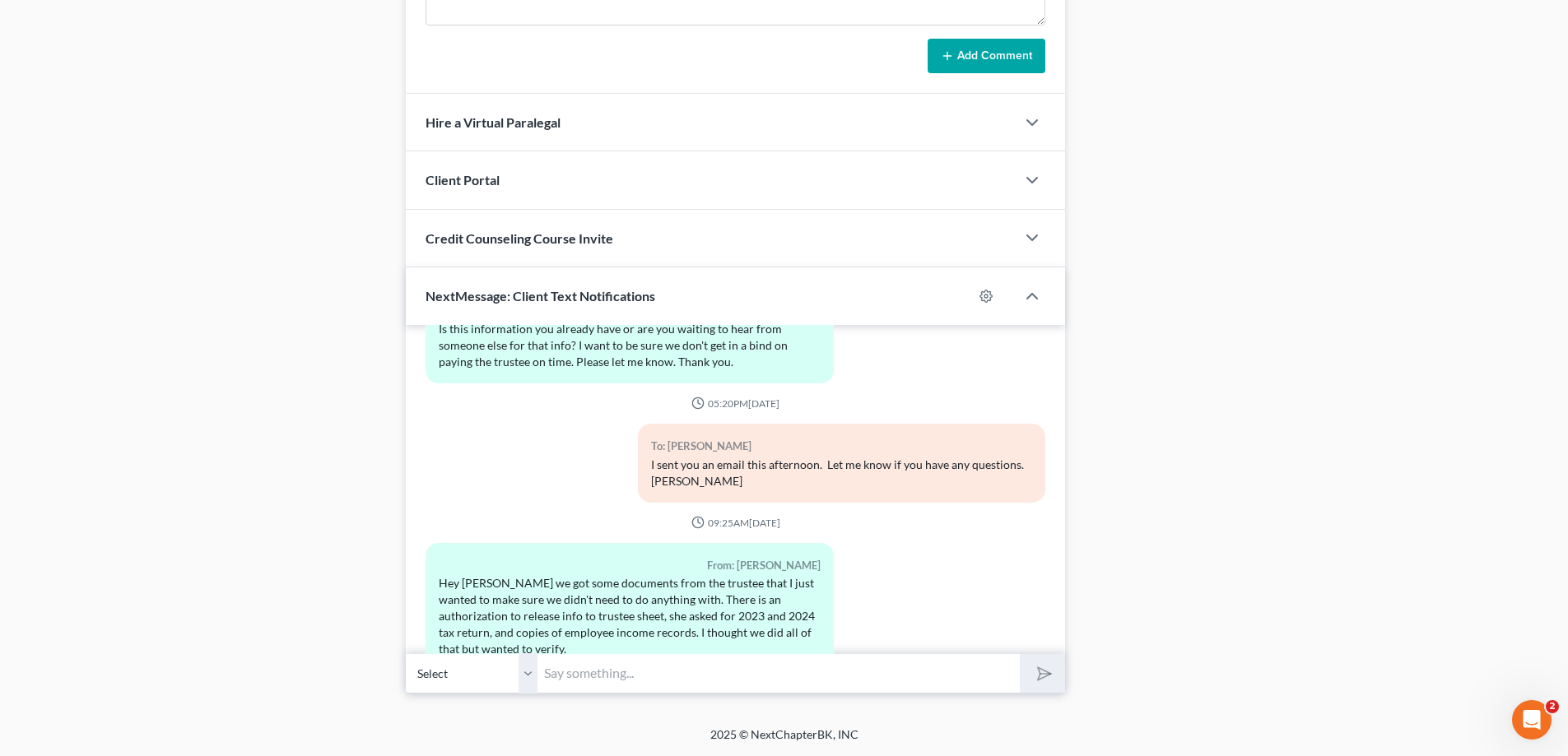
click at [612, 680] on input "text" at bounding box center [779, 674] width 482 height 40
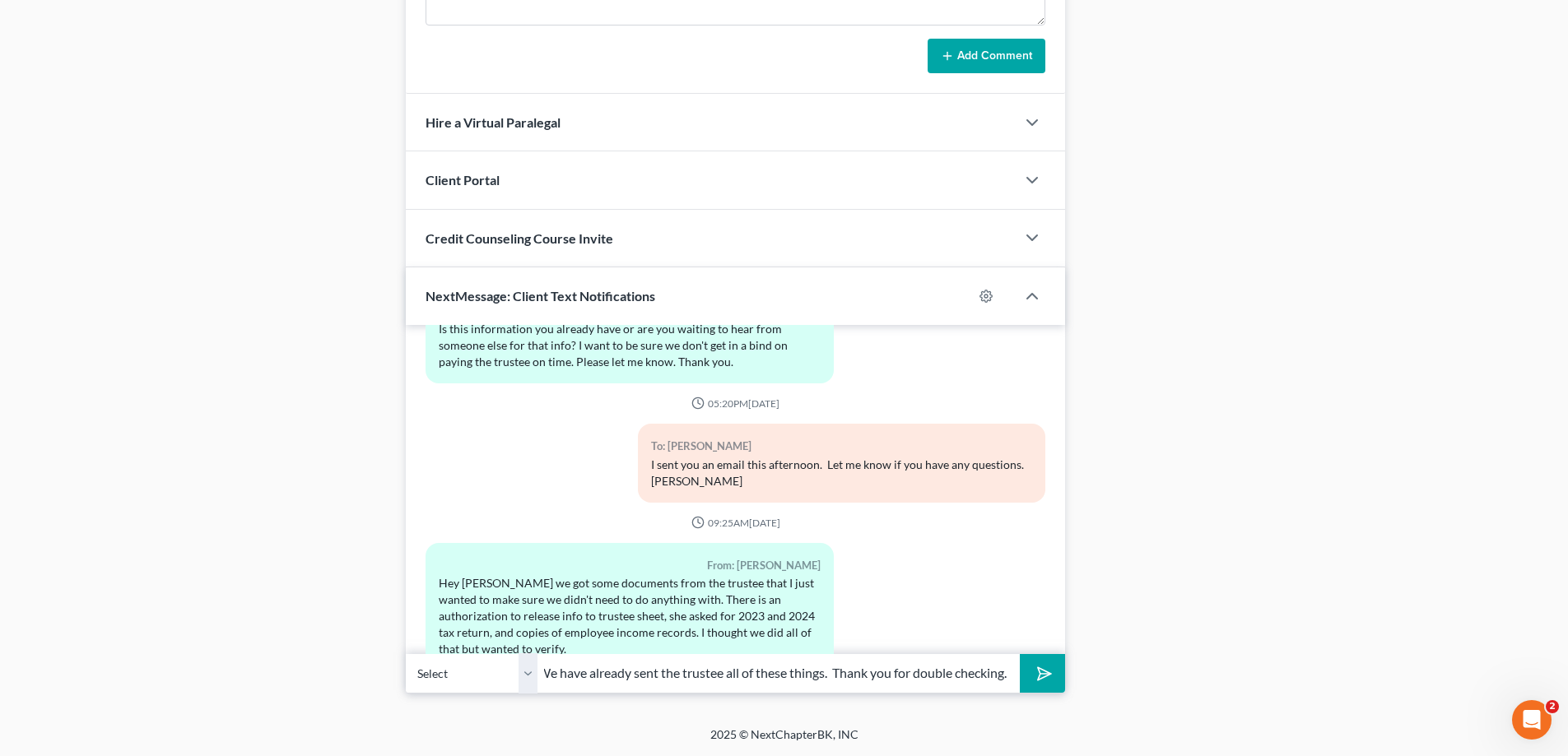
scroll to position [0, 15]
type input "We have already sent the trustee all of these things. Thank you for double chec…"
click at [1020, 654] on button "submit" at bounding box center [1042, 673] width 45 height 38
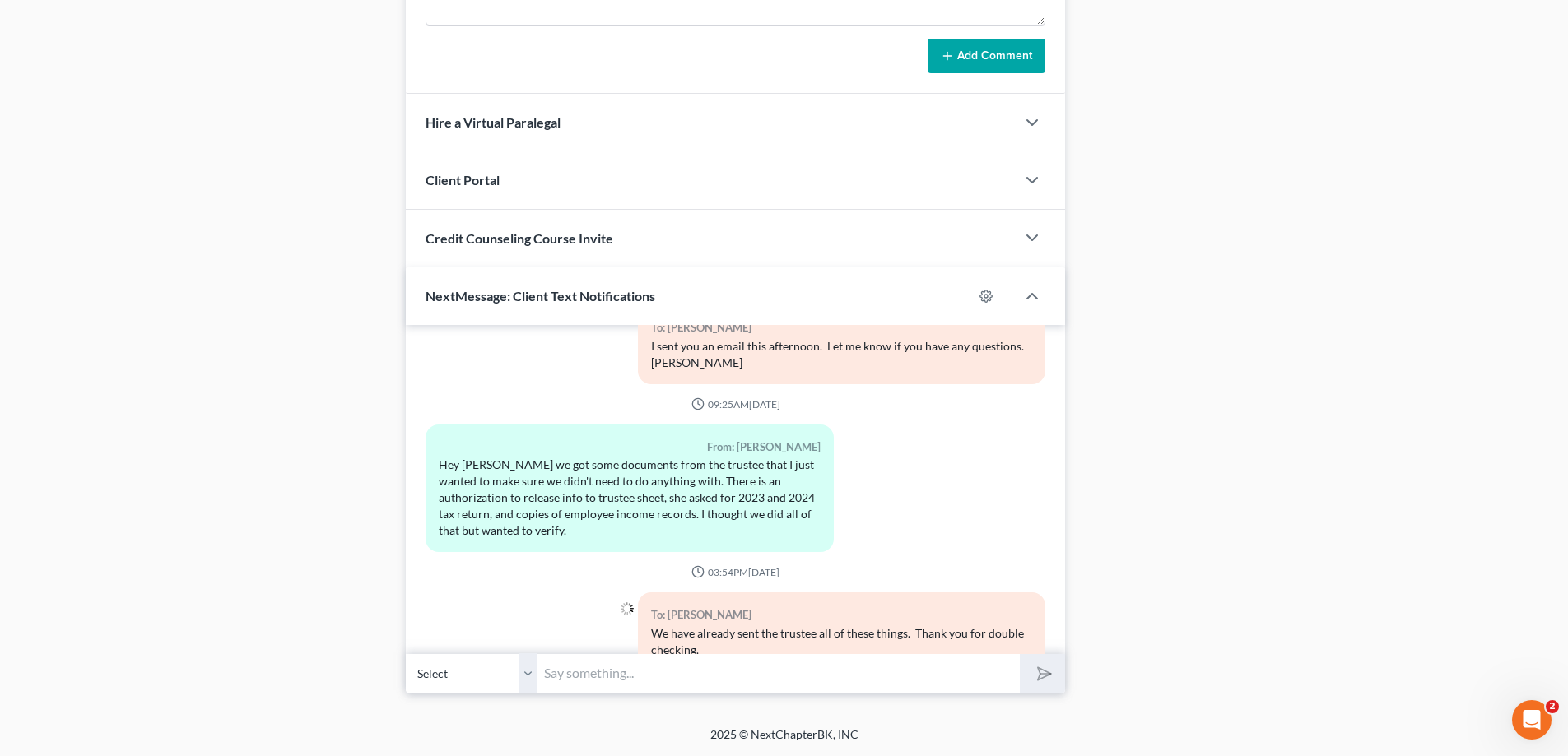
scroll to position [3689, 0]
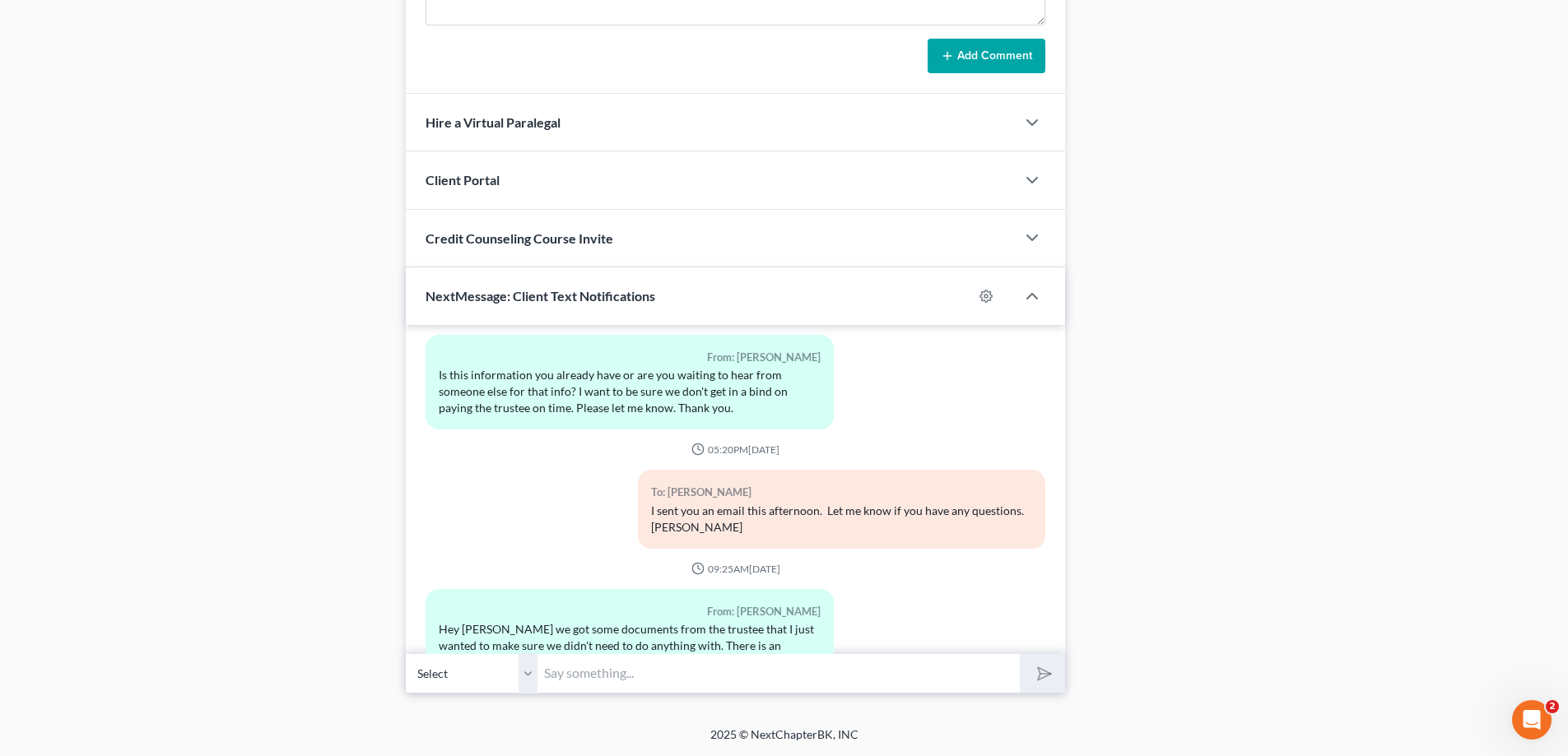
drag, startPoint x: 526, startPoint y: 675, endPoint x: 524, endPoint y: 666, distance: 9.2
click at [526, 675] on select "Select +1 (940) 867-1139 - Joshua Graves +1 (940) 782-0043 - Dawn Graves" at bounding box center [472, 674] width 131 height 40
select select "1"
click at [406, 654] on select "Select +1 (940) 867-1139 - Joshua Graves +1 (940) 782-0043 - Dawn Graves" at bounding box center [472, 674] width 131 height 40
click at [607, 669] on input "text" at bounding box center [779, 674] width 482 height 40
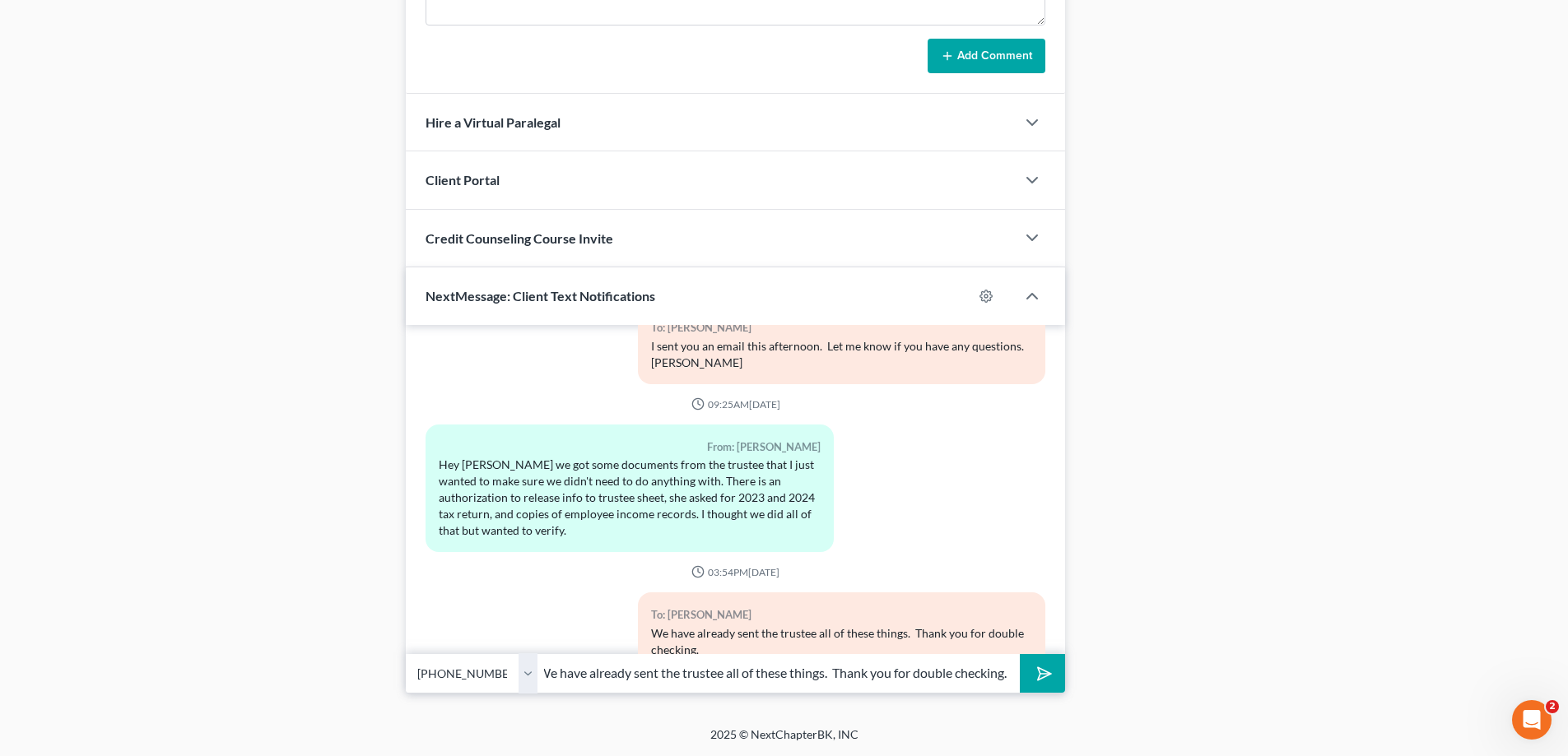
scroll to position [0, 15]
type input "We have already sent the trustee all of these things. Thank you for double chec…"
click at [1020, 654] on button "submit" at bounding box center [1042, 673] width 45 height 38
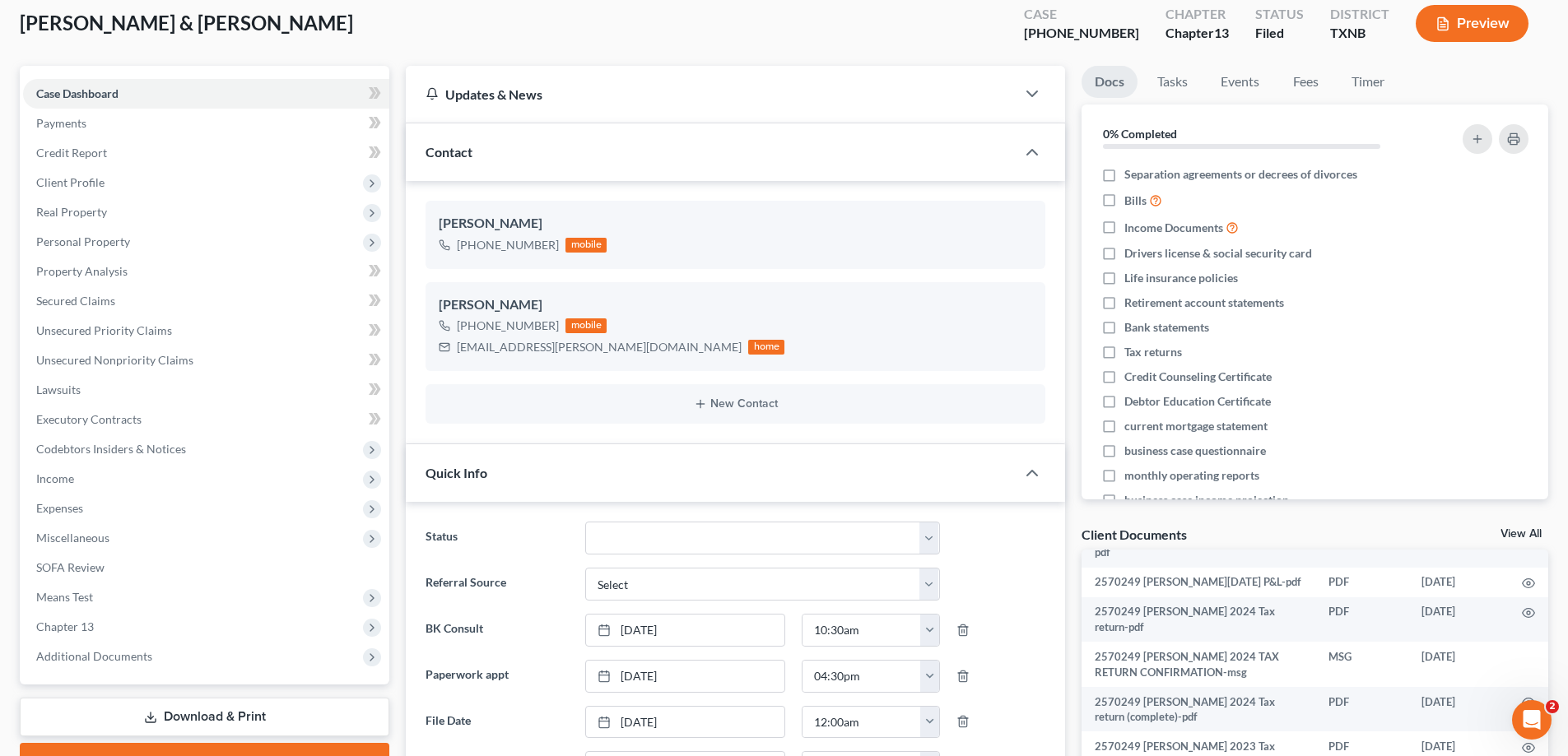
scroll to position [0, 0]
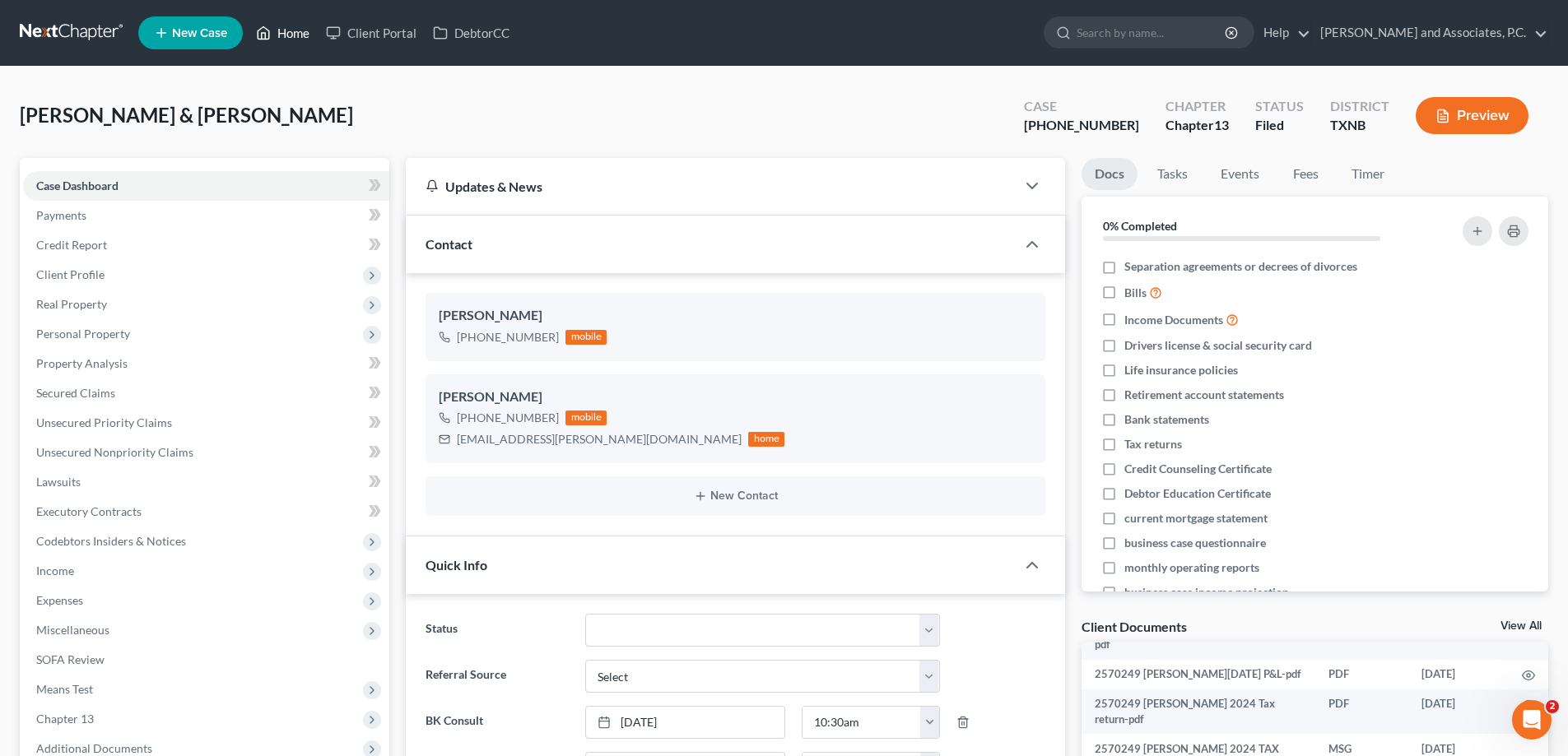
click at [294, 41] on link "Home" at bounding box center [282, 32] width 70 height 29
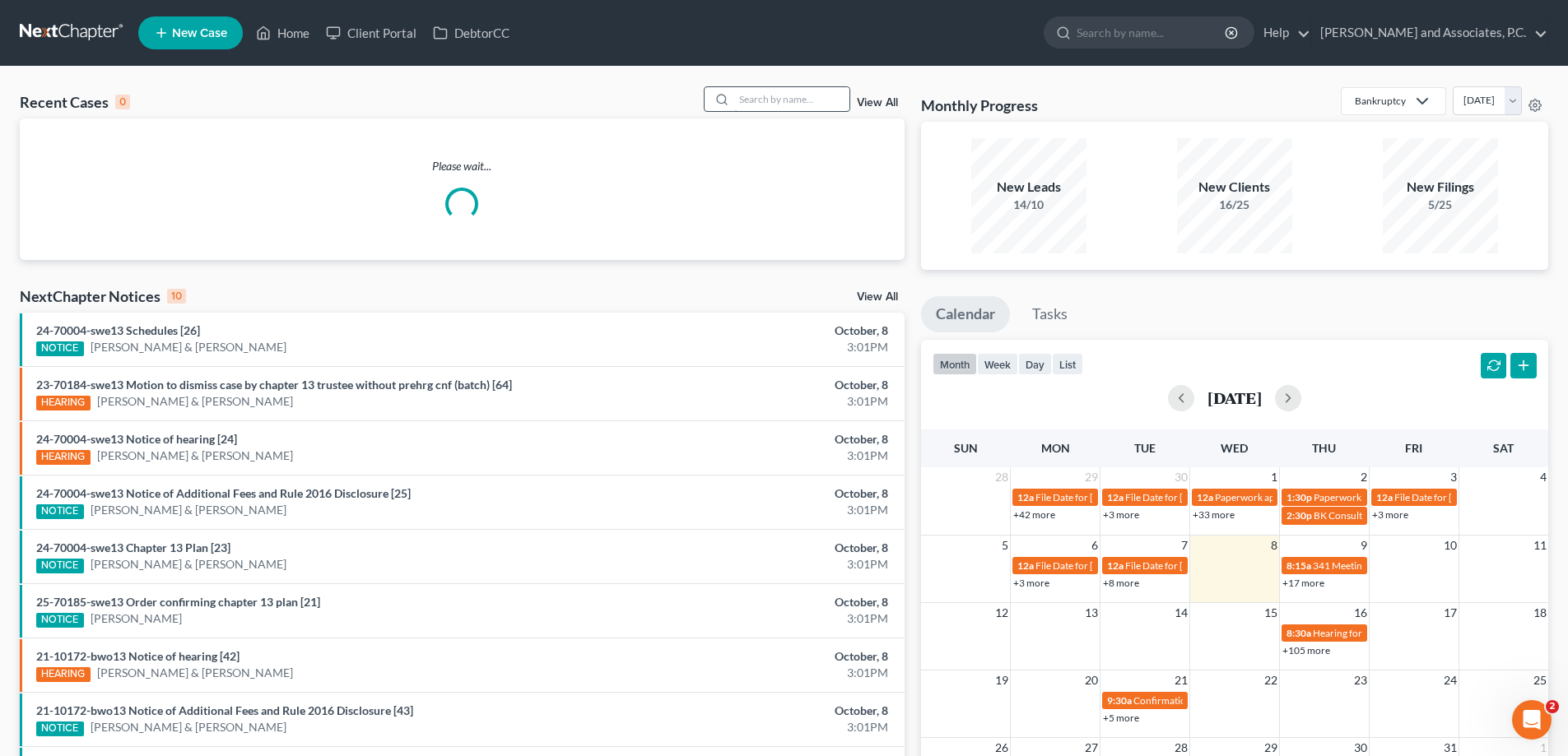
click at [779, 99] on input "search" at bounding box center [792, 99] width 116 height 24
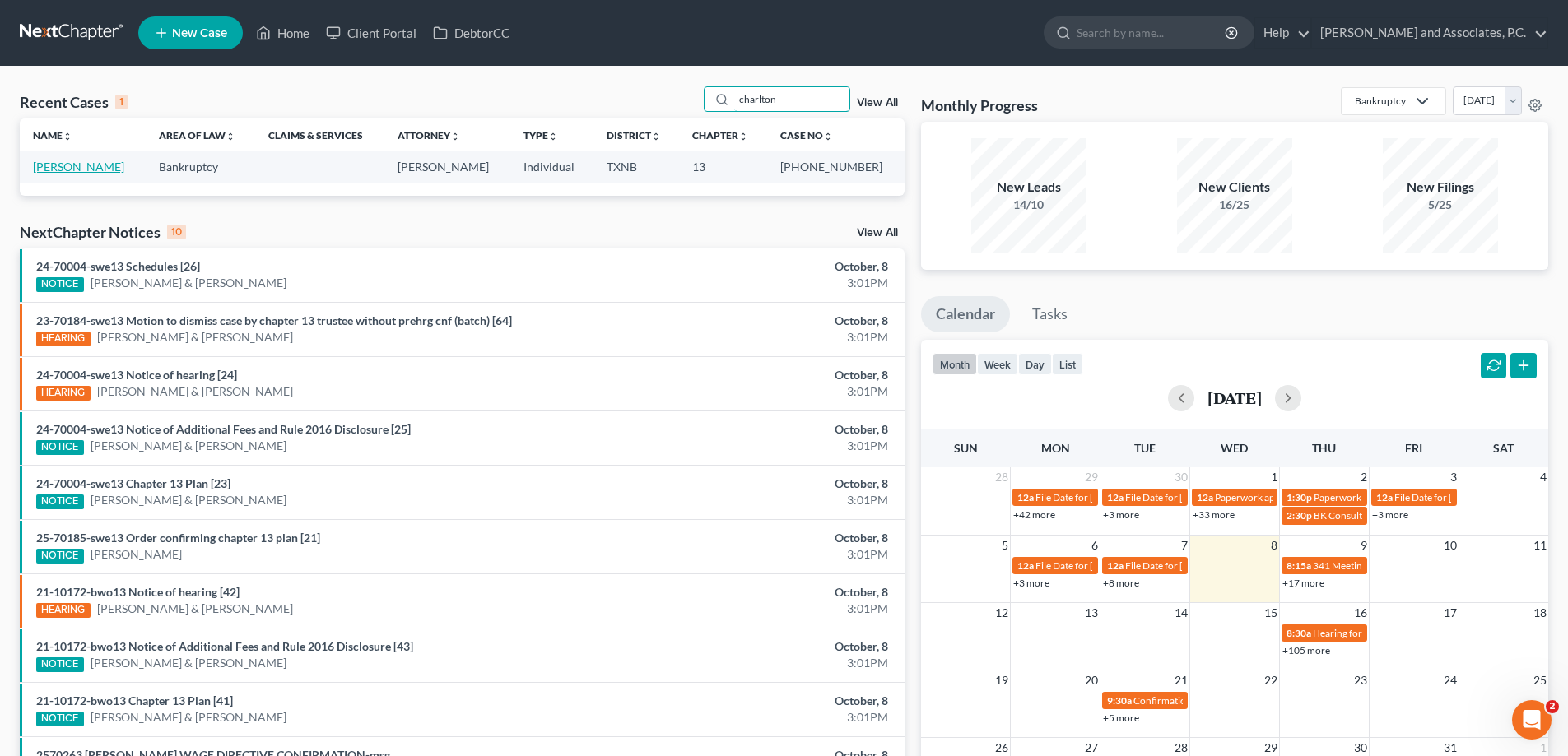
type input "charlton"
click at [103, 173] on link "[PERSON_NAME]" at bounding box center [78, 167] width 91 height 14
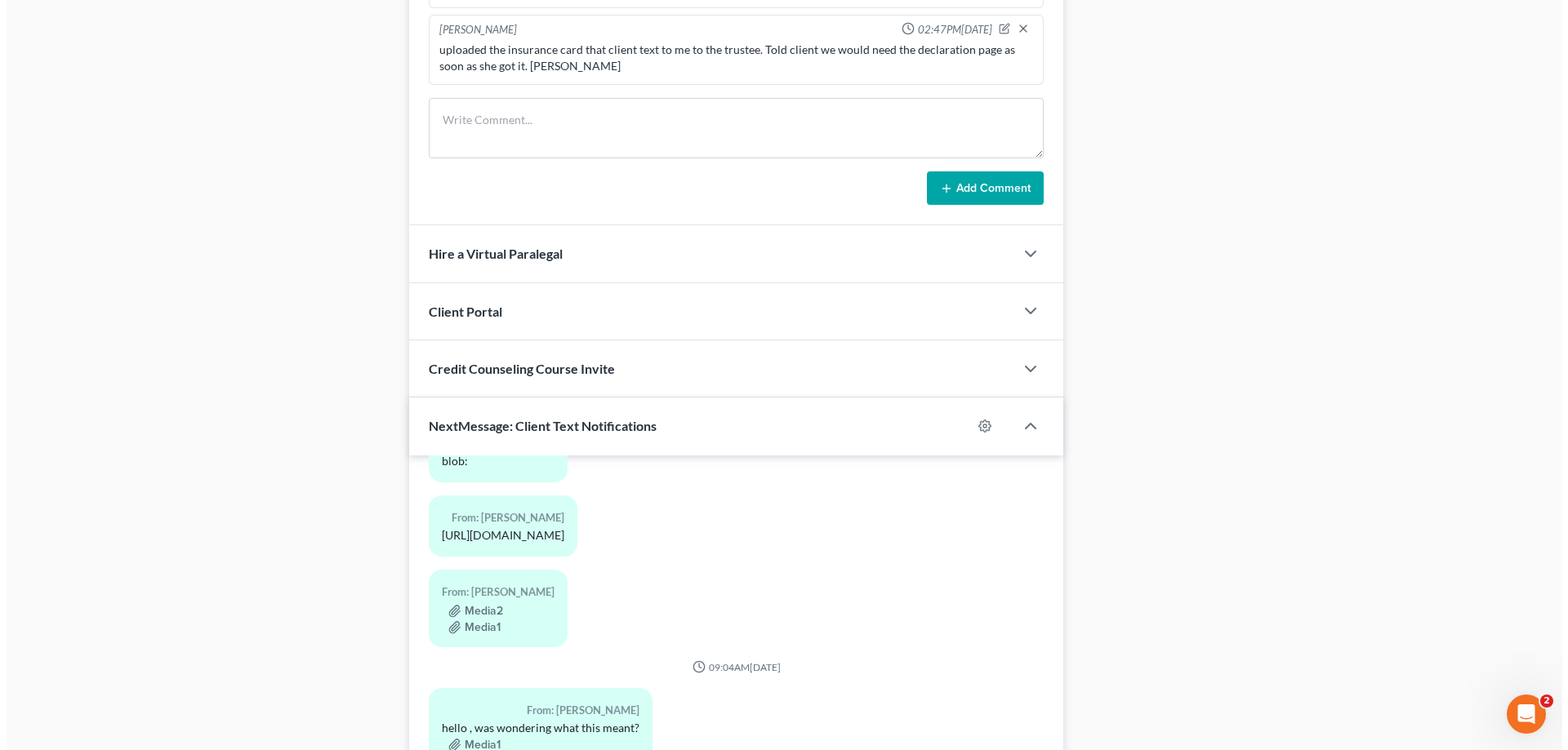
scroll to position [1306, 0]
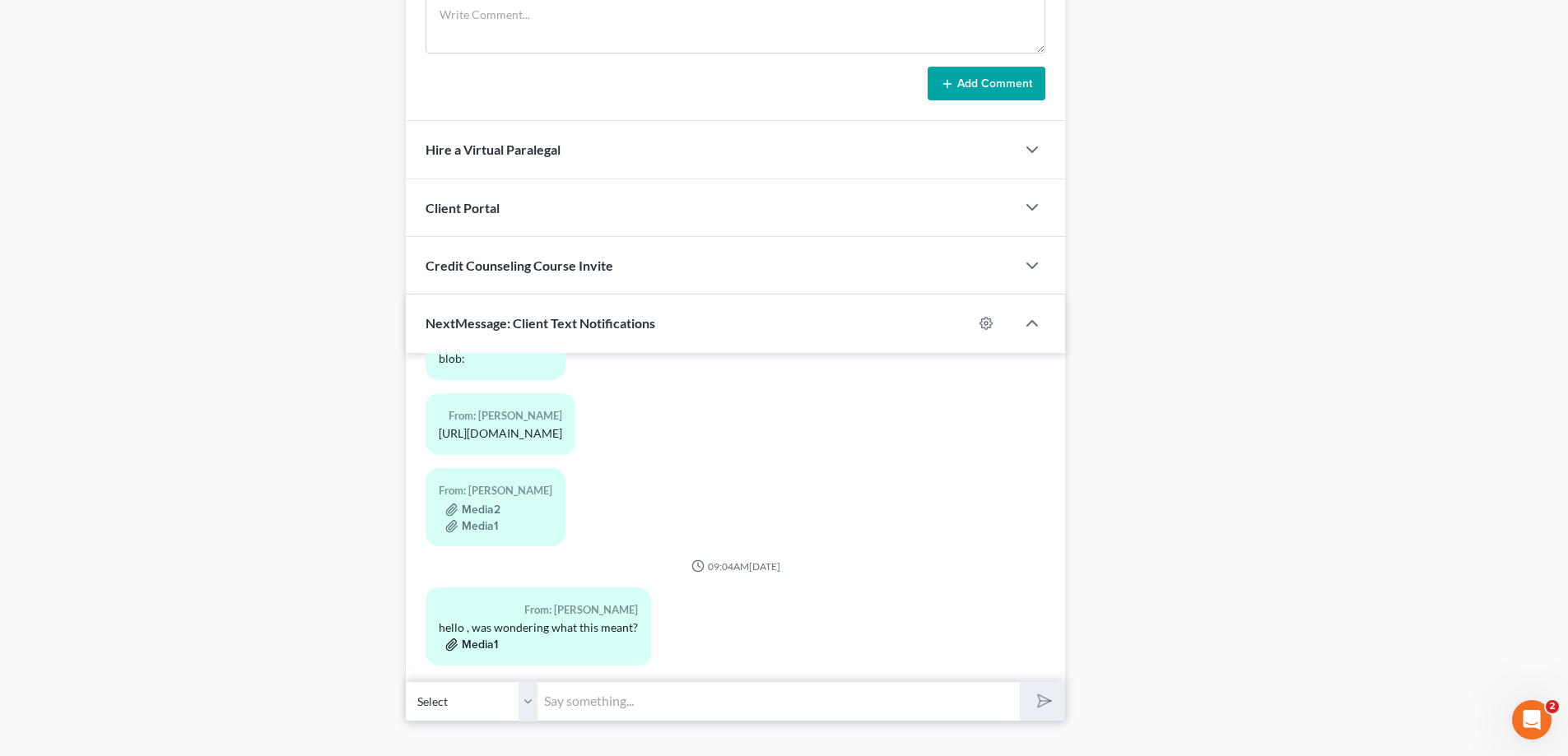
click at [463, 638] on button "Media1" at bounding box center [472, 644] width 53 height 13
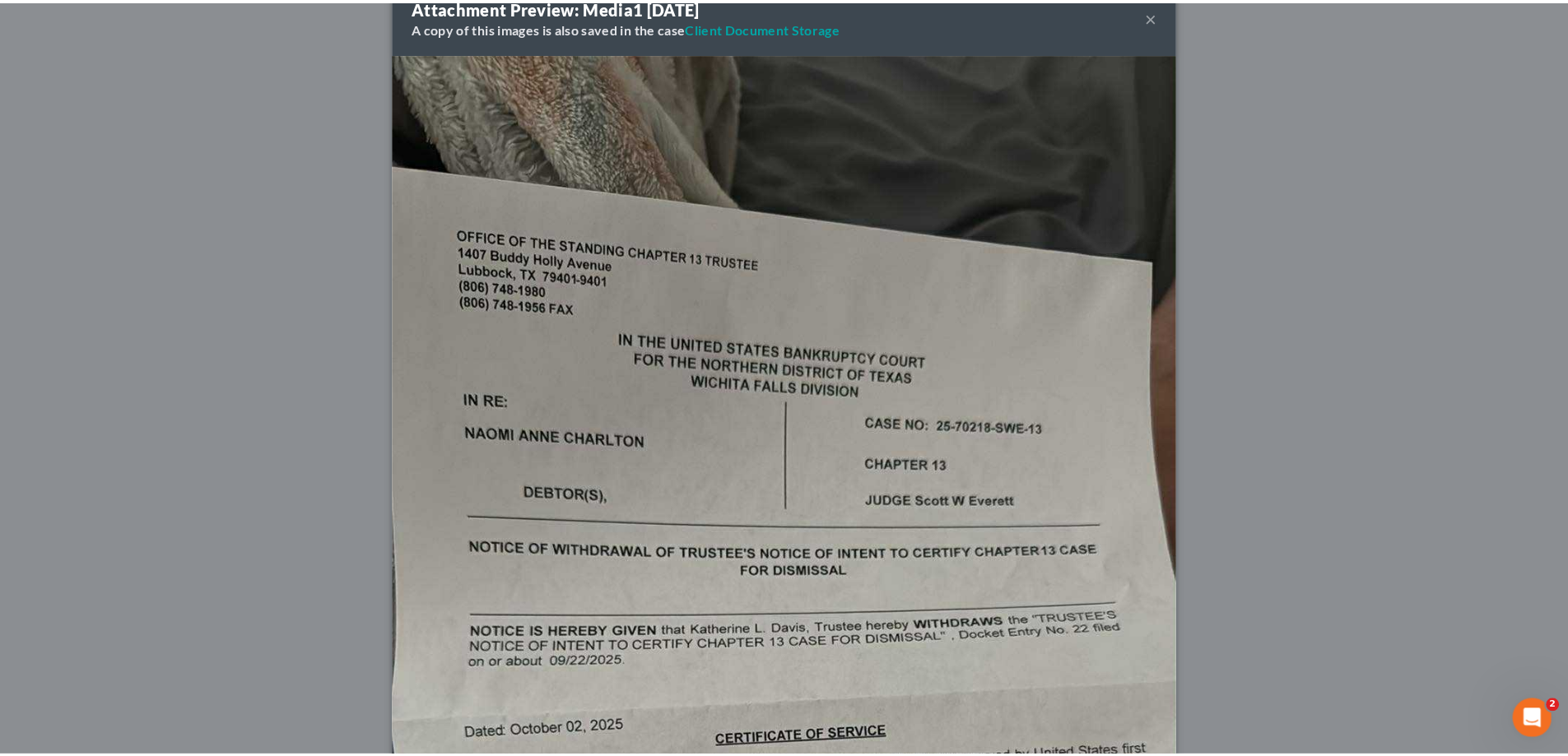
scroll to position [0, 0]
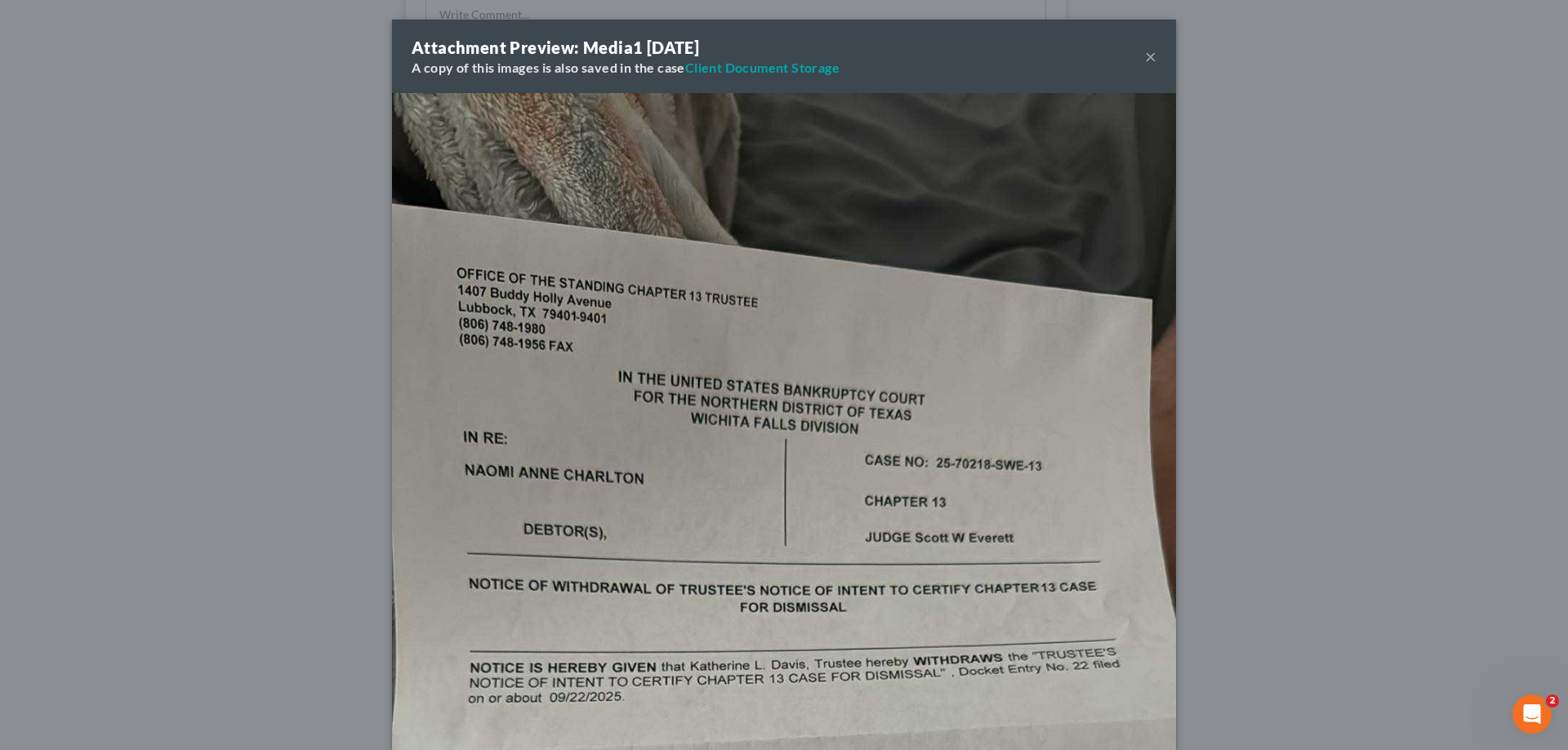
click at [1145, 55] on button "×" at bounding box center [1151, 56] width 12 height 19
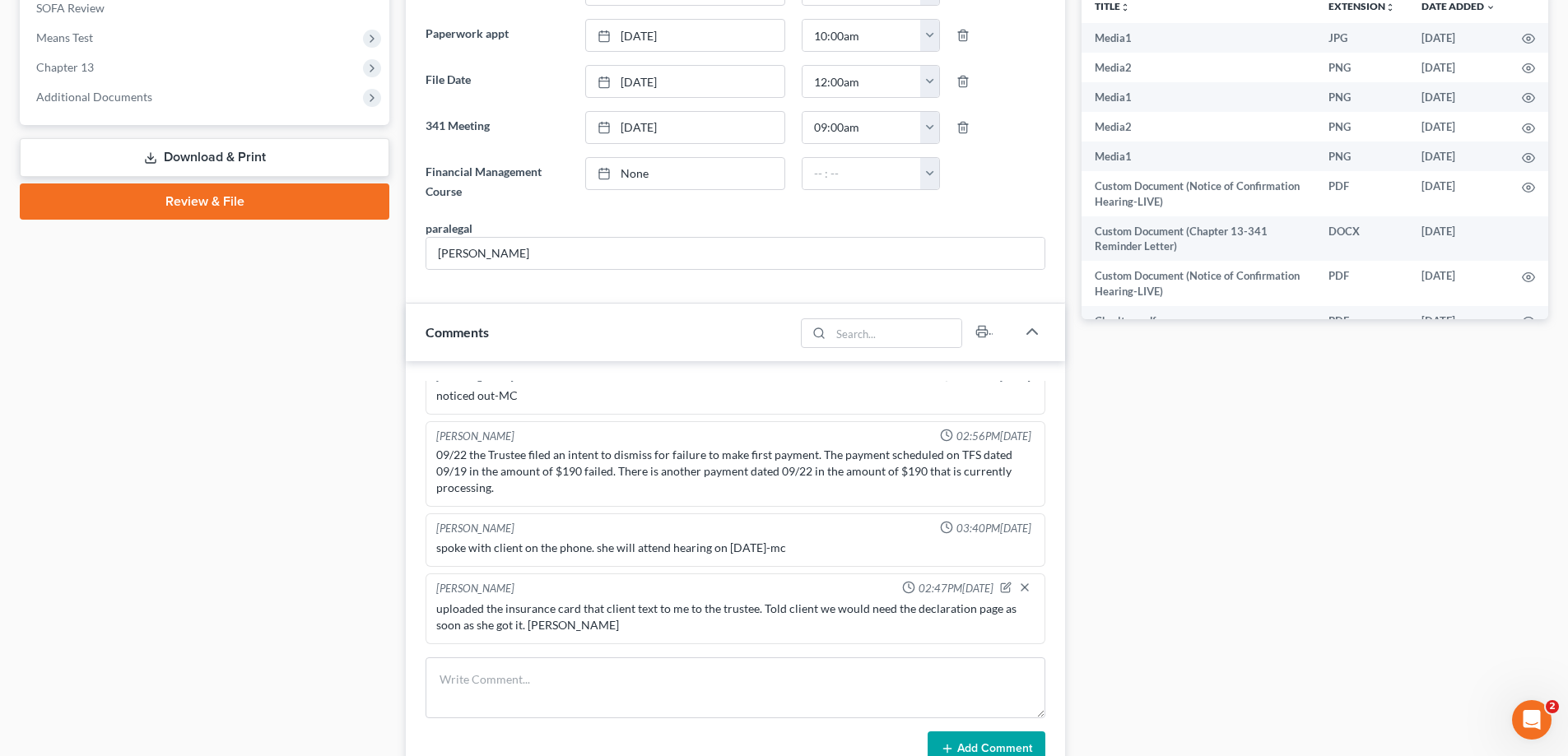
scroll to position [494, 0]
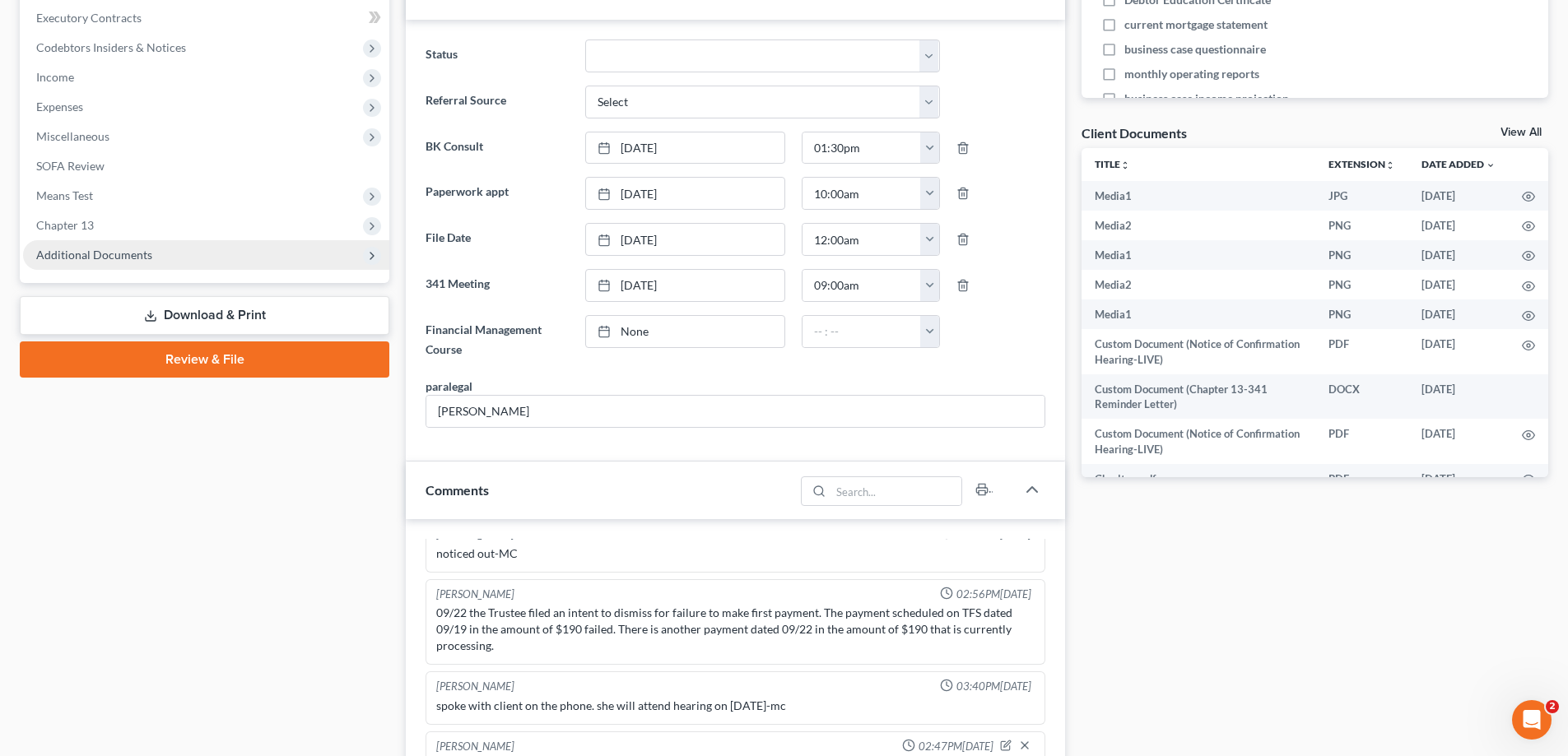
click at [84, 252] on span "Additional Documents" at bounding box center [94, 255] width 116 height 14
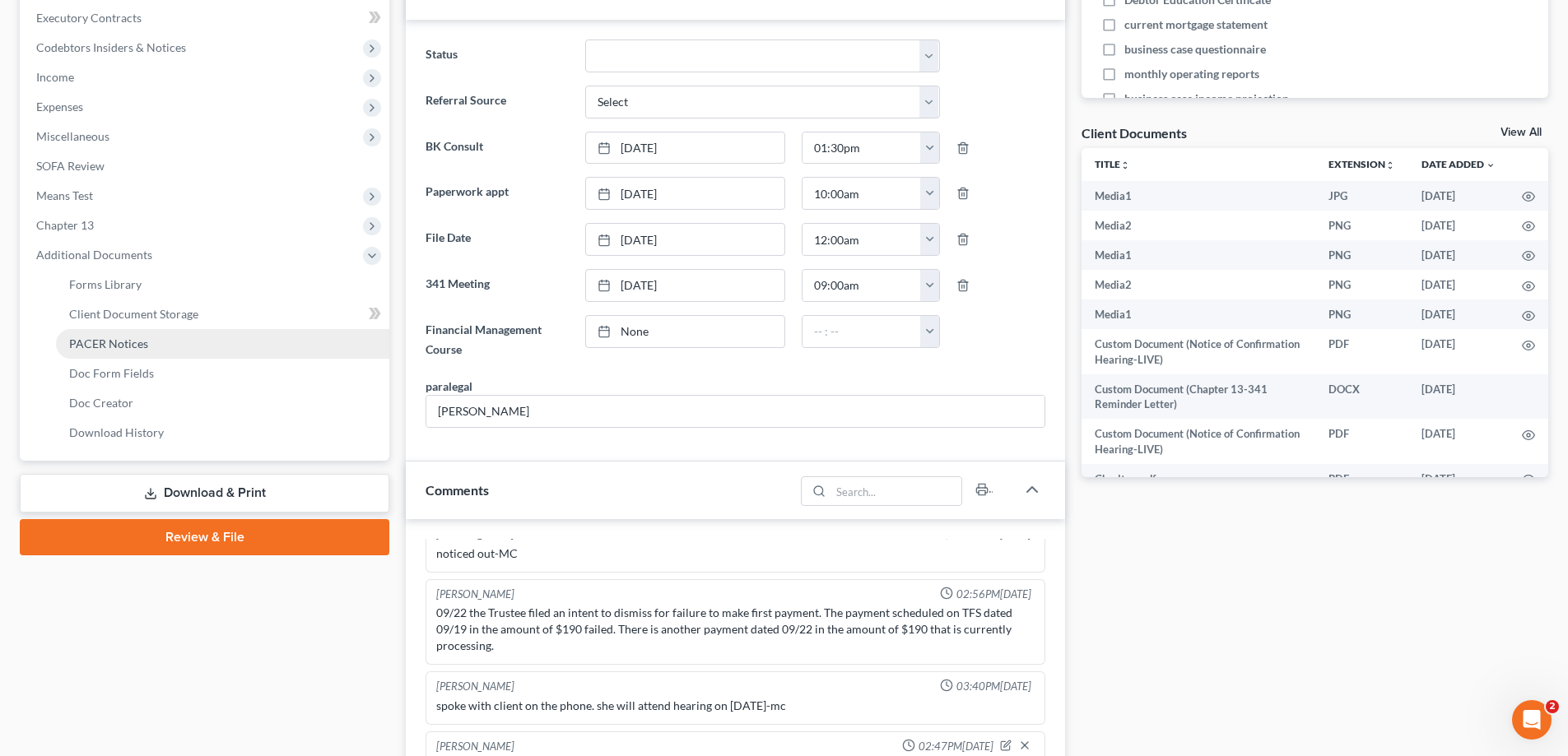
click at [79, 331] on link "PACER Notices" at bounding box center [223, 344] width 333 height 29
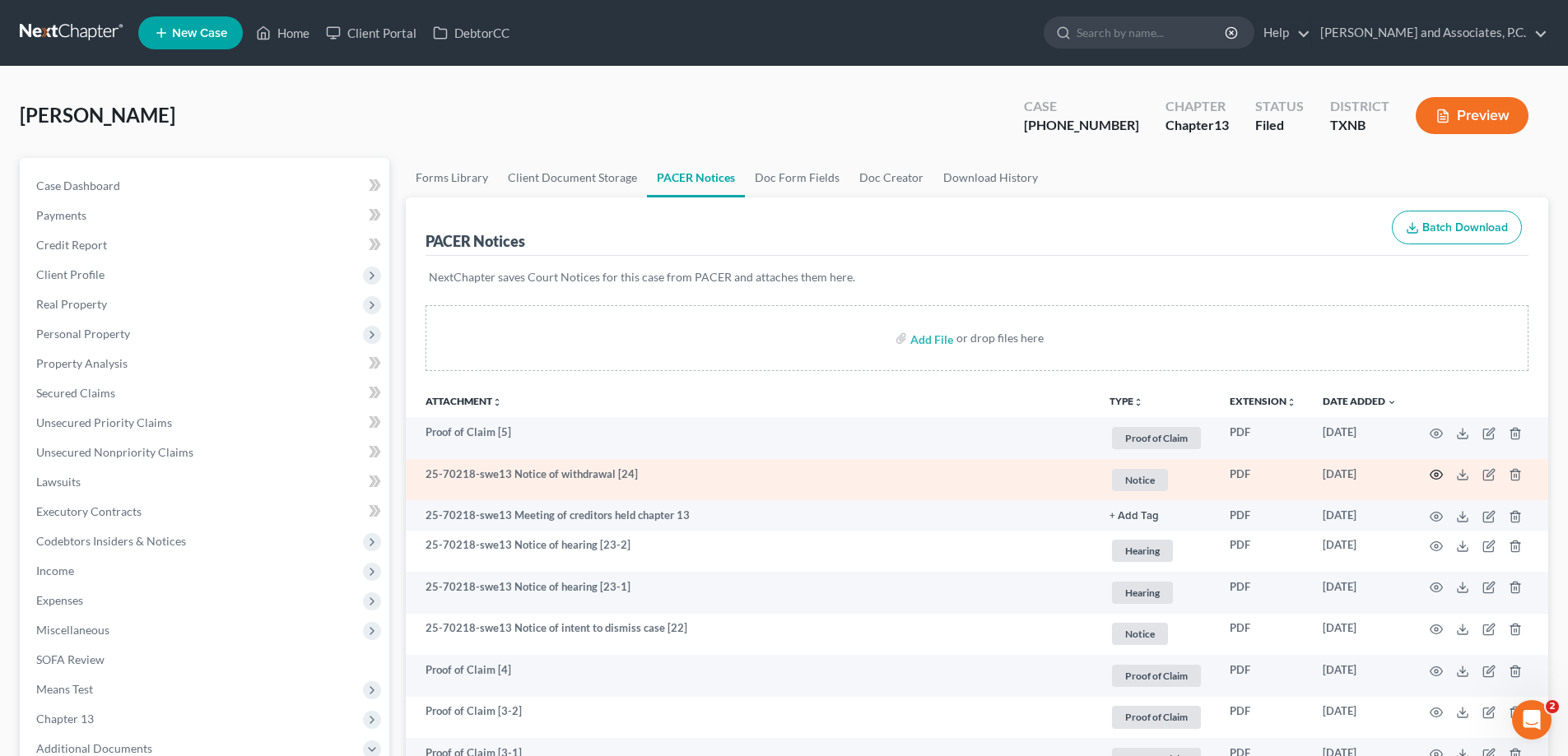
click at [1435, 475] on circle "button" at bounding box center [1436, 475] width 3 height 3
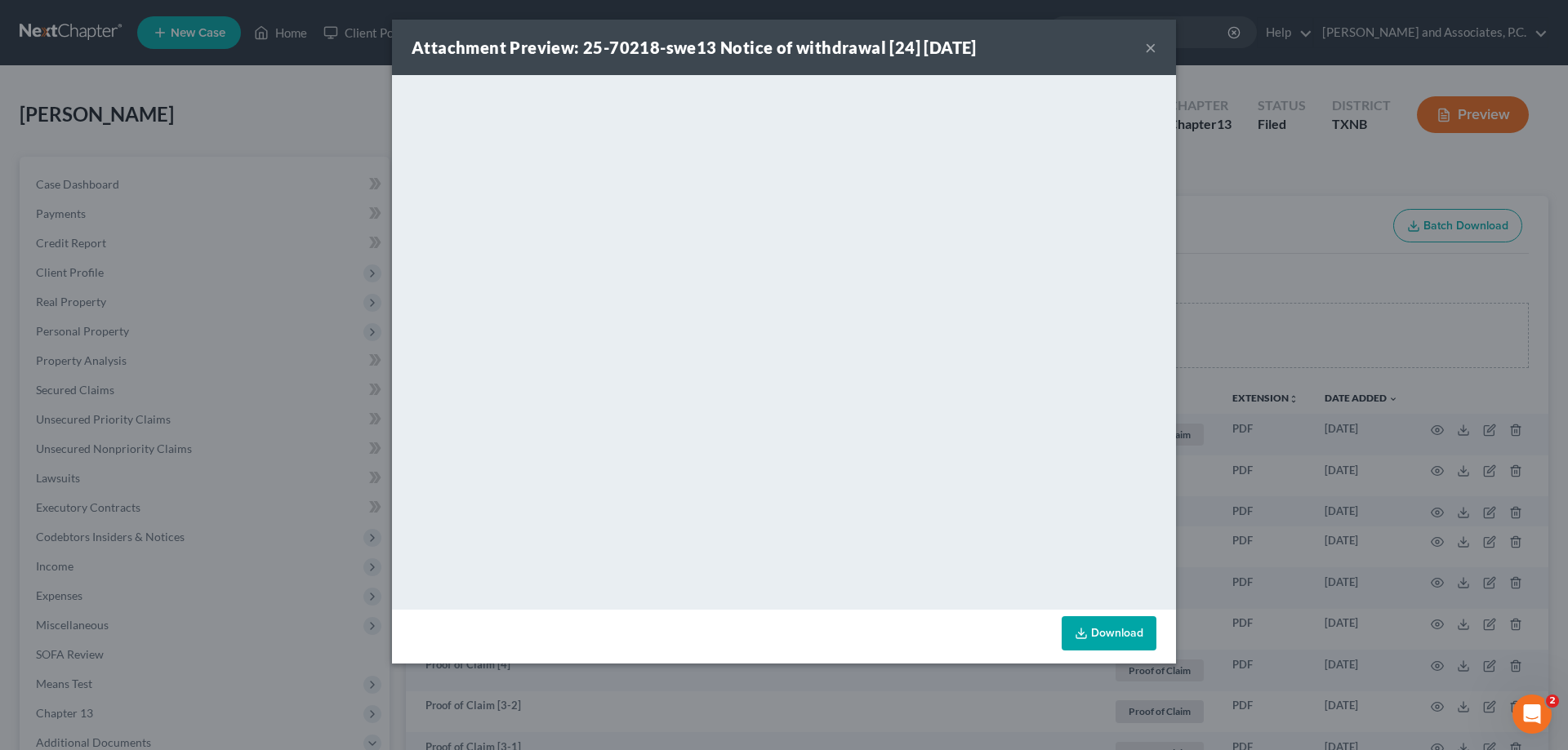
click at [1153, 44] on button "×" at bounding box center [1151, 48] width 12 height 19
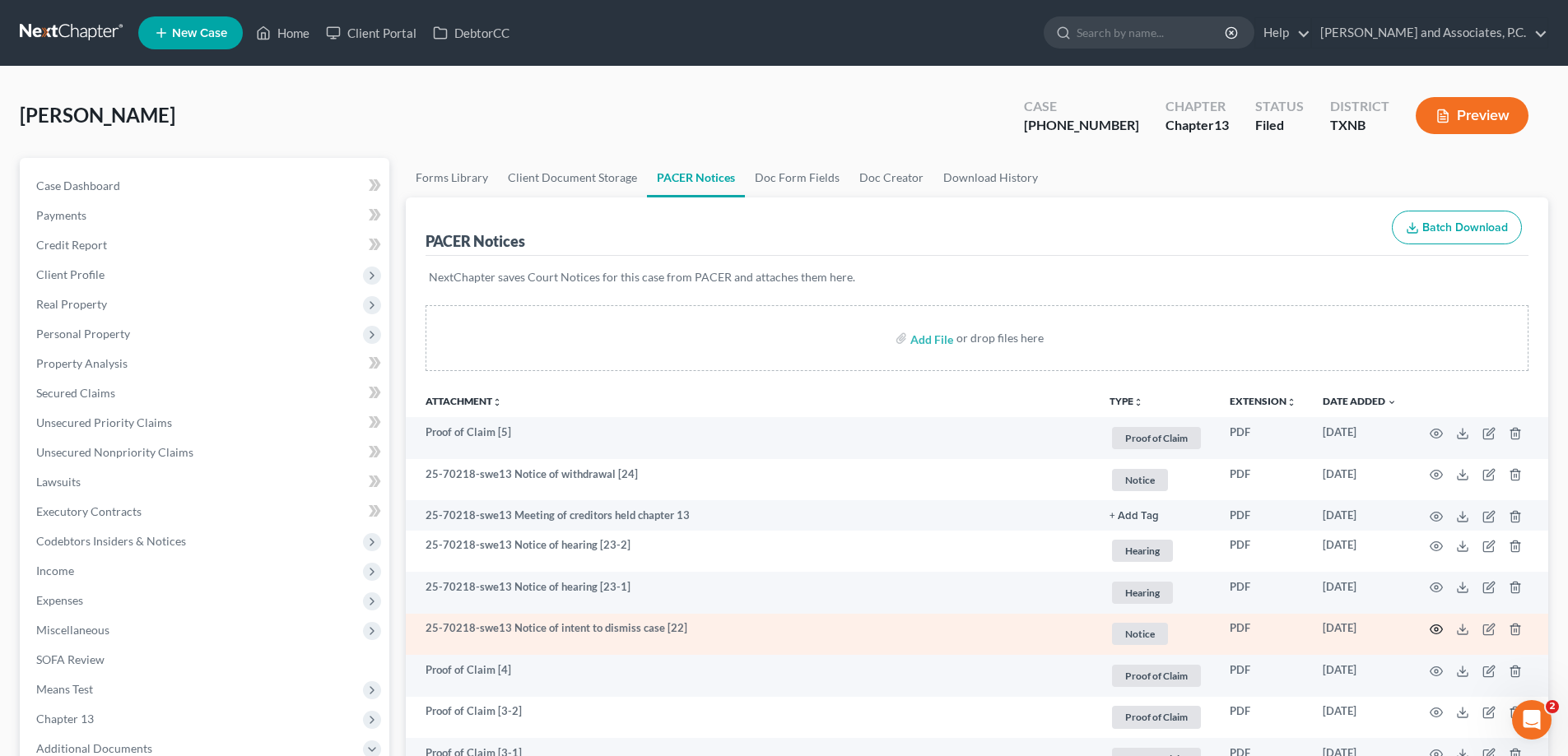
click at [1442, 632] on icon "button" at bounding box center [1436, 629] width 13 height 13
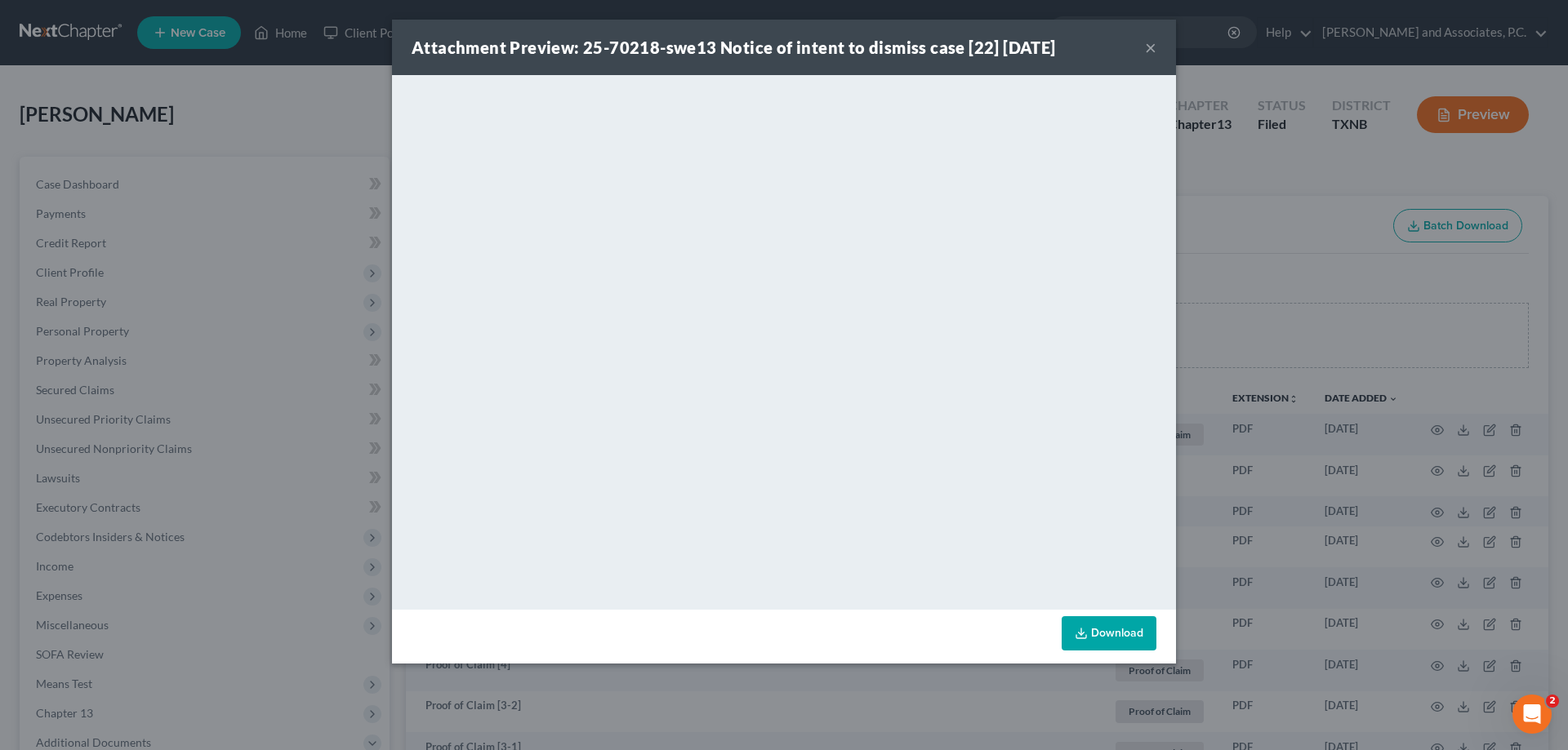
click at [1151, 51] on button "×" at bounding box center [1151, 48] width 12 height 19
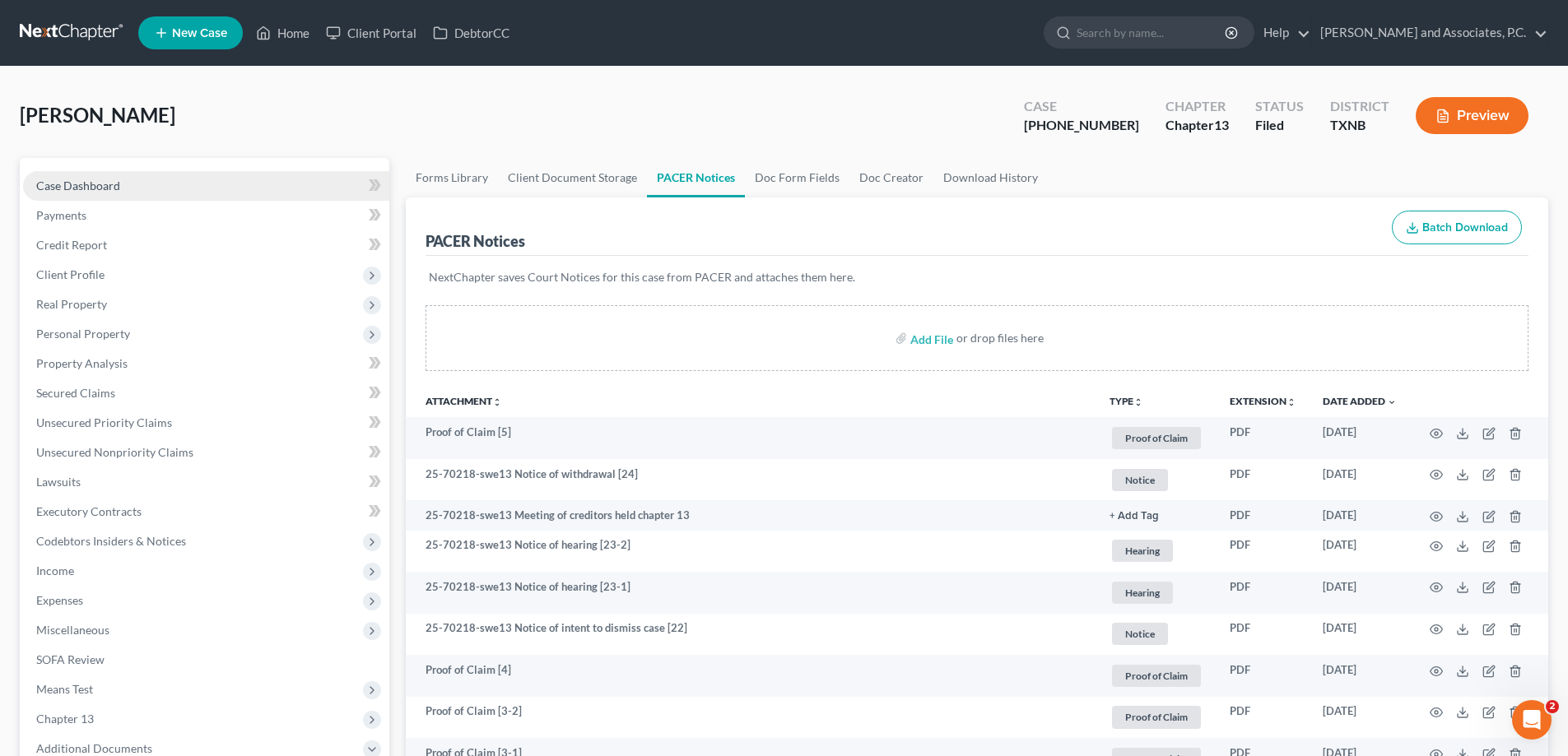
click at [126, 192] on link "Case Dashboard" at bounding box center [207, 186] width 367 height 29
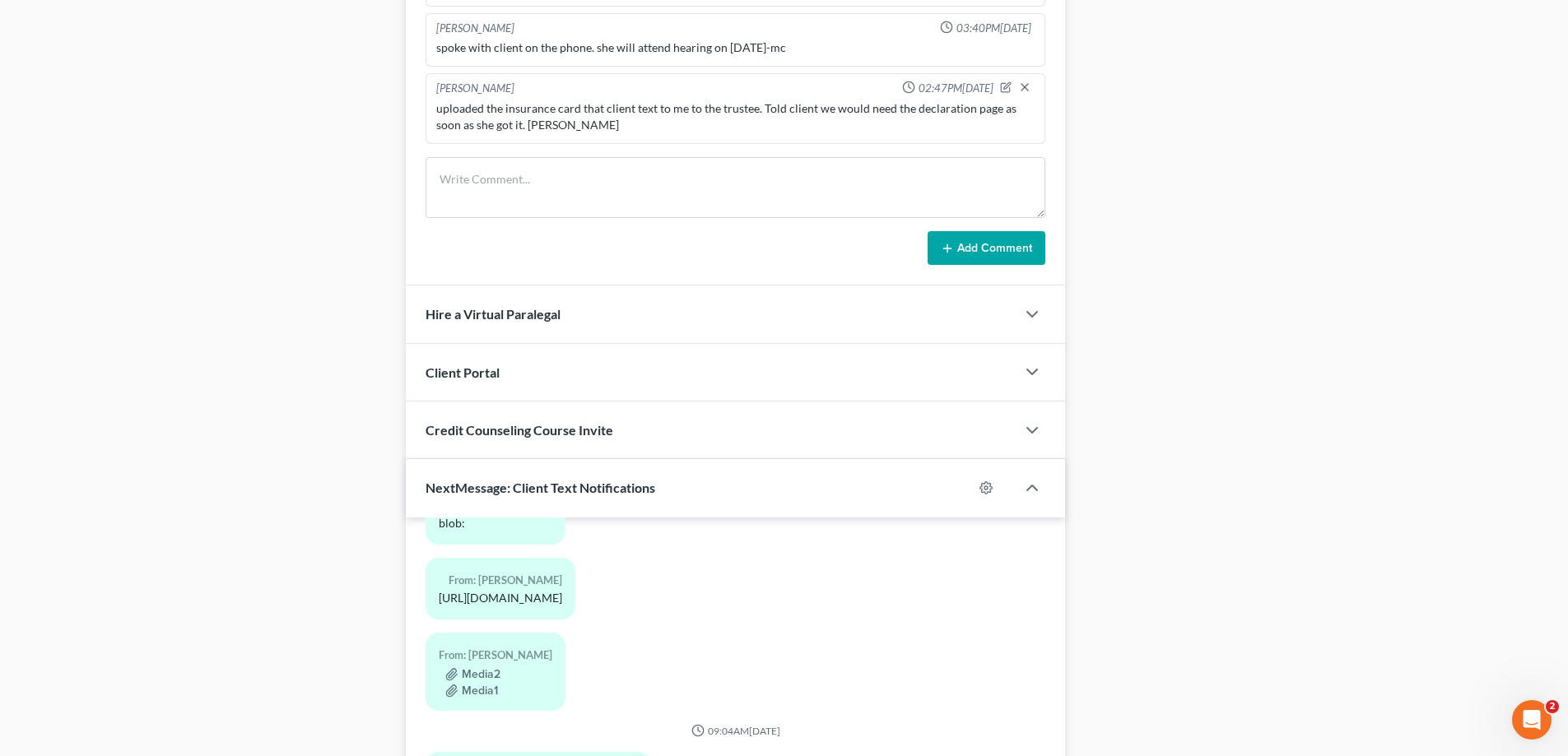
scroll to position [1345, 0]
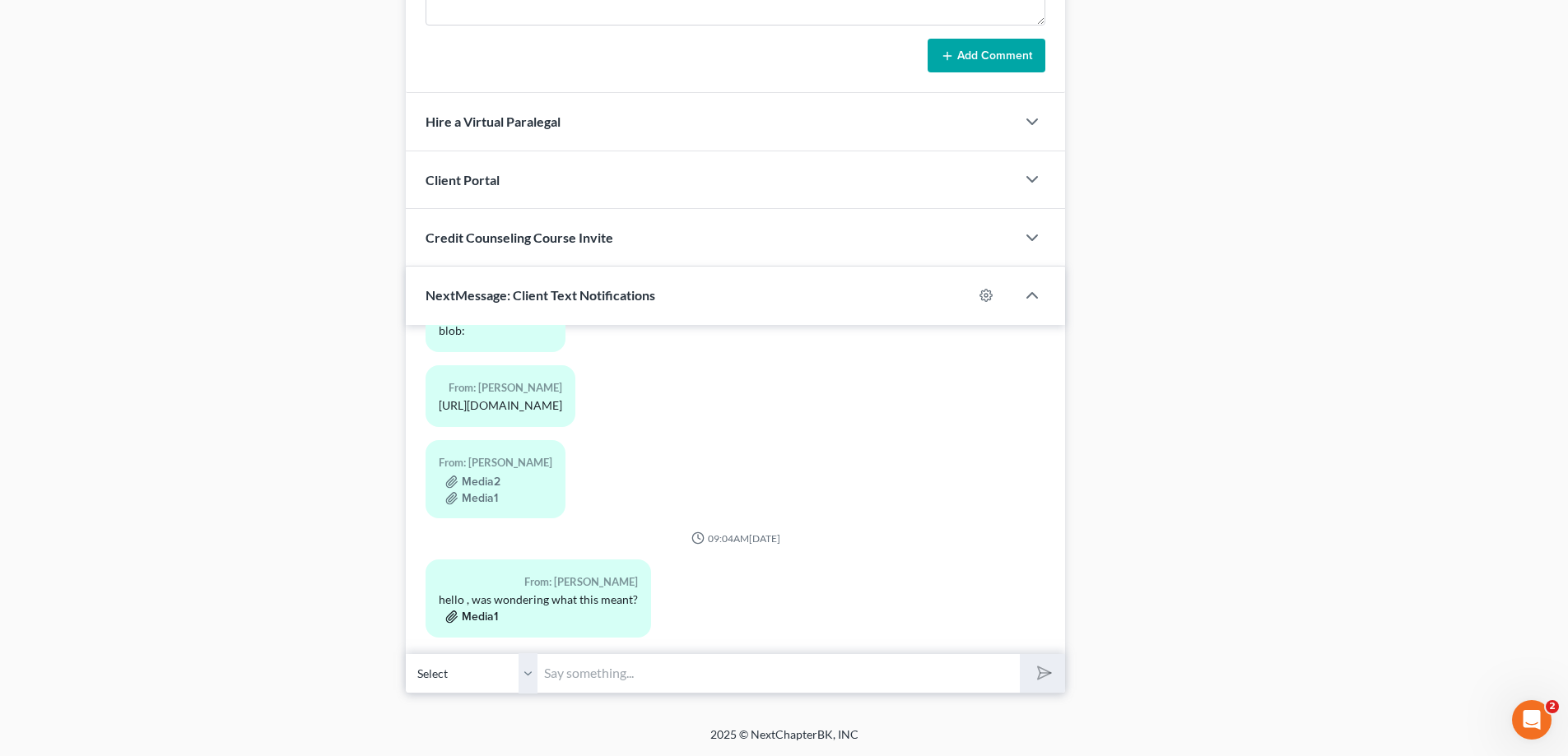
click at [473, 611] on button "Media1" at bounding box center [472, 617] width 53 height 13
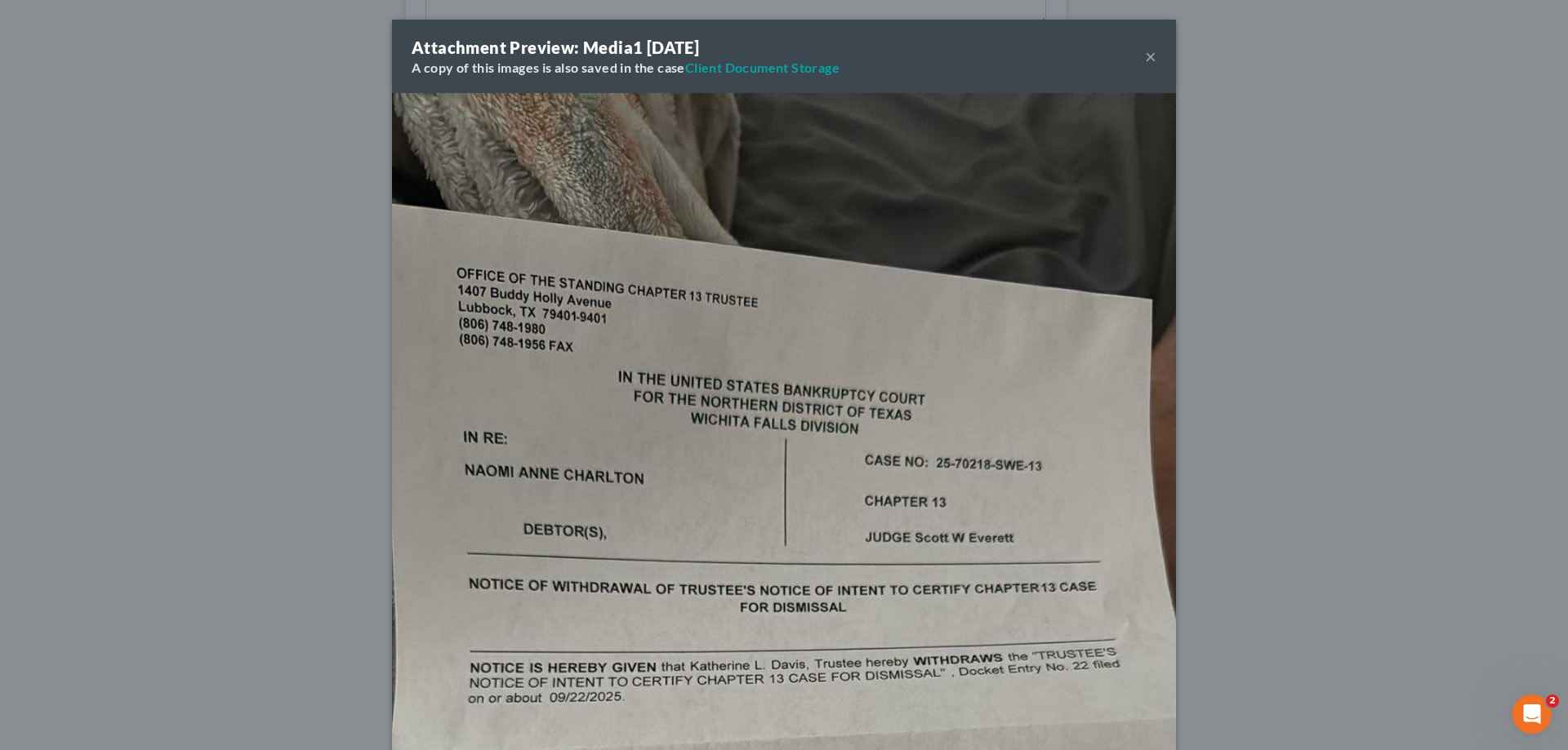
click at [1147, 54] on button "×" at bounding box center [1151, 56] width 12 height 19
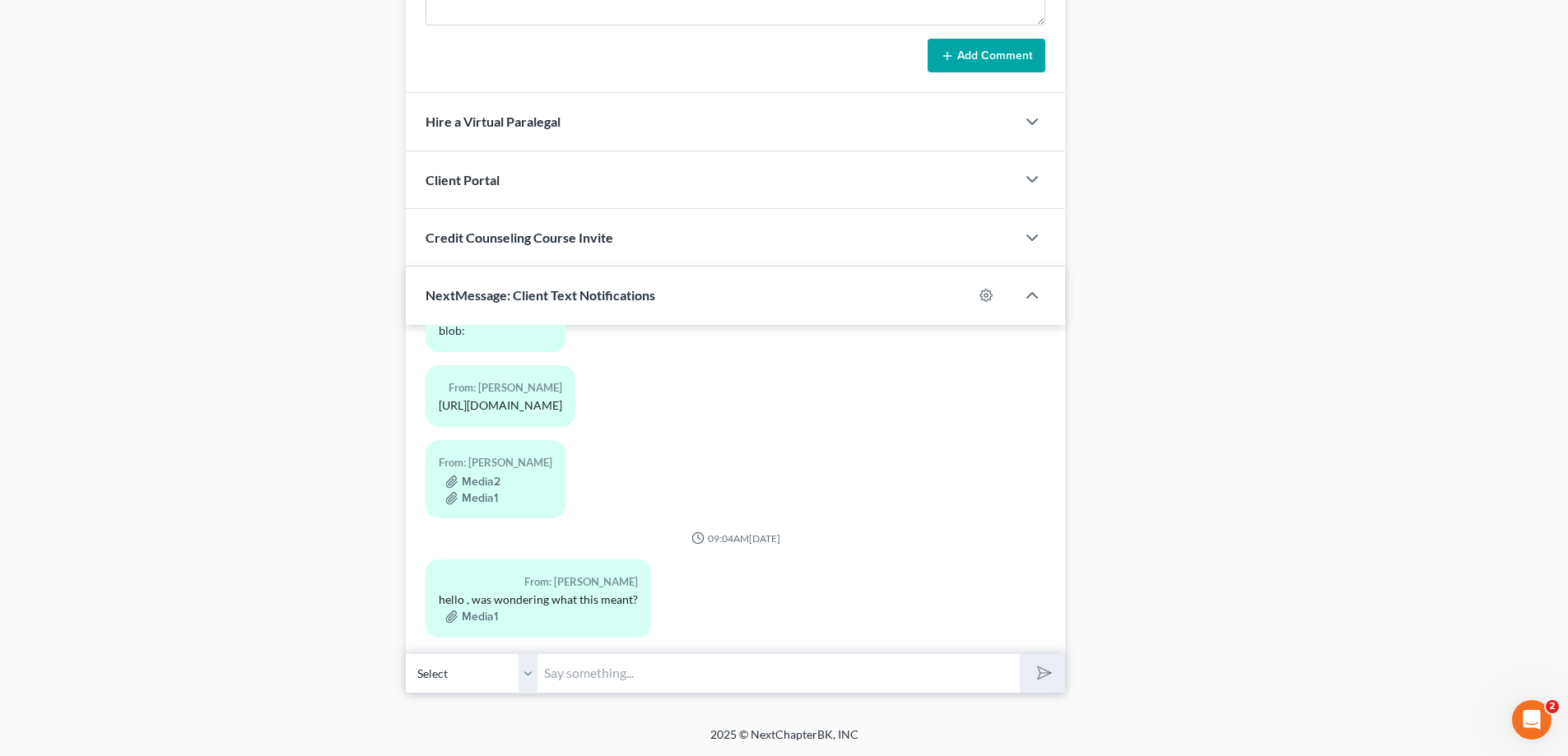
click at [633, 682] on input "text" at bounding box center [779, 674] width 482 height 40
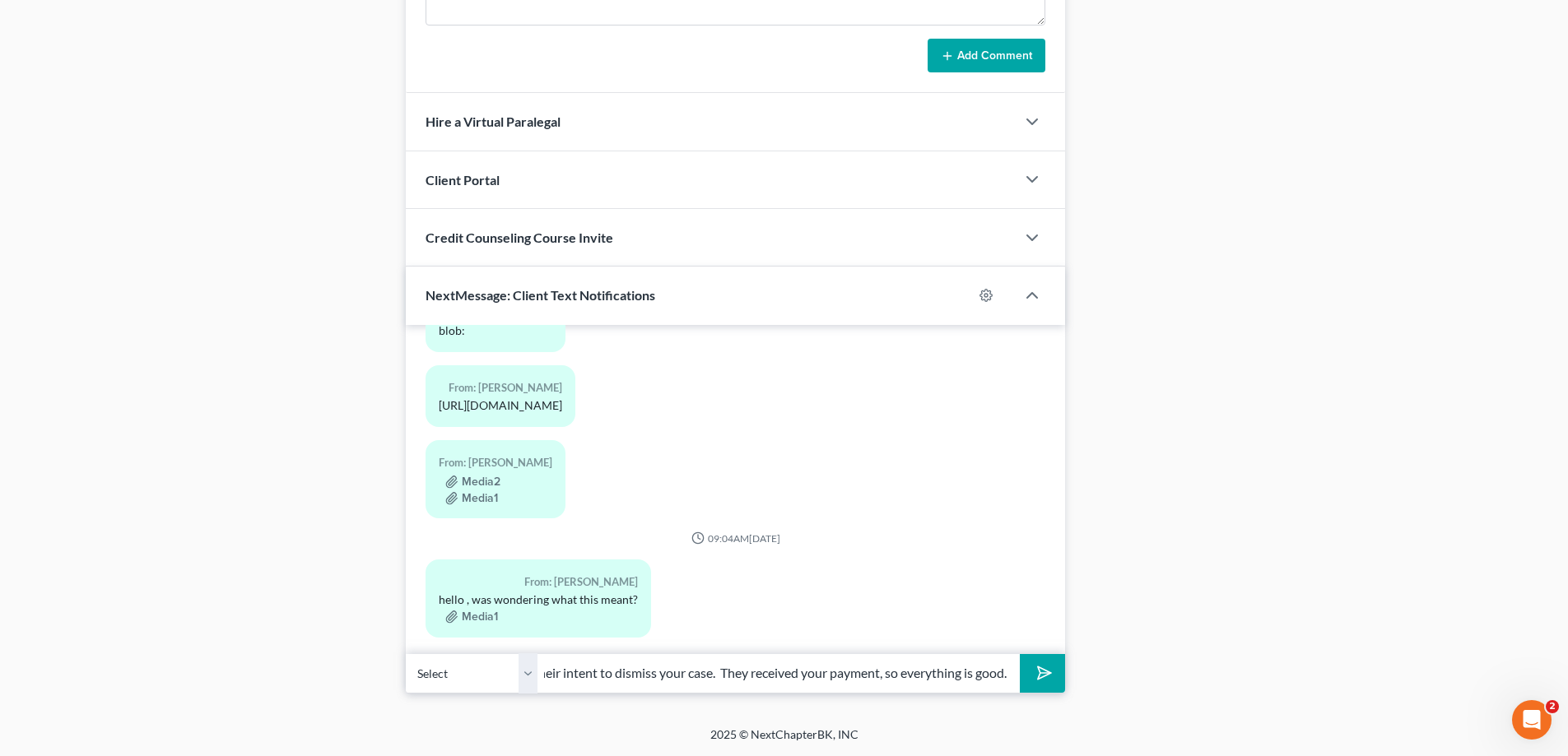
scroll to position [0, 145]
type input "They are withdrawing their intent to dismiss your case. They received your paym…"
click at [1020, 654] on button "submit" at bounding box center [1042, 673] width 45 height 38
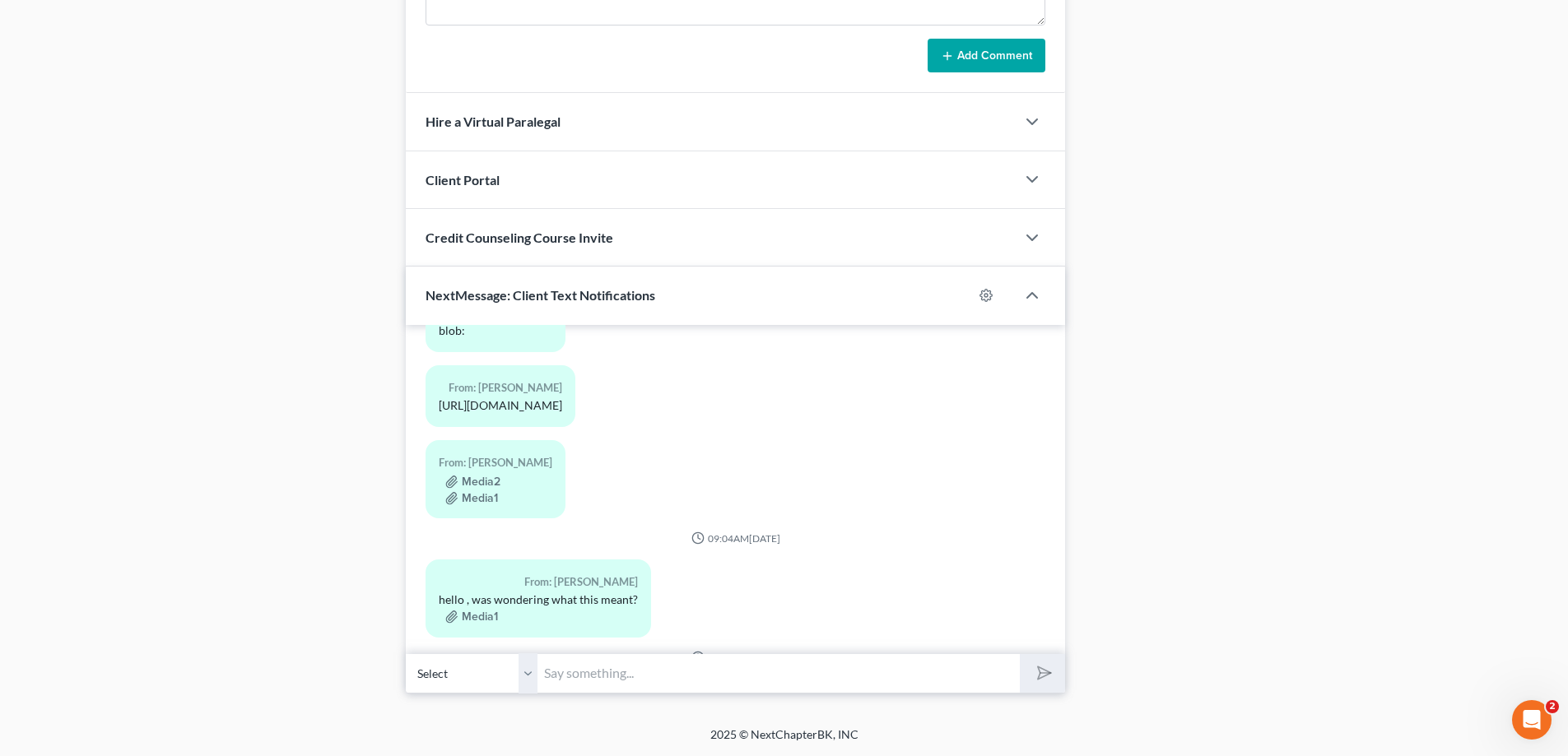
scroll to position [2407, 0]
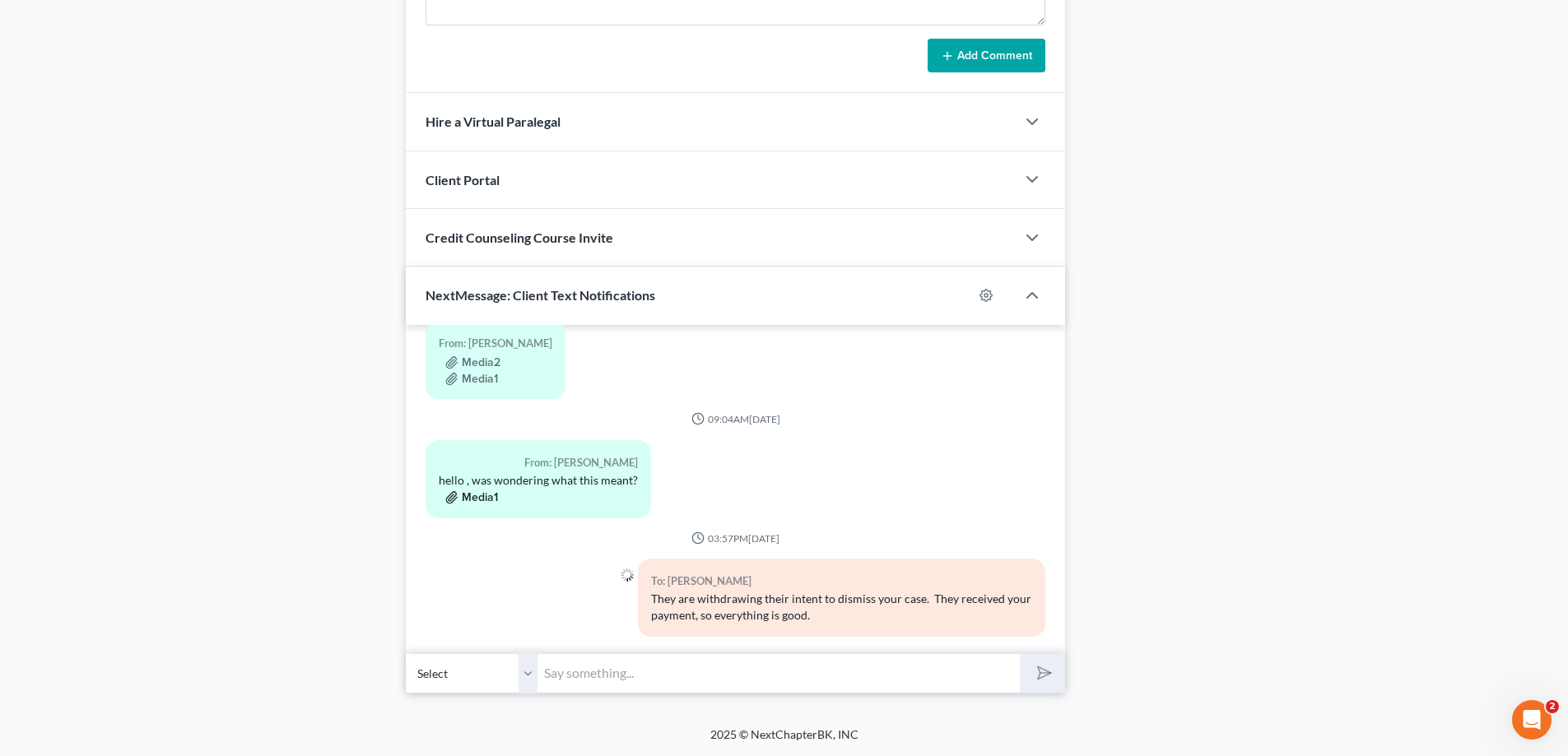
click at [471, 491] on button "Media1" at bounding box center [472, 497] width 53 height 13
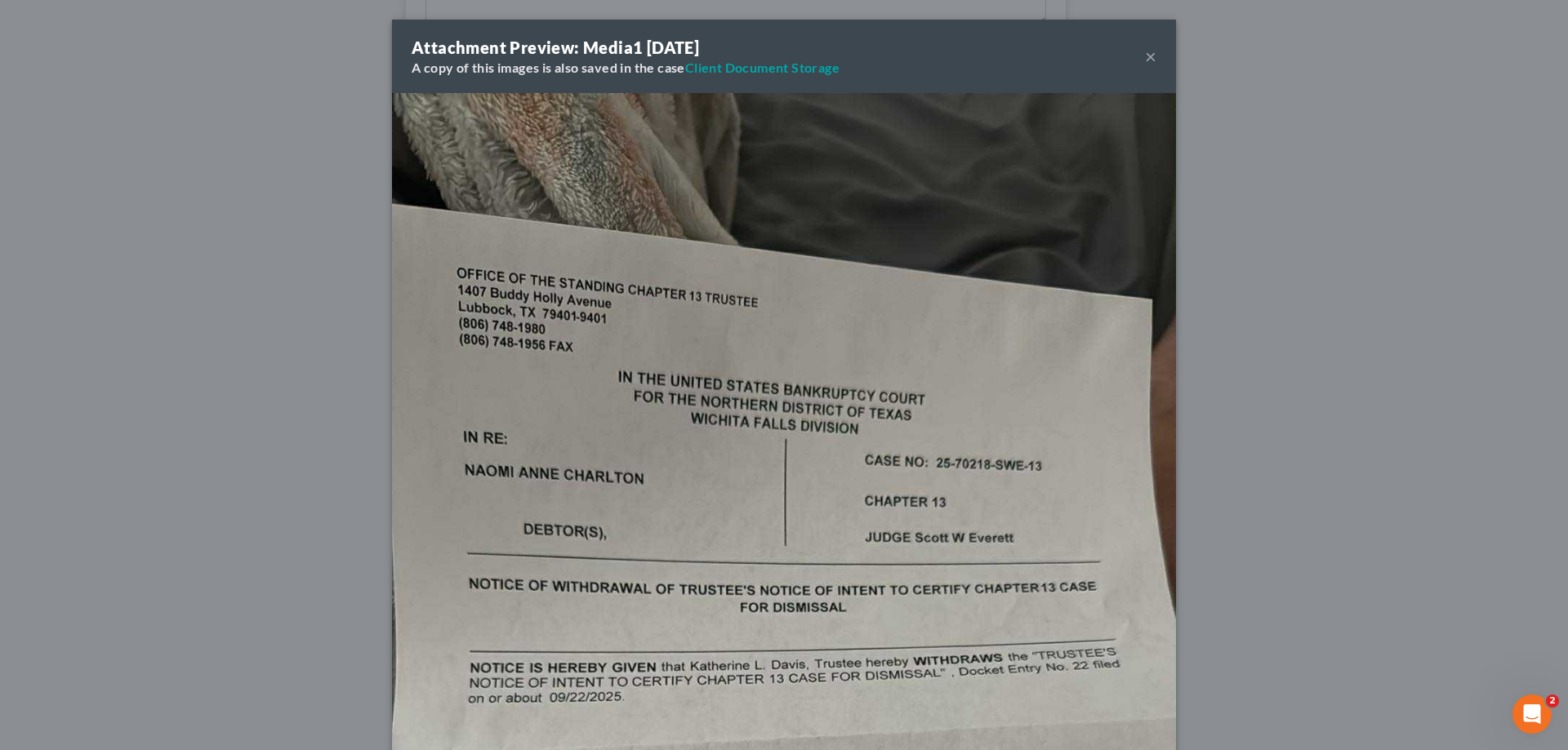
click at [1146, 50] on button "×" at bounding box center [1151, 56] width 12 height 19
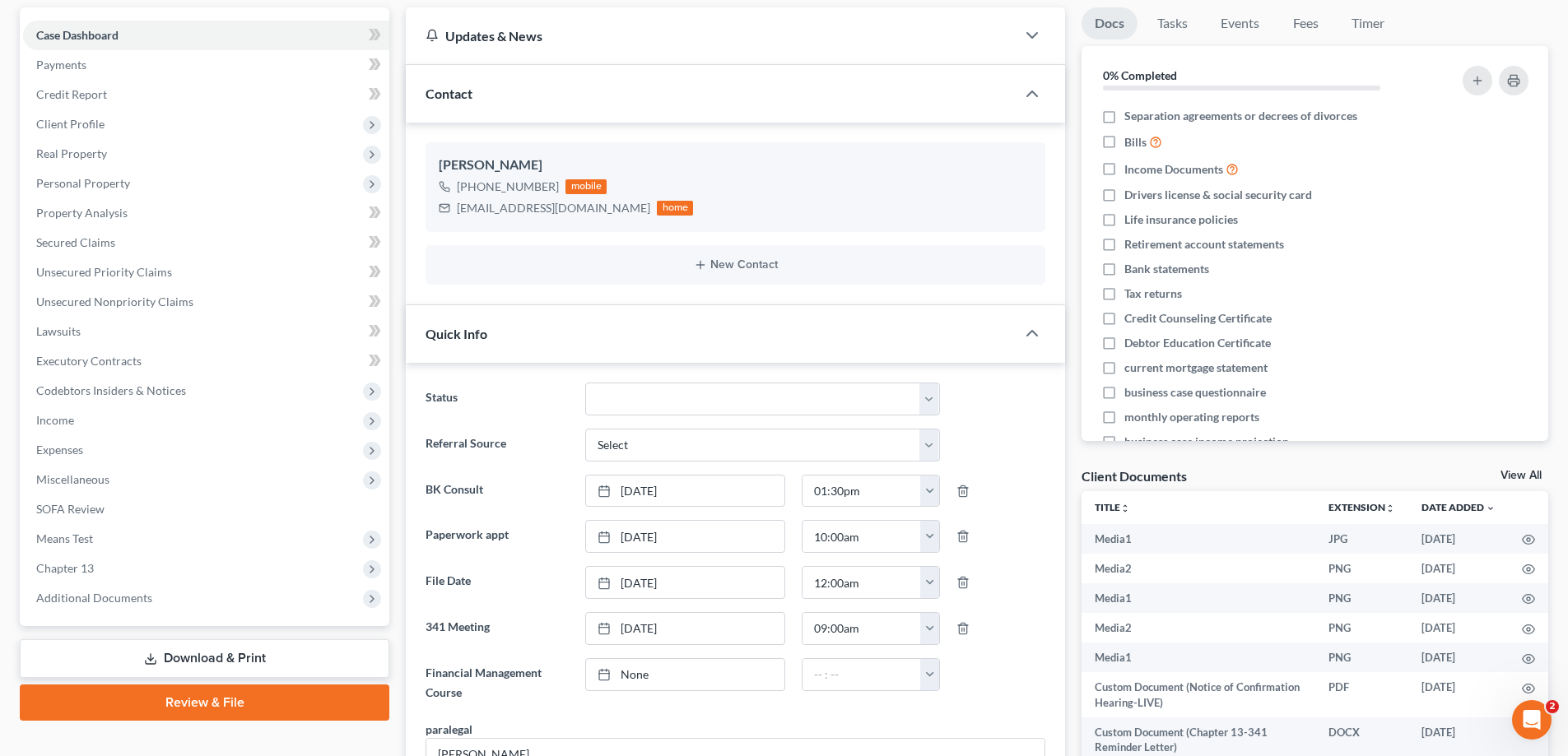
scroll to position [28, 0]
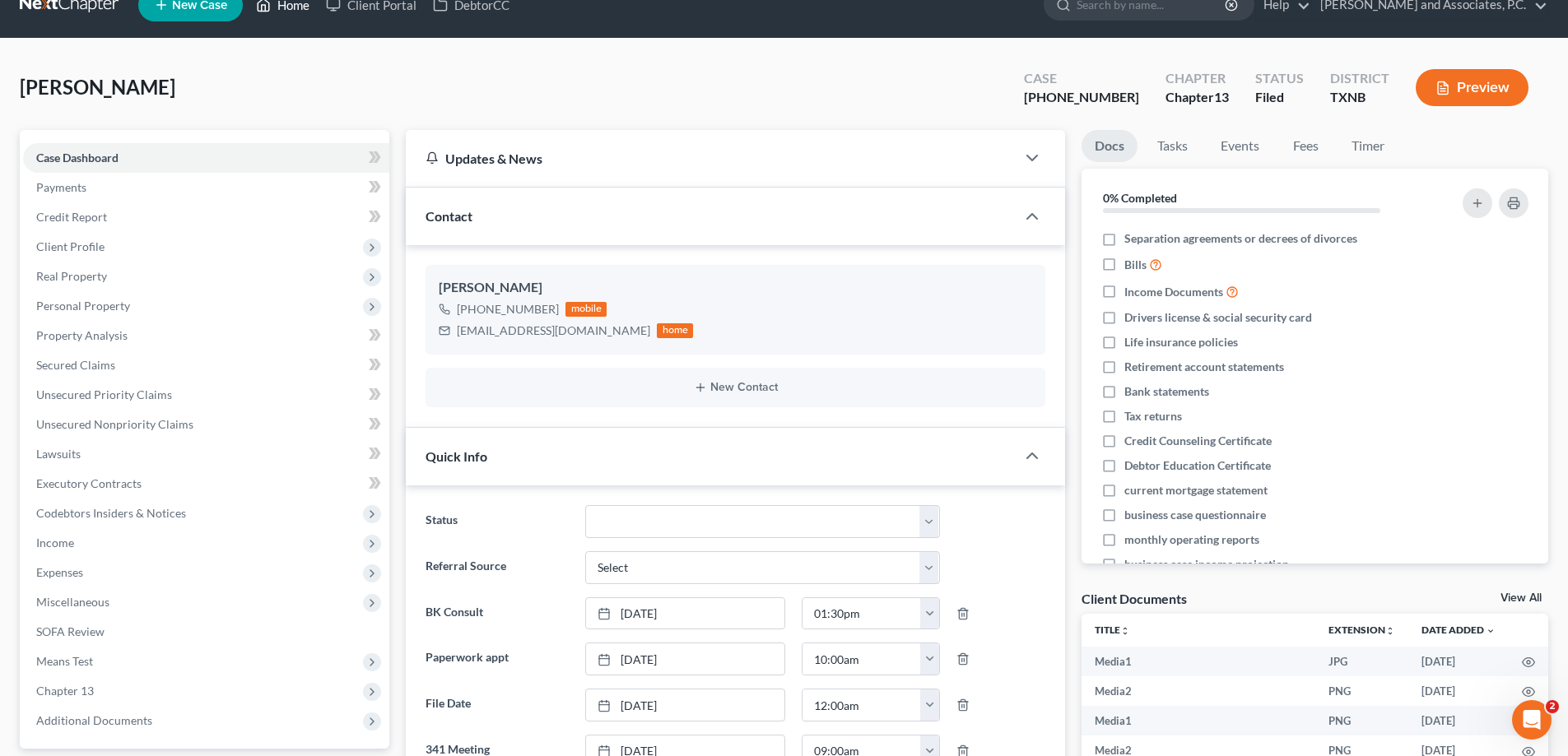
click at [278, 3] on link "Home" at bounding box center [282, 5] width 70 height 29
